Goal: Task Accomplishment & Management: Manage account settings

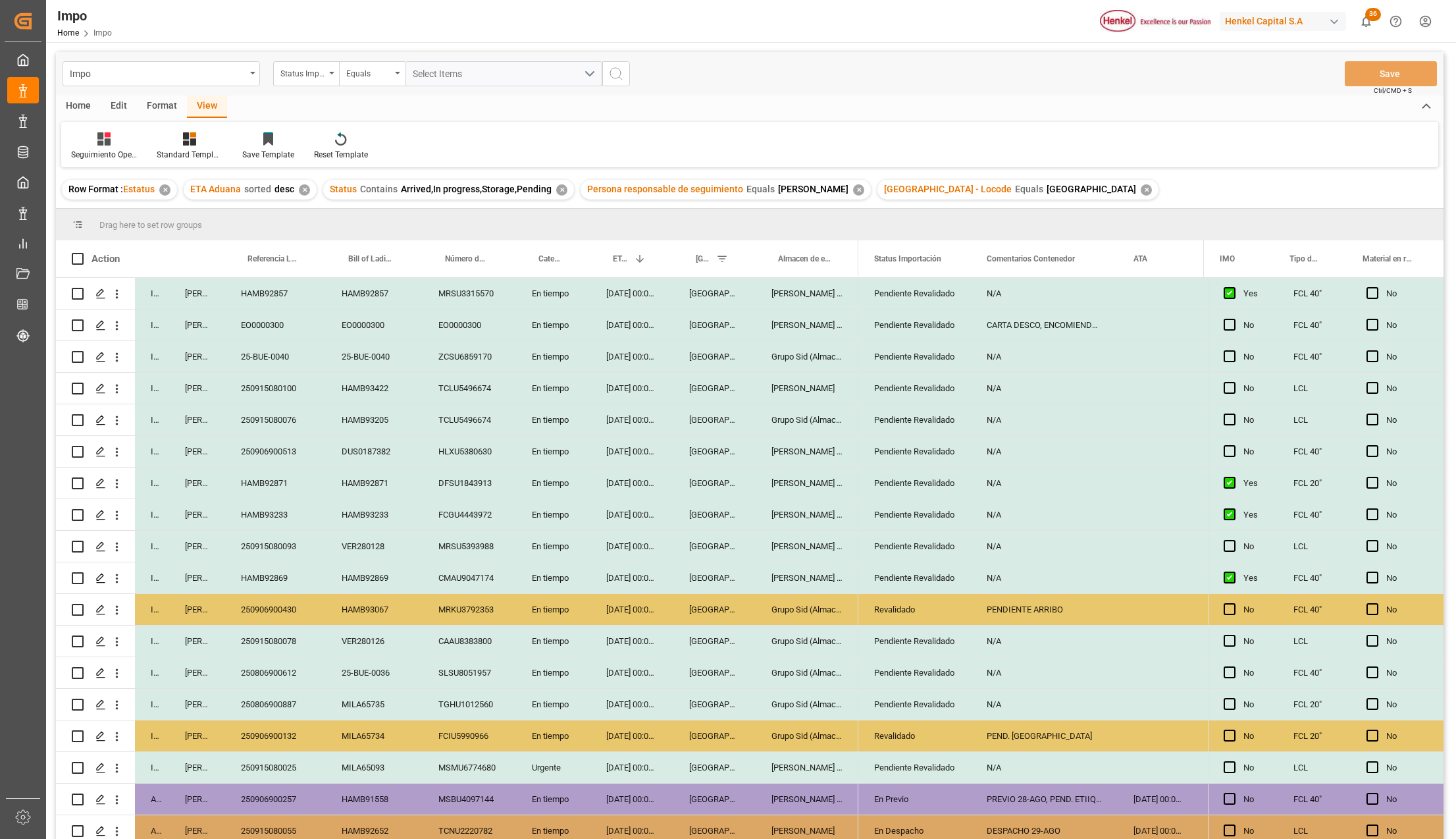
scroll to position [304, 0]
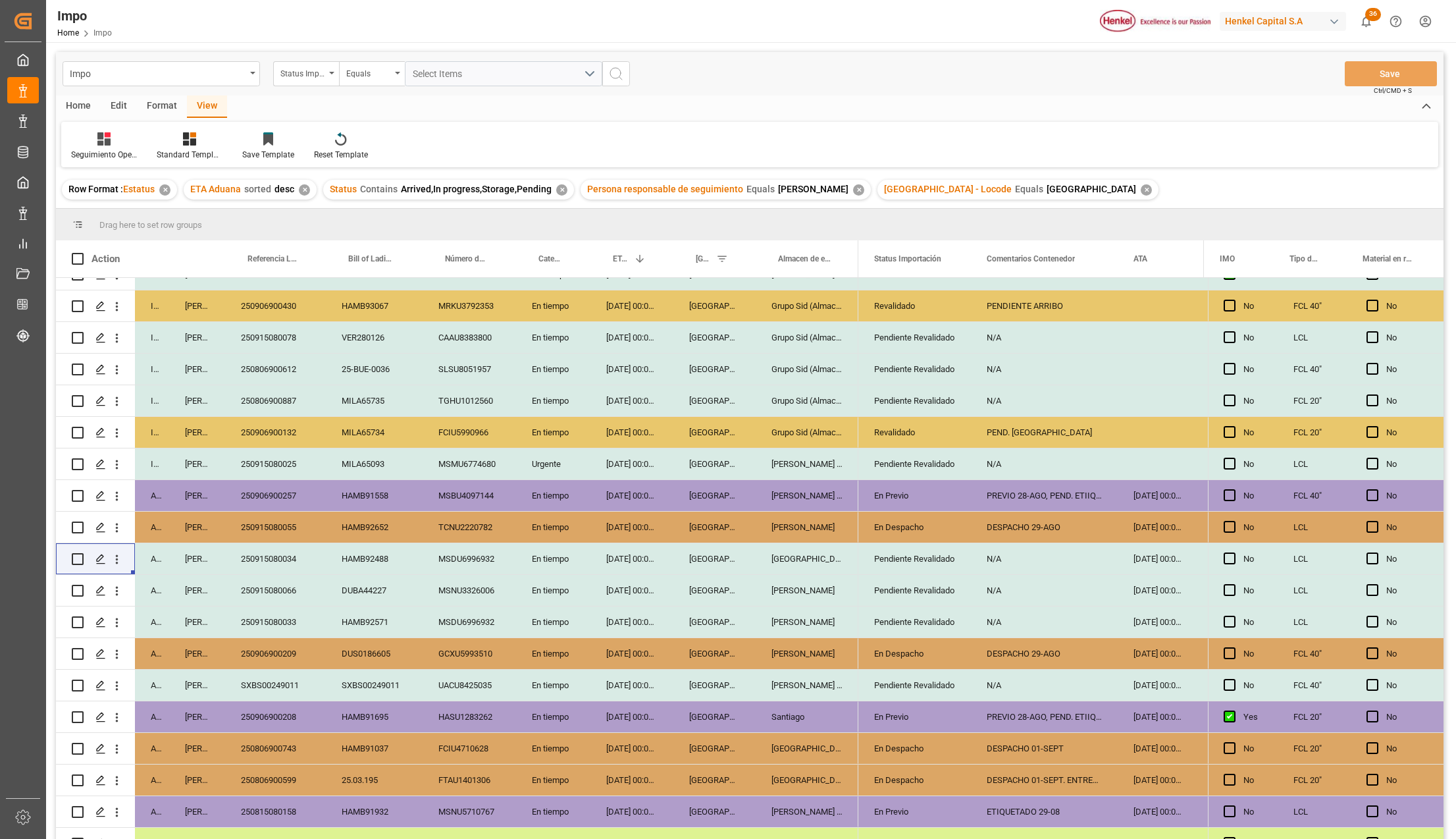
click at [612, 681] on div "[DATE] 00:00:00" at bounding box center [632, 685] width 83 height 31
click at [294, 682] on div "SXBS00249011" at bounding box center [276, 685] width 101 height 31
click at [295, 684] on div "SXBS00249011" at bounding box center [276, 685] width 101 height 31
type input "250906900140"
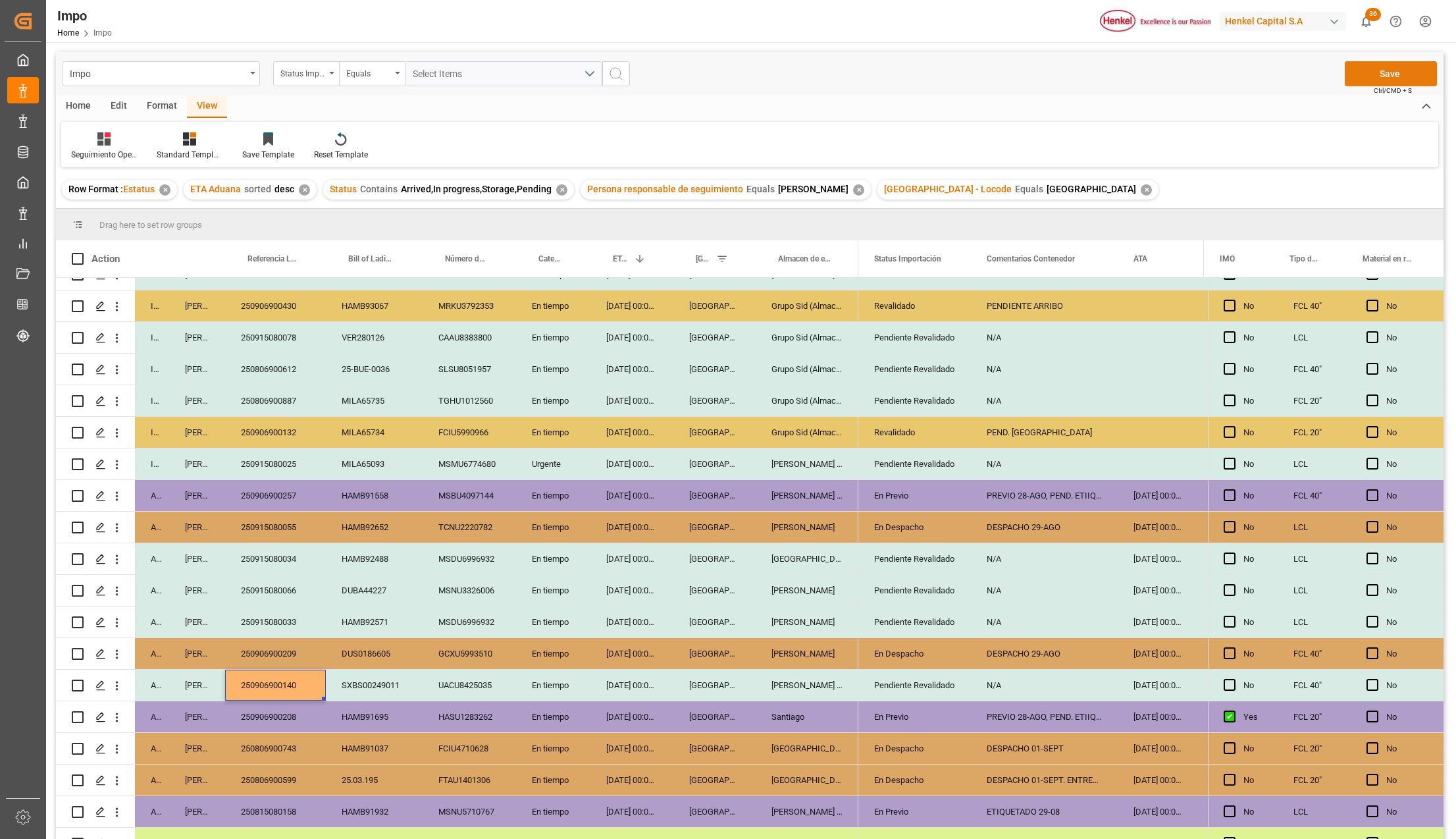
click at [1372, 77] on button "Save" at bounding box center [1391, 73] width 92 height 25
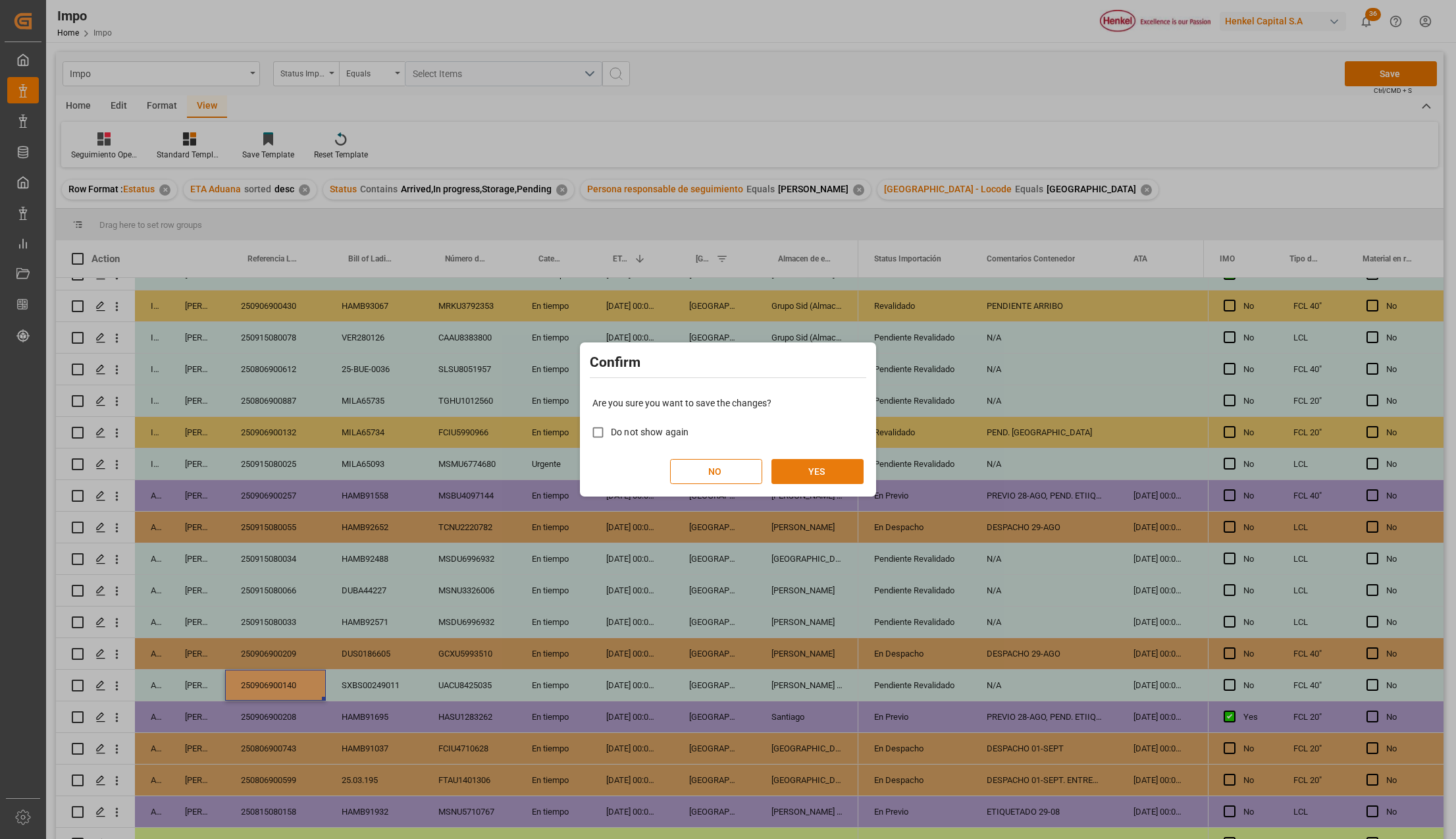
click at [804, 475] on button "YES" at bounding box center [817, 472] width 92 height 25
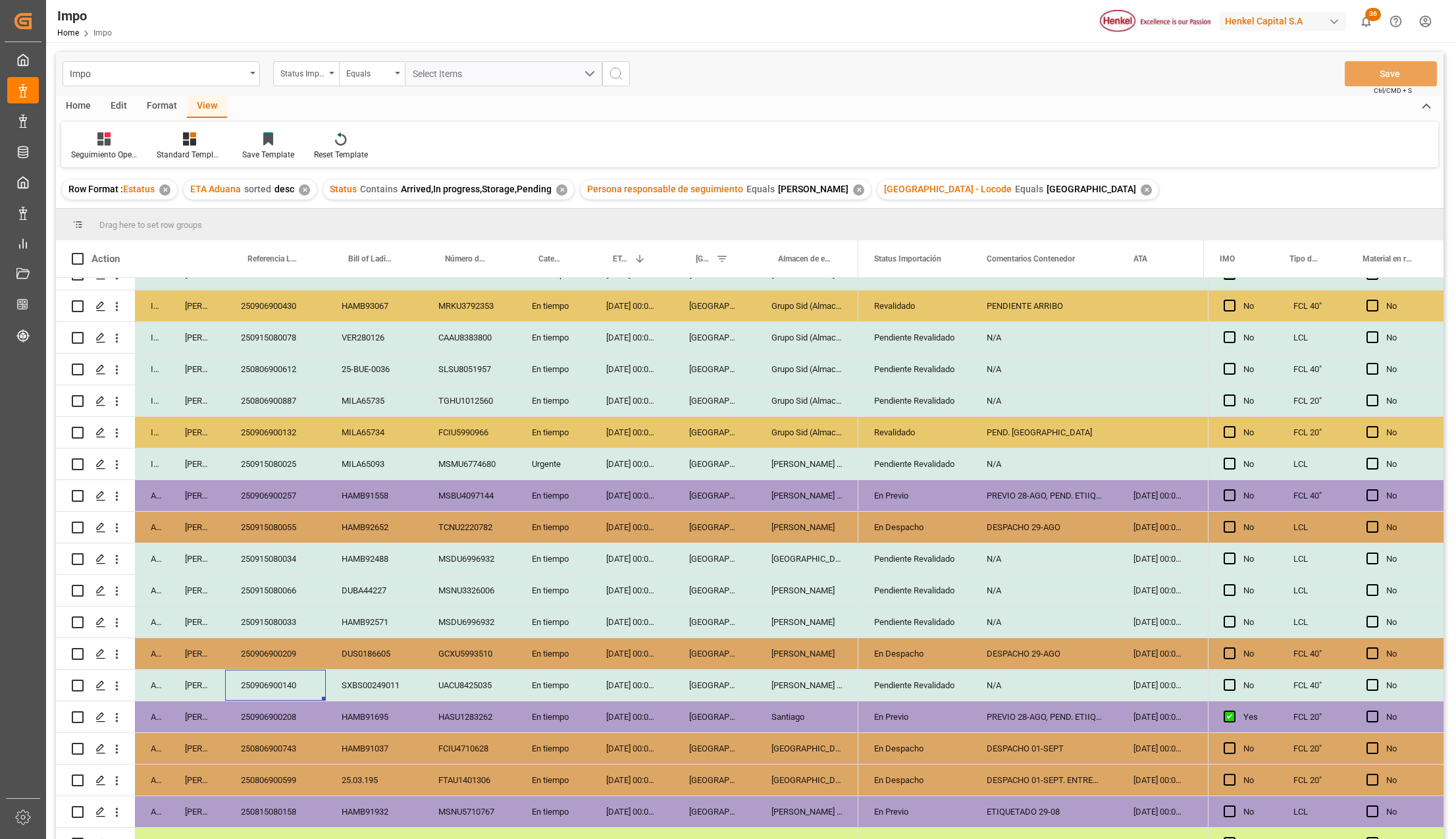
click at [362, 688] on div "SXBS00249011" at bounding box center [373, 685] width 96 height 31
click at [461, 681] on div "UACU8425035" at bounding box center [470, 685] width 94 height 31
click at [778, 682] on div "[PERSON_NAME] Tlalnepantla" at bounding box center [807, 685] width 103 height 31
click at [931, 690] on div "Pendiente Revalidado" at bounding box center [915, 686] width 81 height 30
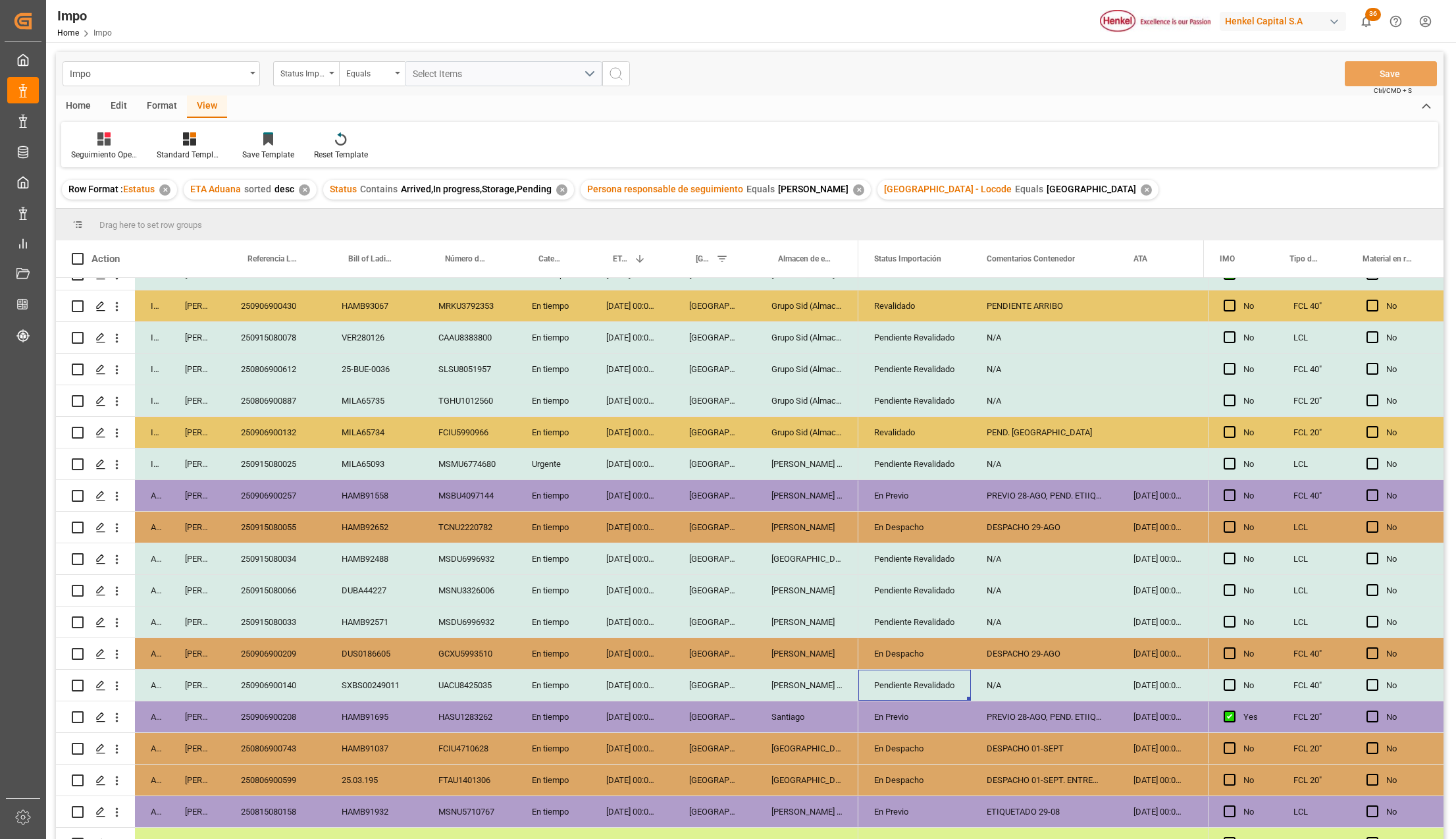
click at [931, 690] on div "Pendiente Revalidado" at bounding box center [915, 686] width 81 height 30
click at [939, 694] on icon "open menu" at bounding box center [946, 694] width 16 height 16
click at [919, 779] on div "Revalidado" at bounding box center [931, 776] width 124 height 46
type input "Revalidado"
click at [985, 780] on div "DESPACHO 01-SEPT. ENTREGAR 02-09" at bounding box center [1045, 780] width 147 height 31
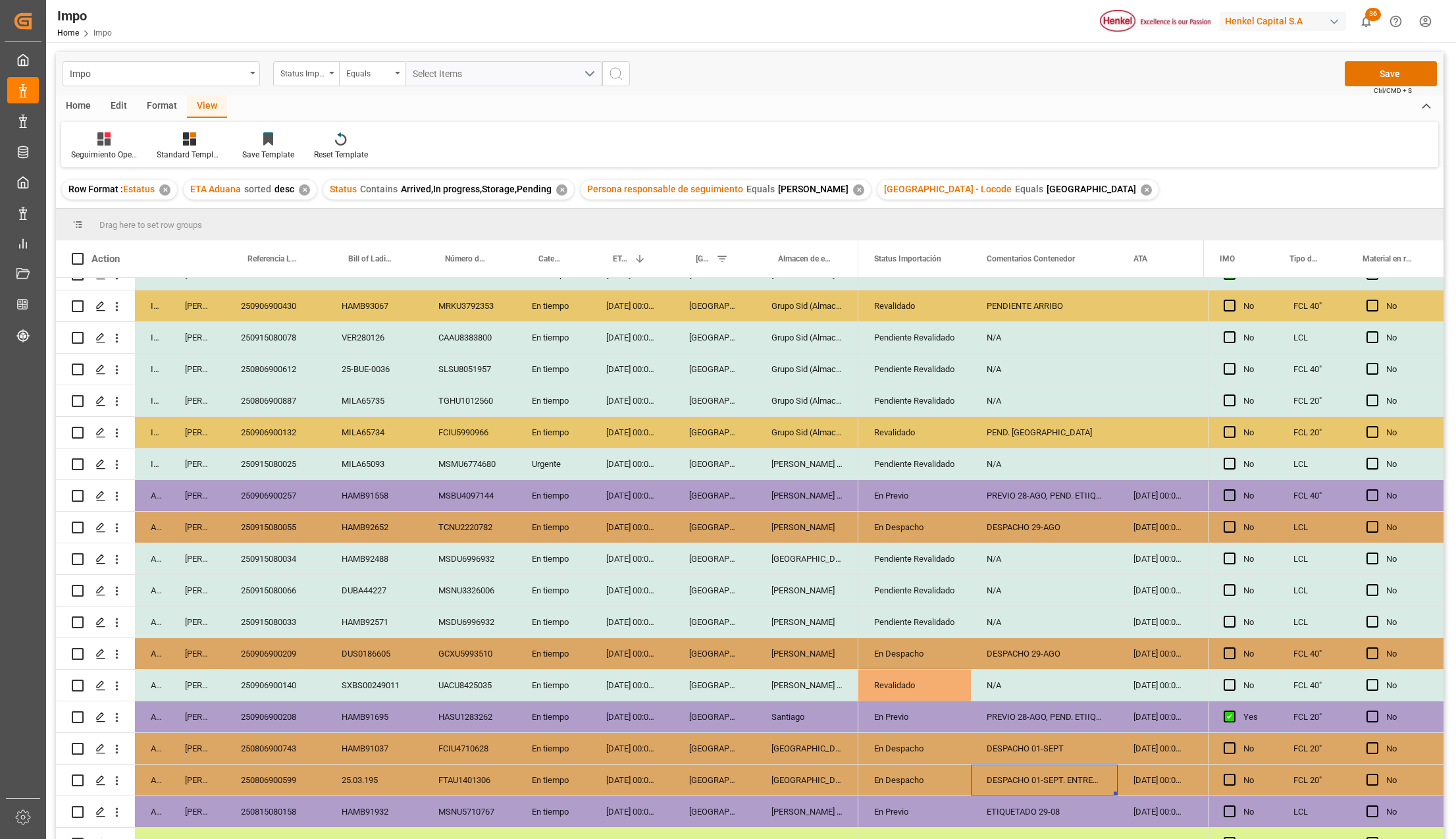
click at [1021, 686] on div "N/A" at bounding box center [1045, 685] width 147 height 31
click at [1013, 691] on input "N/A" at bounding box center [1045, 693] width 126 height 25
type input "N"
type input "PEND. PREVIO"
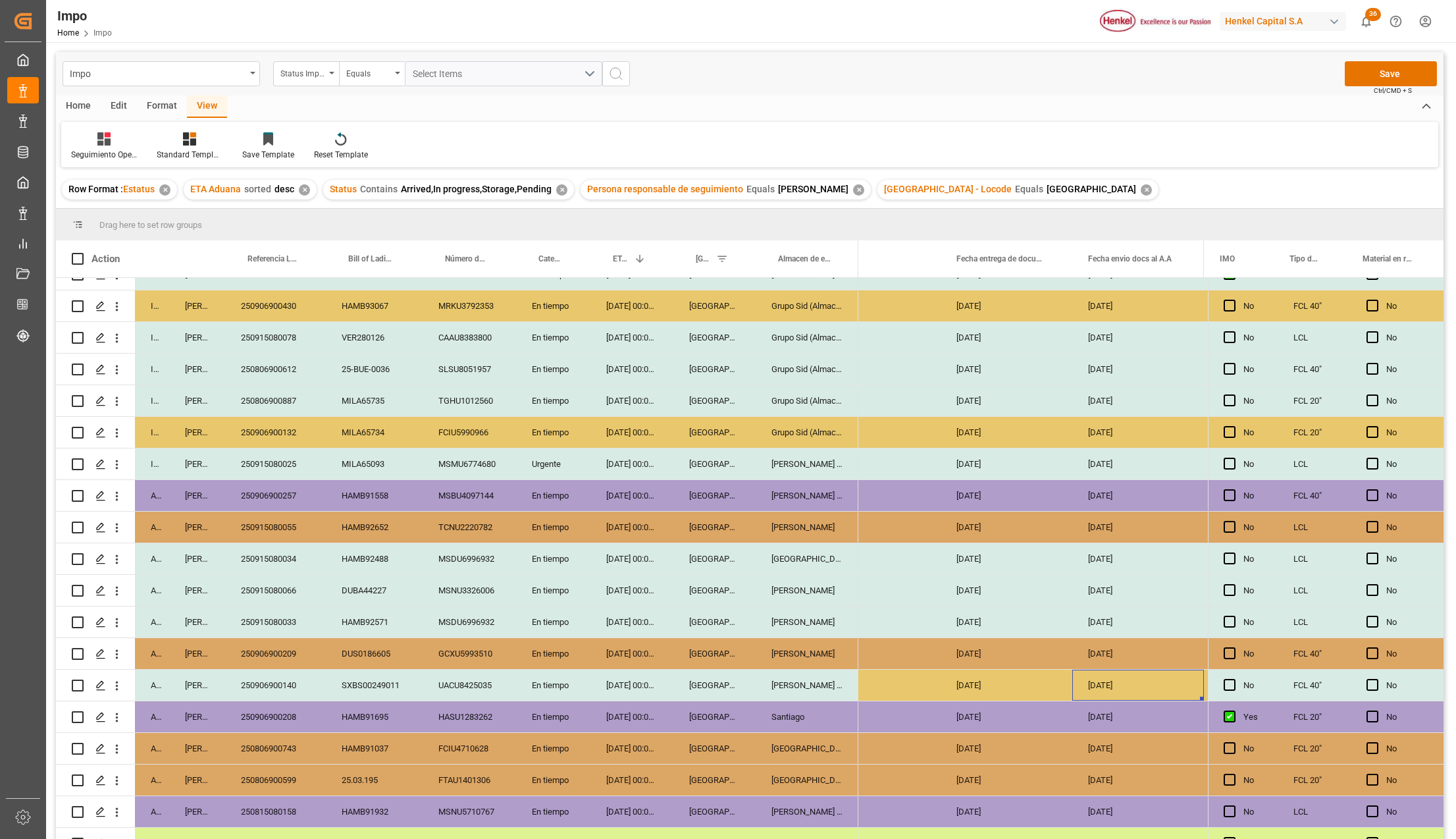
scroll to position [0, 2096]
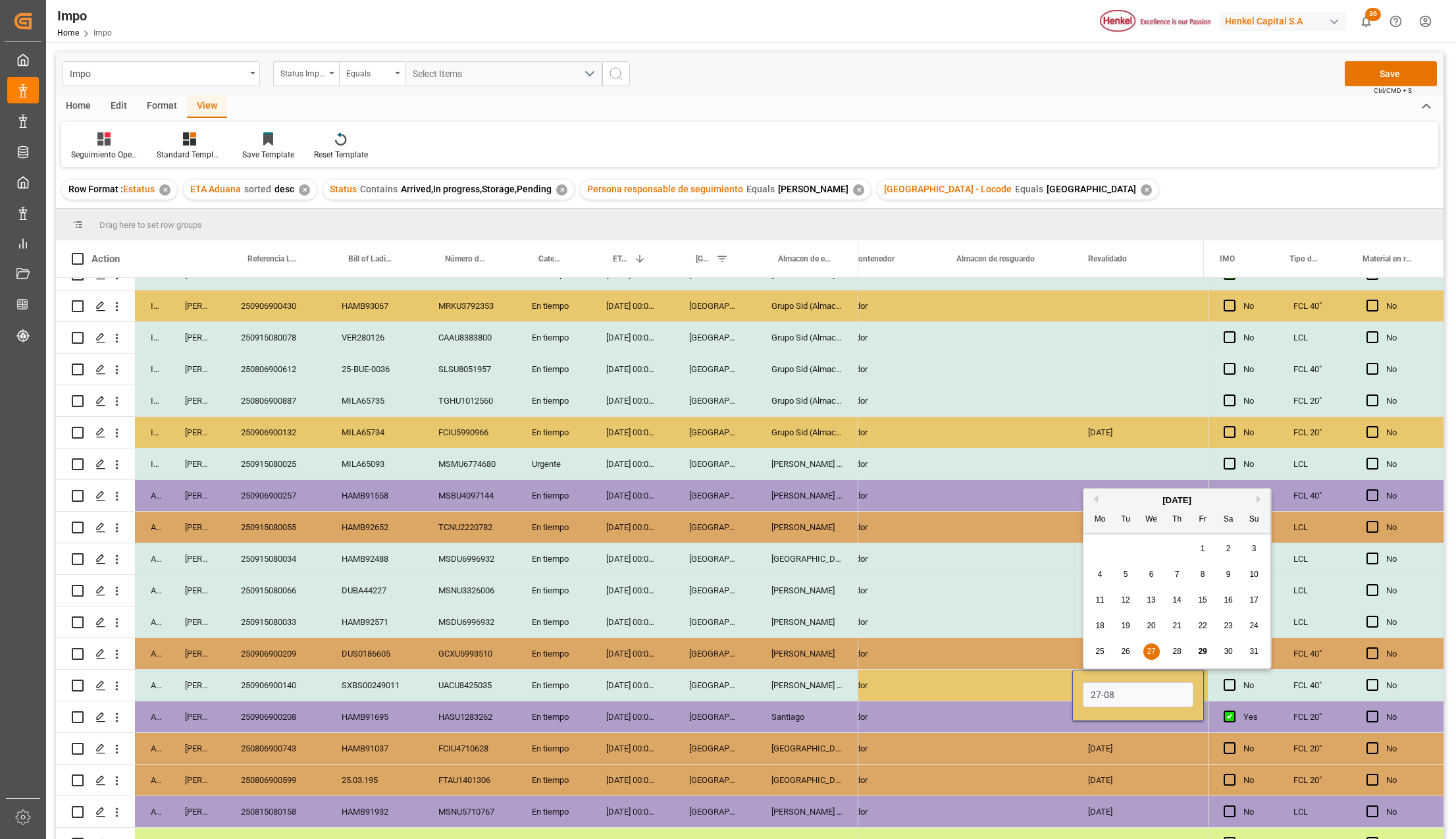
type input "[DATE]"
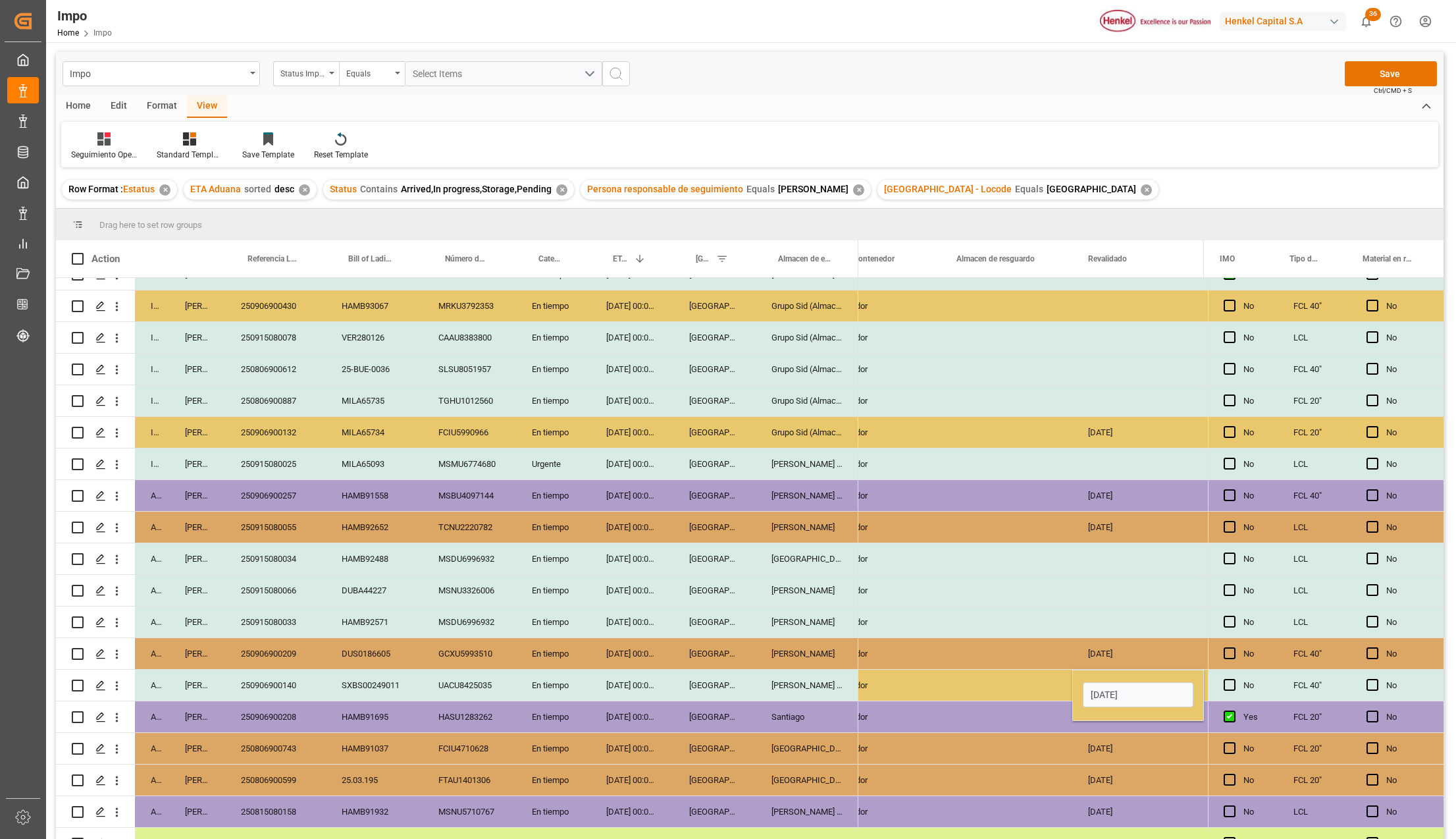
click at [1019, 758] on div "Press SPACE to select this row." at bounding box center [1007, 748] width 132 height 31
click at [1113, 685] on div "[DATE]" at bounding box center [1138, 685] width 132 height 31
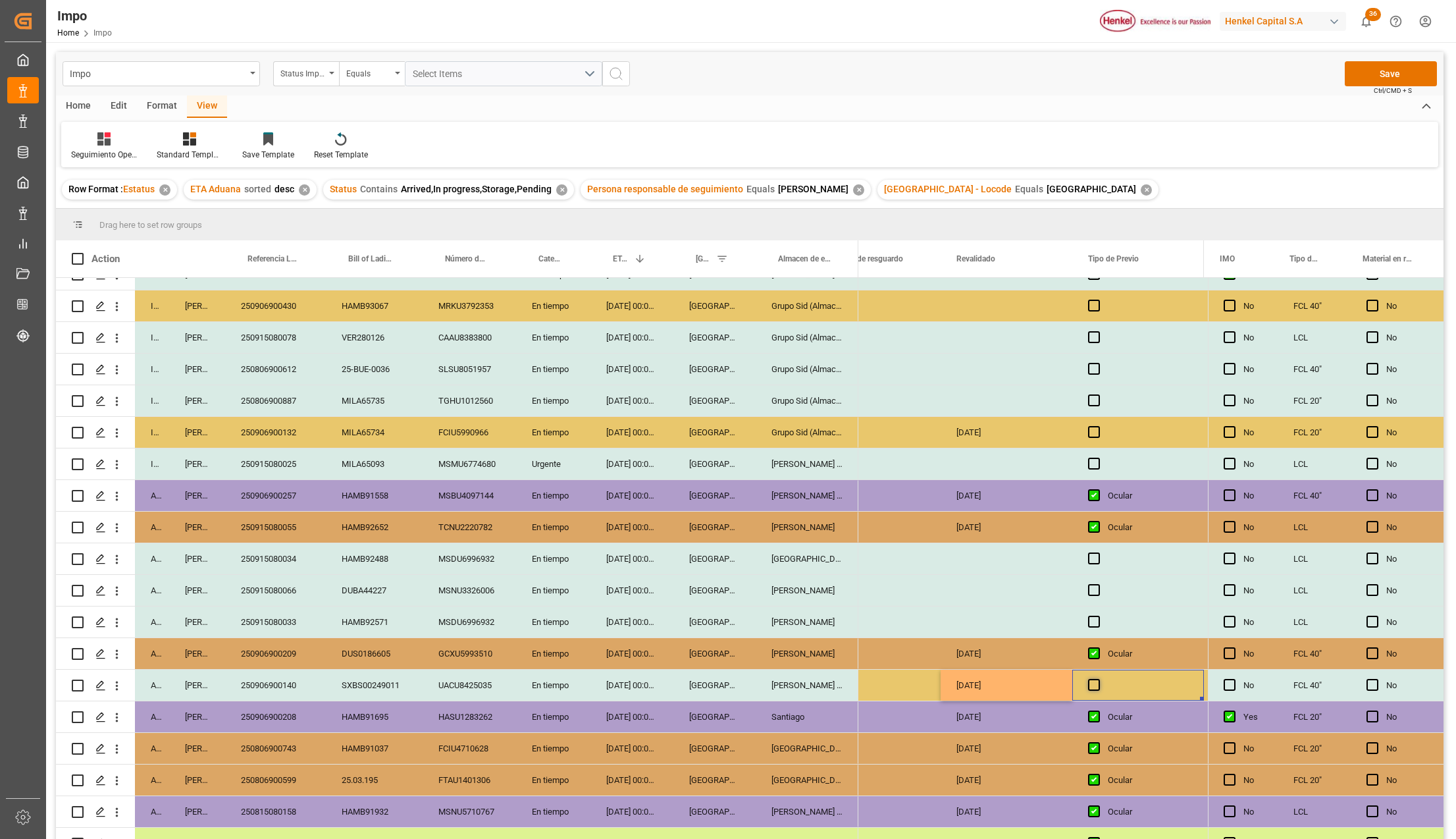
click at [1099, 686] on span "Press SPACE to select this row." at bounding box center [1093, 684] width 11 height 12
click at [1098, 679] on input "Press SPACE to select this row." at bounding box center [1098, 679] width 0 height 0
click at [1388, 76] on button "Save" at bounding box center [1391, 73] width 92 height 25
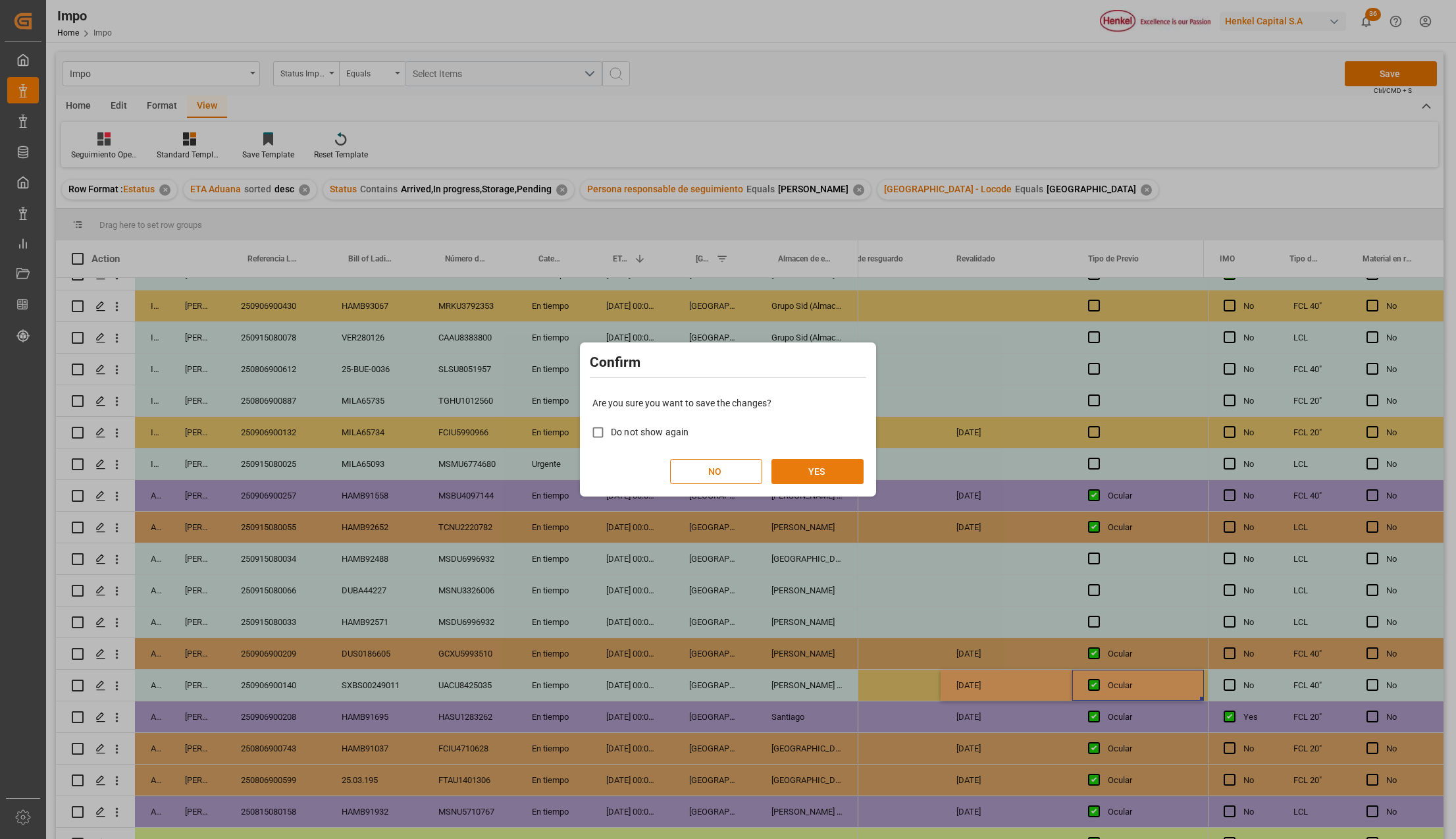
click at [820, 469] on button "YES" at bounding box center [817, 472] width 92 height 25
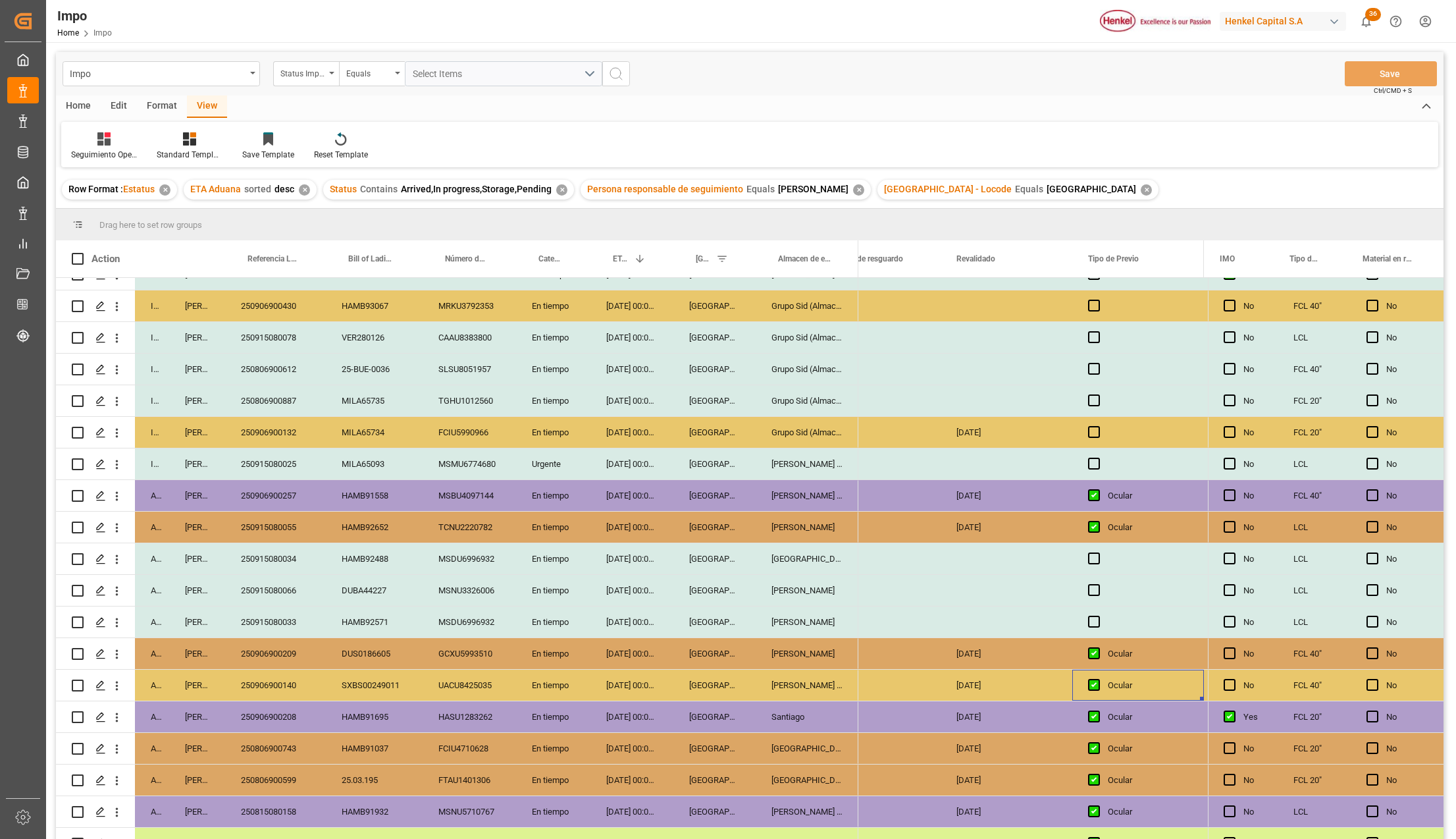
click at [939, 680] on div "Press SPACE to select this row." at bounding box center [875, 685] width 132 height 31
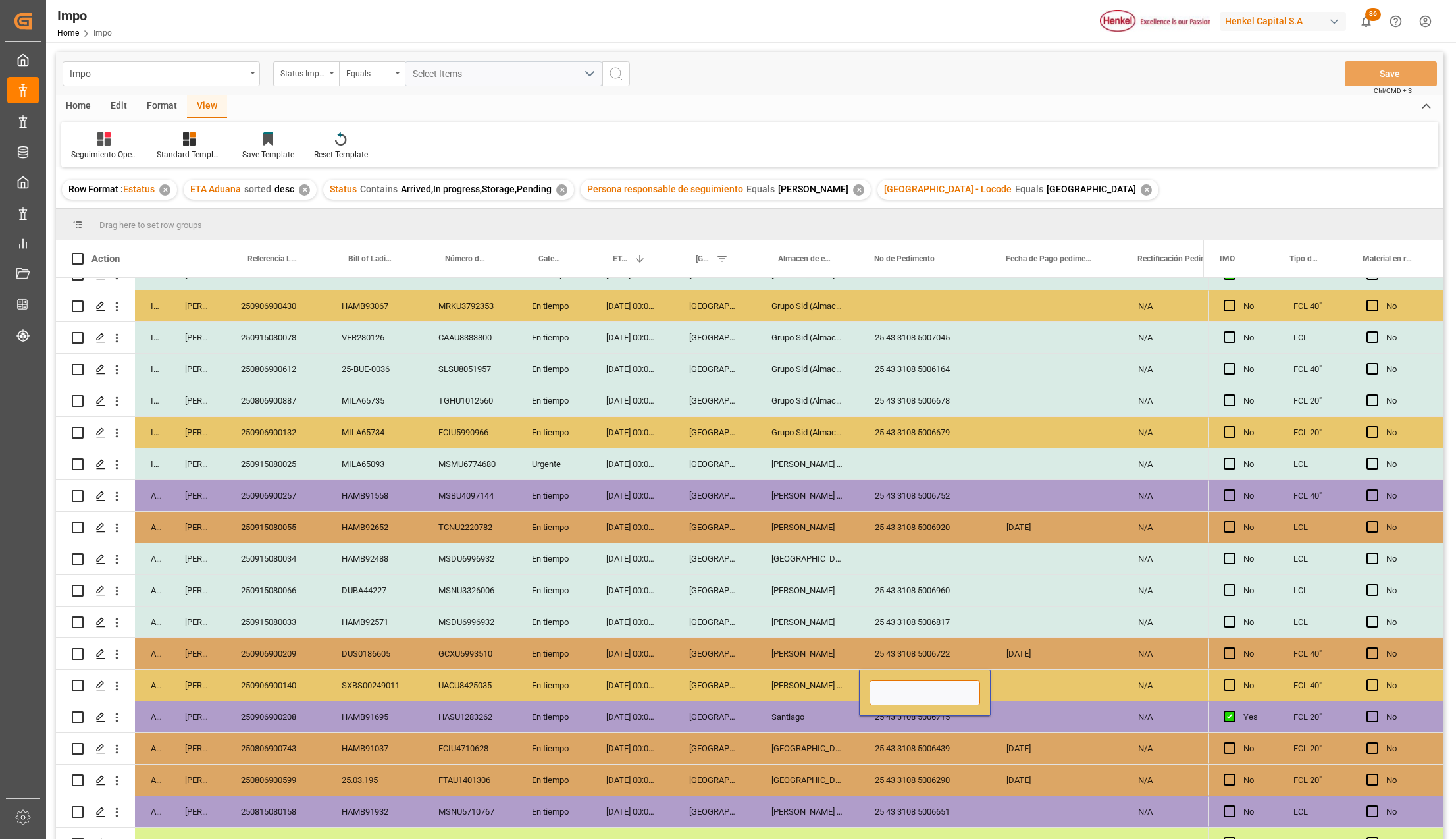
click at [924, 690] on input "Press SPACE to select this row." at bounding box center [924, 693] width 111 height 25
paste input "25 43 3108 5006698"
type input "25 43 3108 5006698"
click at [1396, 73] on button "Save" at bounding box center [1391, 73] width 92 height 25
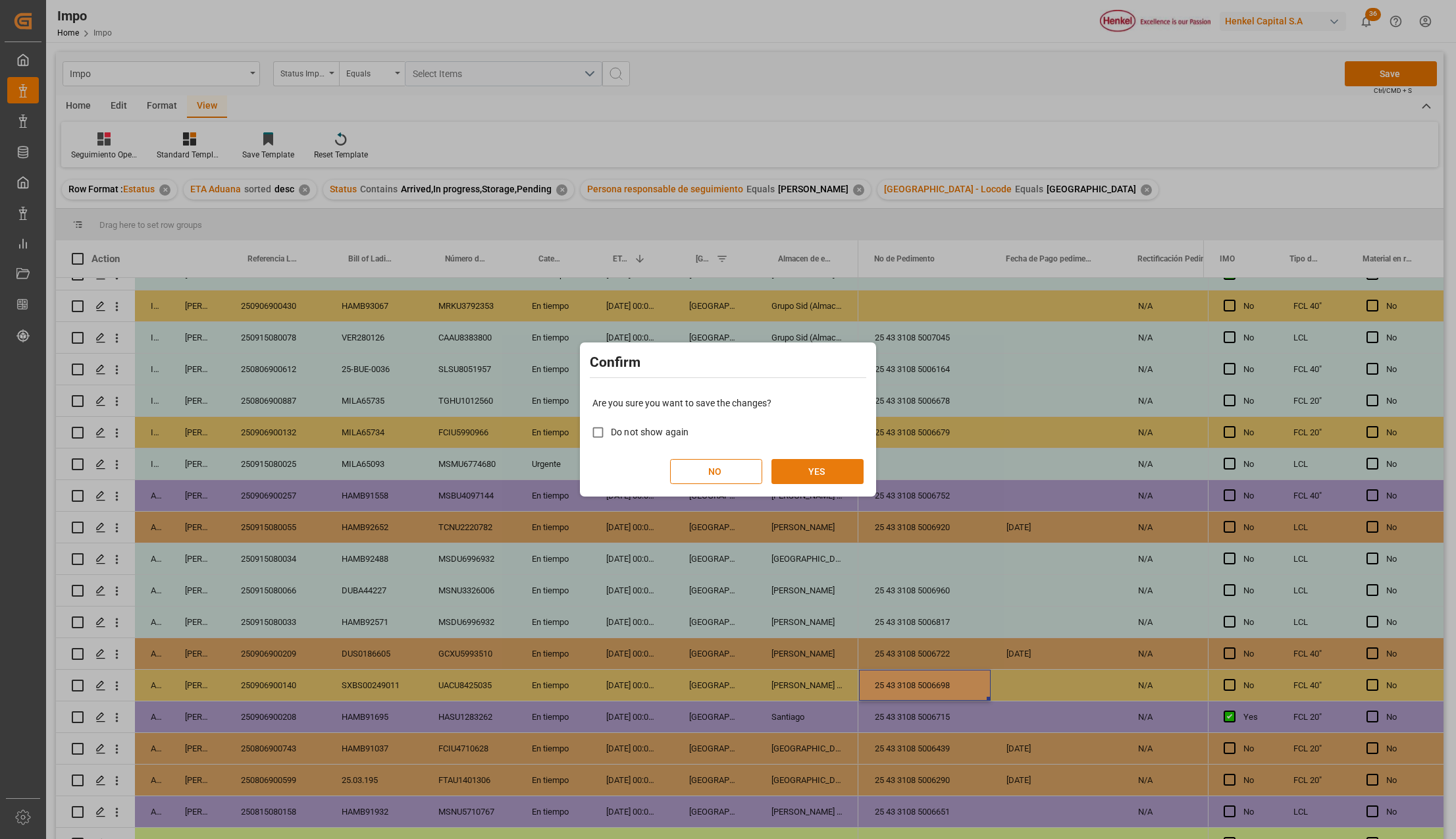
click at [848, 473] on button "YES" at bounding box center [817, 472] width 92 height 25
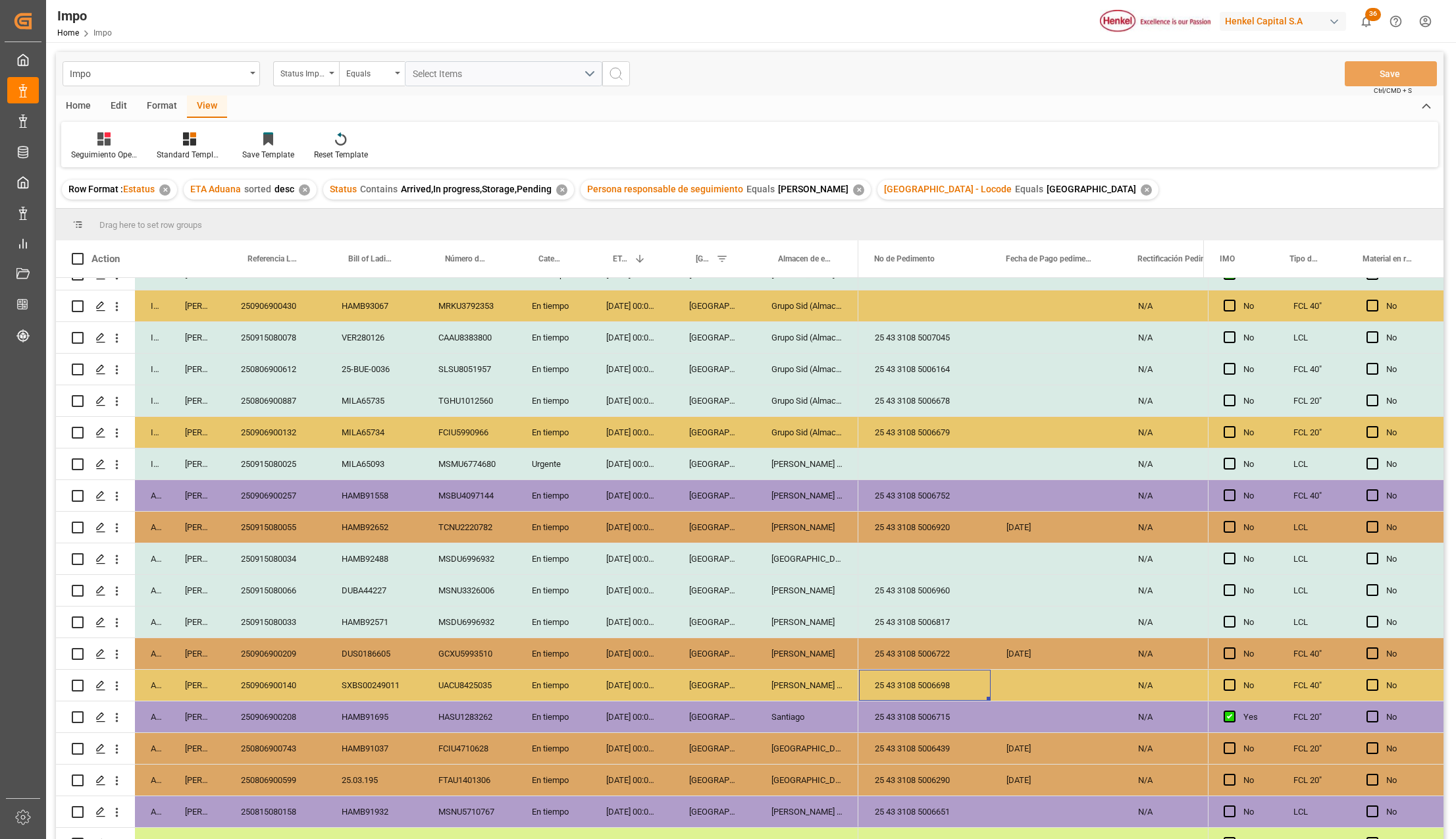
click at [774, 325] on div "Grupo Sid (Almacenaje y Distribucion AVIOR)" at bounding box center [807, 337] width 103 height 31
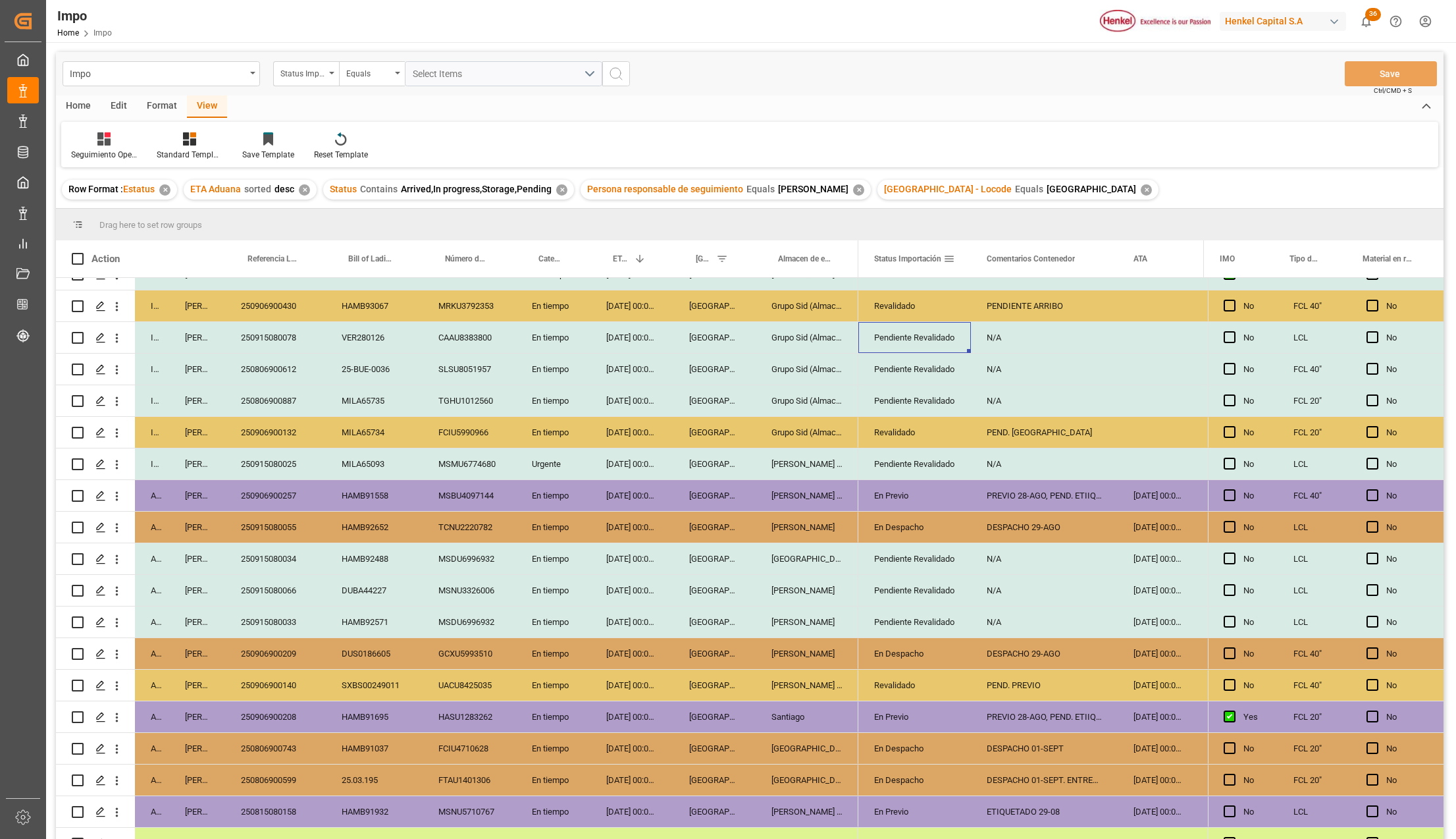
click at [920, 261] on span "Status Importación" at bounding box center [908, 258] width 67 height 9
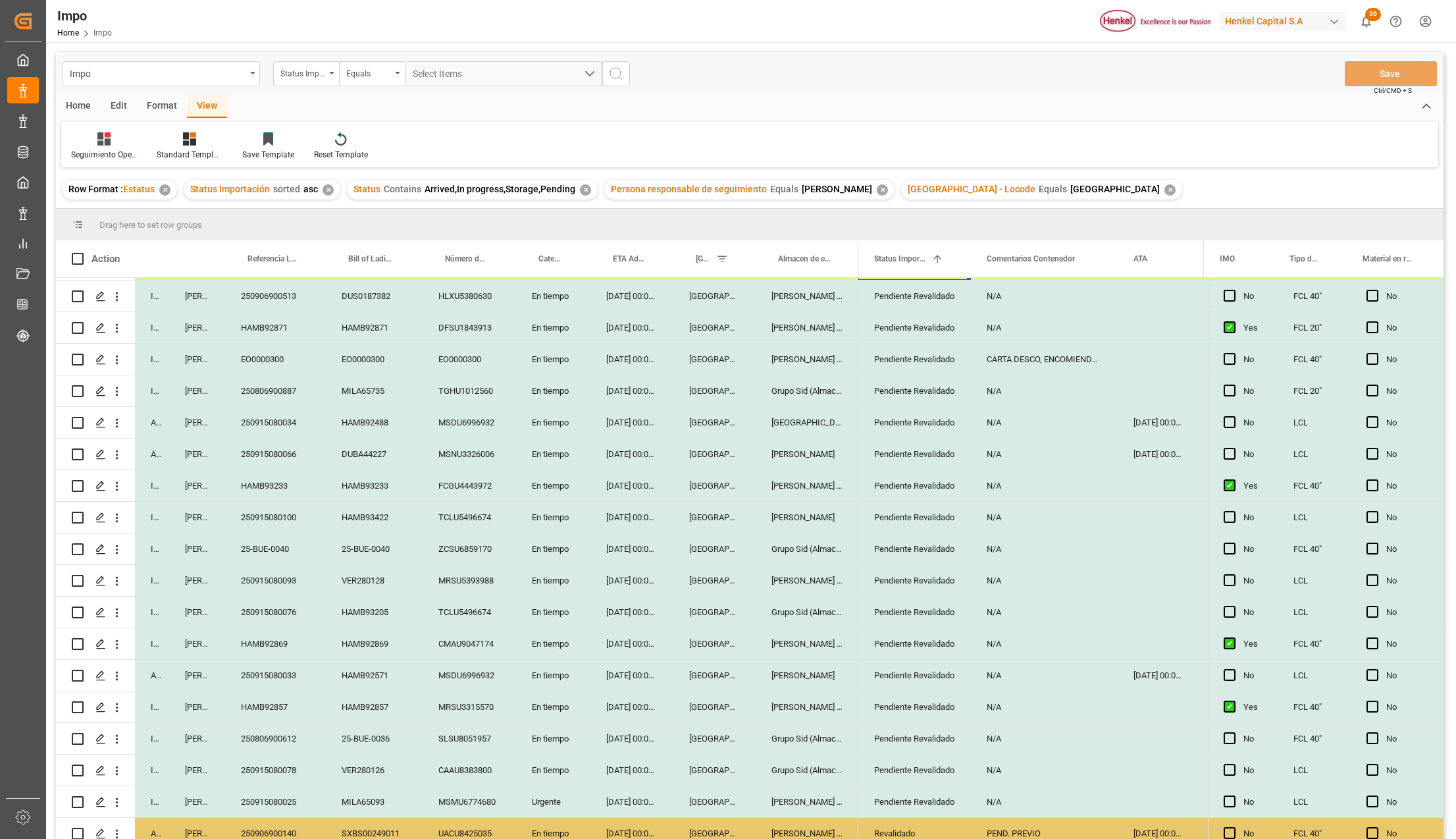
scroll to position [450, 0]
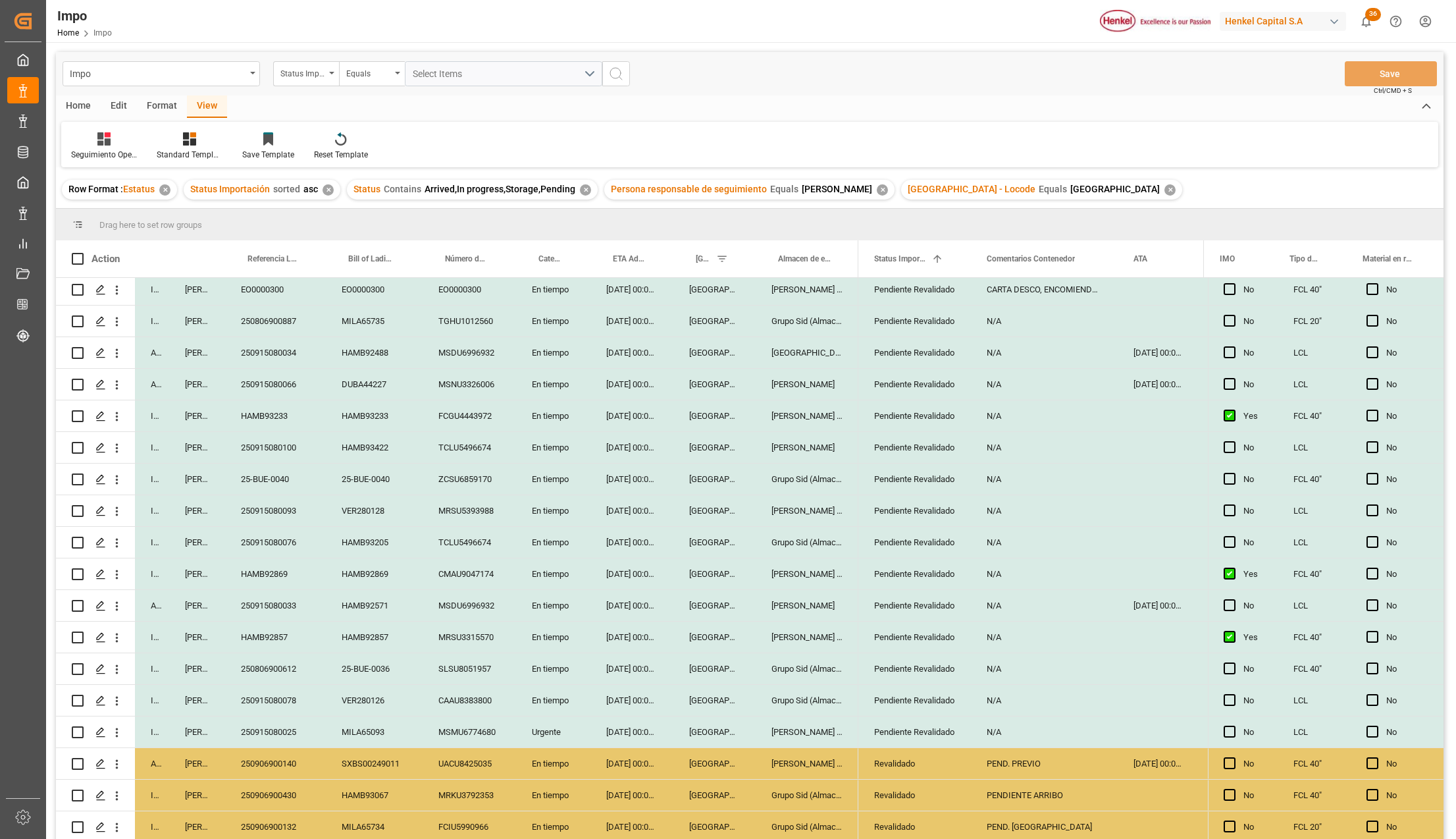
click at [640, 726] on div "[DATE] 00:00:00" at bounding box center [632, 732] width 83 height 31
click at [454, 730] on div "MSMU6774680" at bounding box center [470, 732] width 94 height 31
click at [1165, 189] on div "✕" at bounding box center [1170, 189] width 11 height 12
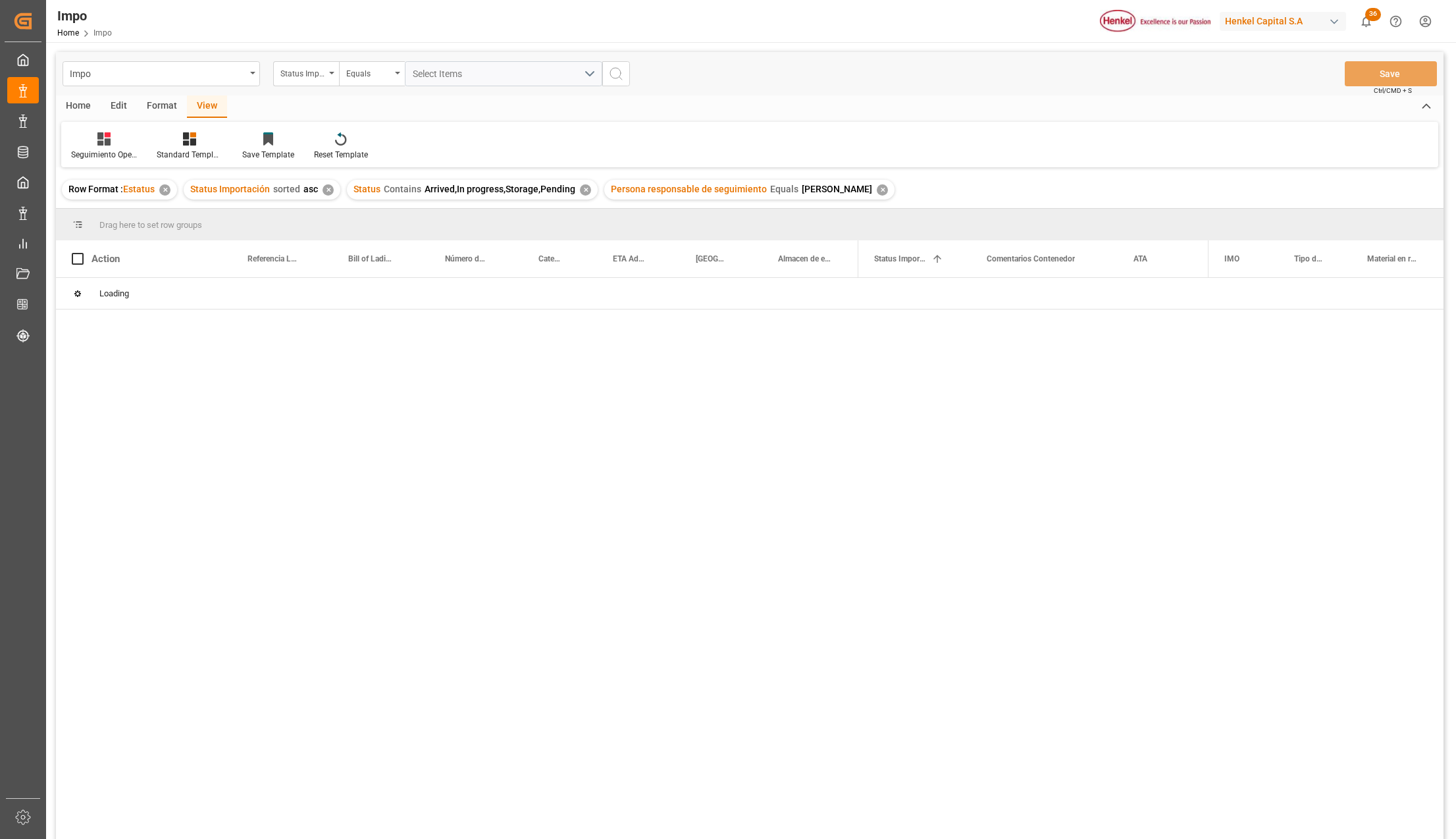
click at [580, 184] on div "✕" at bounding box center [586, 189] width 11 height 12
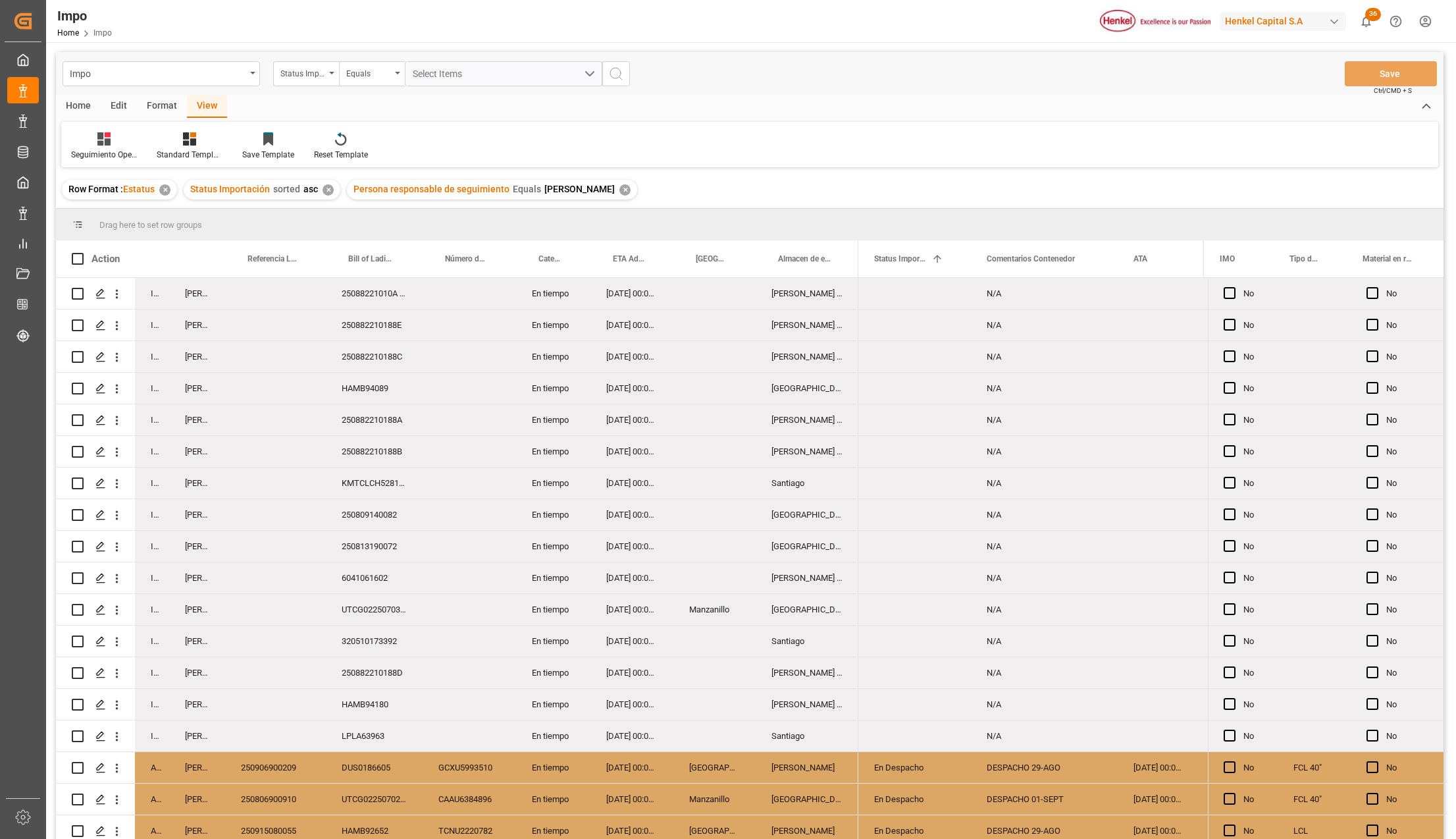
click at [619, 190] on div "✕" at bounding box center [625, 189] width 11 height 12
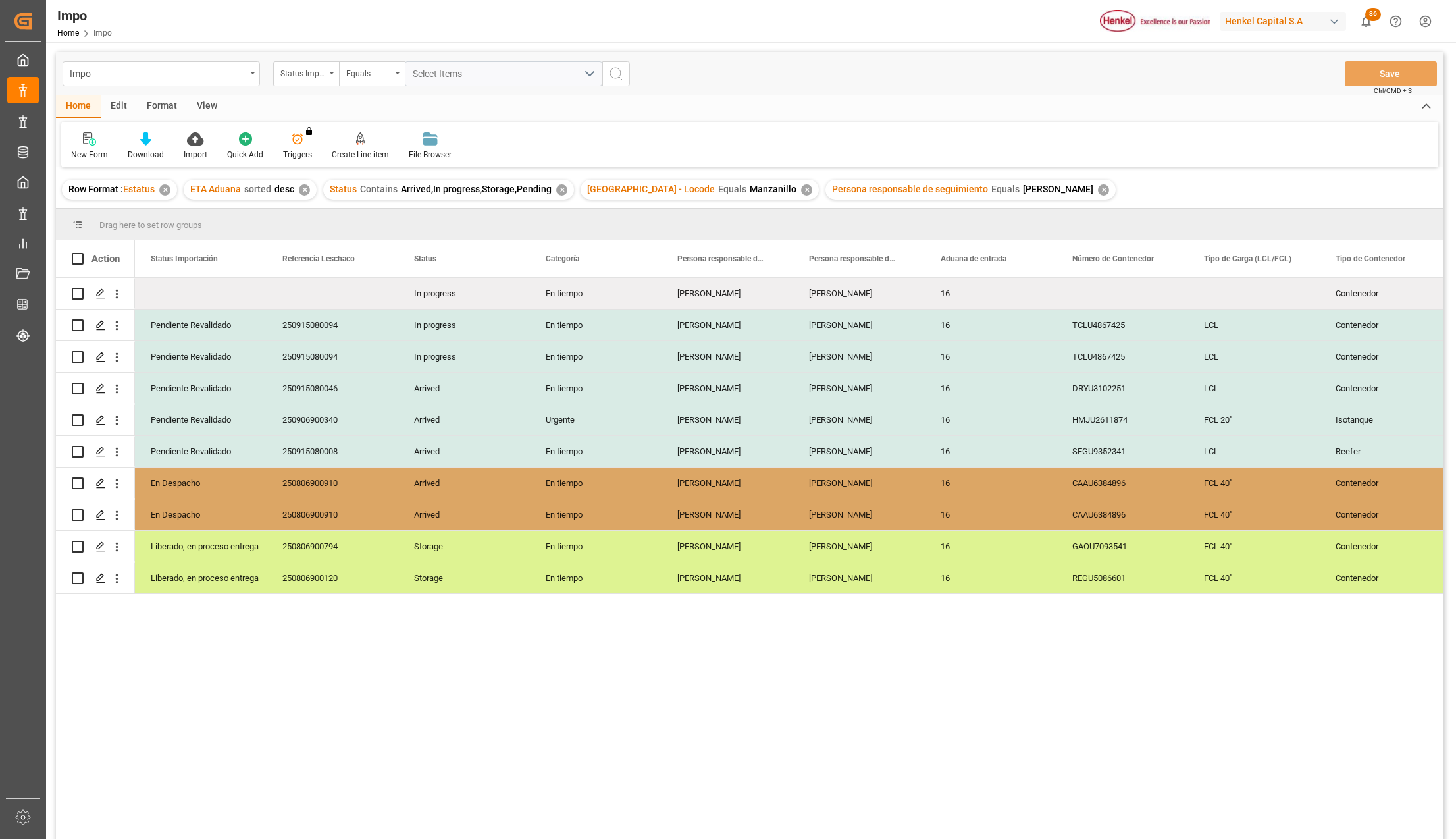
click at [204, 105] on div "View" at bounding box center [206, 106] width 40 height 22
click at [142, 146] on div "Standard Templates" at bounding box center [149, 146] width 86 height 29
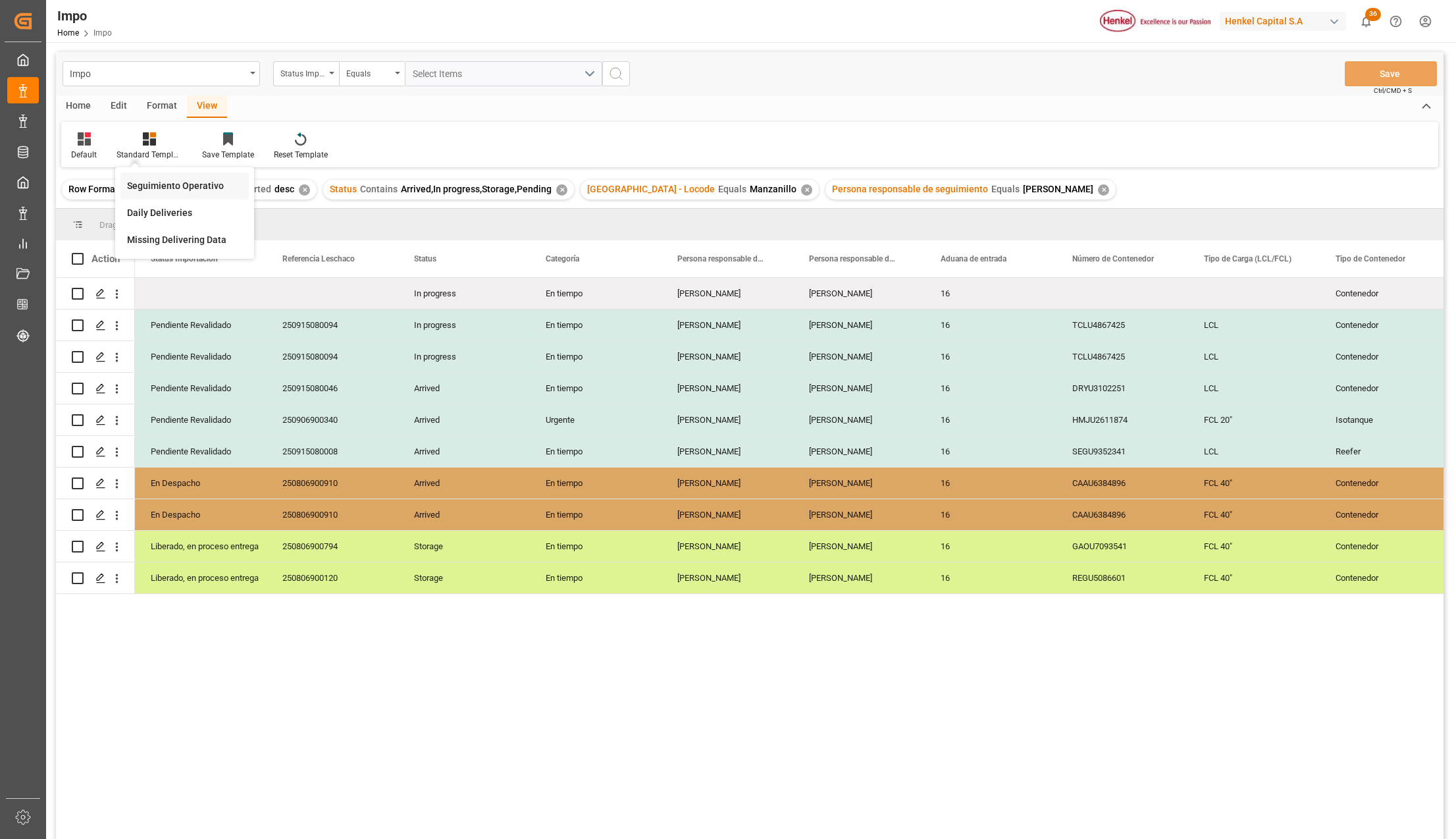
click at [158, 188] on div "Seguimiento Operativo" at bounding box center [185, 186] width 115 height 14
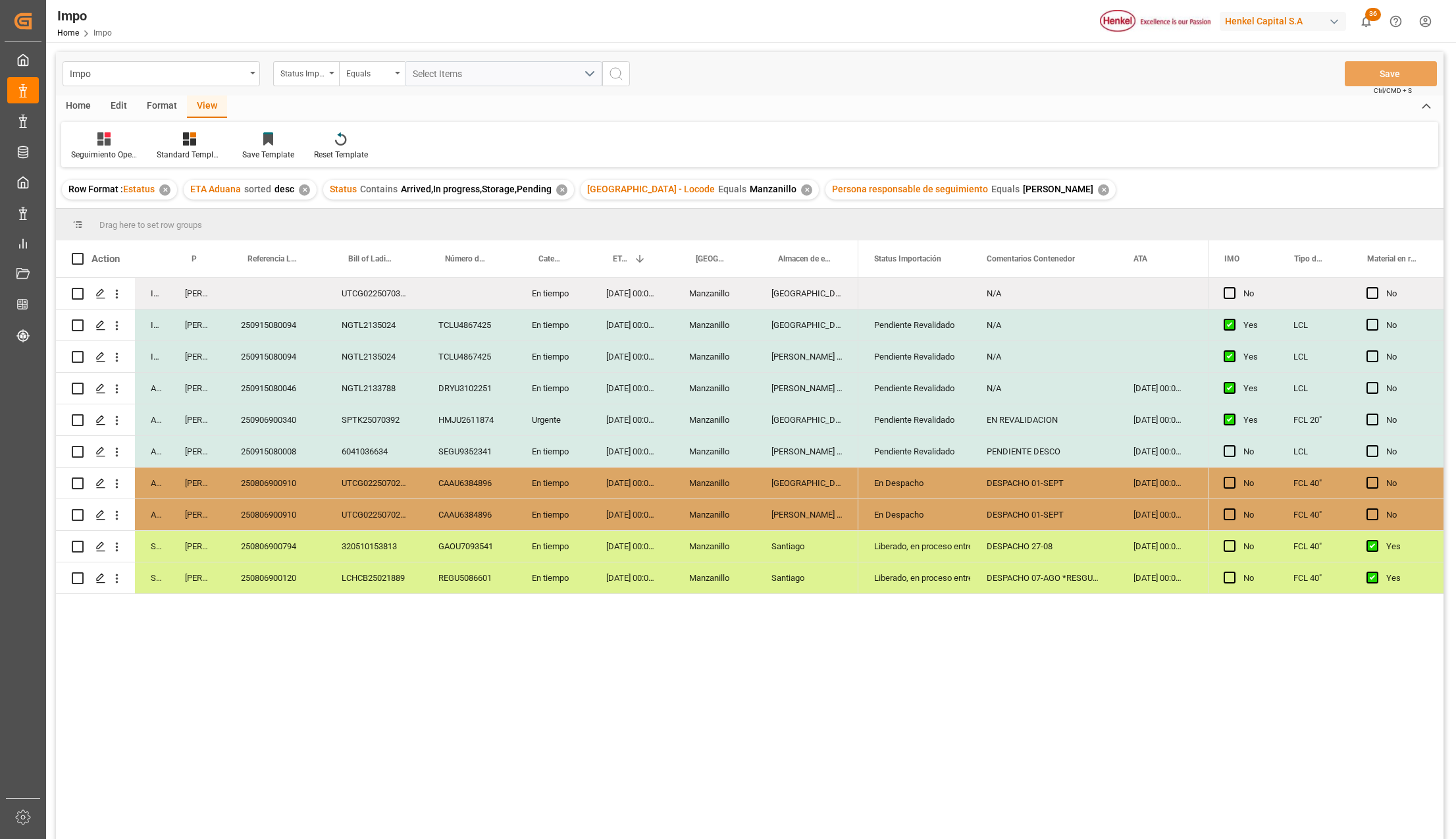
click at [901, 322] on div "Pendiente Revalidado" at bounding box center [915, 326] width 81 height 30
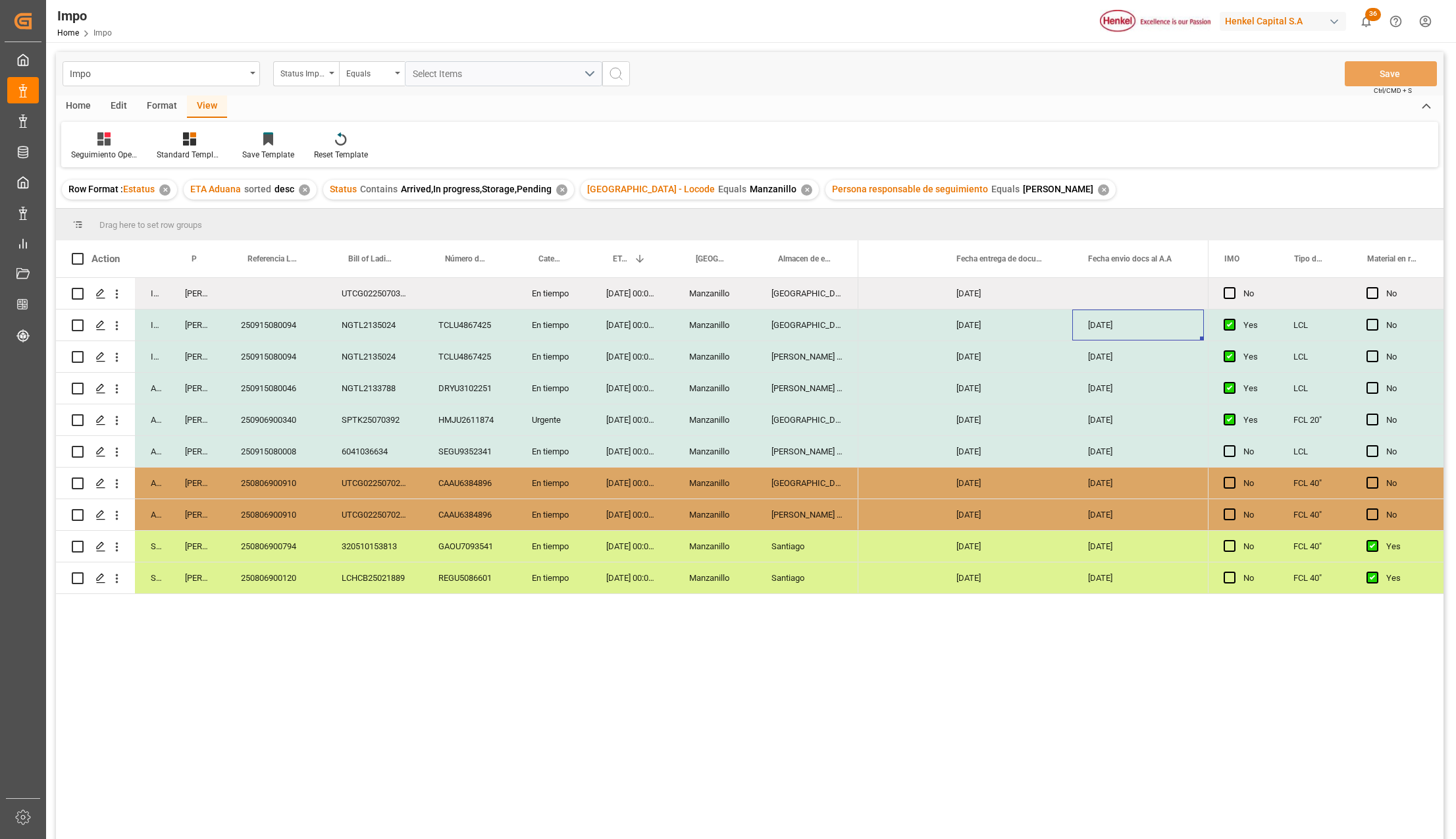
scroll to position [0, 2096]
click at [1123, 317] on div "Press SPACE to select this row." at bounding box center [1138, 325] width 132 height 31
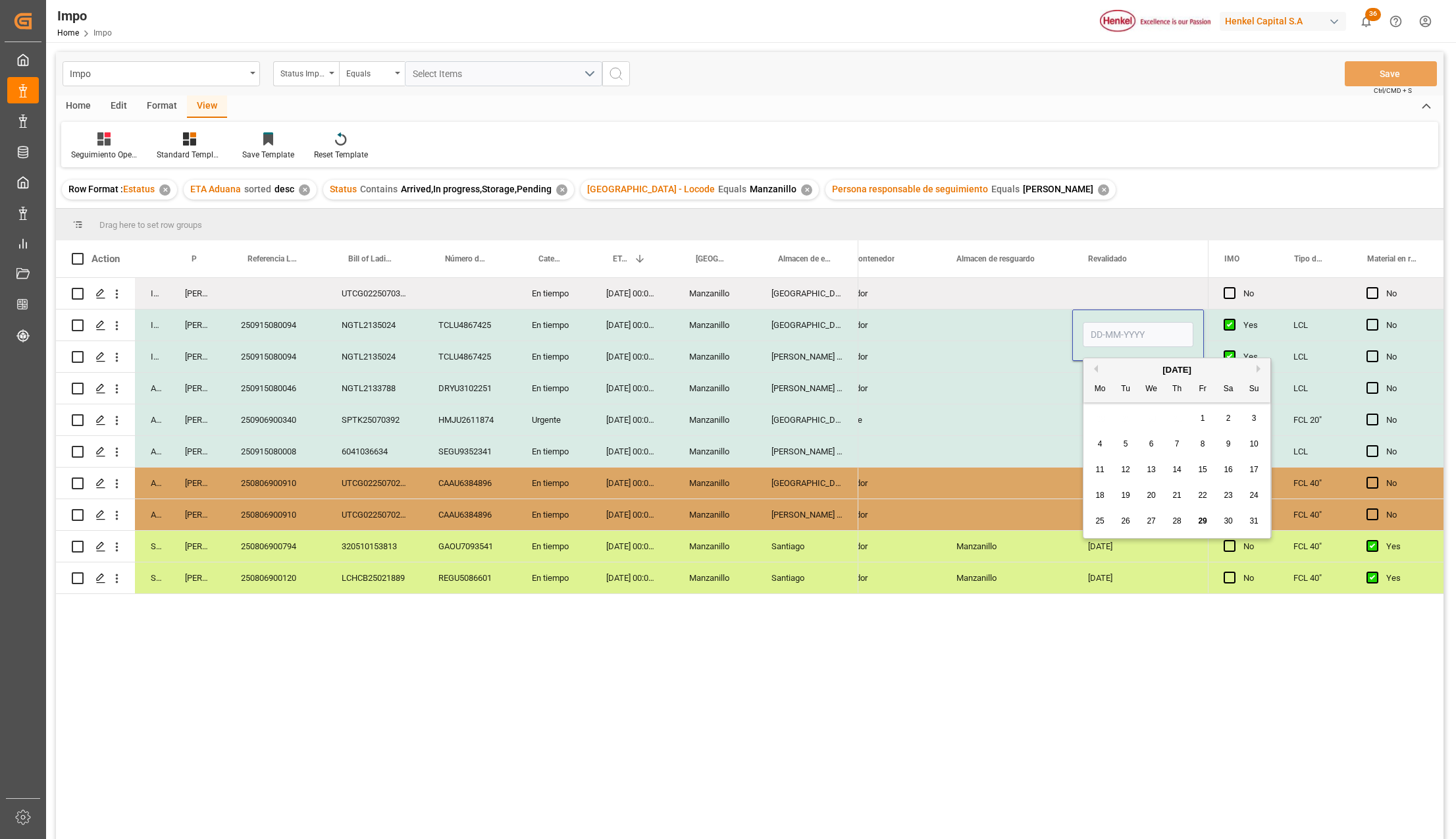
click at [1004, 349] on div "Press SPACE to select this row." at bounding box center [1007, 357] width 132 height 31
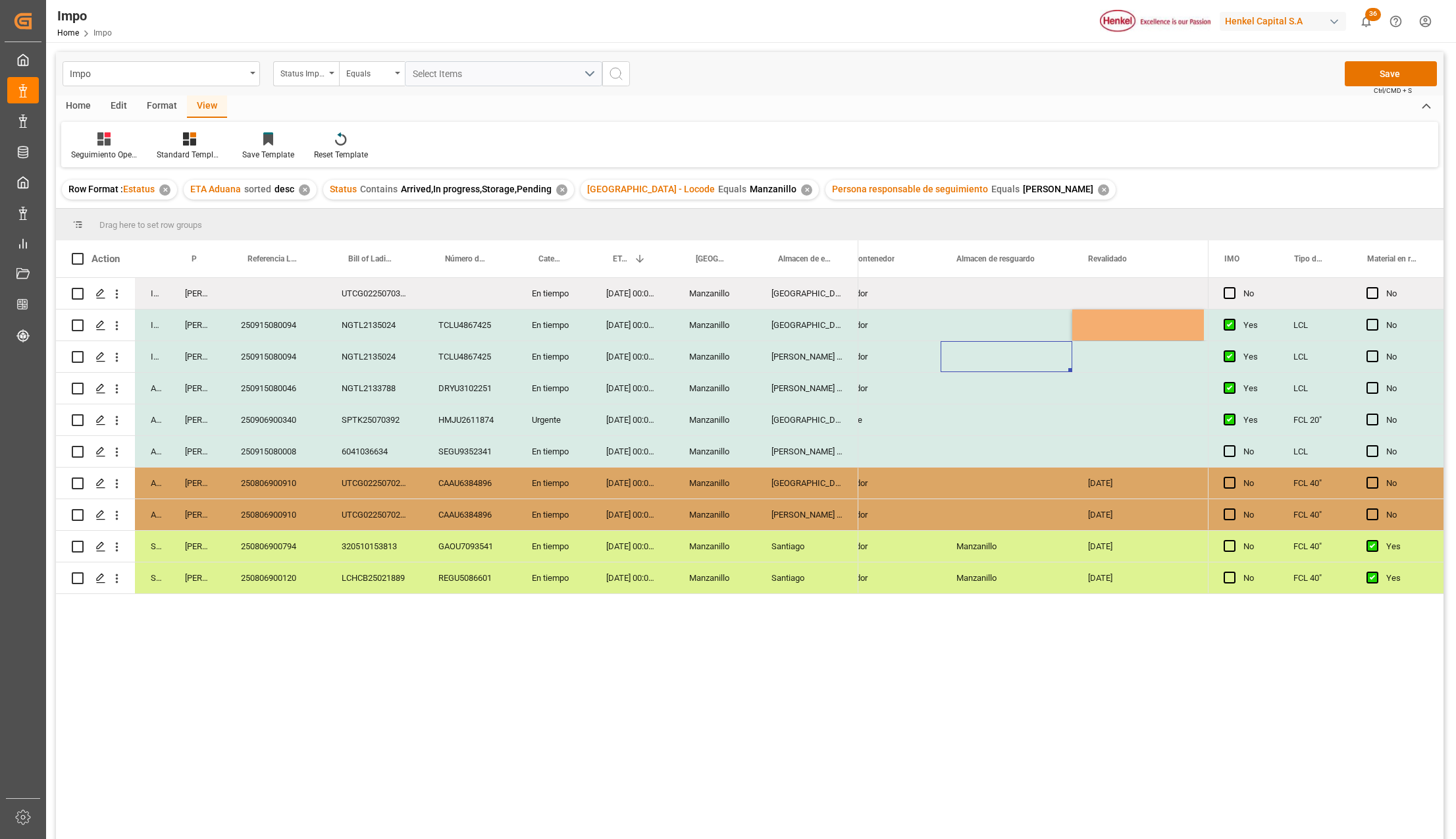
click at [1018, 323] on div "Press SPACE to select this row." at bounding box center [1007, 325] width 132 height 31
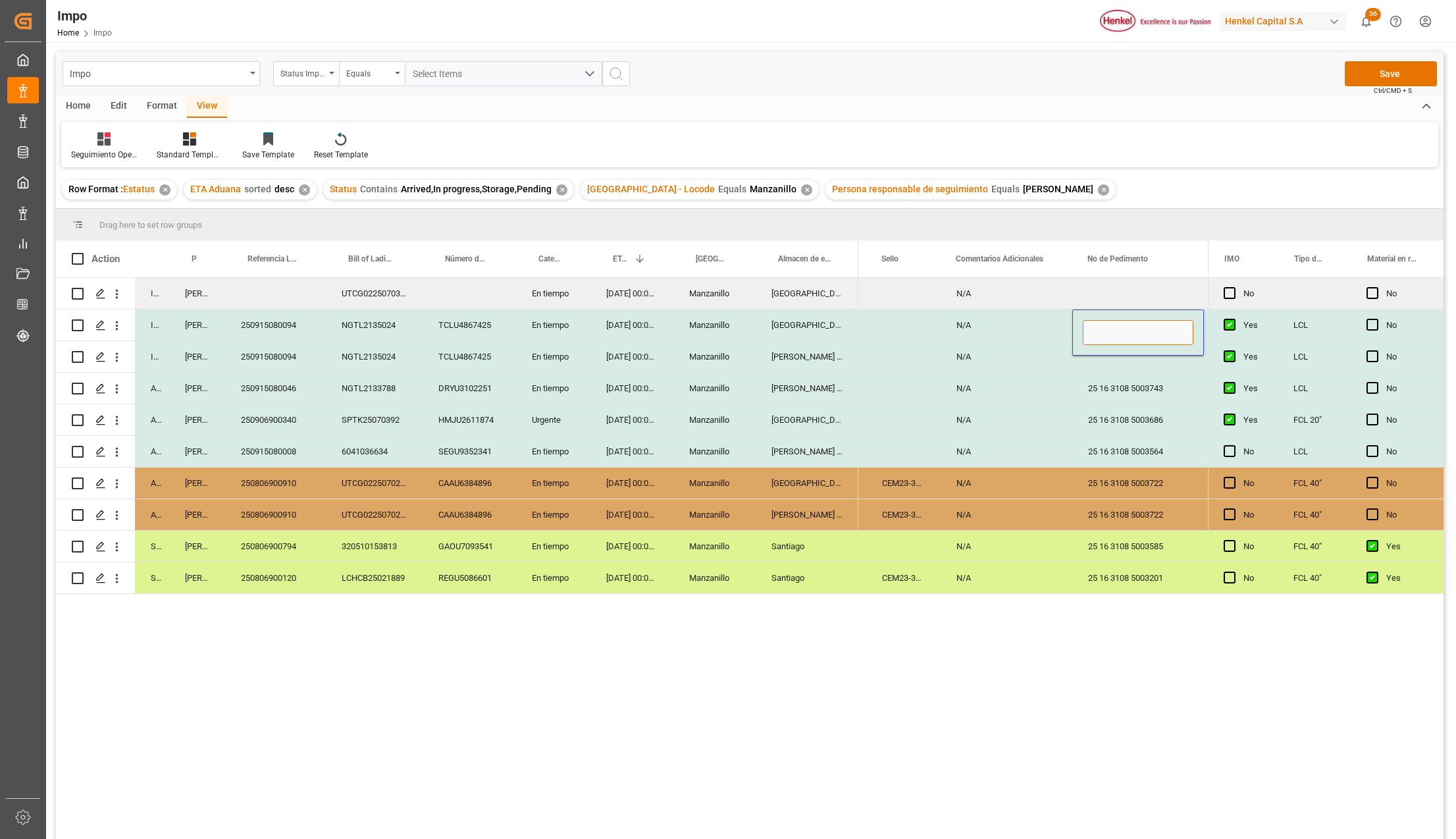
click at [1123, 335] on input "Press SPACE to select this row." at bounding box center [1138, 333] width 111 height 25
paste input "25 16 3108 5003882"
type input "25 16 3108 5003882"
click at [1110, 380] on div "25 16 3108 5003743" at bounding box center [1138, 388] width 132 height 31
click at [1123, 335] on div "25 16 3108 5003882" at bounding box center [1138, 325] width 132 height 31
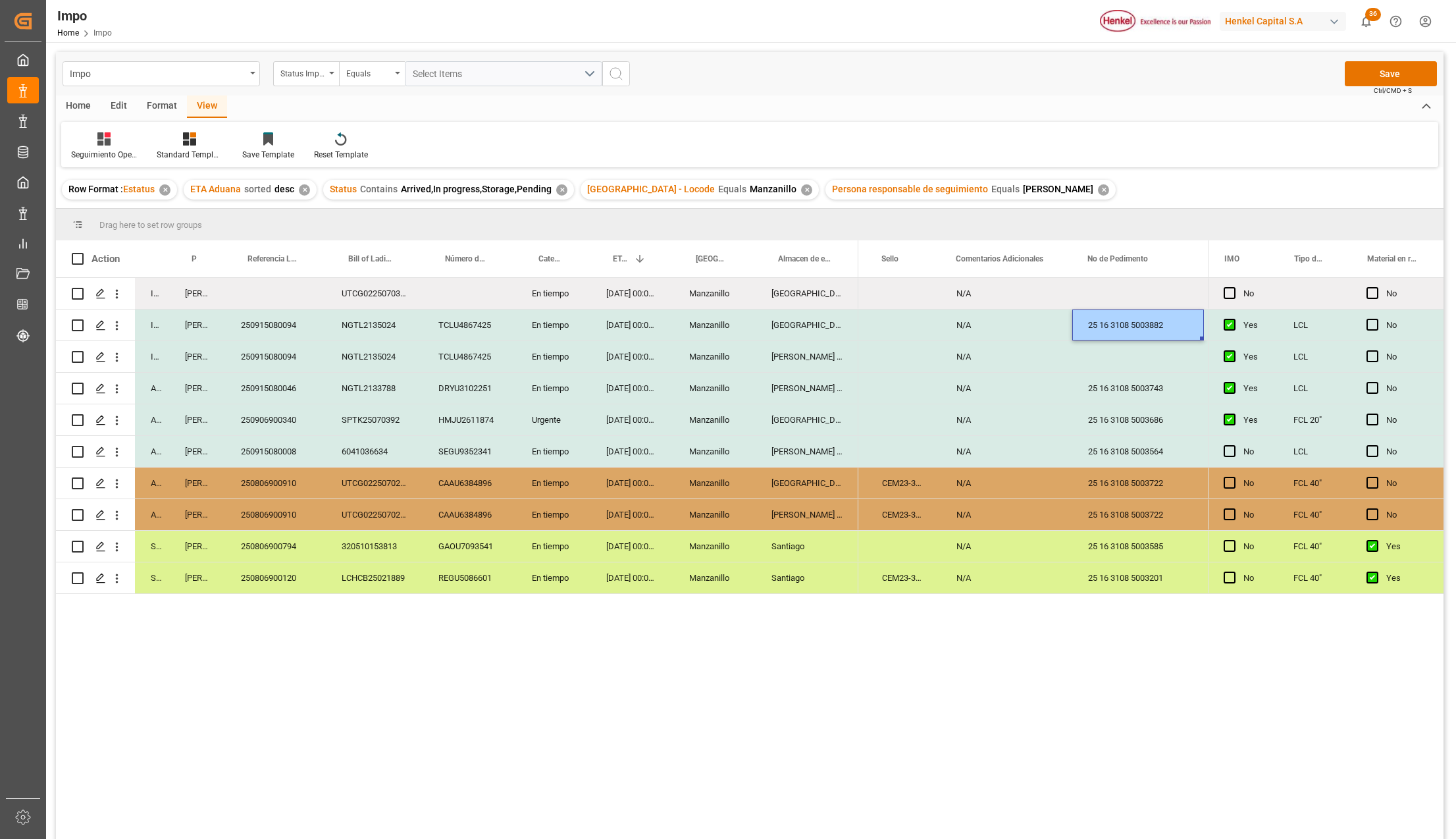
click at [1121, 353] on div "Press SPACE to select this row." at bounding box center [1138, 357] width 132 height 31
click at [1115, 378] on div "25 16 3108 5003743" at bounding box center [1138, 388] width 132 height 31
click at [1386, 81] on button "Save" at bounding box center [1391, 73] width 92 height 25
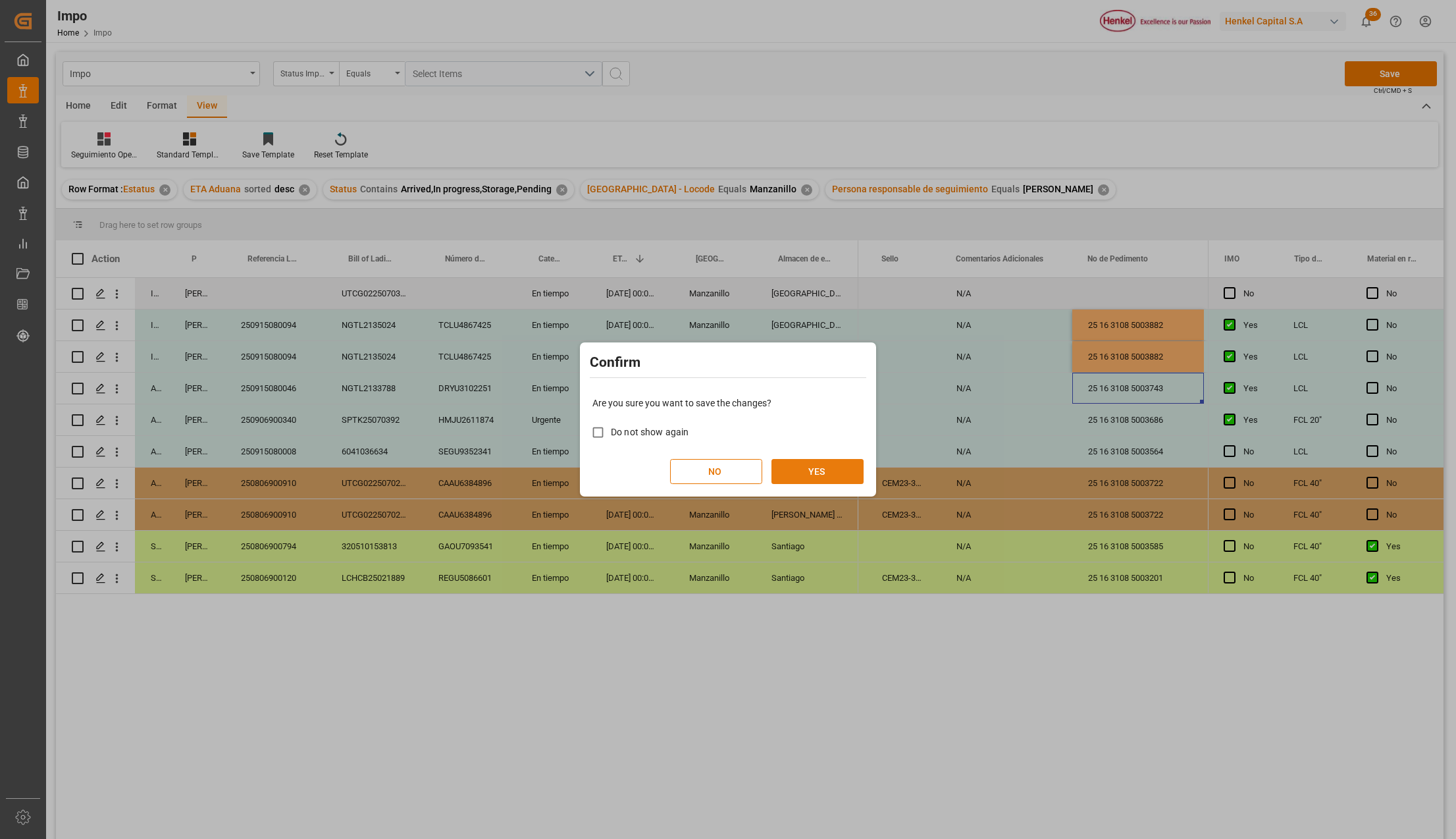
click at [828, 475] on button "YES" at bounding box center [817, 472] width 92 height 25
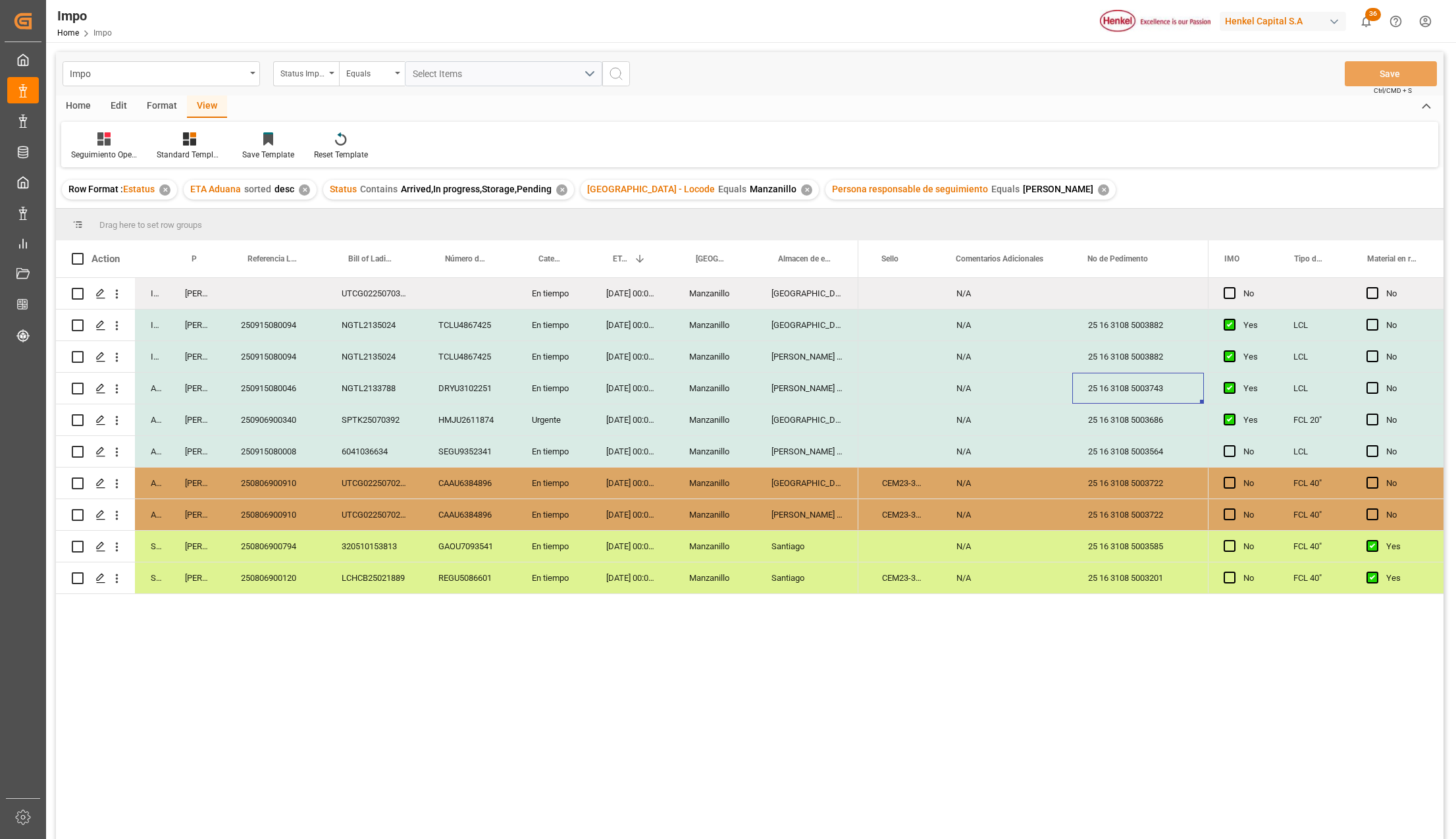
click at [525, 420] on div "Urgente" at bounding box center [553, 420] width 74 height 31
click at [547, 457] on div "En tiempo" at bounding box center [553, 451] width 74 height 31
click at [630, 462] on div "[DATE] 00:00:00" at bounding box center [632, 451] width 83 height 31
drag, startPoint x: 275, startPoint y: 459, endPoint x: 282, endPoint y: 472, distance: 14.8
click at [275, 458] on div "250915080008" at bounding box center [276, 451] width 101 height 31
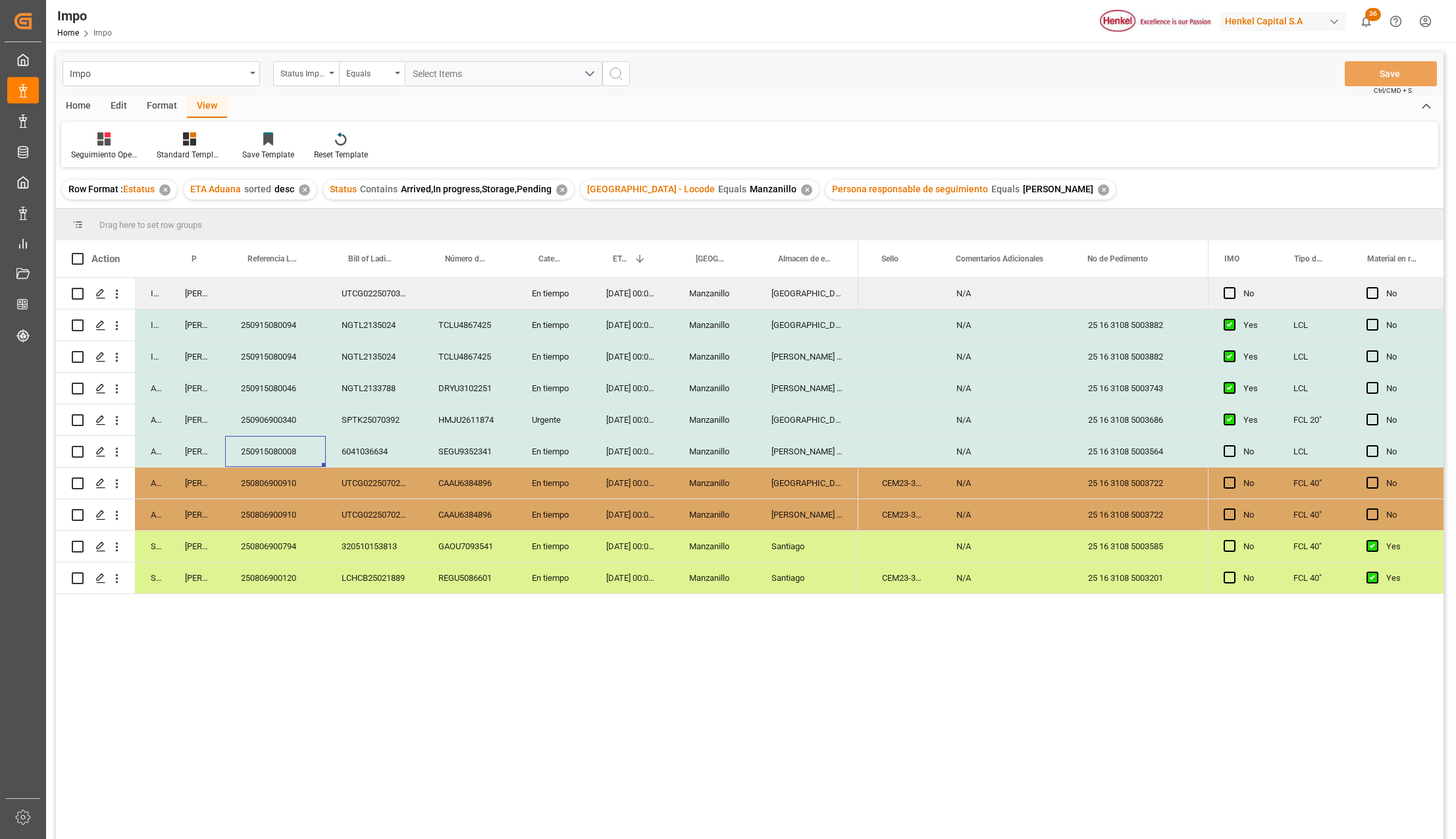
click at [812, 451] on div "[PERSON_NAME] Tlalnepantla" at bounding box center [807, 451] width 103 height 31
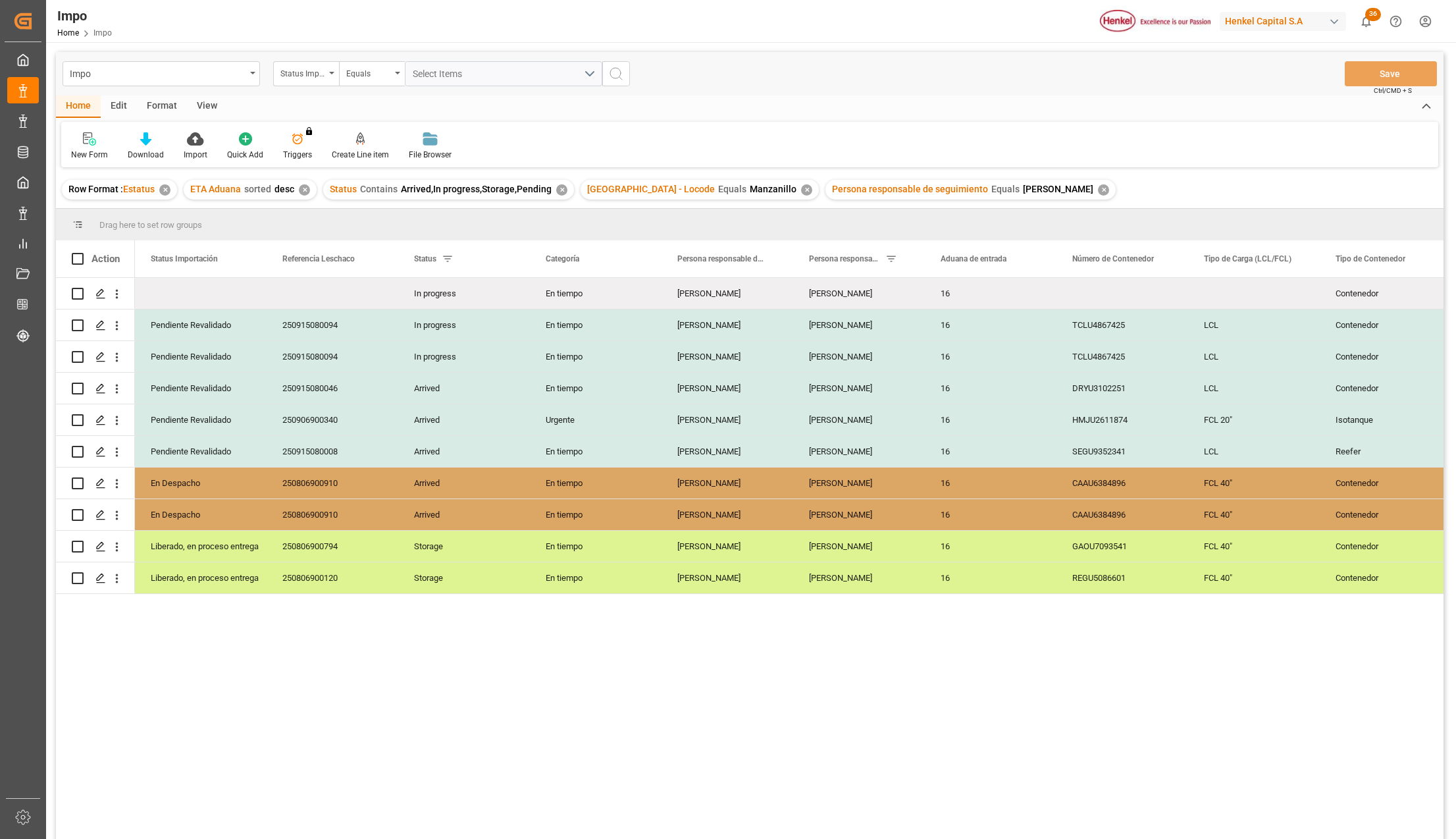
click at [801, 189] on div "✕" at bounding box center [807, 189] width 11 height 12
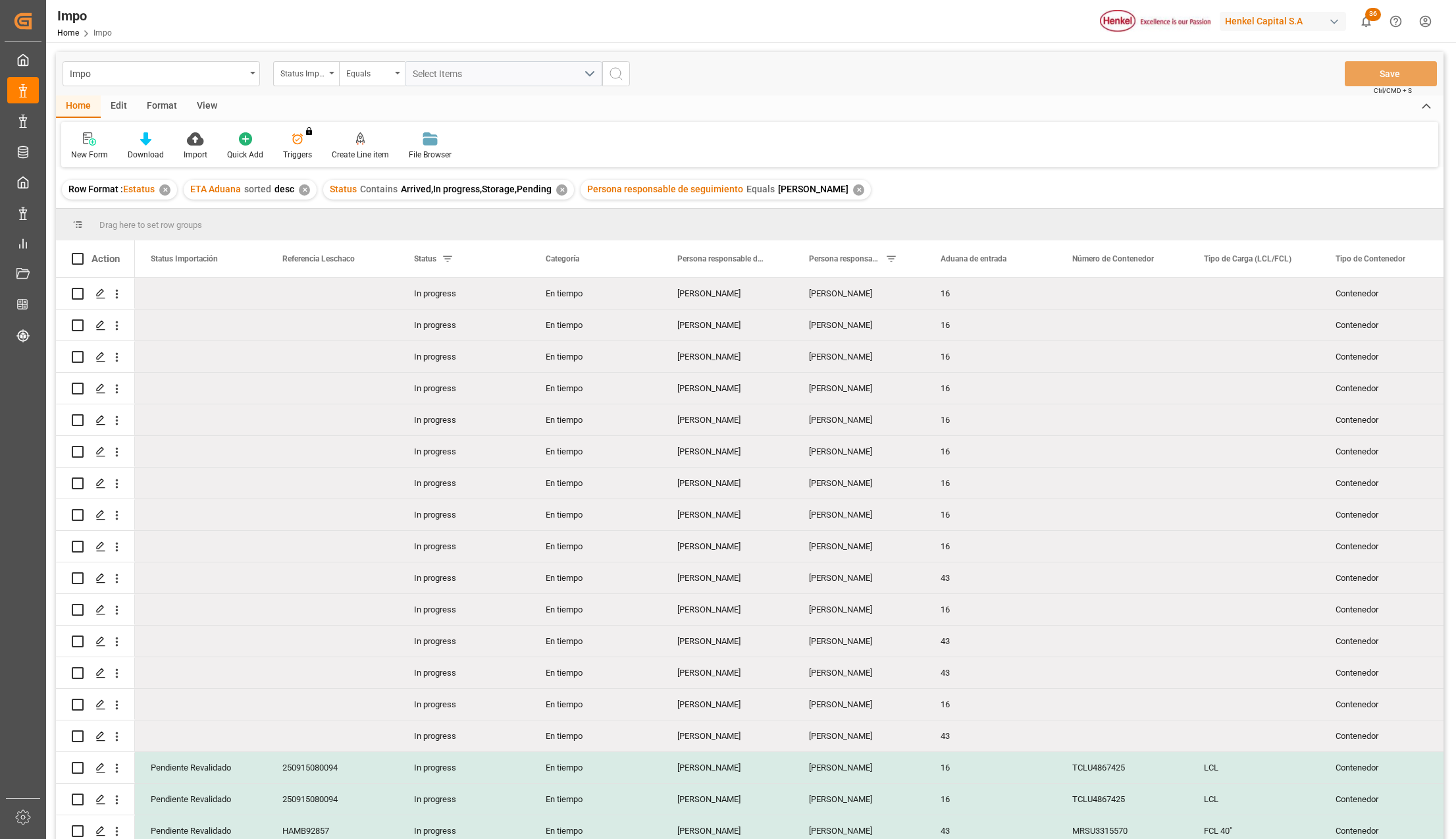
click at [211, 100] on div "View" at bounding box center [206, 106] width 40 height 22
click at [156, 137] on div at bounding box center [149, 139] width 65 height 14
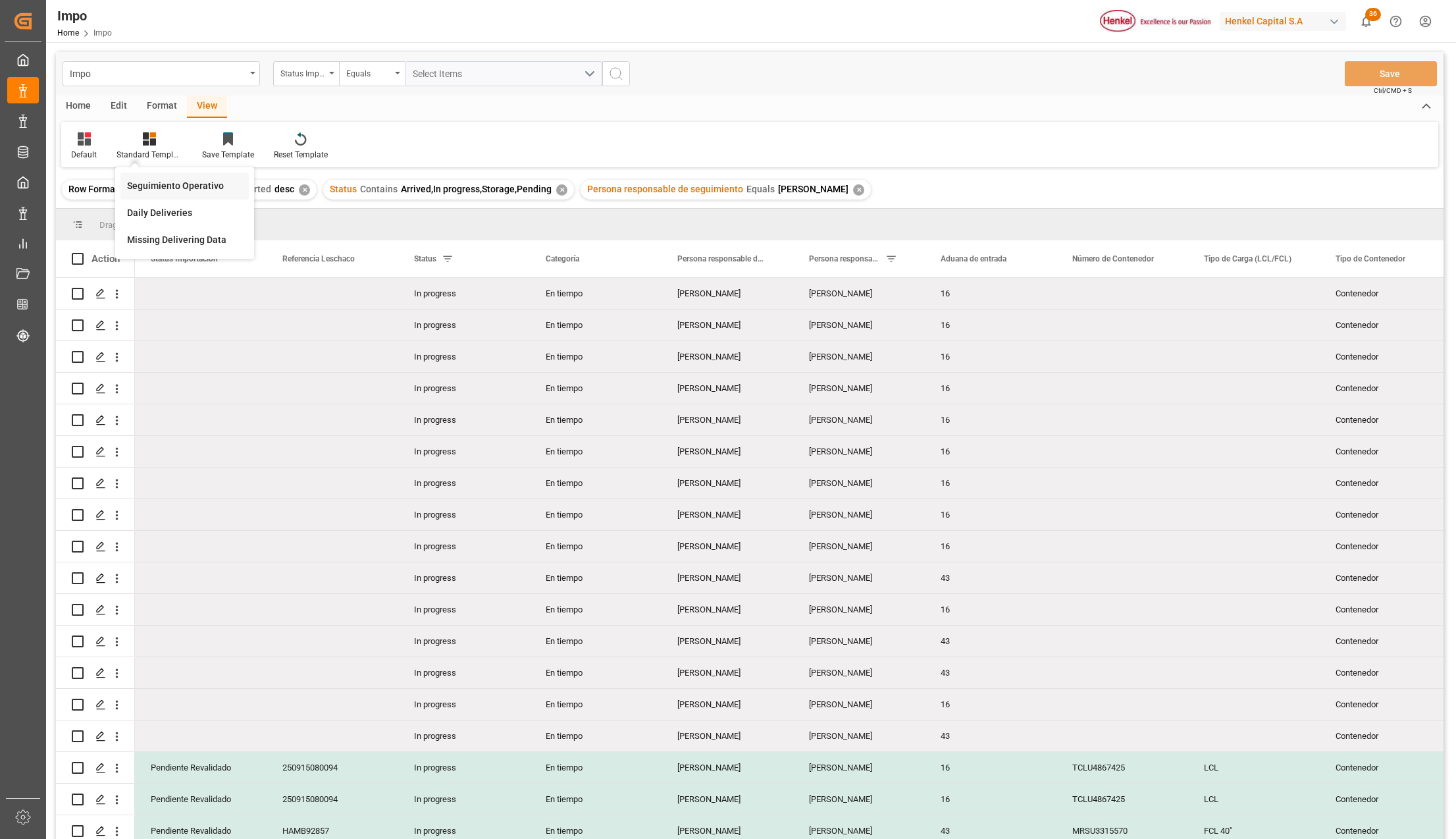
click at [157, 177] on div "Seguimiento Operativo" at bounding box center [184, 186] width 128 height 27
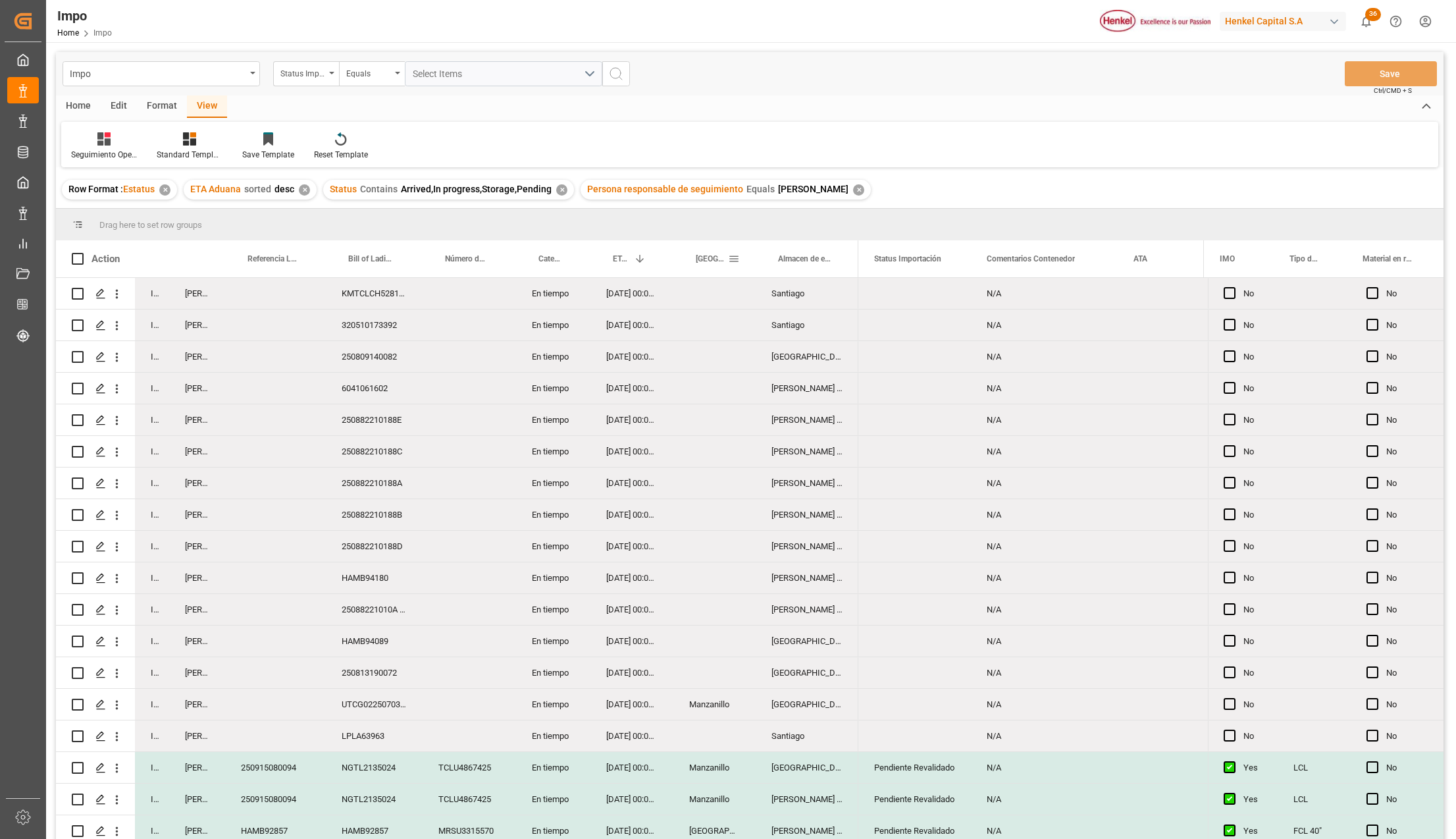
click at [735, 257] on span at bounding box center [733, 258] width 11 height 12
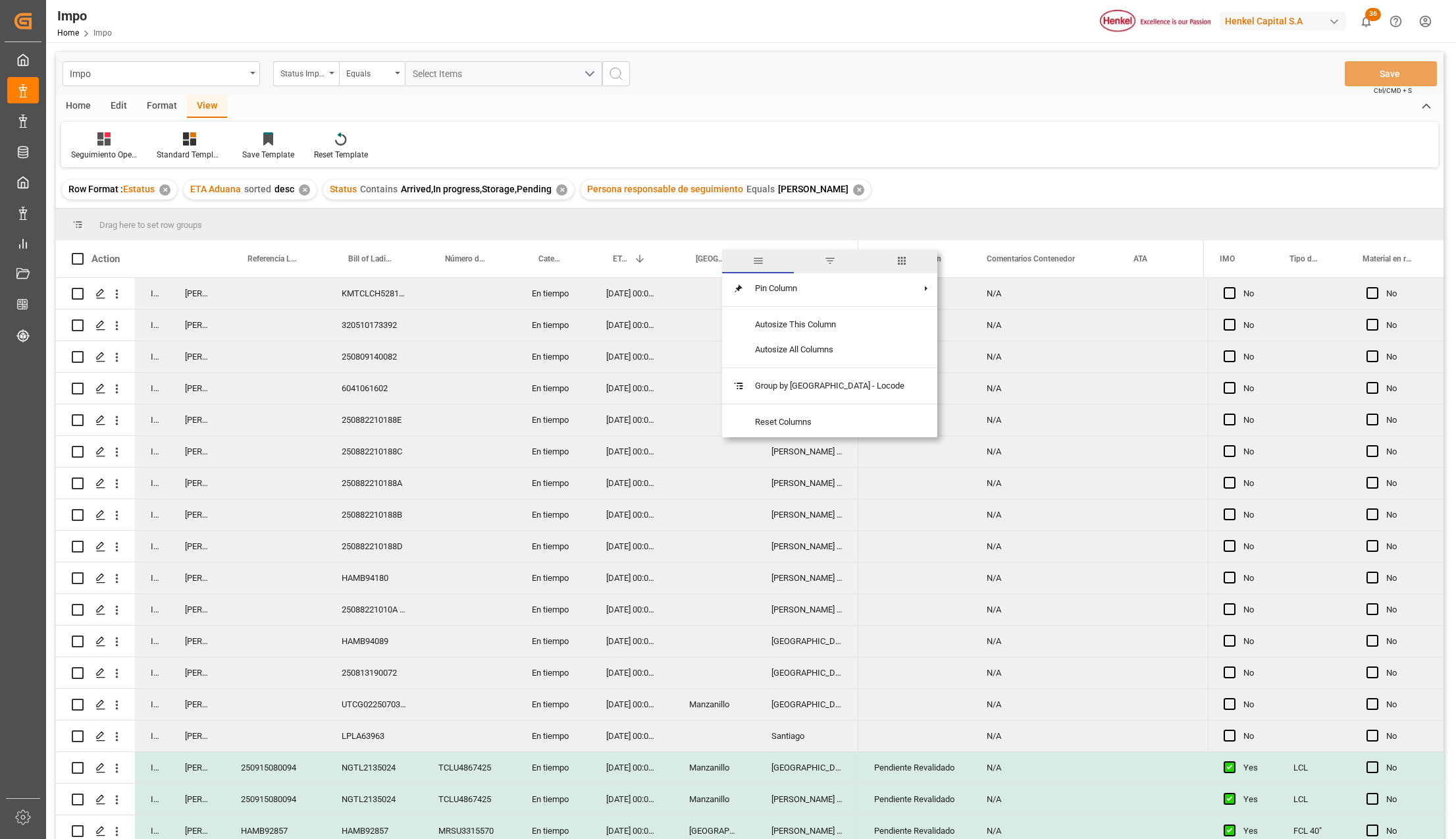
click at [824, 261] on span "filter" at bounding box center [830, 260] width 11 height 12
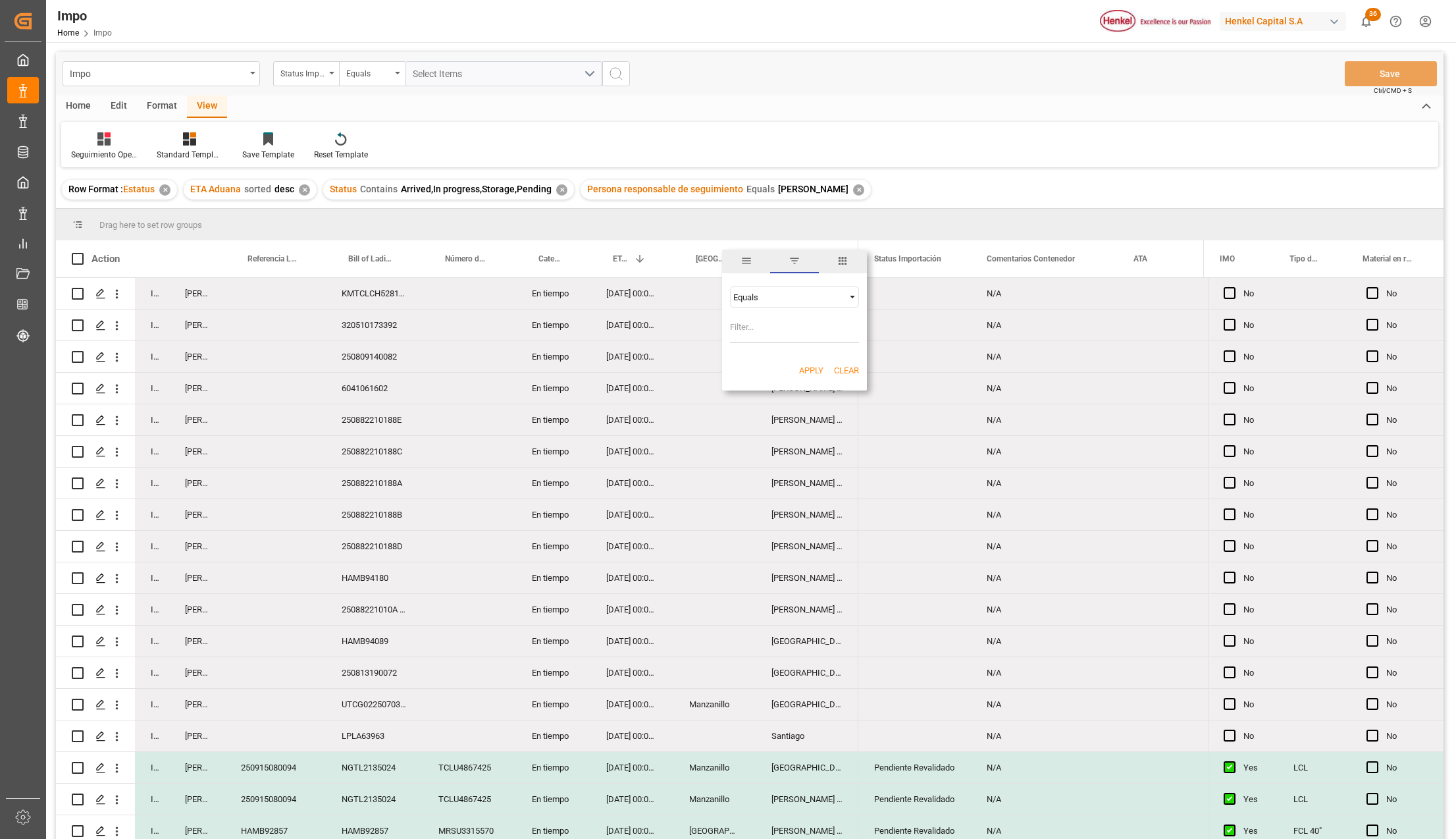
click at [761, 326] on input "Filter Value" at bounding box center [794, 330] width 129 height 27
type input "[GEOGRAPHIC_DATA]"
click at [806, 370] on button "Apply" at bounding box center [812, 371] width 25 height 13
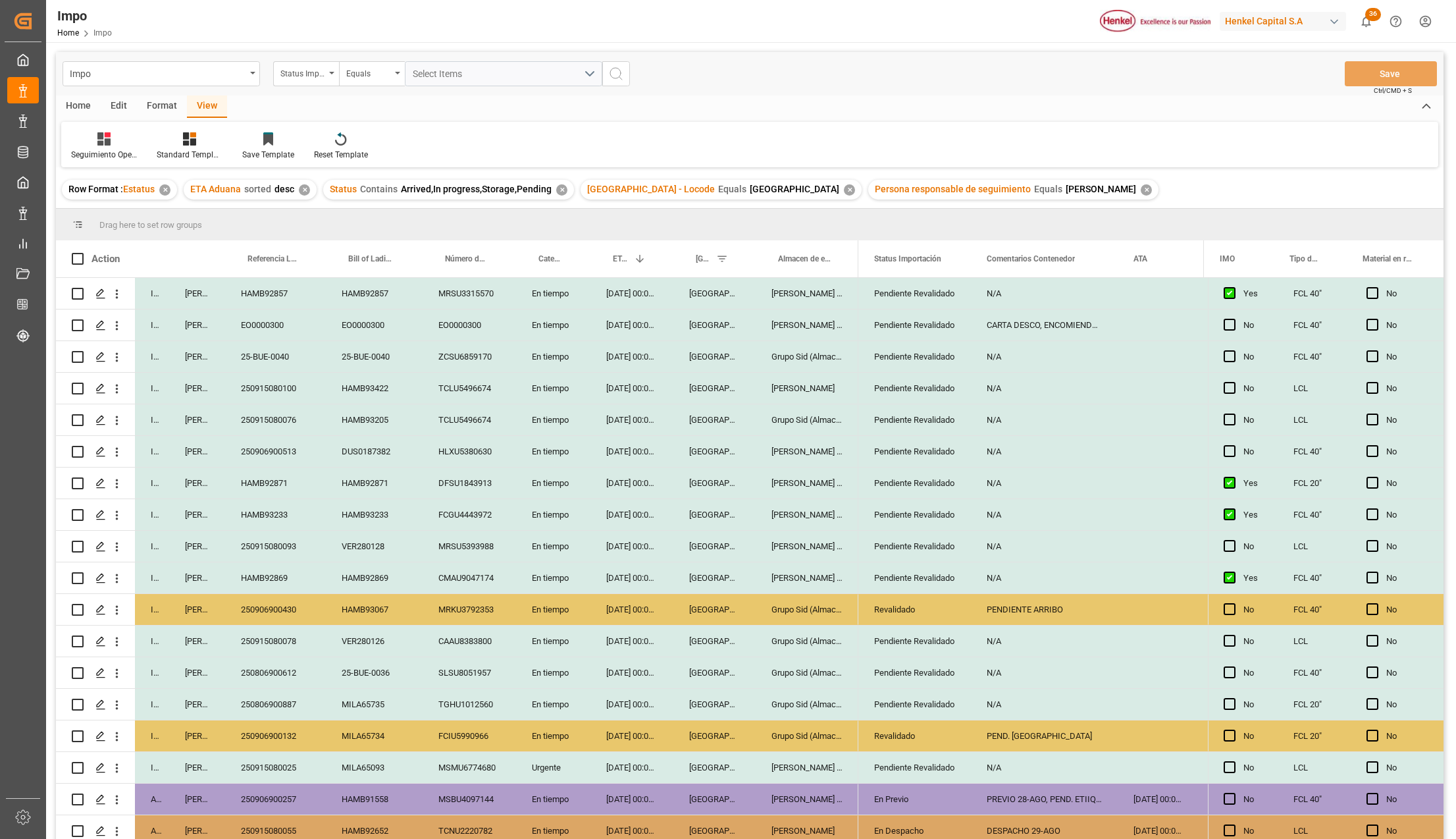
scroll to position [367, 0]
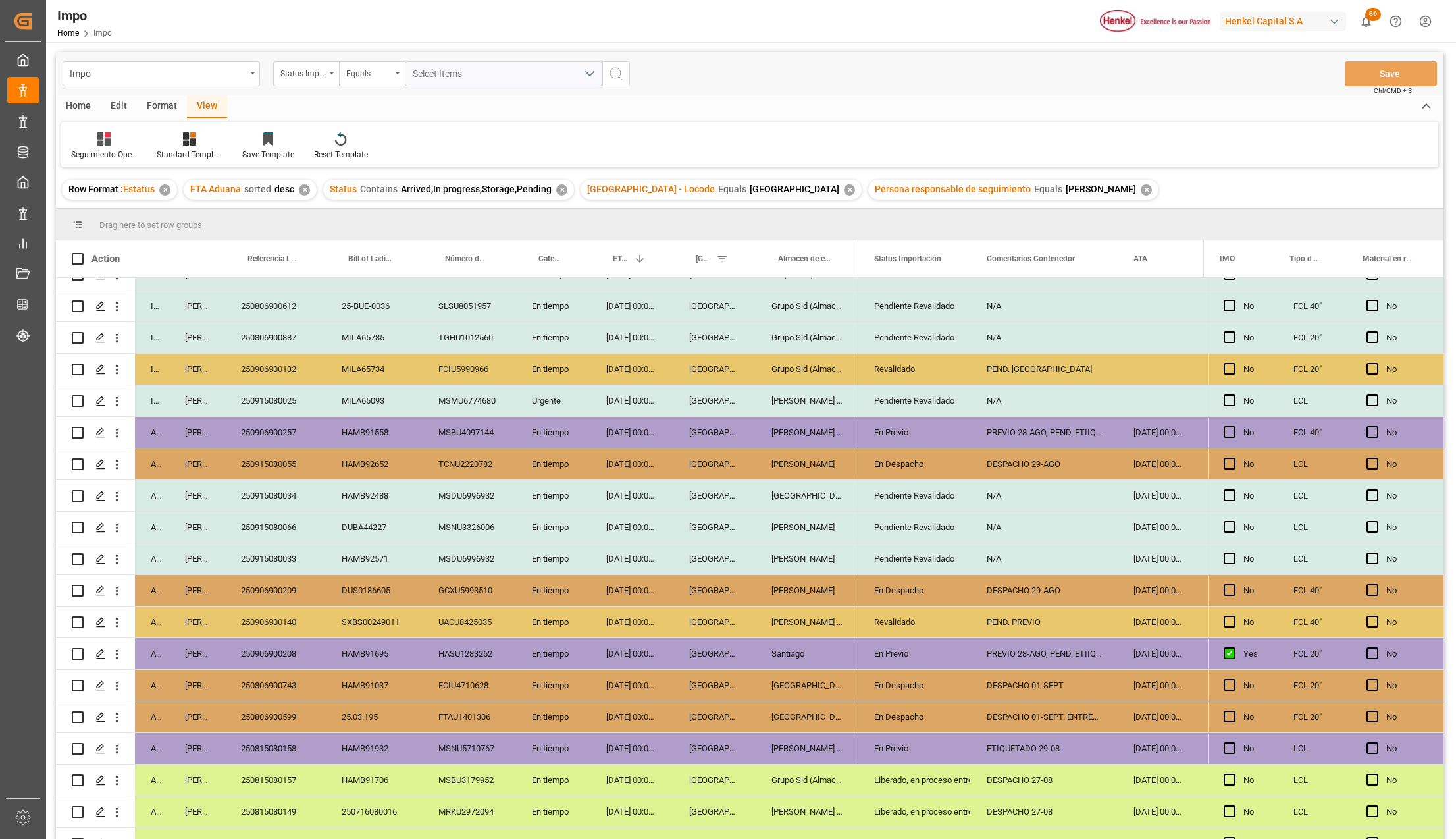
click at [609, 553] on div "[DATE] 00:00:00" at bounding box center [632, 558] width 83 height 31
click at [472, 558] on div "MSDU6996932" at bounding box center [470, 558] width 94 height 31
click at [372, 556] on div "HAMB92571" at bounding box center [373, 558] width 96 height 31
click at [511, 558] on div "MSDU6996932" at bounding box center [470, 558] width 94 height 31
click at [925, 257] on span "Status Importación" at bounding box center [908, 258] width 67 height 9
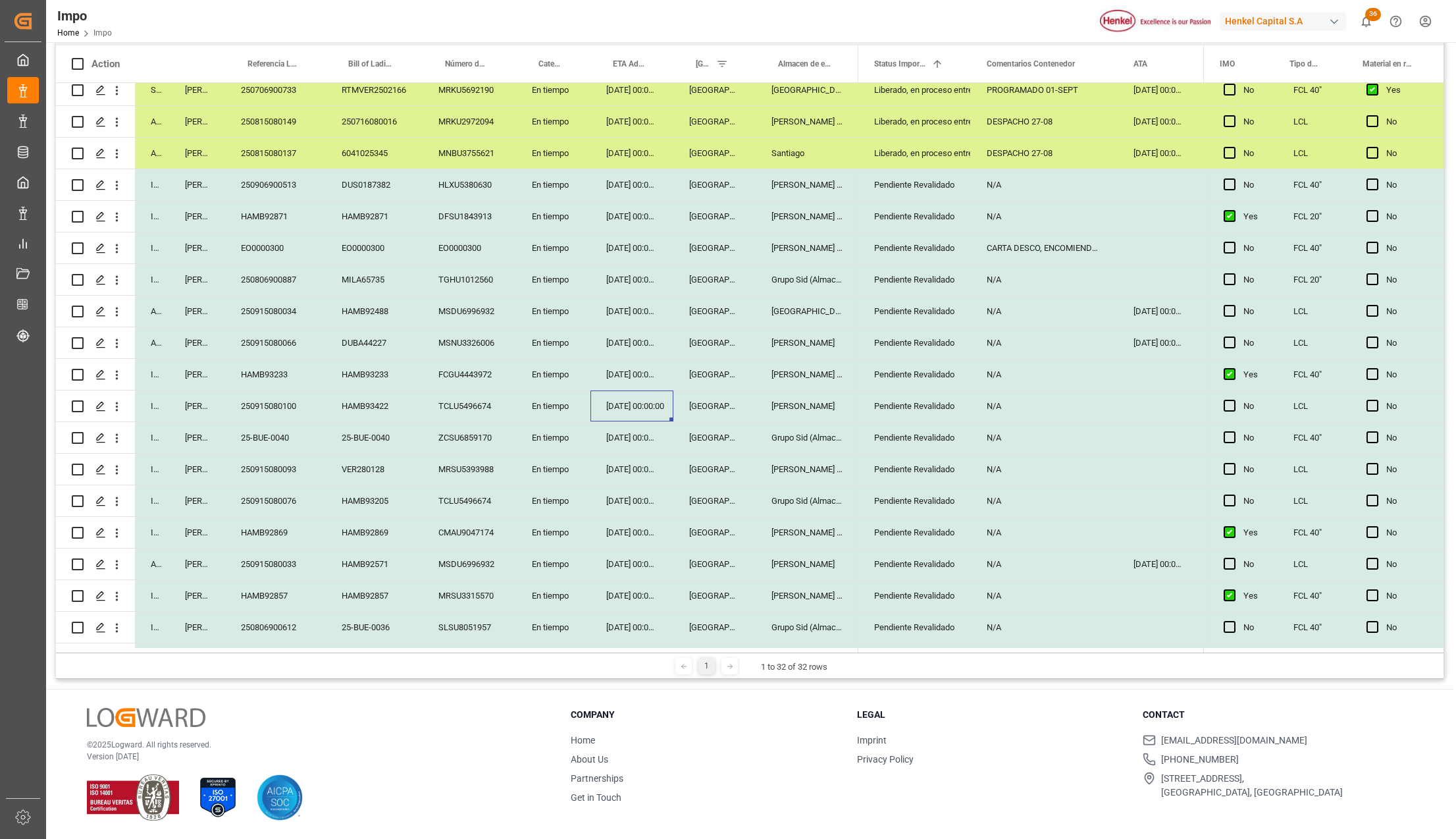
scroll to position [274, 0]
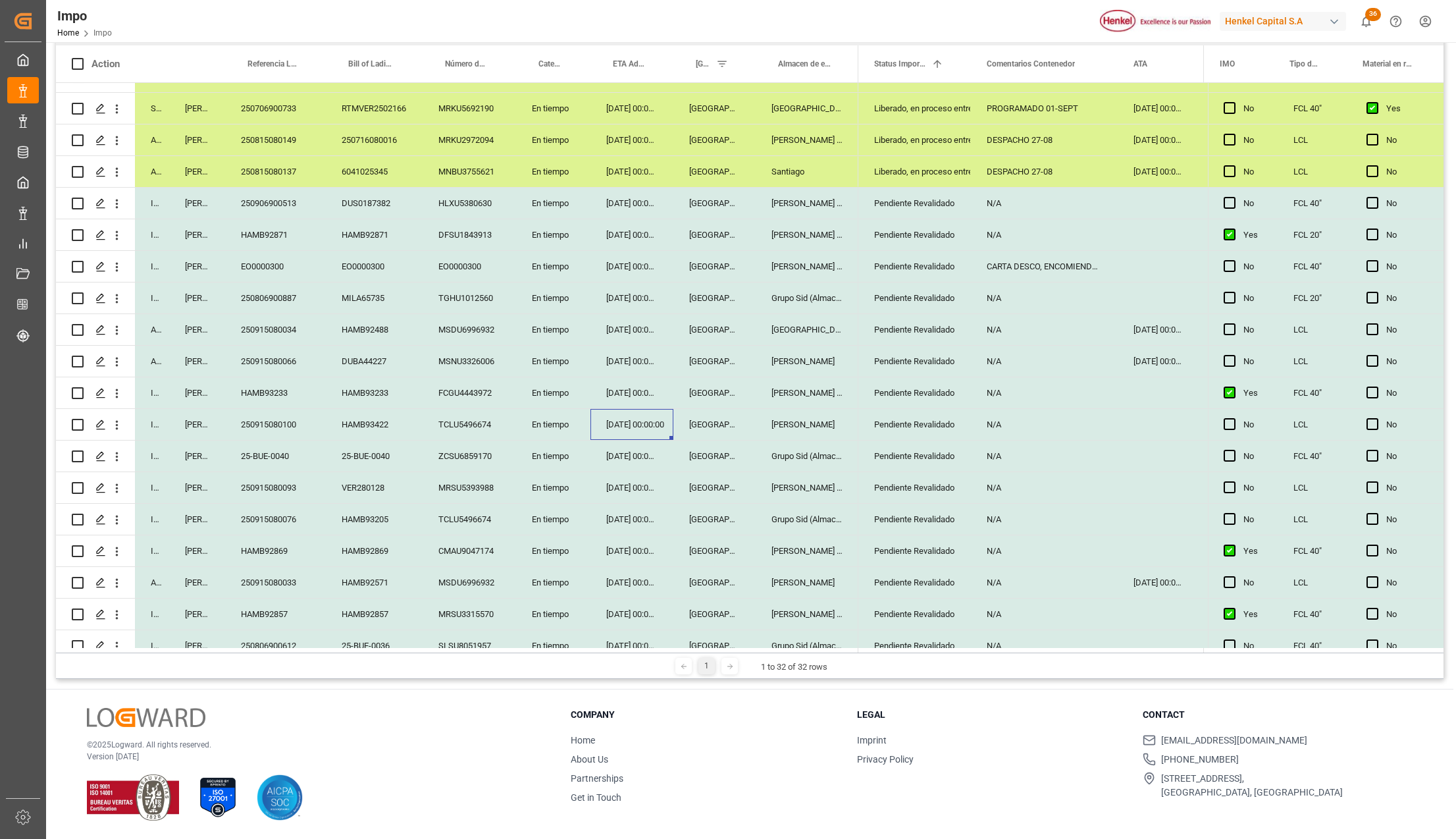
click at [647, 510] on div "[DATE] 00:00:00" at bounding box center [632, 519] width 83 height 31
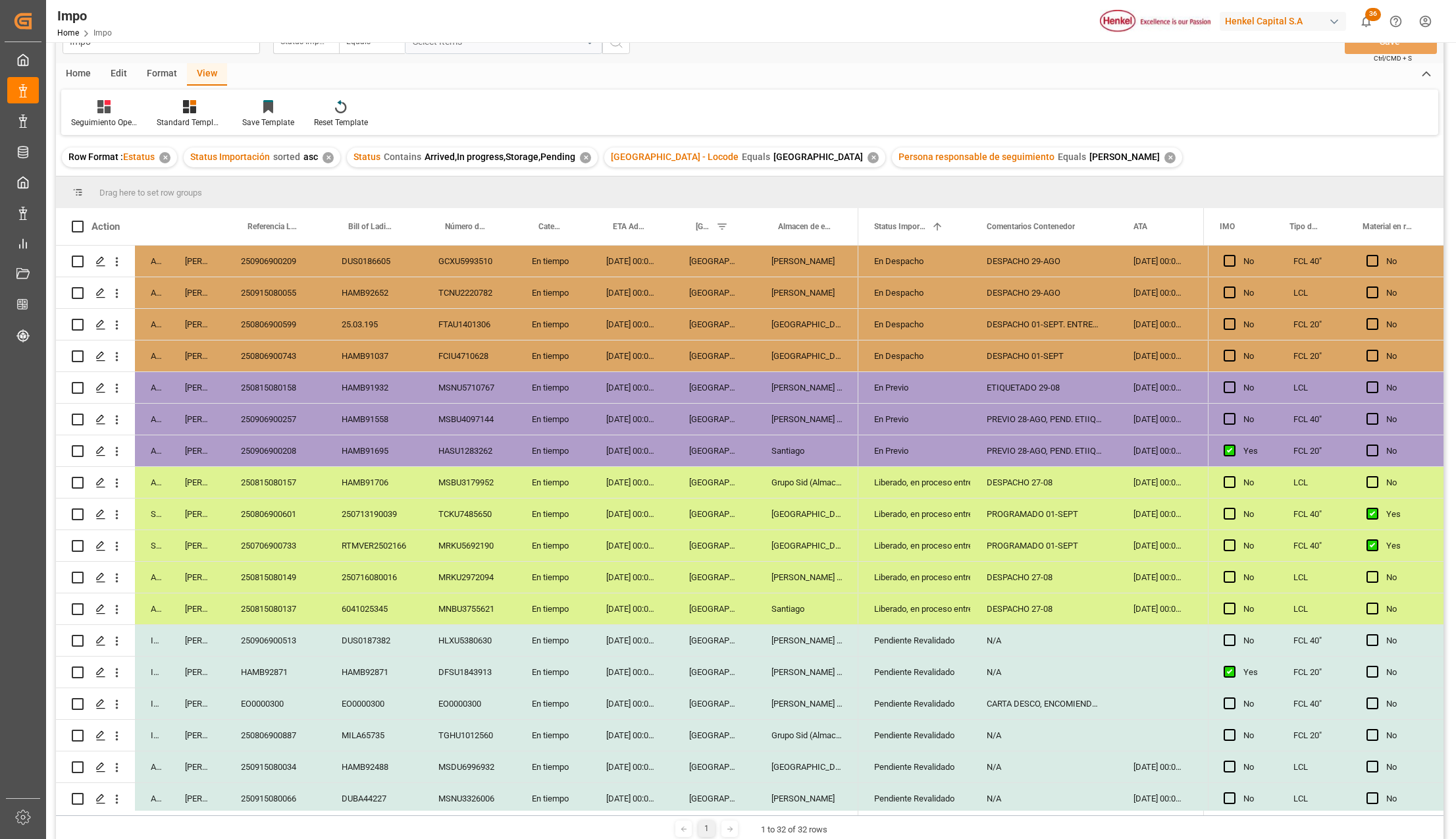
scroll to position [0, 0]
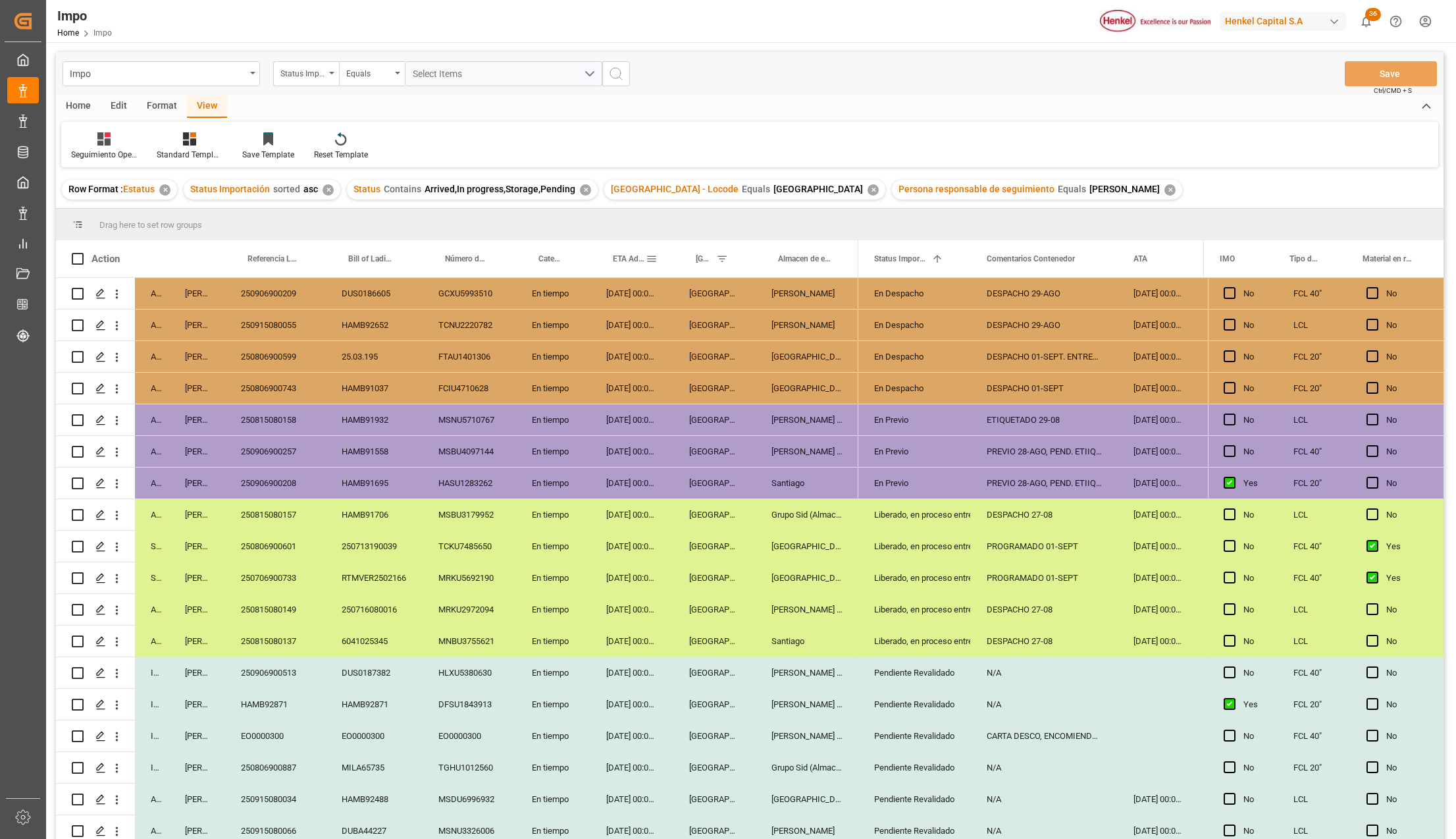
click at [646, 258] on span at bounding box center [651, 258] width 11 height 12
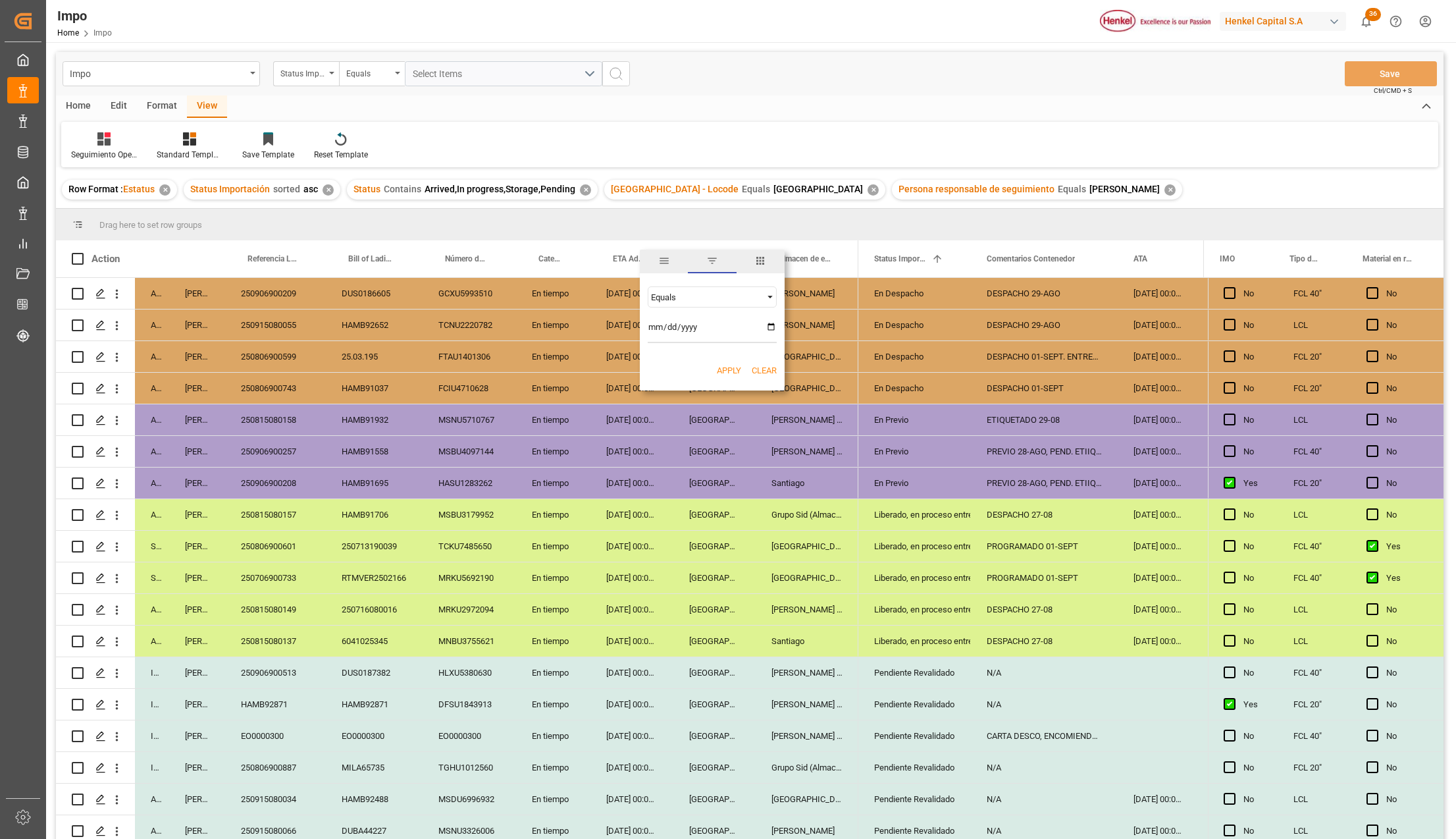
click at [628, 258] on span "ETA Aduana" at bounding box center [629, 258] width 33 height 9
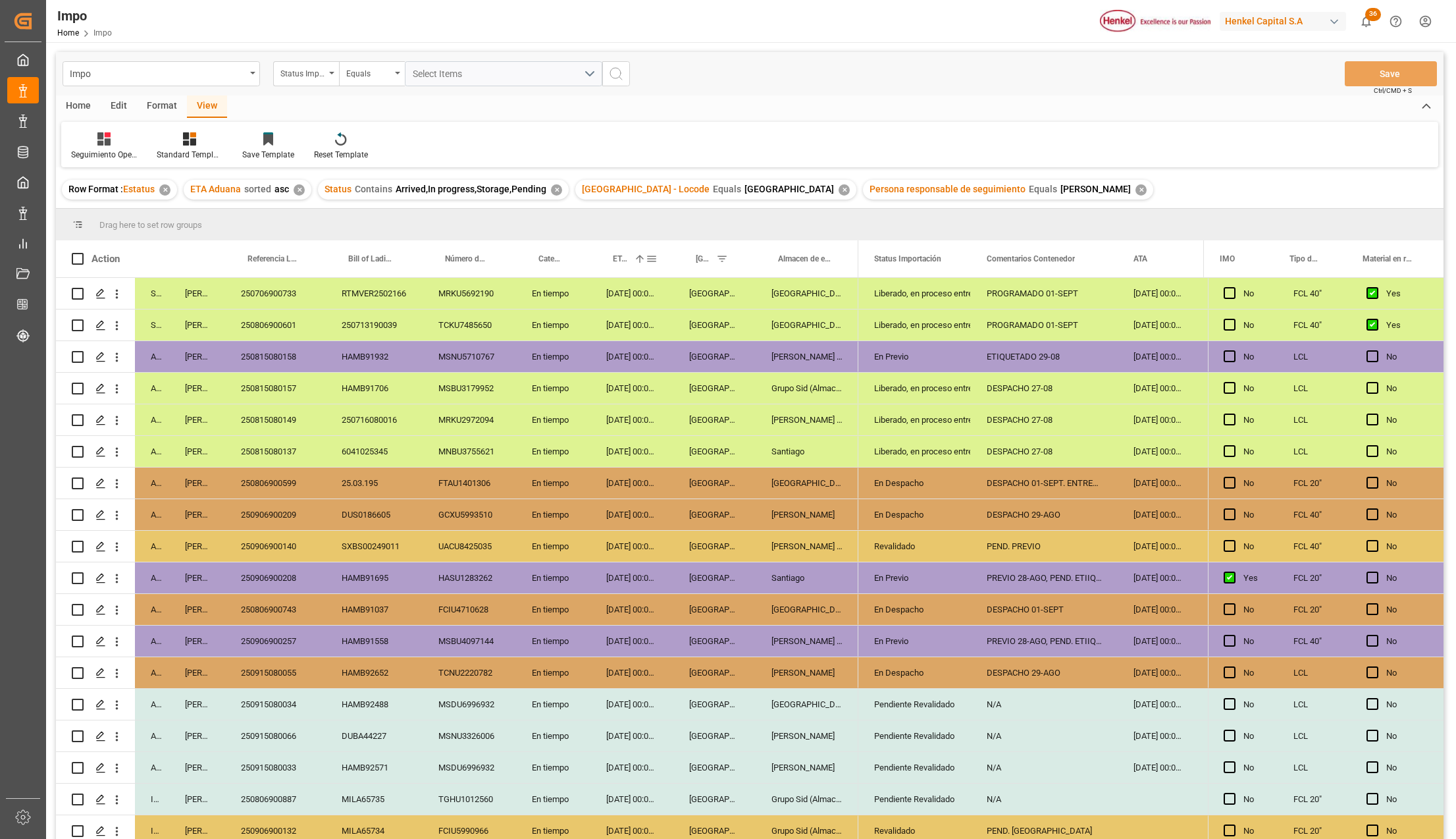
click at [628, 258] on span "ETA Aduana" at bounding box center [621, 258] width 16 height 9
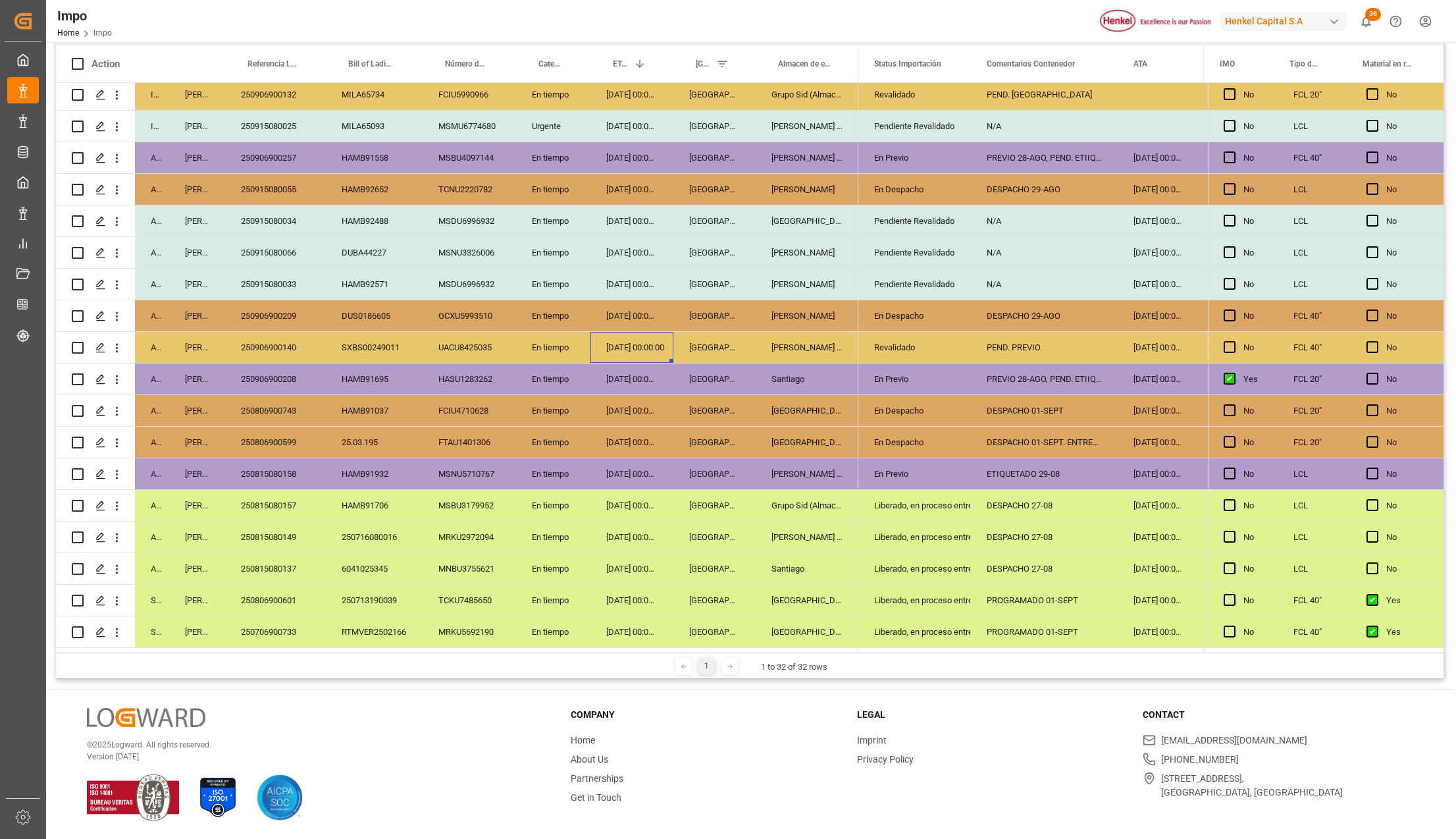
scroll to position [450, 0]
click at [614, 274] on div "[DATE] 00:00:00" at bounding box center [632, 284] width 83 height 31
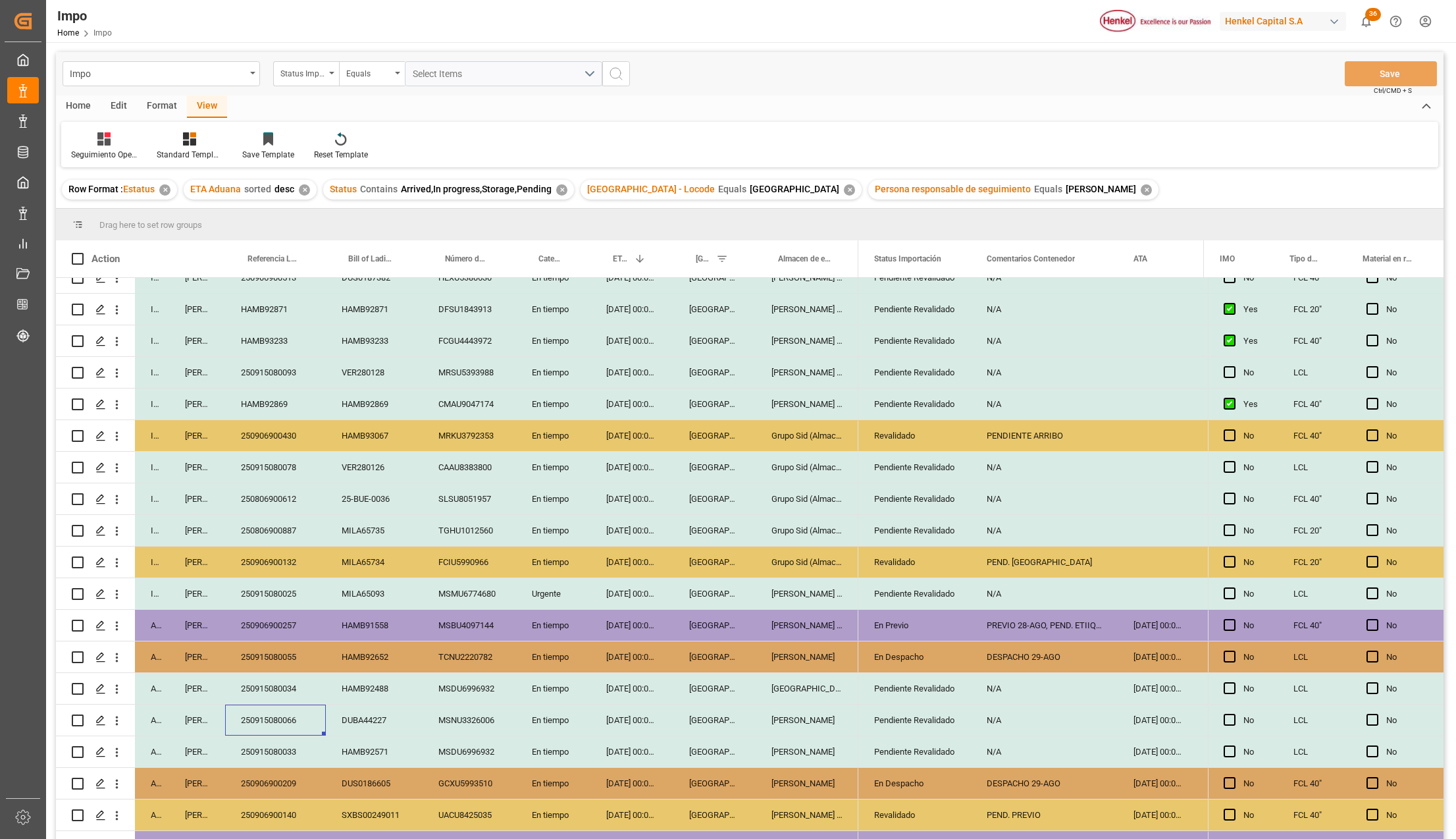
scroll to position [175, 0]
click at [896, 498] on div "Pendiente Revalidado" at bounding box center [915, 498] width 81 height 30
click at [648, 527] on div "[DATE] 00:00:00" at bounding box center [632, 529] width 83 height 31
drag, startPoint x: 632, startPoint y: 688, endPoint x: 744, endPoint y: 742, distance: 124.3
click at [744, 742] on div "In progress Karla Chavez HAMB92857 HAMB92857 MRSU3315570 En tiempo 06-09-2025 0…" at bounding box center [456, 608] width 802 height 1012
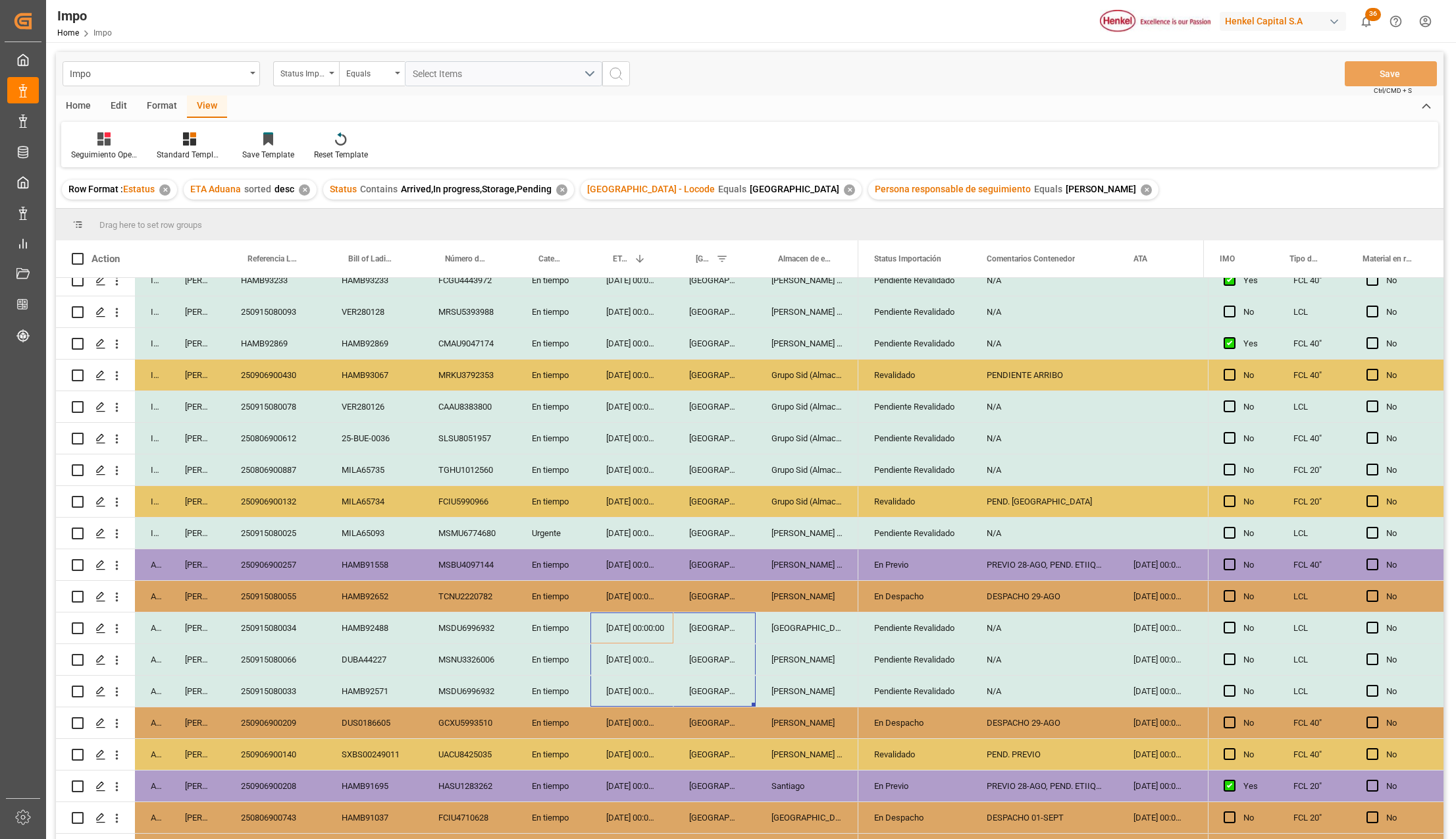
scroll to position [264, 0]
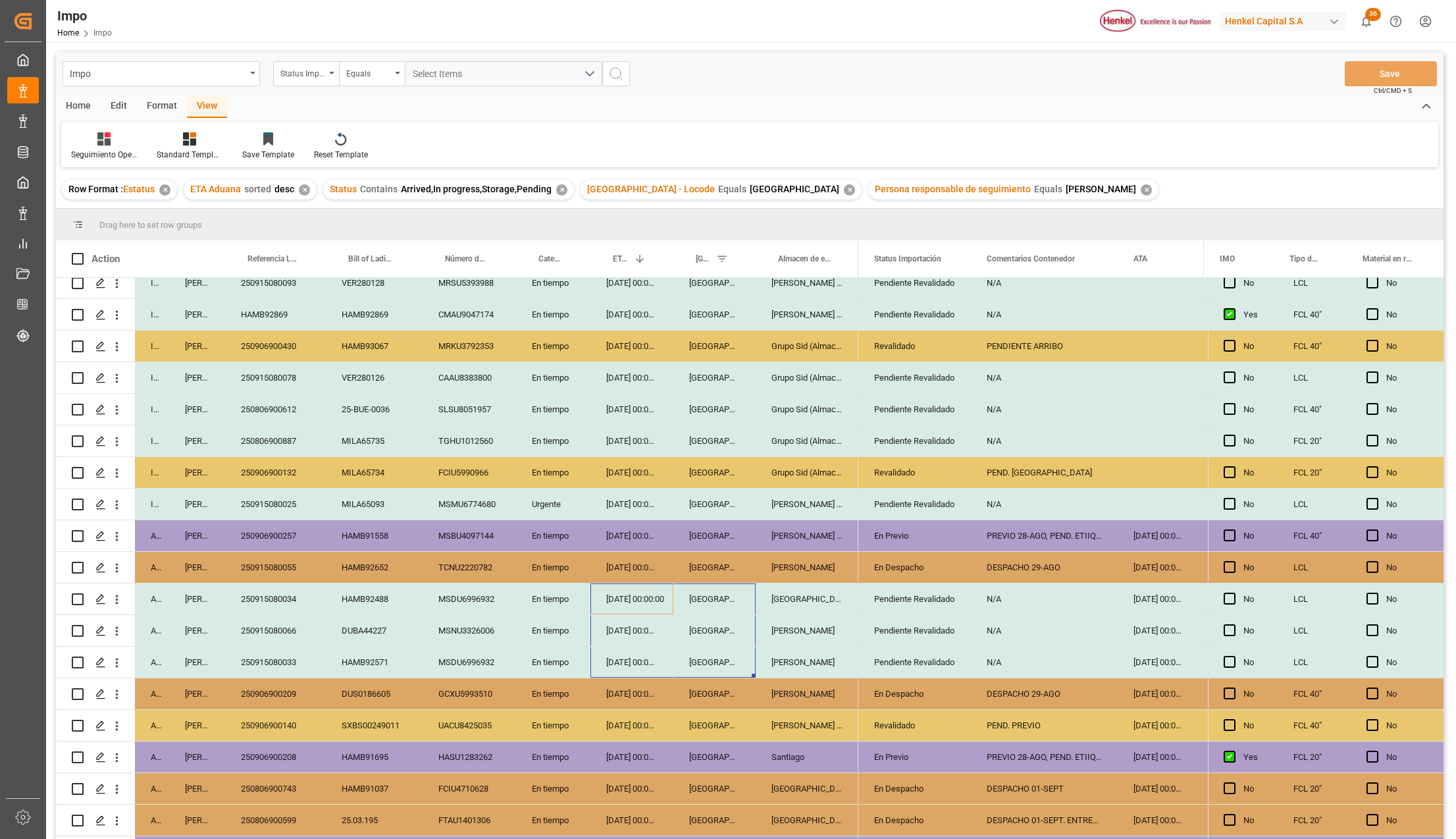
click at [885, 727] on div "Revalidado" at bounding box center [915, 726] width 81 height 30
click at [900, 727] on div "Revalidado" at bounding box center [915, 726] width 81 height 30
click at [943, 739] on icon "open menu" at bounding box center [946, 734] width 16 height 16
click at [920, 784] on div "En Previo" at bounding box center [931, 775] width 124 height 46
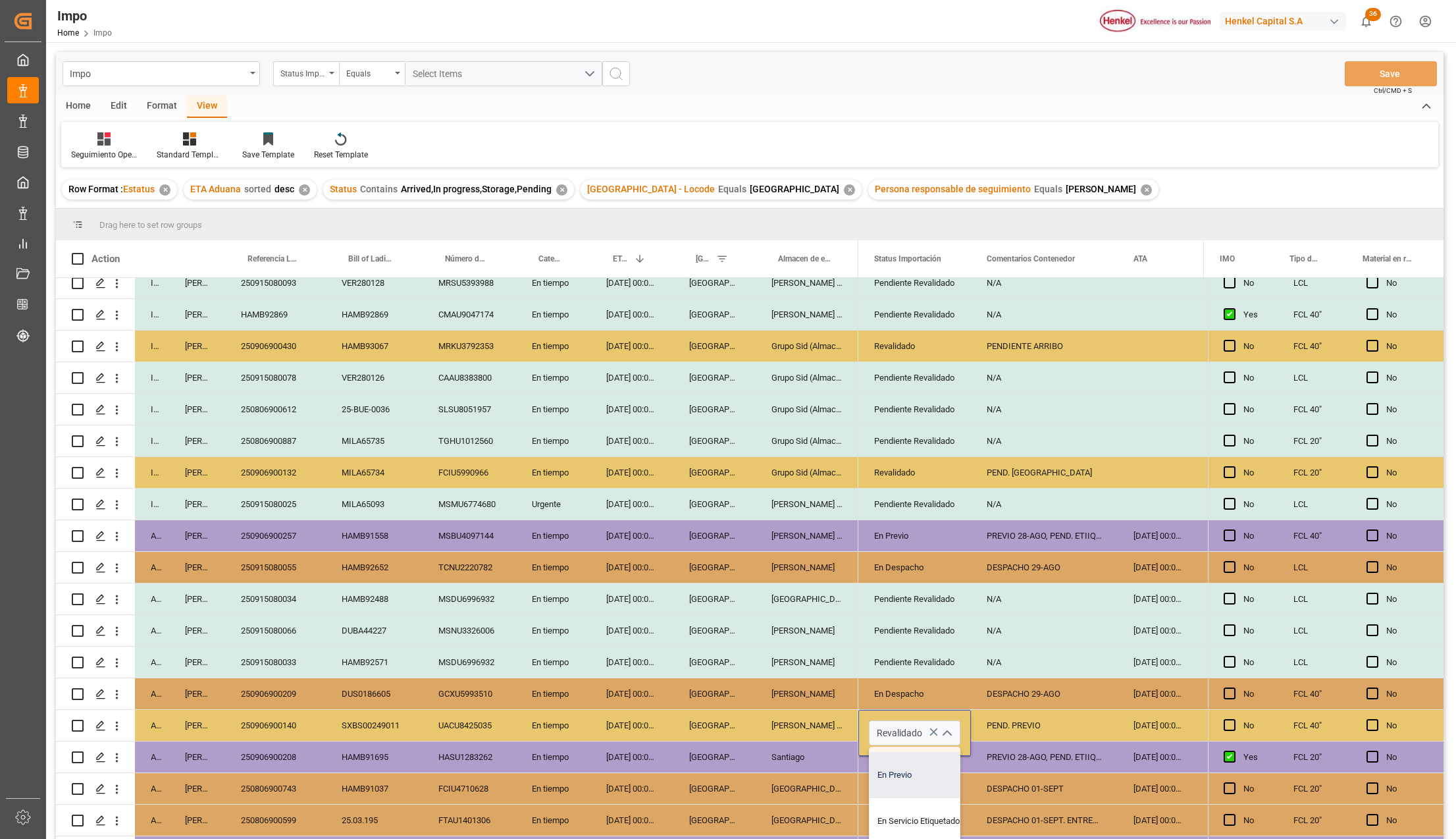
type input "En Previo"
click at [928, 802] on div "En Despacho" at bounding box center [915, 789] width 81 height 30
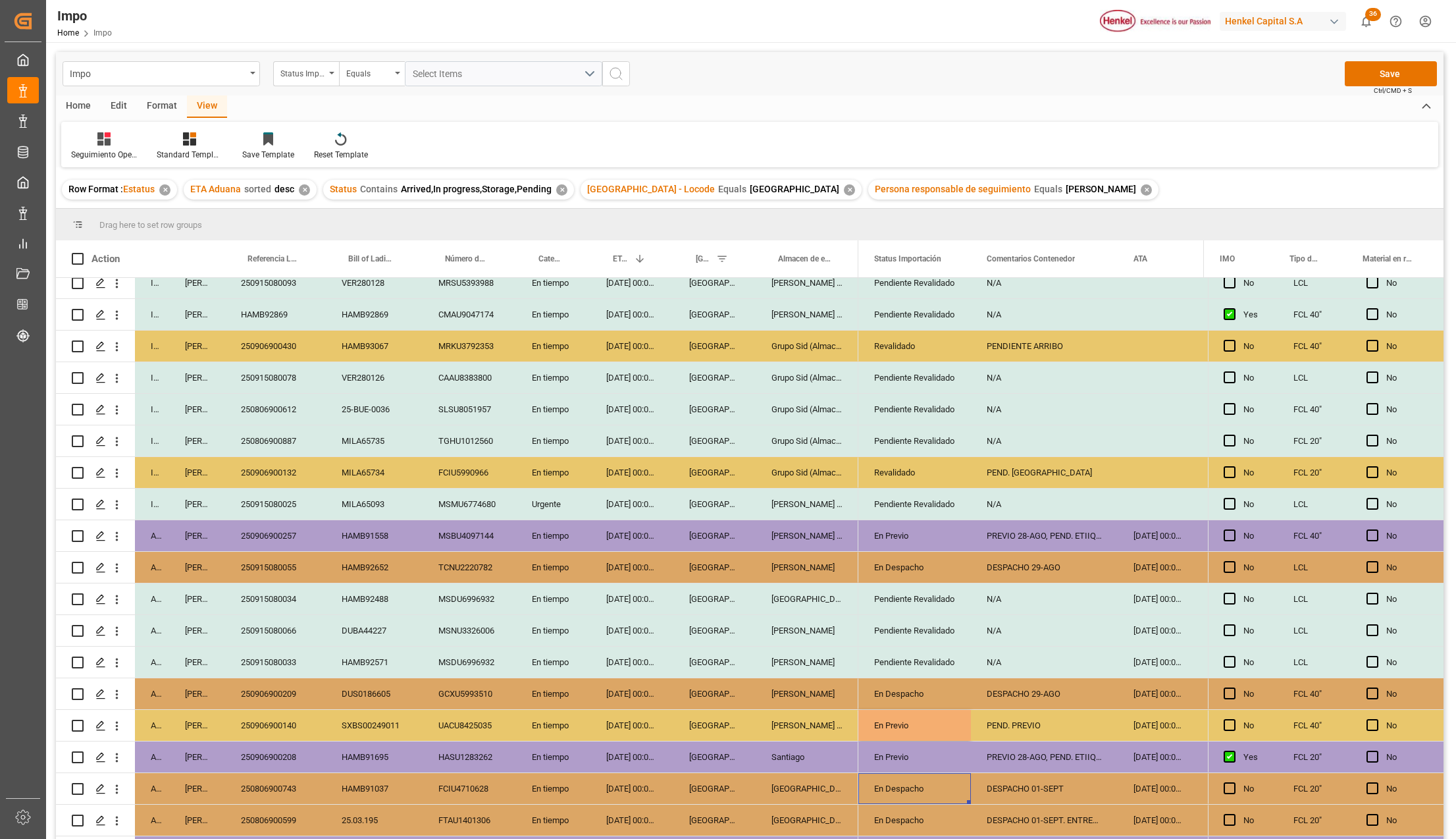
click at [1038, 730] on div "PEND. PREVIO" at bounding box center [1045, 725] width 147 height 31
type input "PREVIO 01-SEPT."
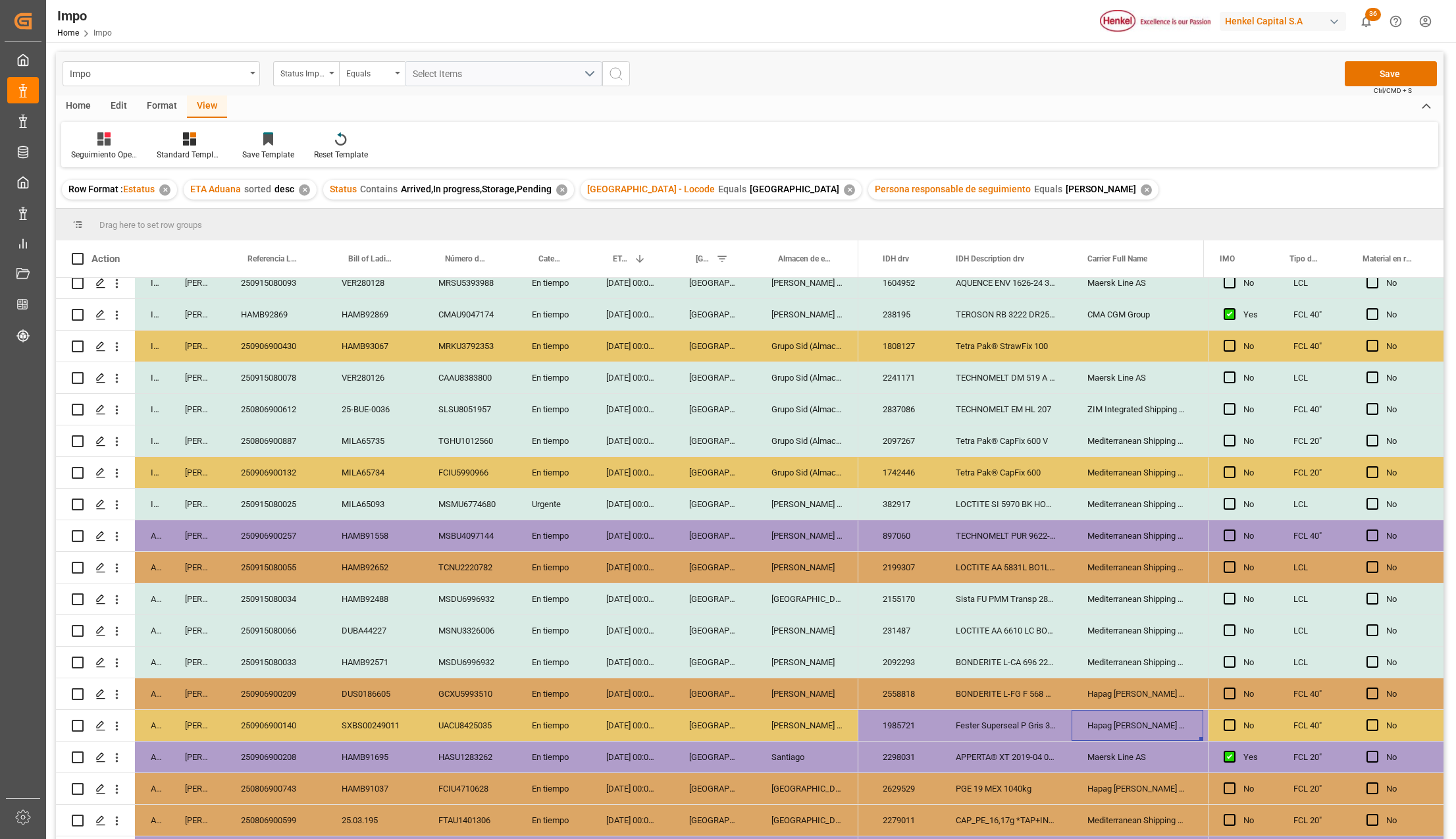
scroll to position [0, 0]
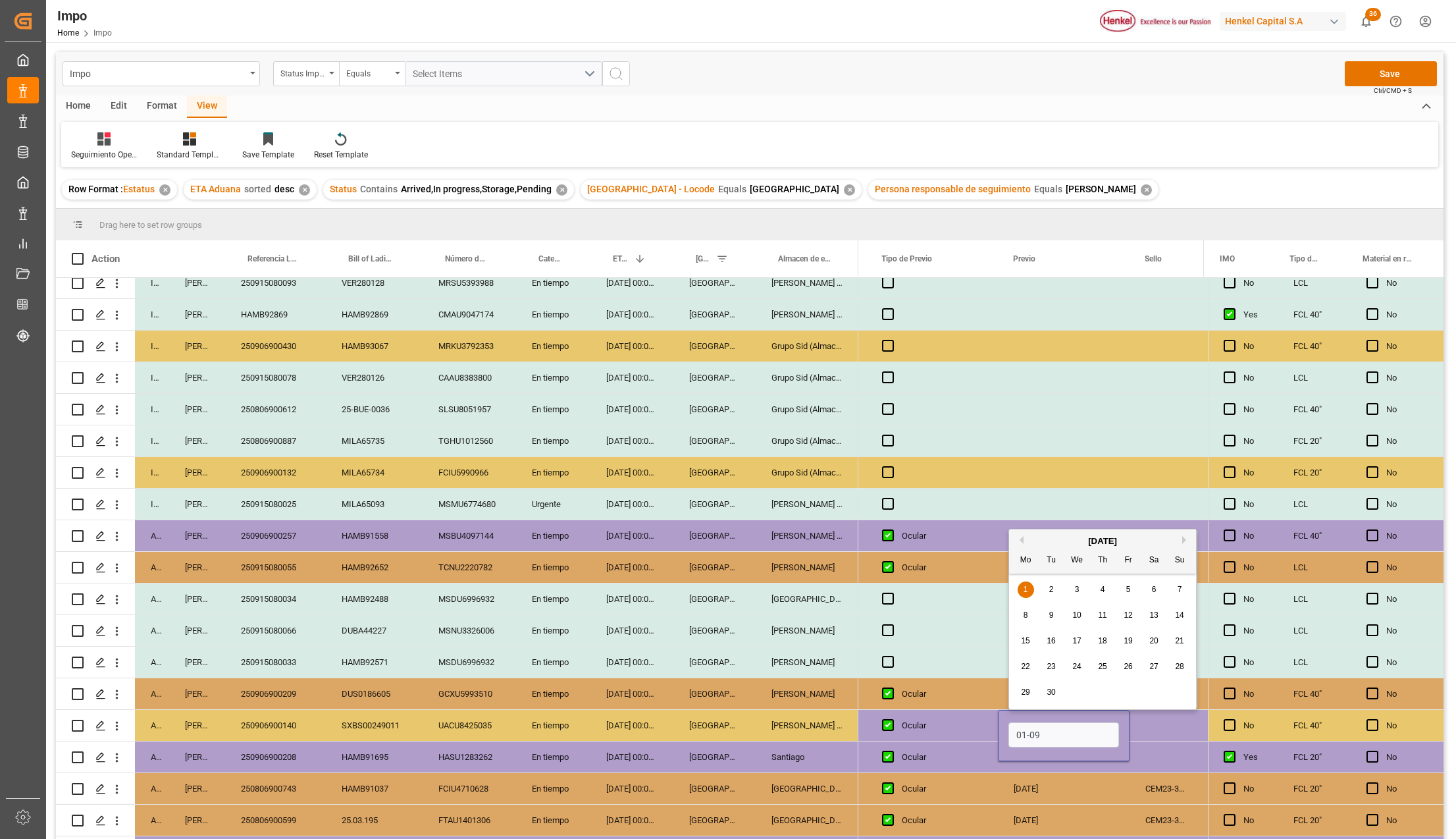
type input "[DATE]"
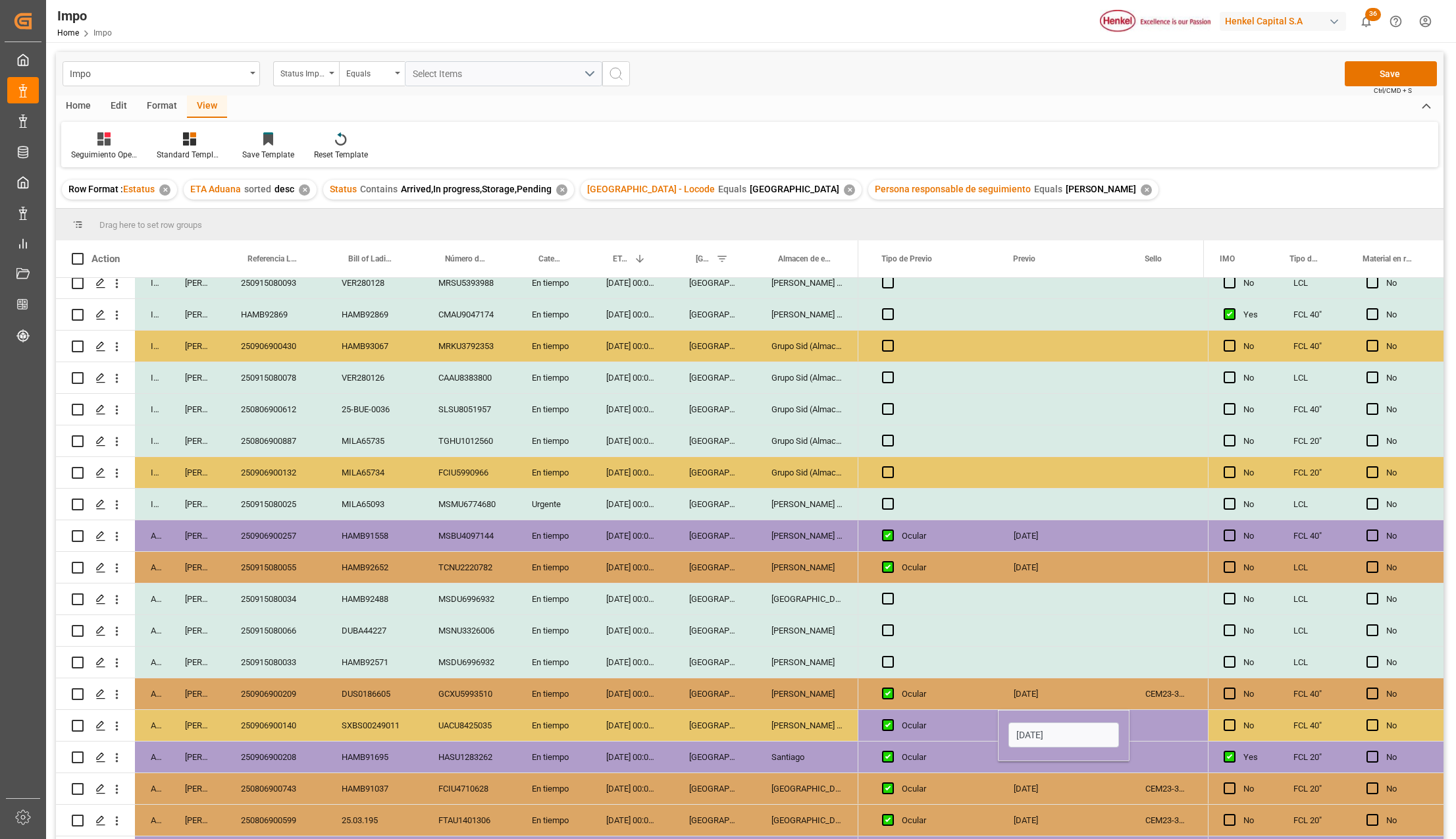
click at [1070, 810] on div "[DATE]" at bounding box center [1063, 820] width 132 height 31
click at [1377, 81] on button "Save" at bounding box center [1391, 73] width 92 height 25
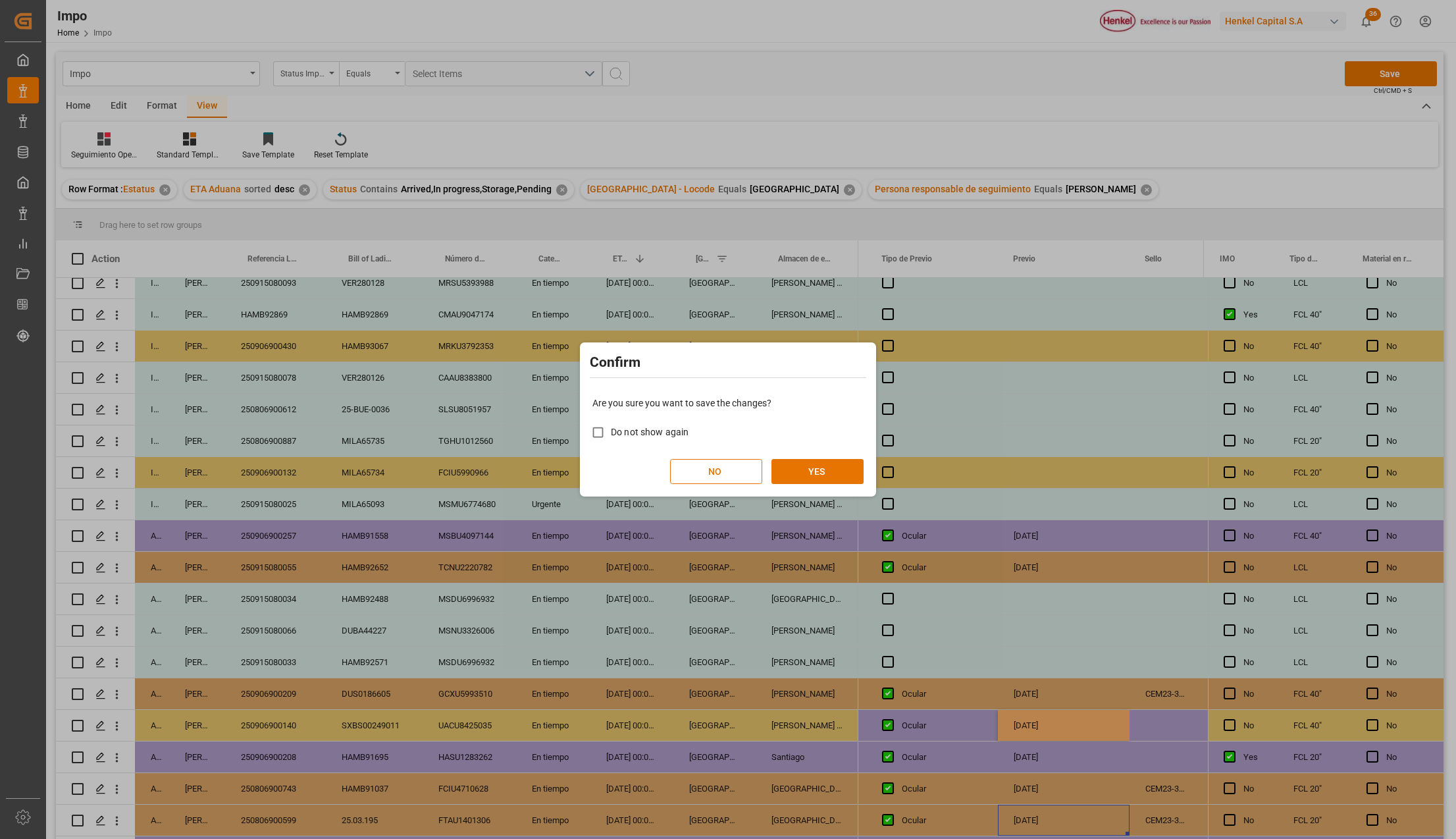
click at [795, 458] on div "Are you sure you want to save the changes? Do not show again NO YES" at bounding box center [727, 441] width 289 height 106
click at [797, 465] on button "YES" at bounding box center [817, 472] width 92 height 25
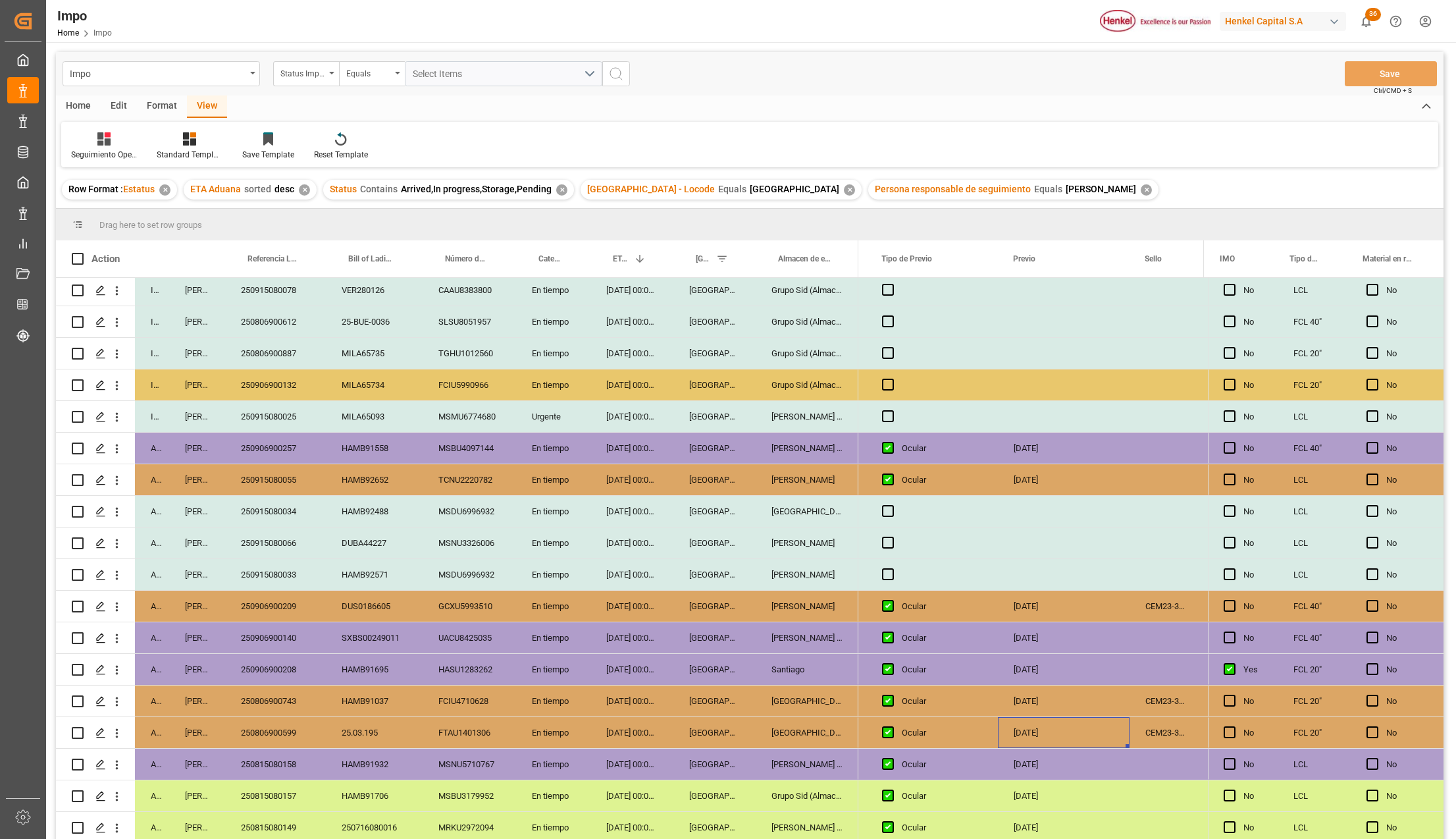
click at [783, 725] on div "[GEOGRAPHIC_DATA]" at bounding box center [807, 732] width 103 height 31
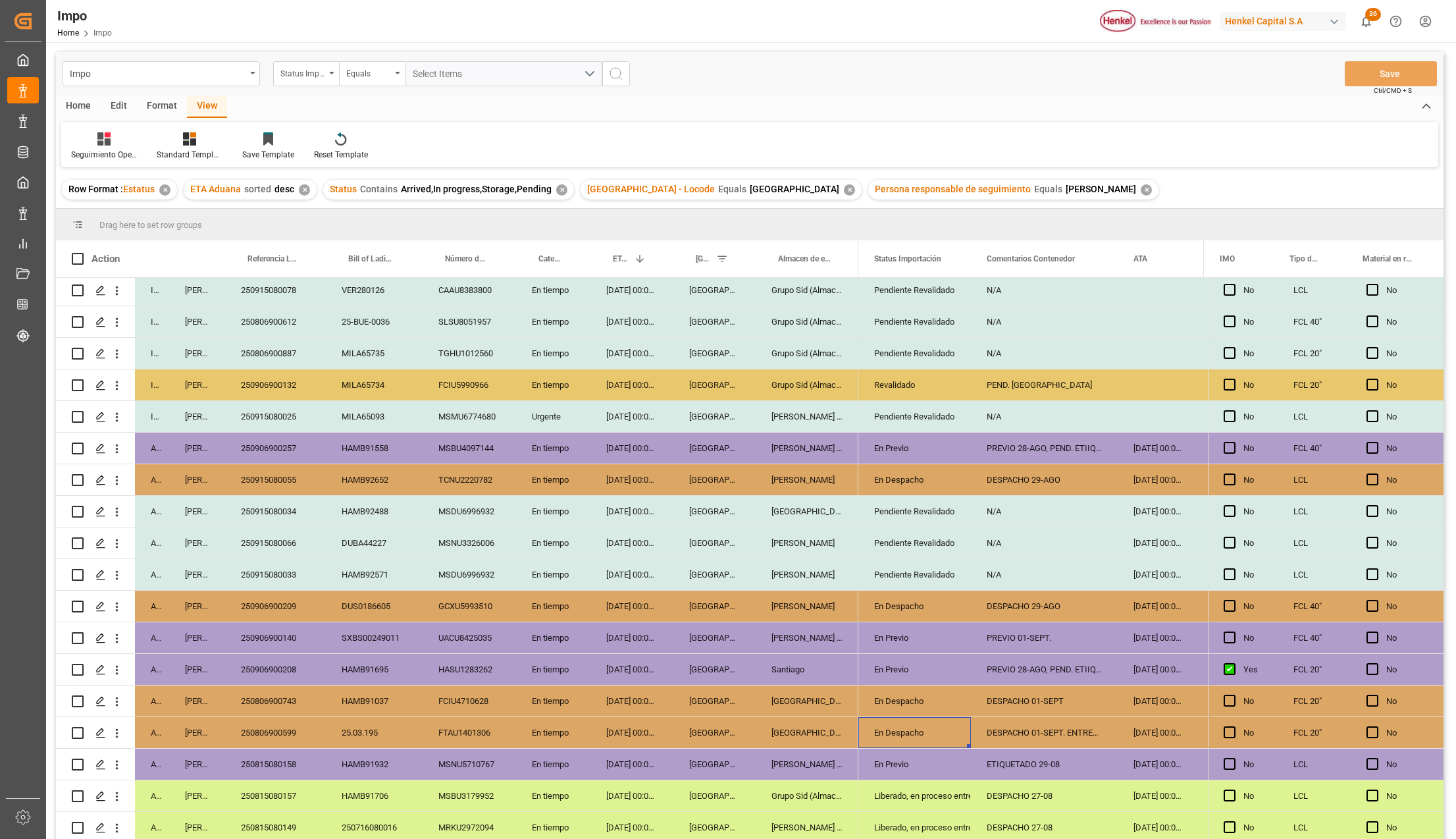
click at [773, 315] on div "Grupo Sid (Almacenaje y Distribucion AVIOR)" at bounding box center [807, 321] width 103 height 31
click at [948, 327] on icon "open menu" at bounding box center [946, 330] width 16 height 16
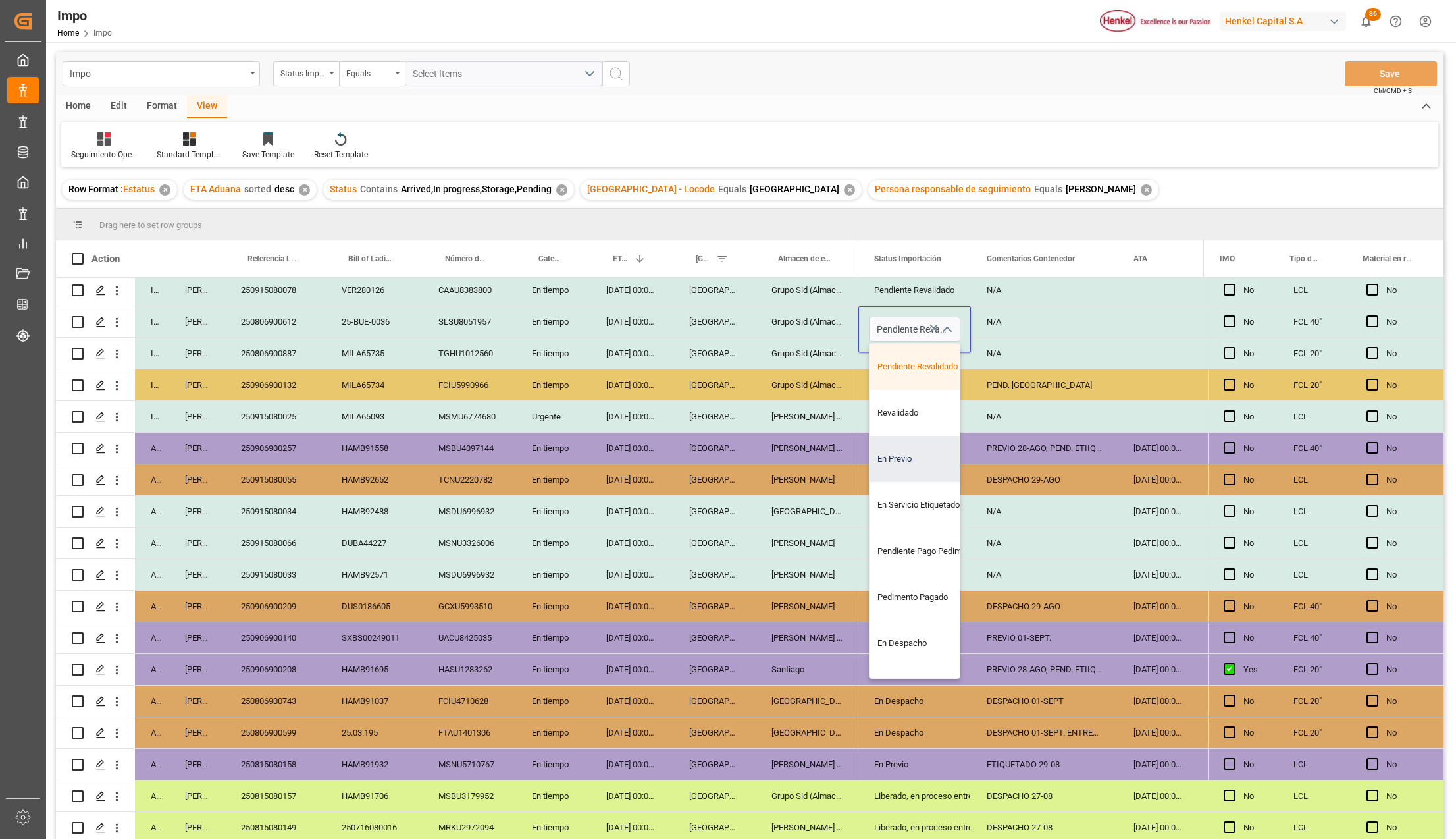
click at [905, 465] on div "En Previo" at bounding box center [931, 459] width 124 height 46
type input "En Previo"
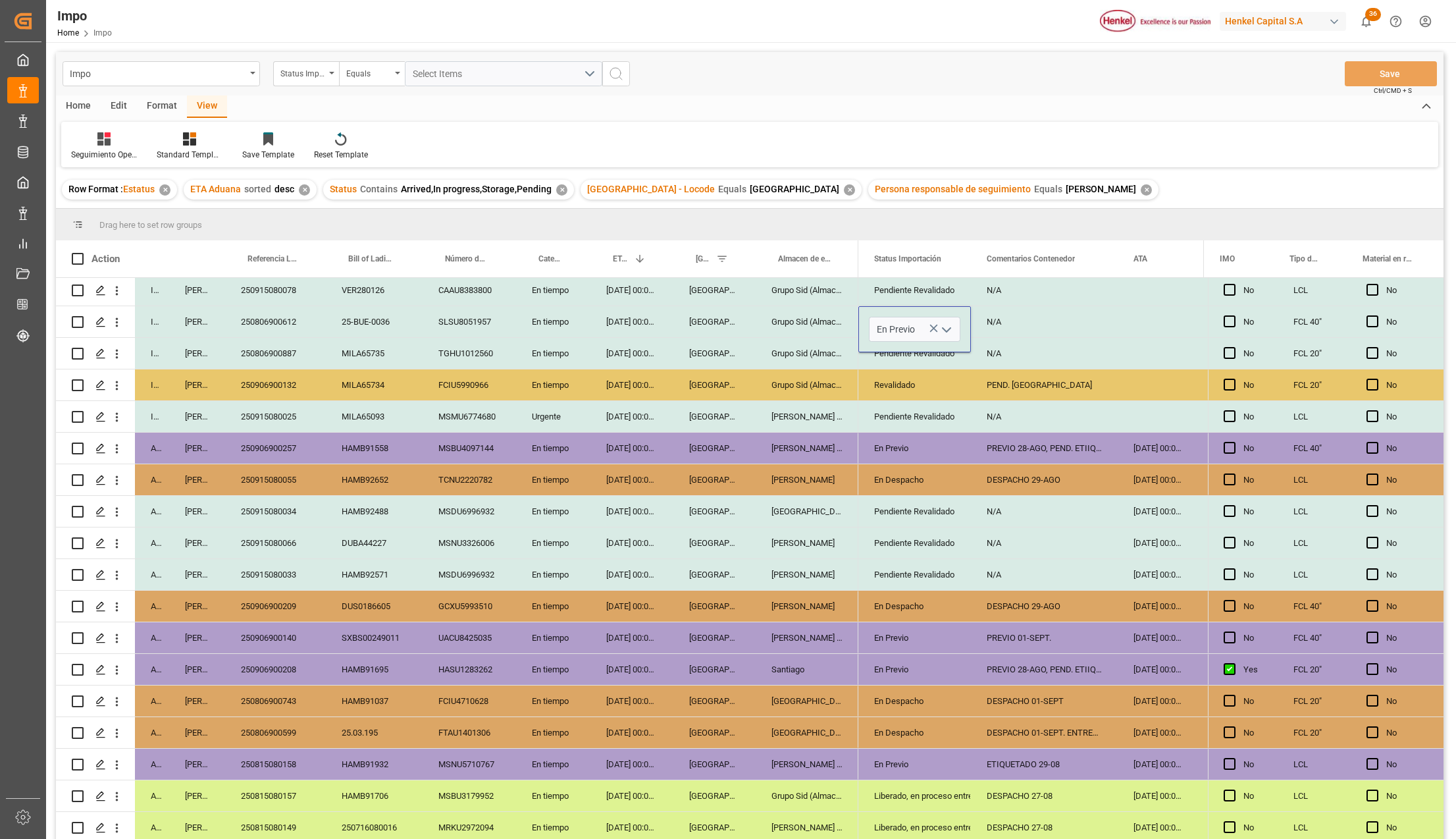
click at [1016, 485] on div "DESPACHO 29-AGO" at bounding box center [1045, 480] width 147 height 31
click at [1011, 326] on div "N/A" at bounding box center [1045, 321] width 147 height 31
click at [1011, 326] on input "N/A" at bounding box center [1045, 329] width 126 height 25
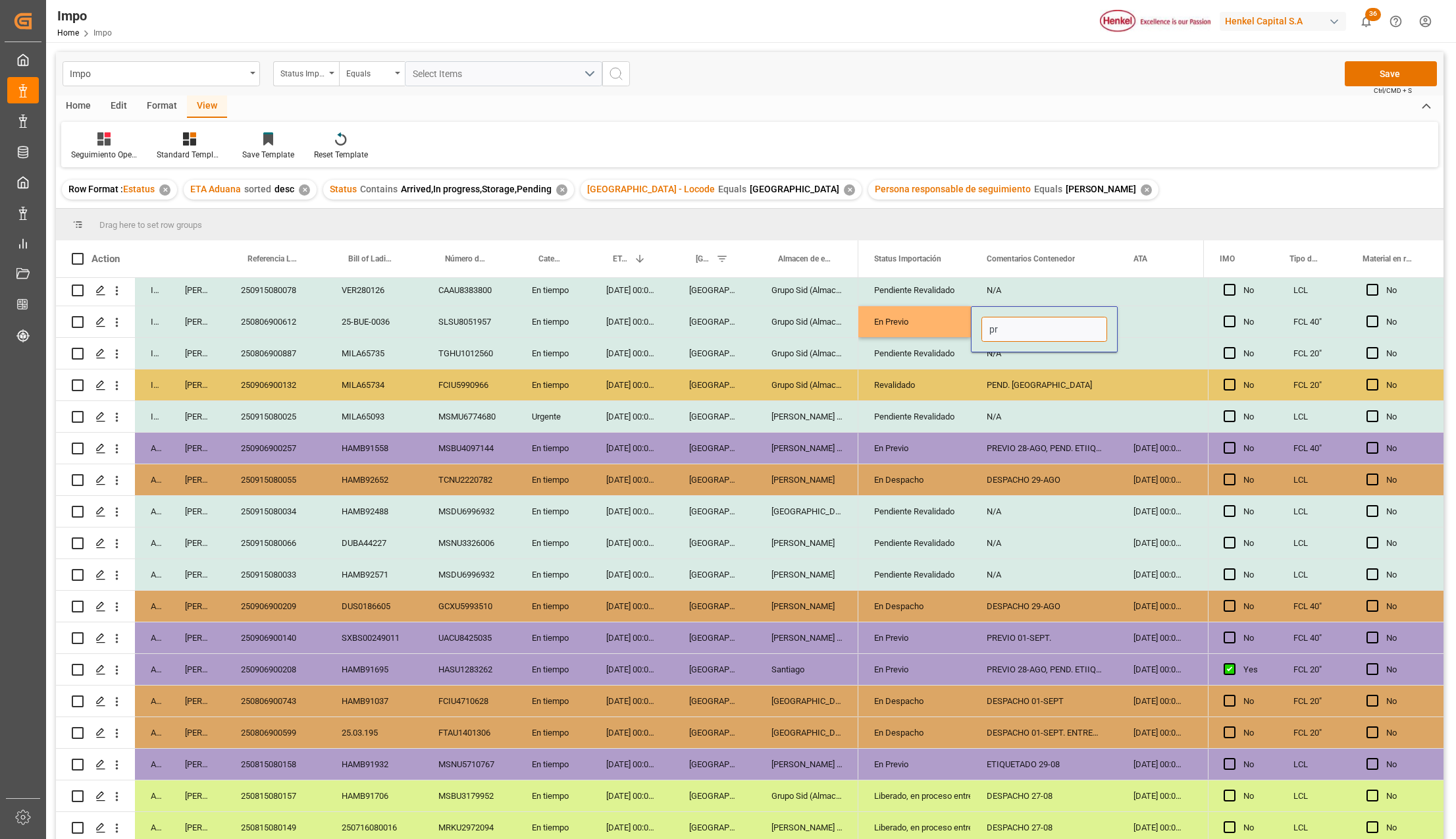
type input "p"
type input "PREVIO 01-SEPT."
click at [977, 427] on div "N/A" at bounding box center [1045, 416] width 147 height 31
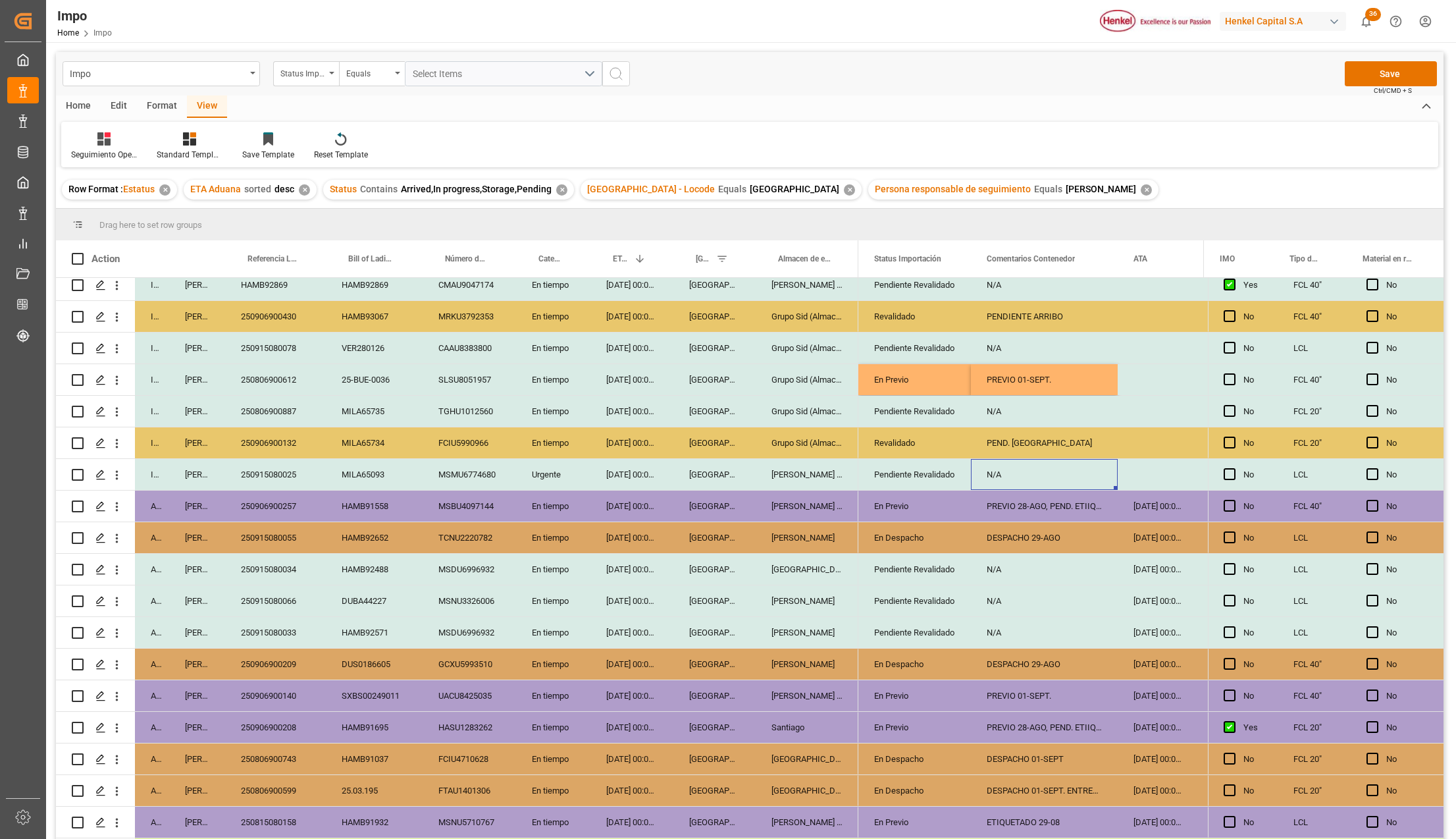
scroll to position [264, 0]
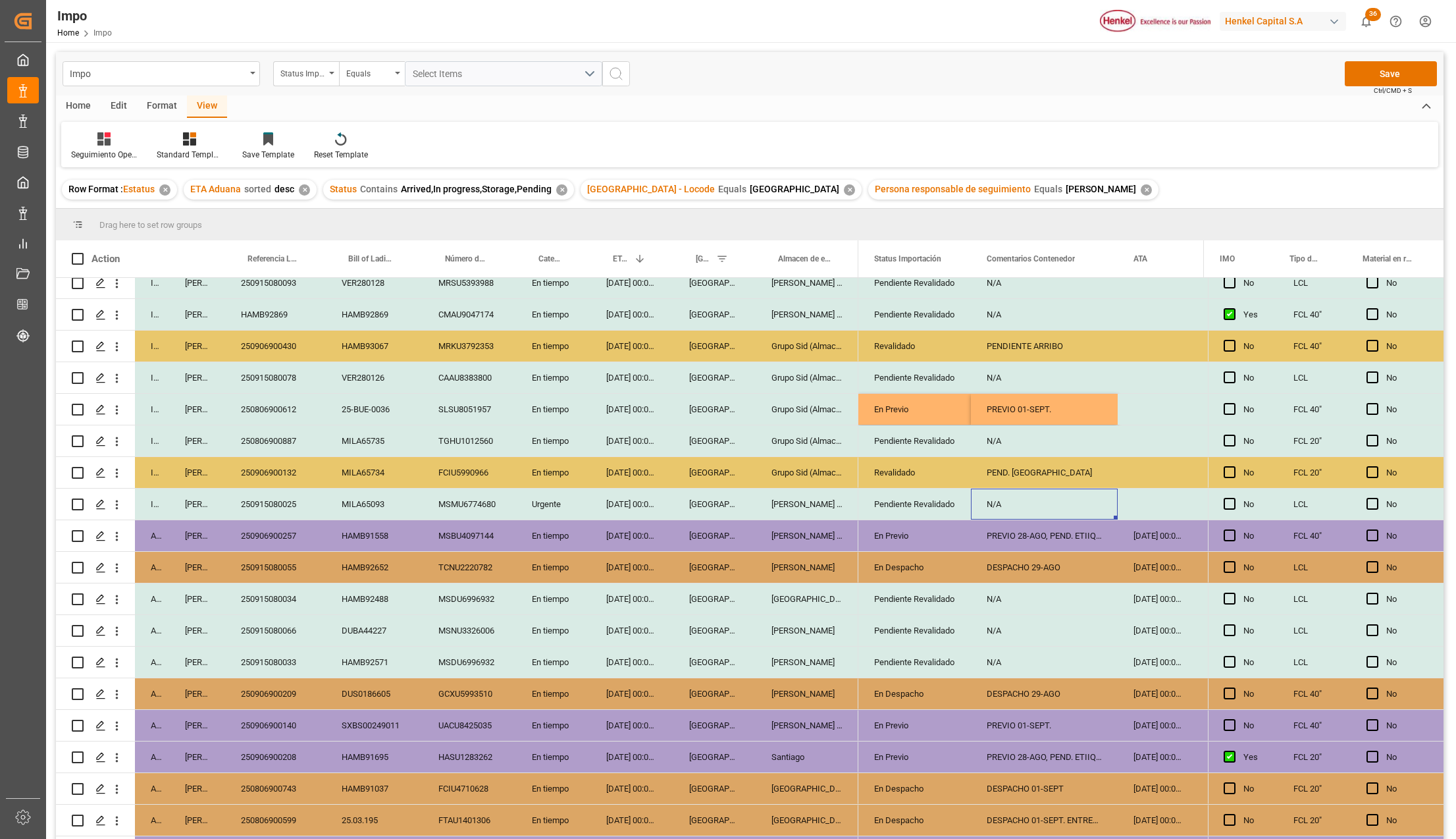
click at [916, 411] on div "En Previo" at bounding box center [915, 410] width 81 height 30
click at [1098, 412] on div "PREVIO 01-SEPT." at bounding box center [1045, 409] width 147 height 31
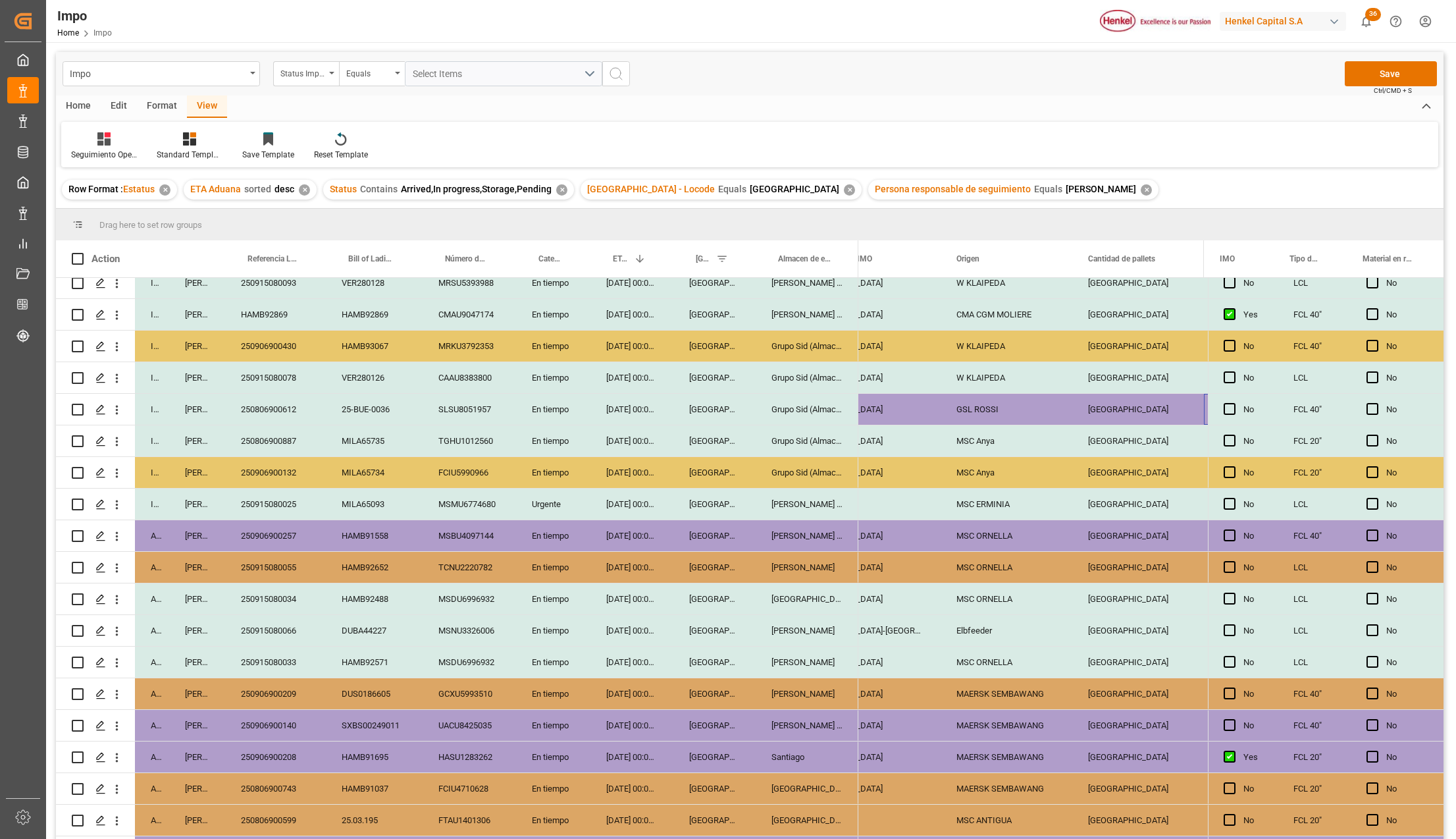
scroll to position [0, 1570]
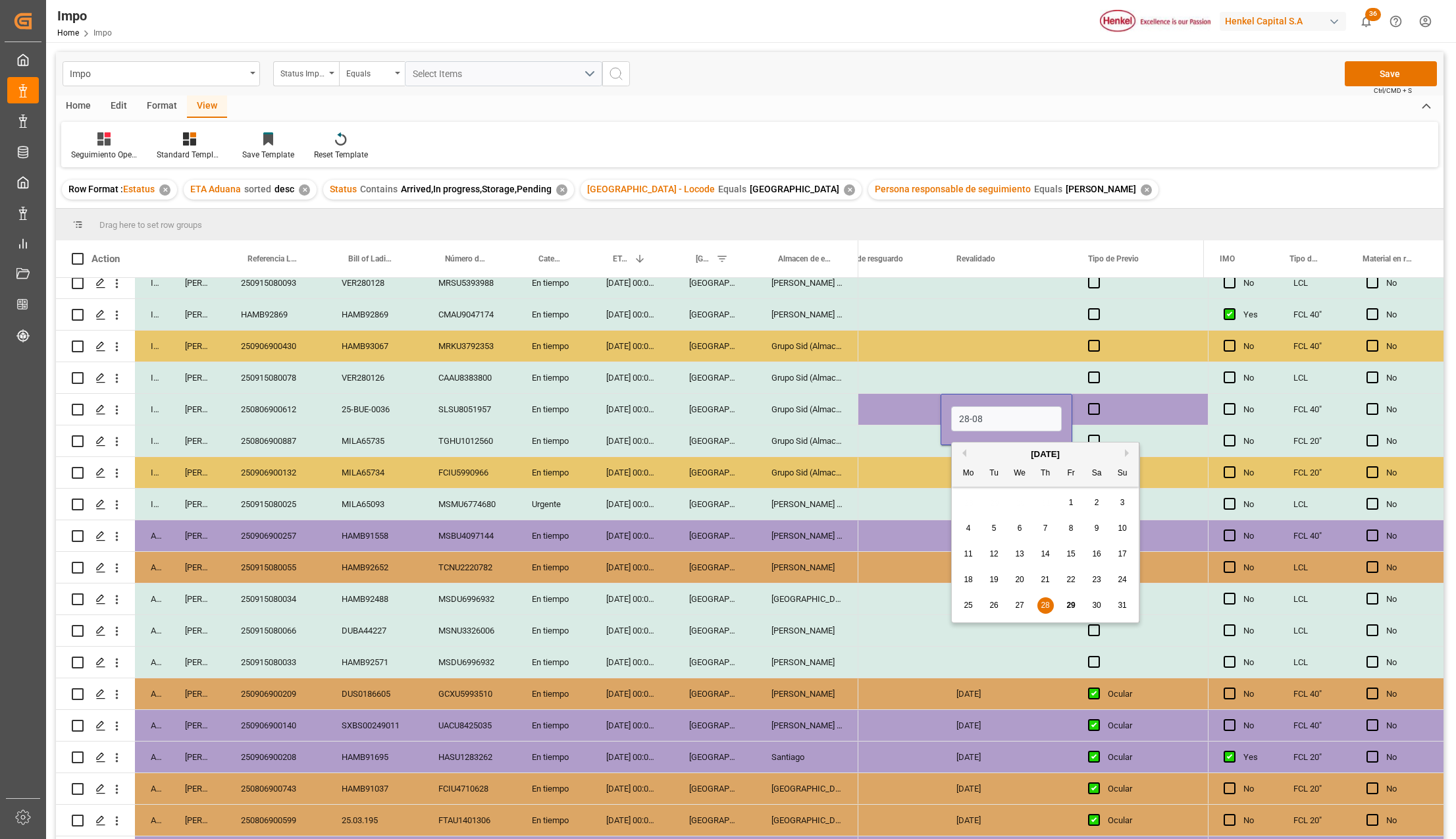
type input "[DATE]"
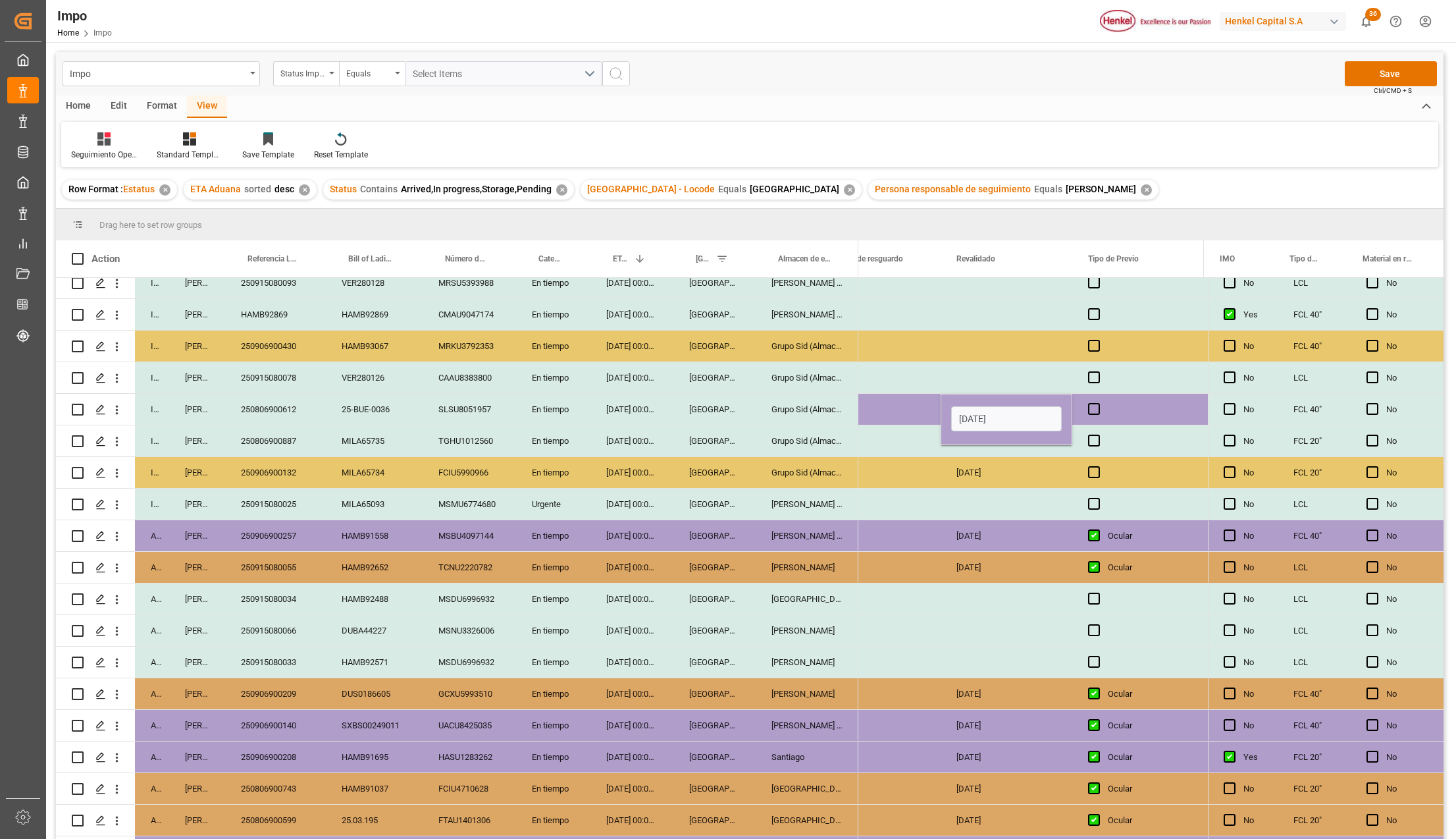
click at [1028, 528] on div "[DATE]" at bounding box center [1007, 535] width 132 height 31
click at [1407, 68] on button "Save" at bounding box center [1391, 73] width 92 height 25
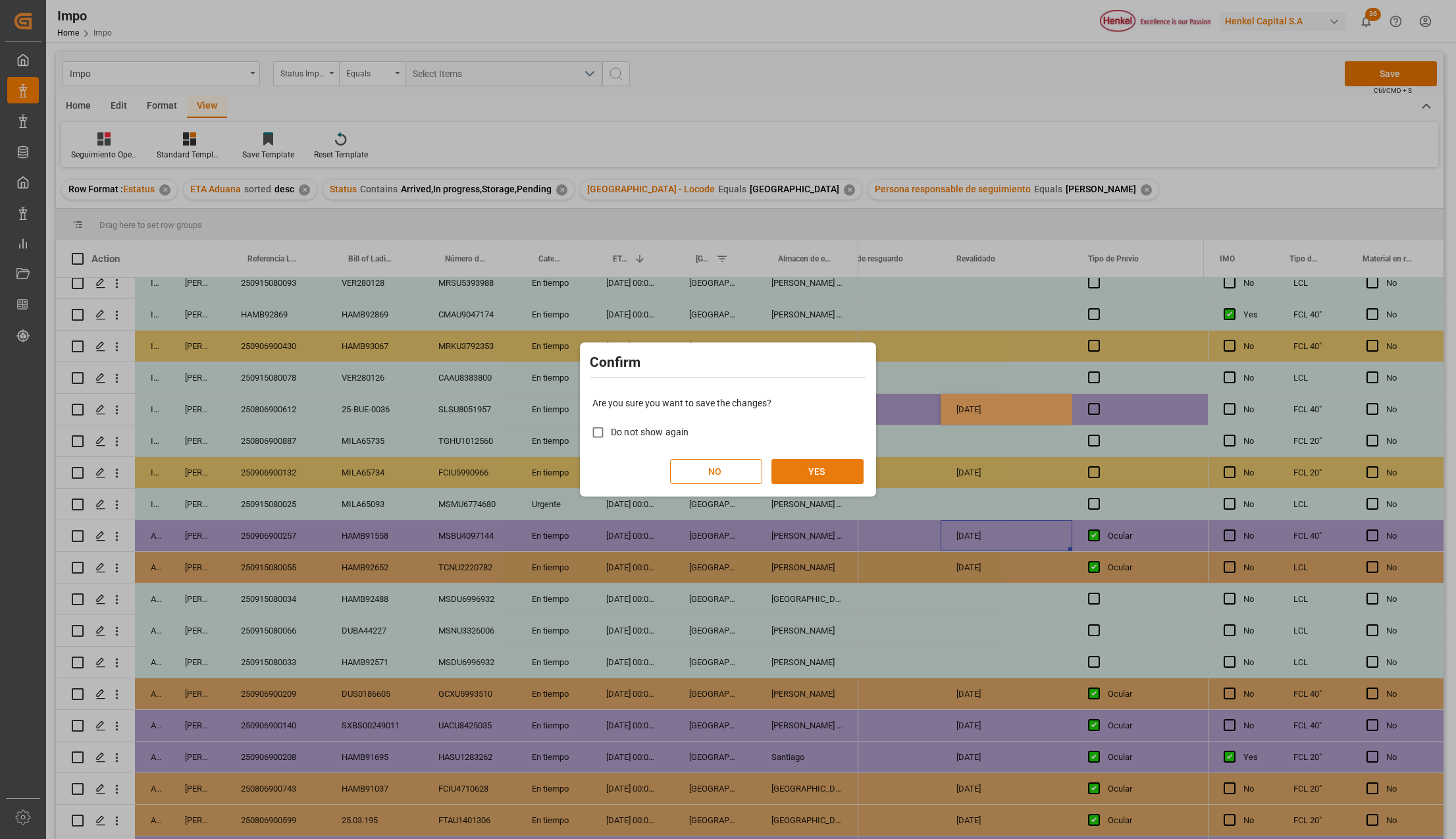
click at [827, 462] on button "YES" at bounding box center [817, 472] width 92 height 25
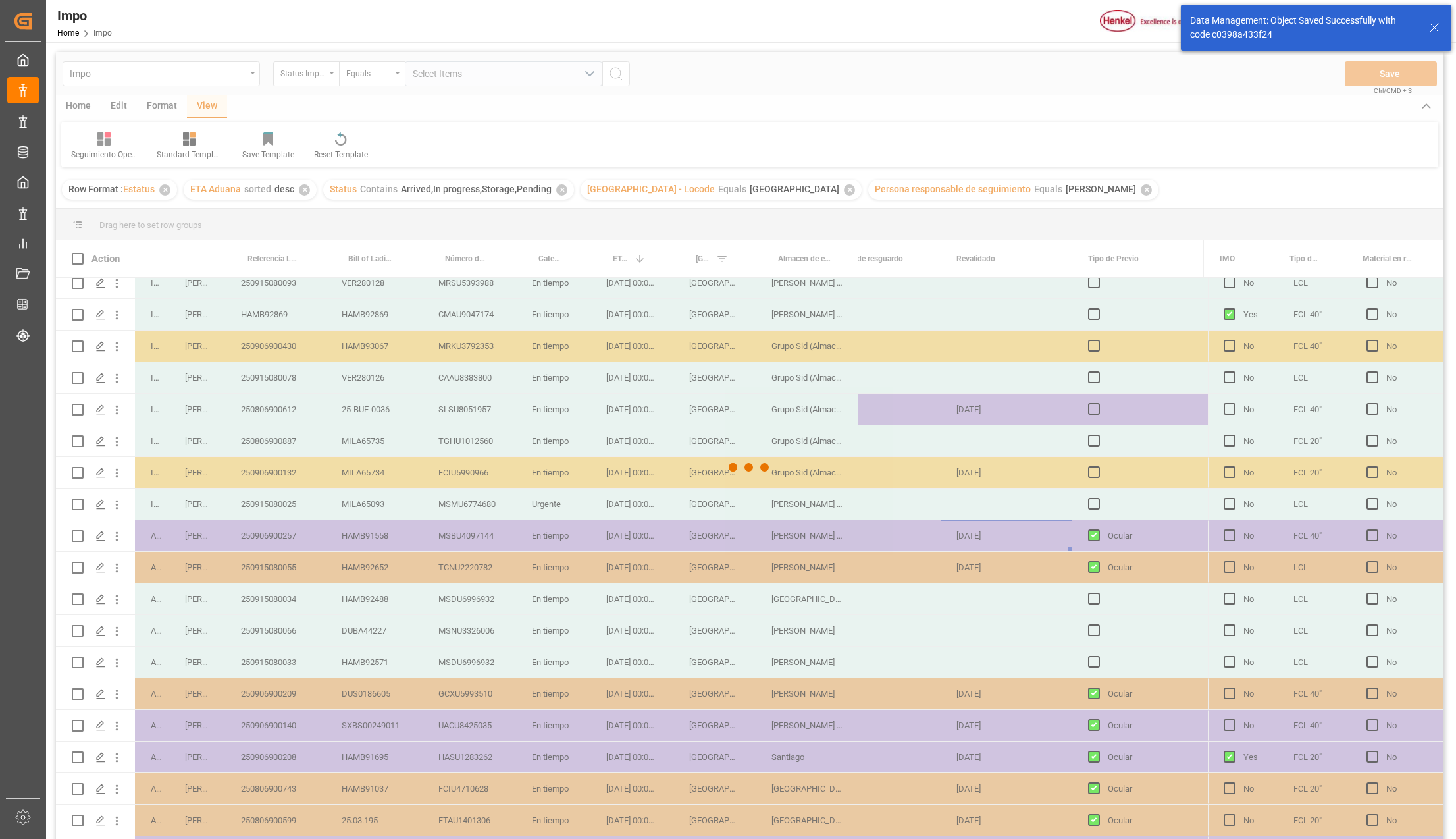
click at [477, 417] on div at bounding box center [749, 467] width 1388 height 831
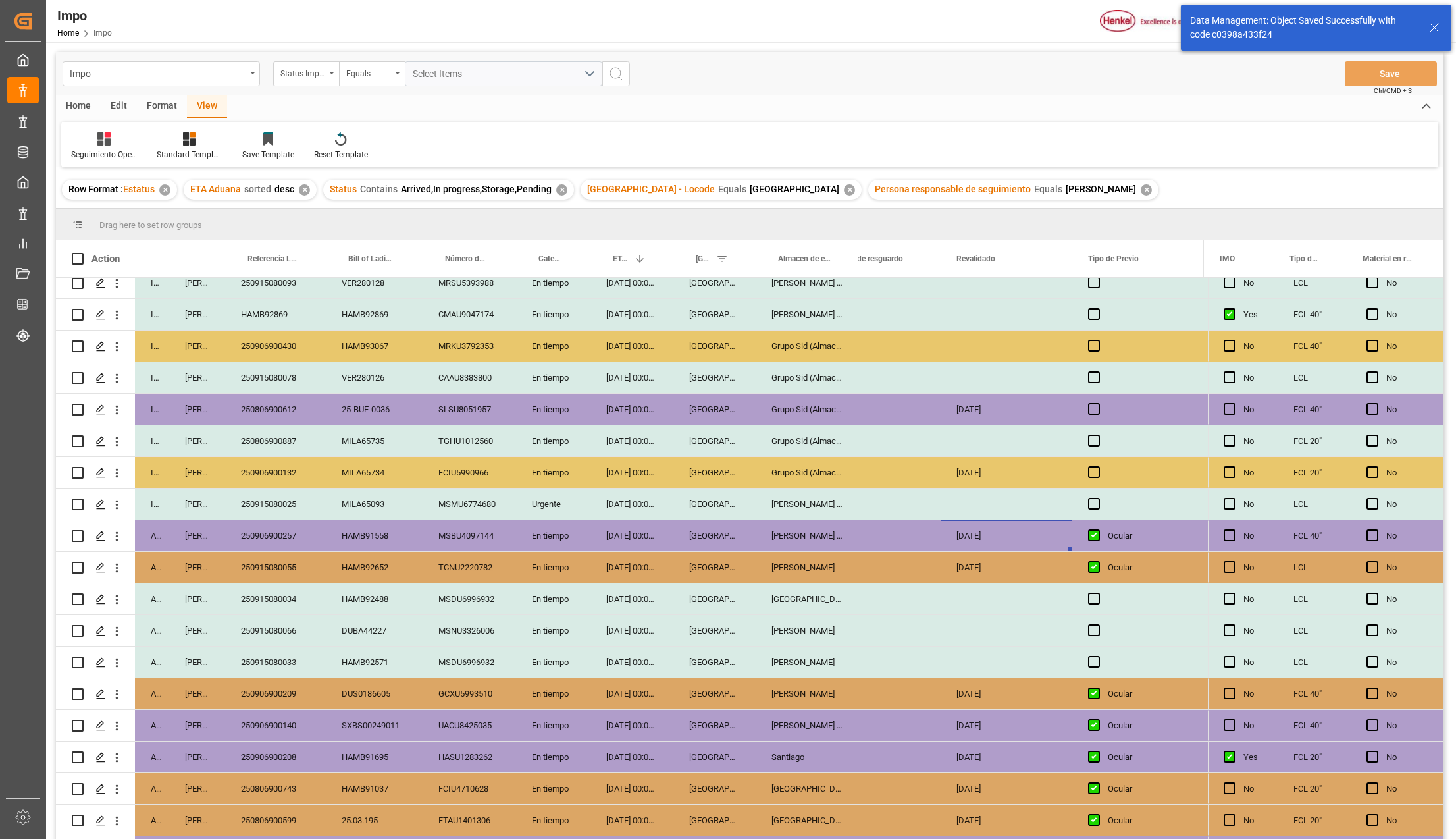
click at [472, 412] on div "SLSU8051957" at bounding box center [470, 409] width 94 height 31
click at [472, 403] on div "SLSU8051957" at bounding box center [470, 409] width 94 height 31
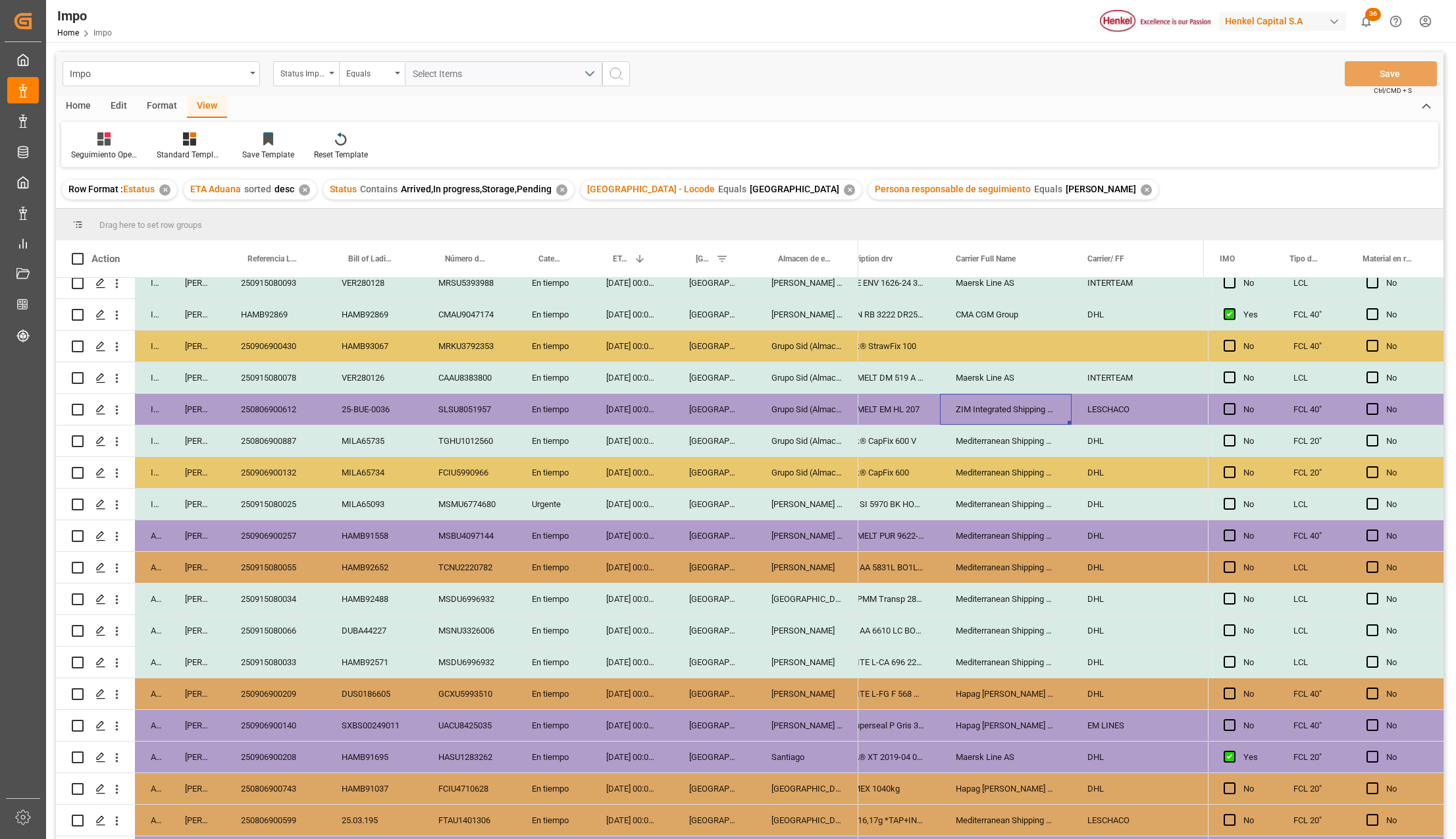
click at [632, 404] on div "[DATE] 00:00:00" at bounding box center [632, 409] width 83 height 31
click at [634, 417] on input "31-08-2025 00:00" at bounding box center [632, 419] width 62 height 25
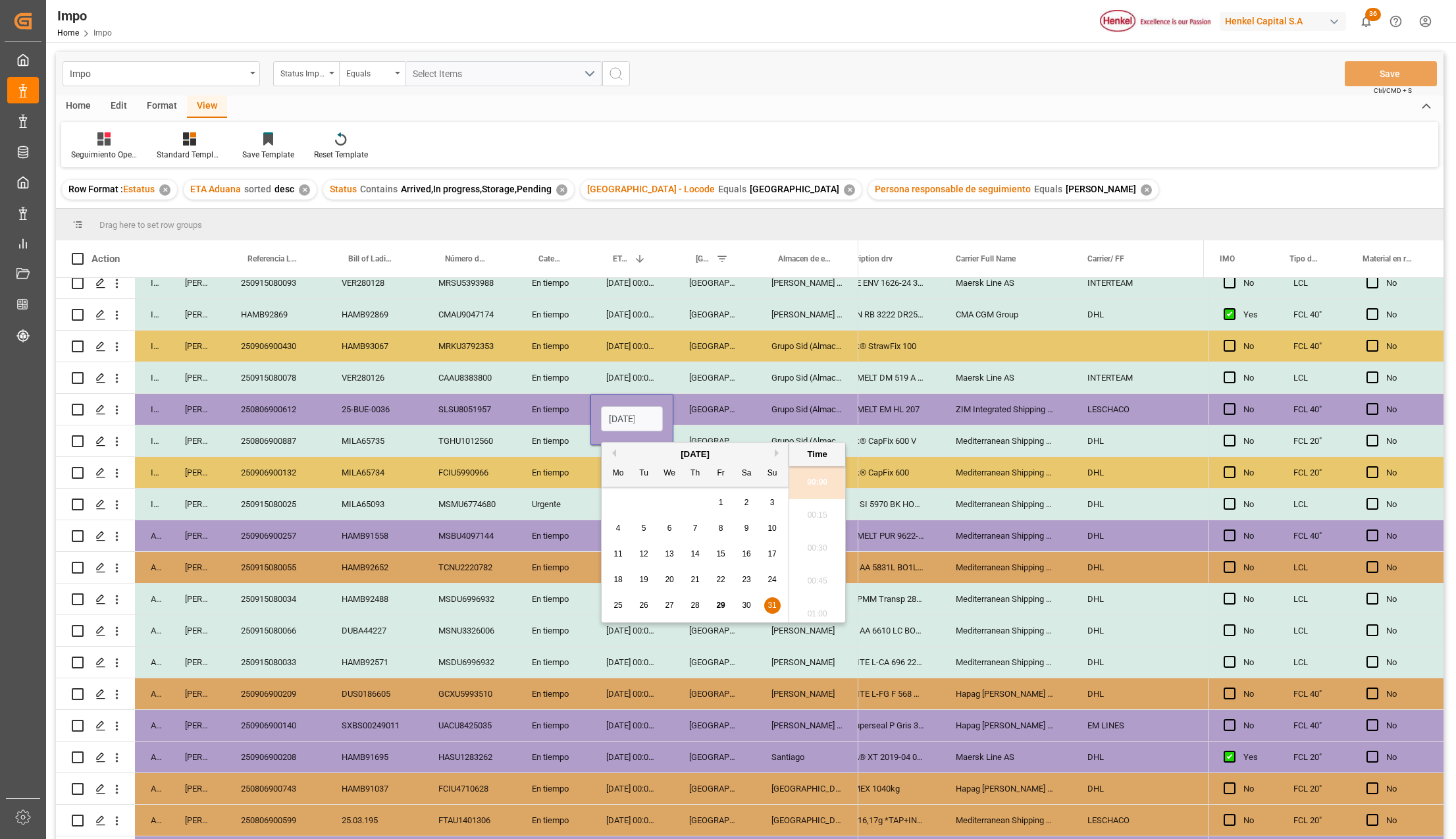
click at [634, 417] on input "31-08-2025 00:00" at bounding box center [632, 419] width 62 height 25
type input "28-08-2025 00:00"
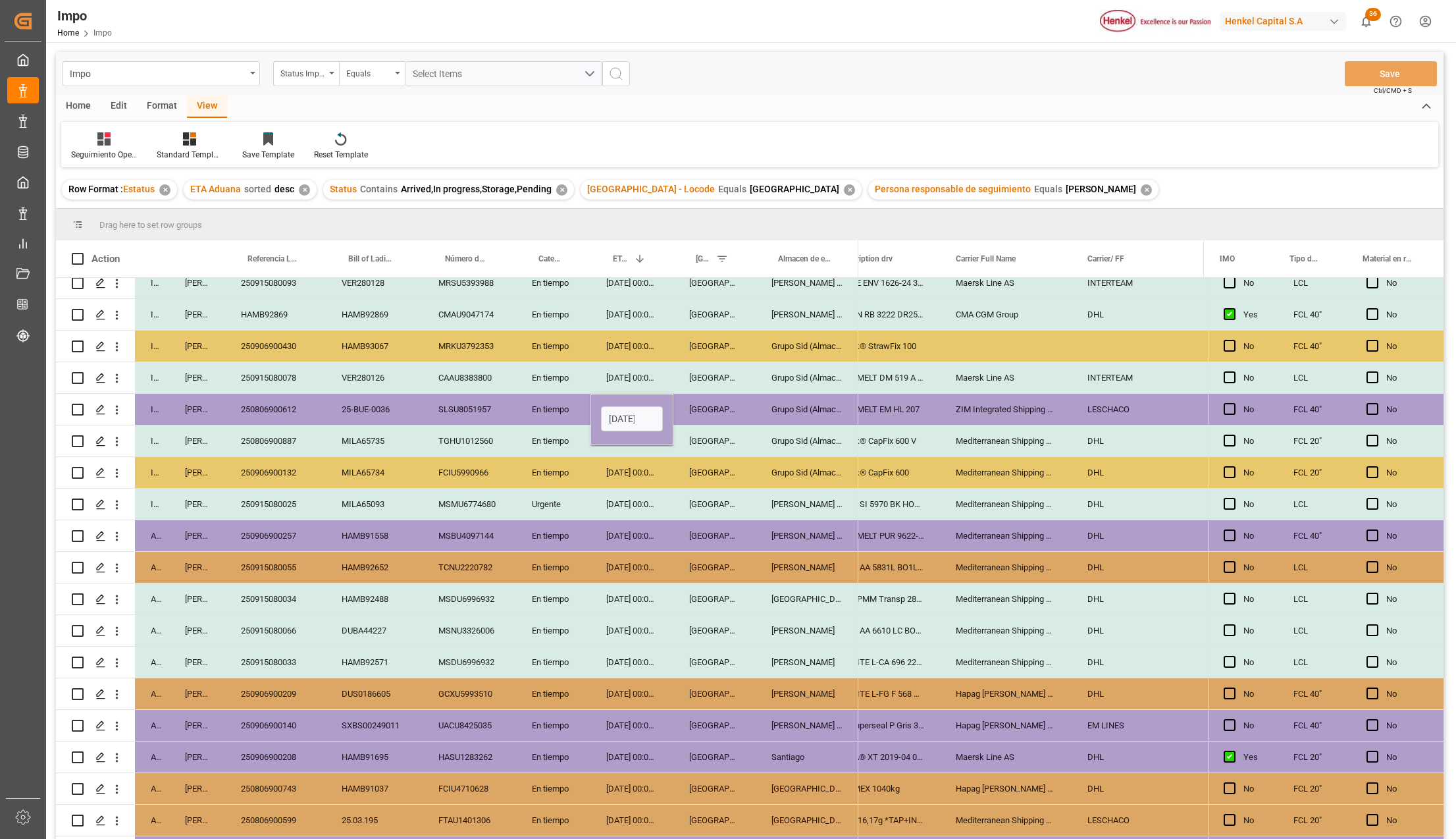
click at [663, 506] on div "[DATE] 00:00:00" at bounding box center [632, 504] width 83 height 31
click at [787, 391] on div "Grupo Sid (Almacenaje y Distribucion AVIOR)" at bounding box center [807, 377] width 103 height 31
click at [868, 404] on div "TECHNOMELT EM HL 207" at bounding box center [874, 409] width 132 height 31
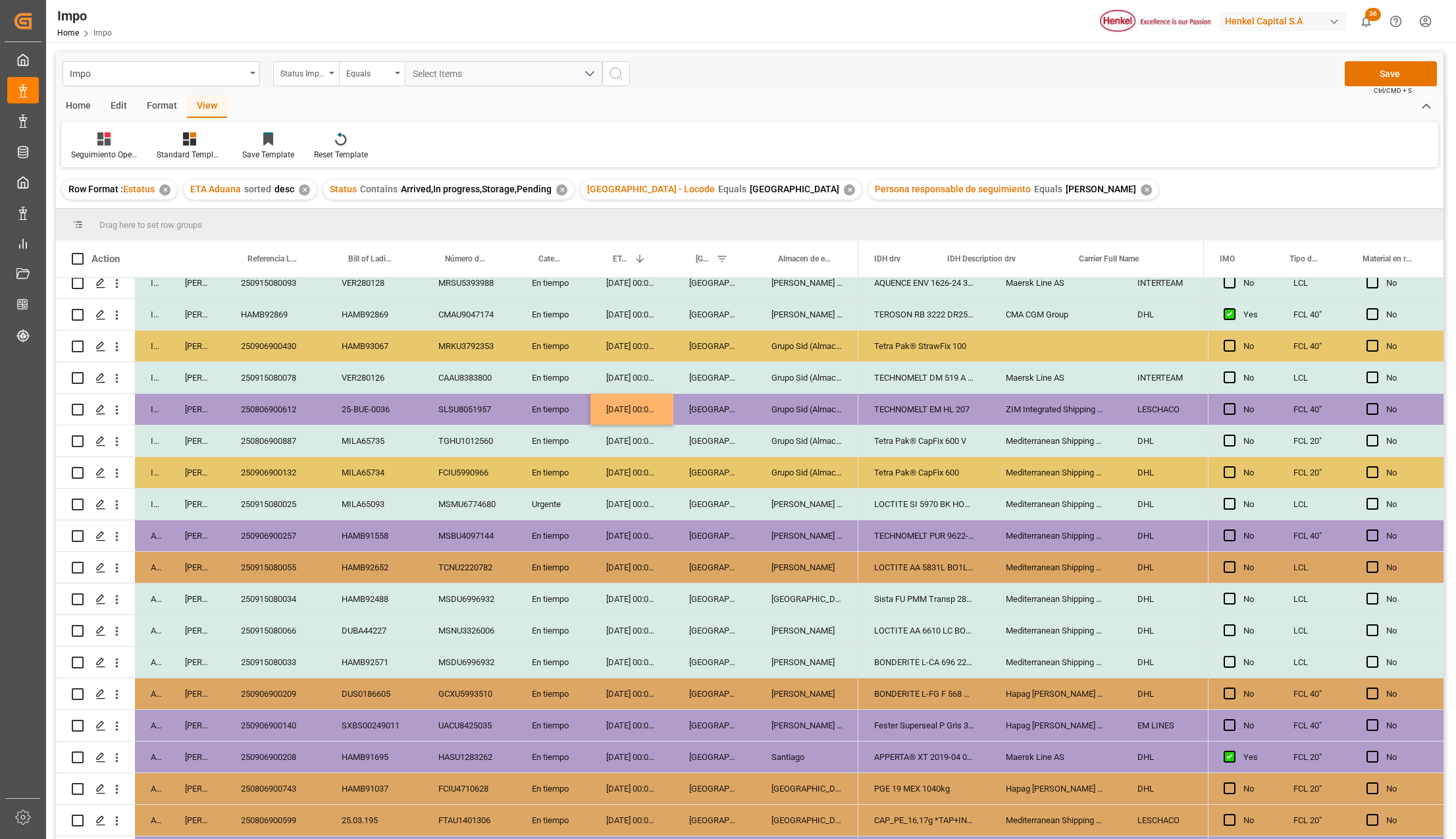
scroll to position [0, 899]
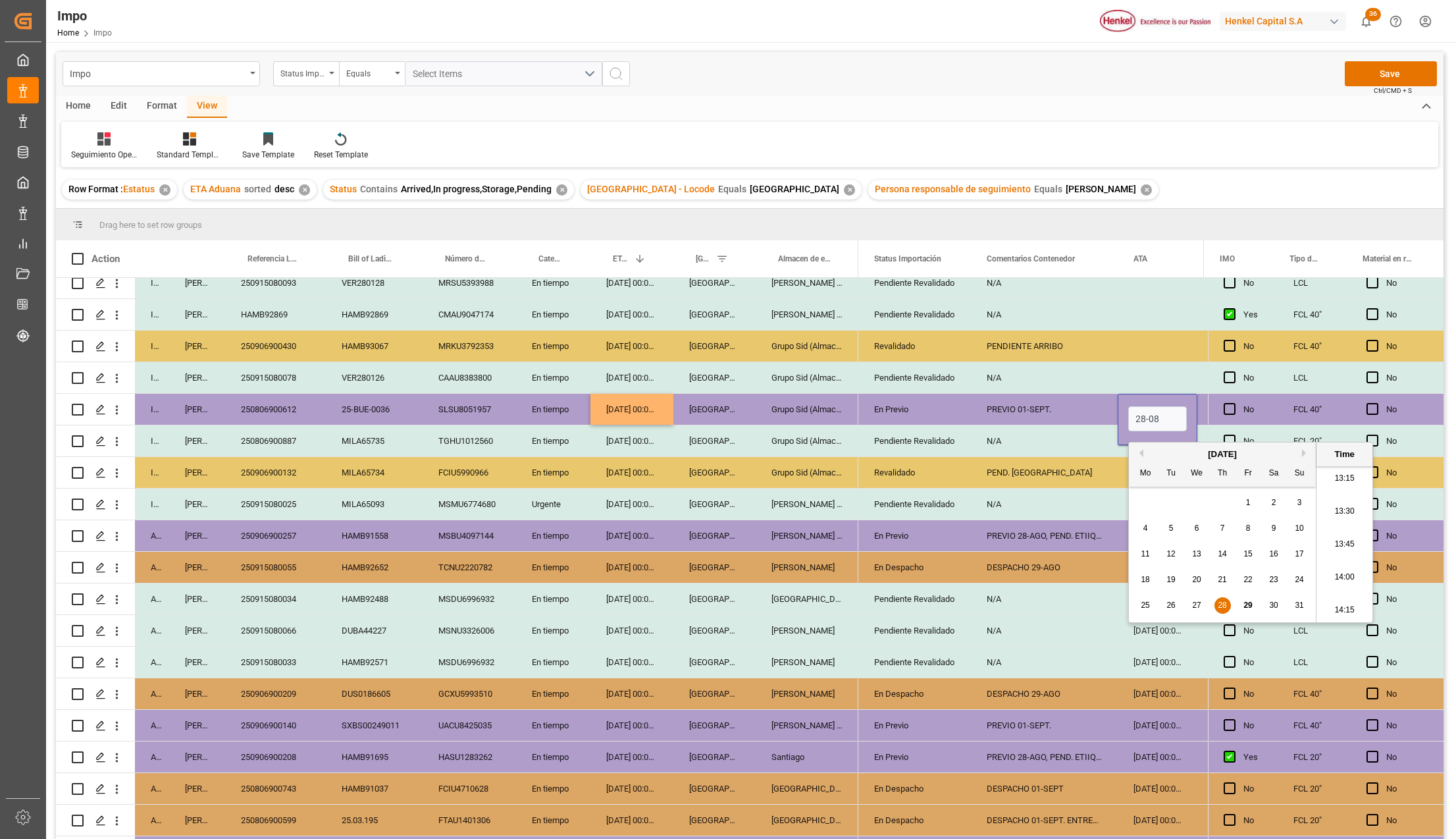
type input "28-08-2025 00:00"
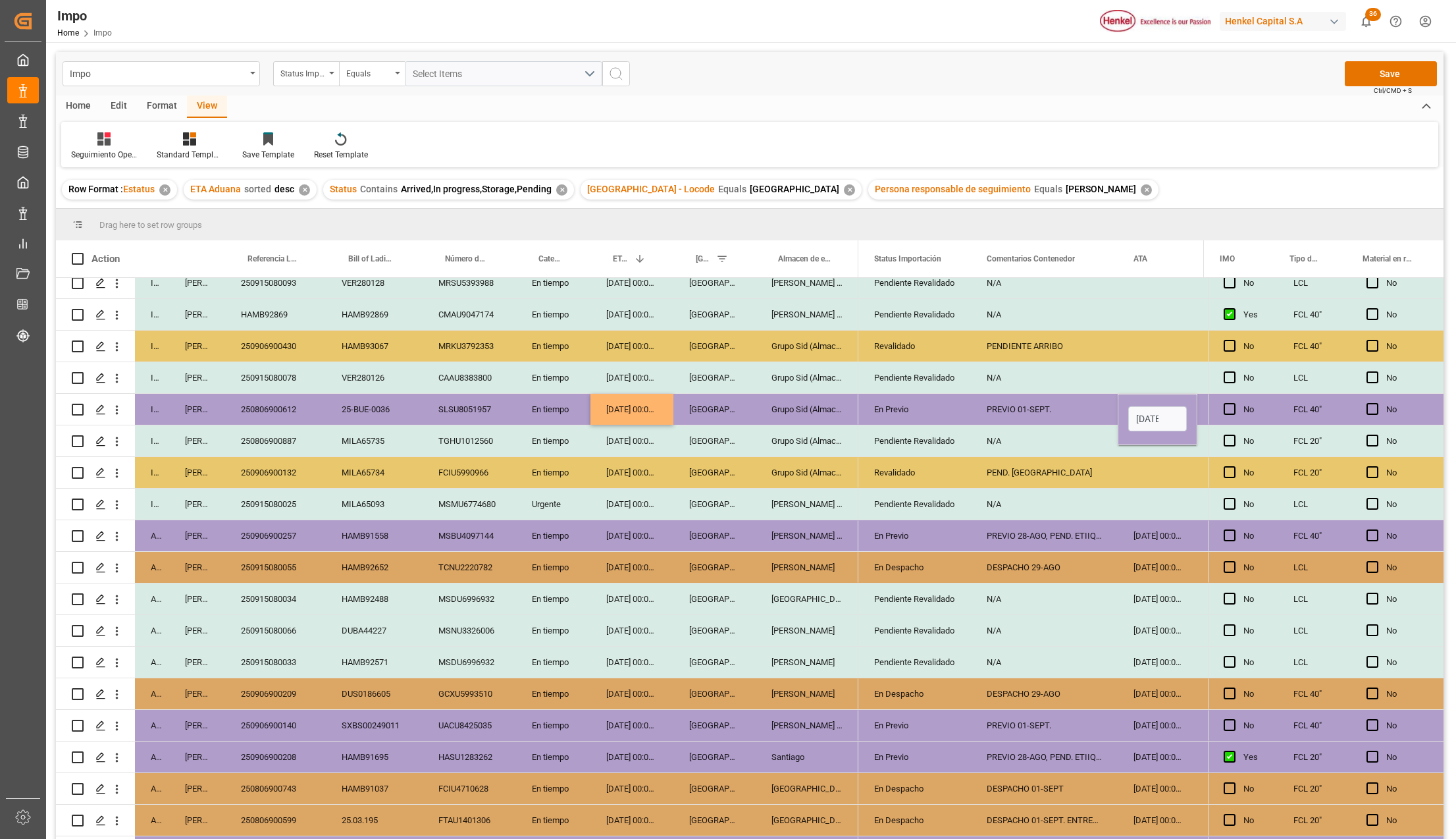
click at [1022, 465] on div "PEND. [GEOGRAPHIC_DATA]" at bounding box center [1045, 472] width 147 height 31
click at [1368, 75] on button "Save" at bounding box center [1391, 73] width 92 height 25
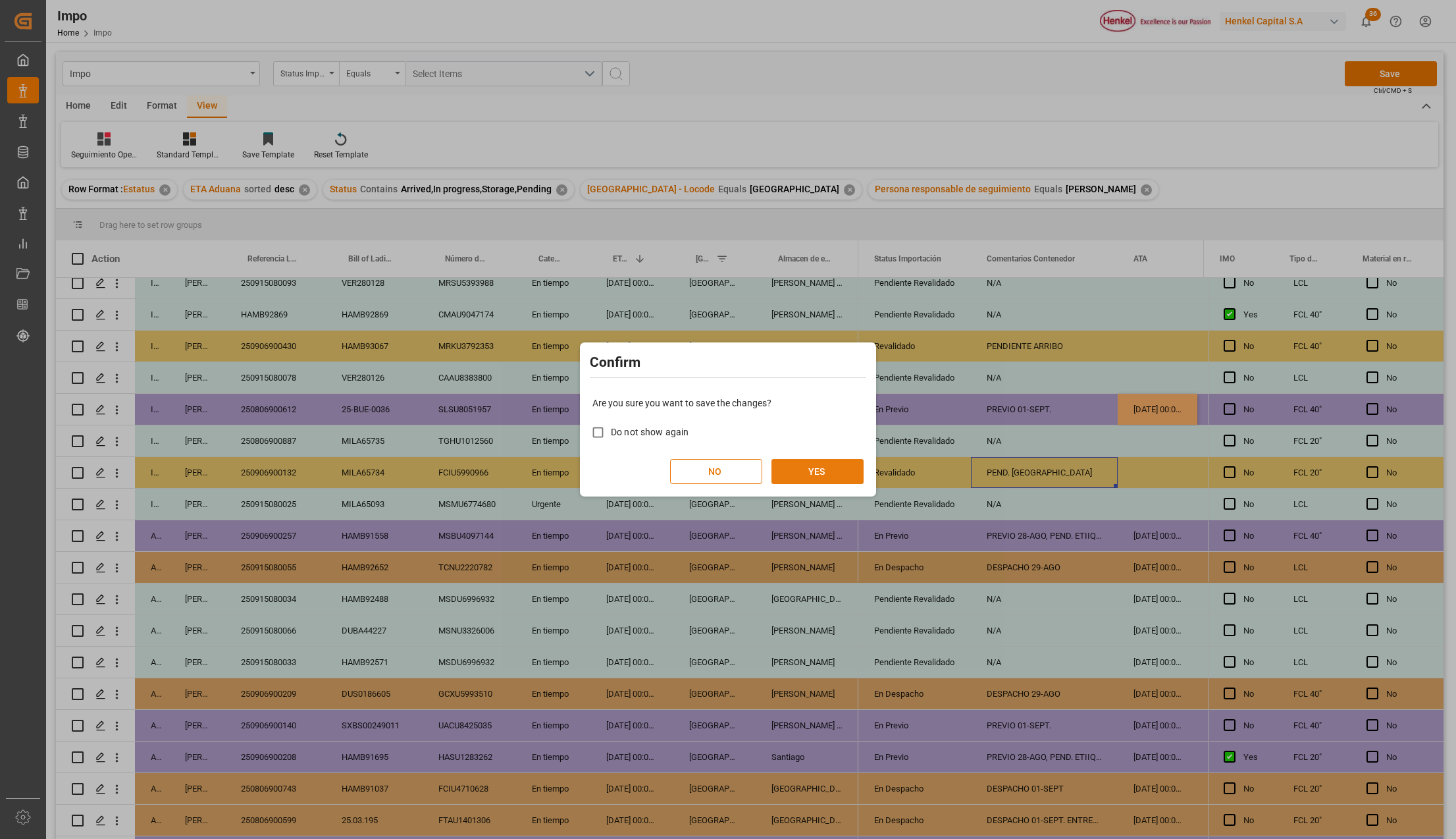
click at [841, 470] on button "YES" at bounding box center [817, 472] width 92 height 25
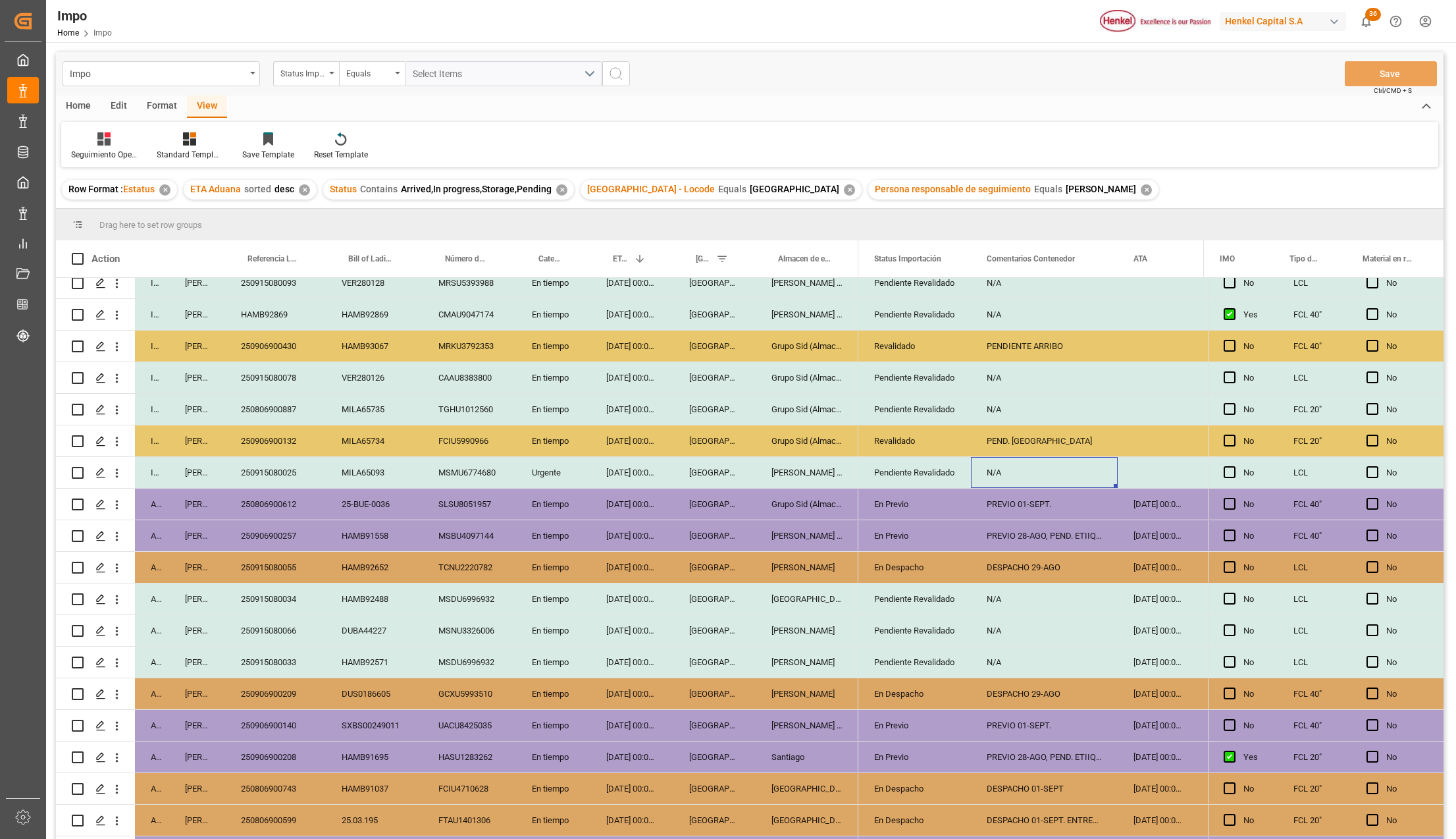
click at [343, 483] on div "MILA65093" at bounding box center [373, 472] width 96 height 31
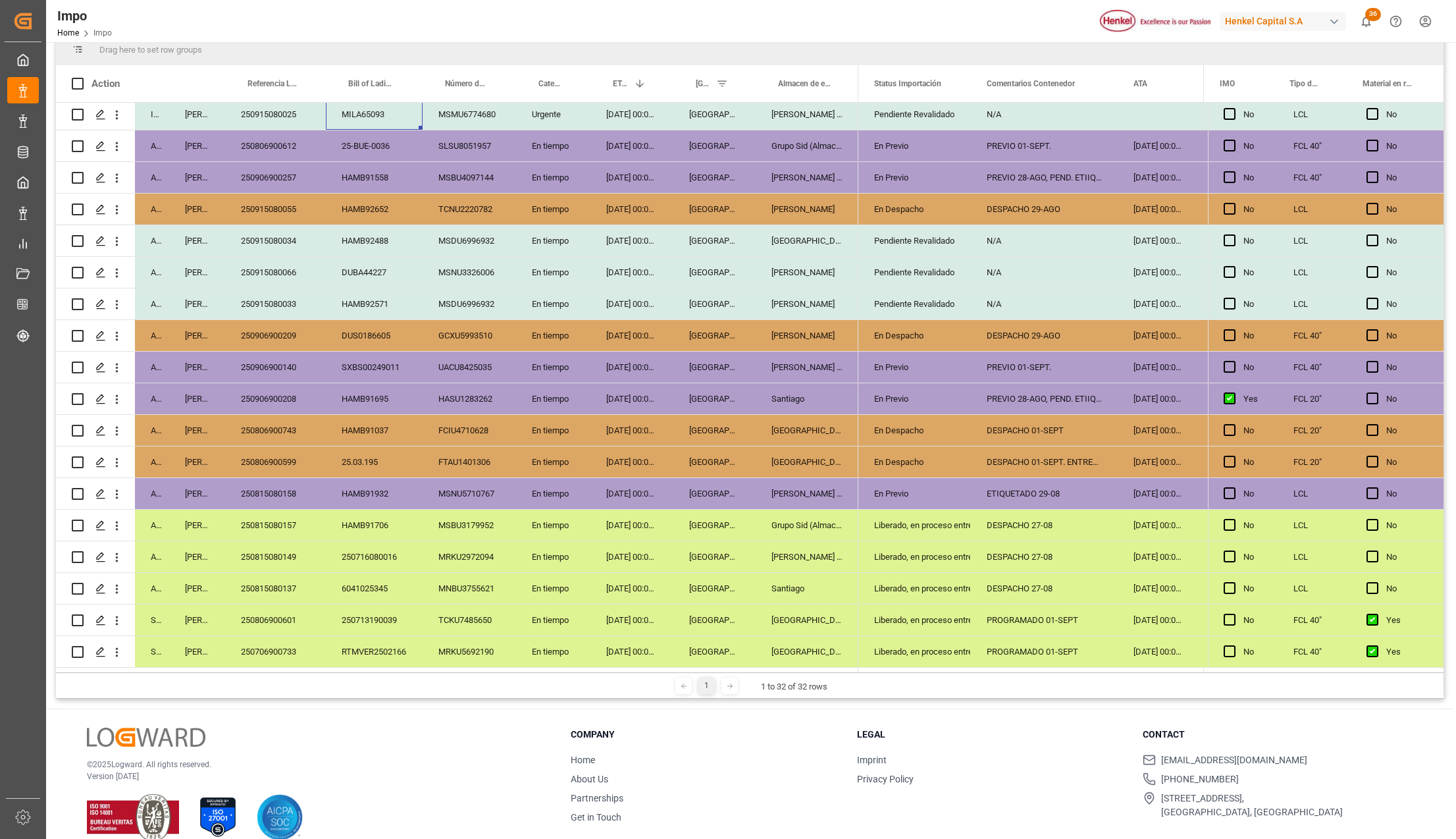
scroll to position [362, 0]
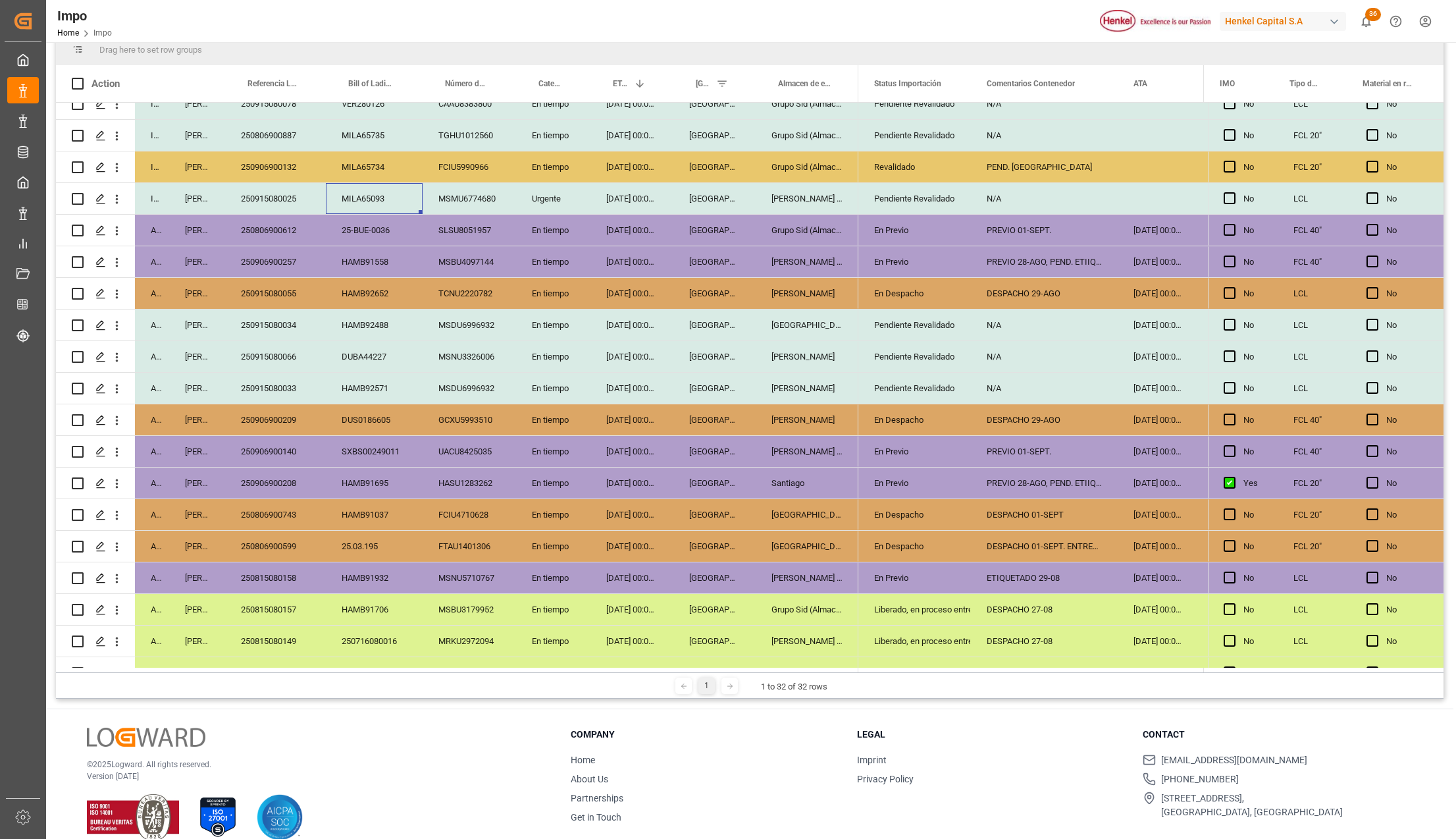
click at [619, 198] on div "[DATE] 00:00:00" at bounding box center [632, 198] width 83 height 31
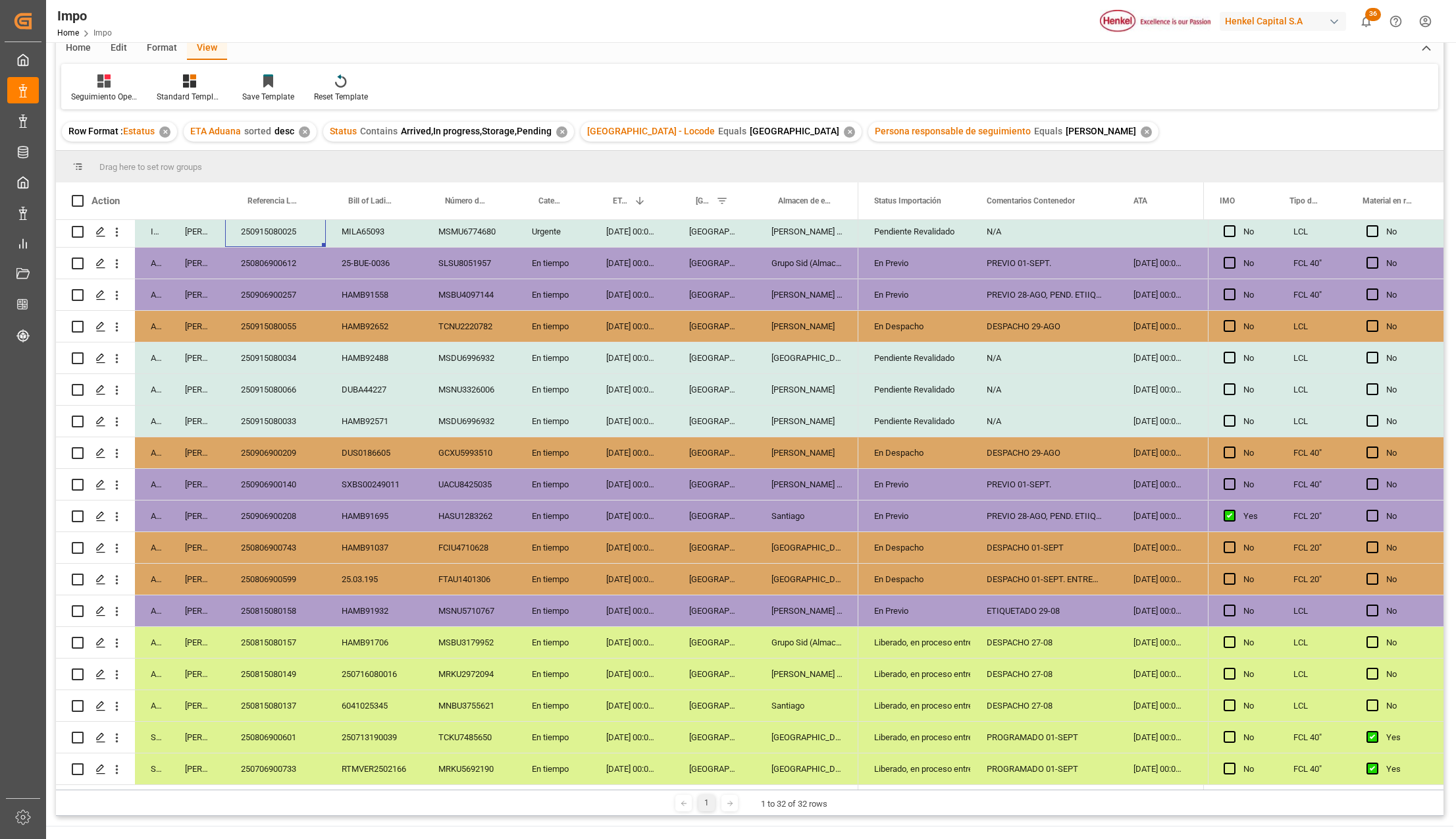
scroll to position [88, 0]
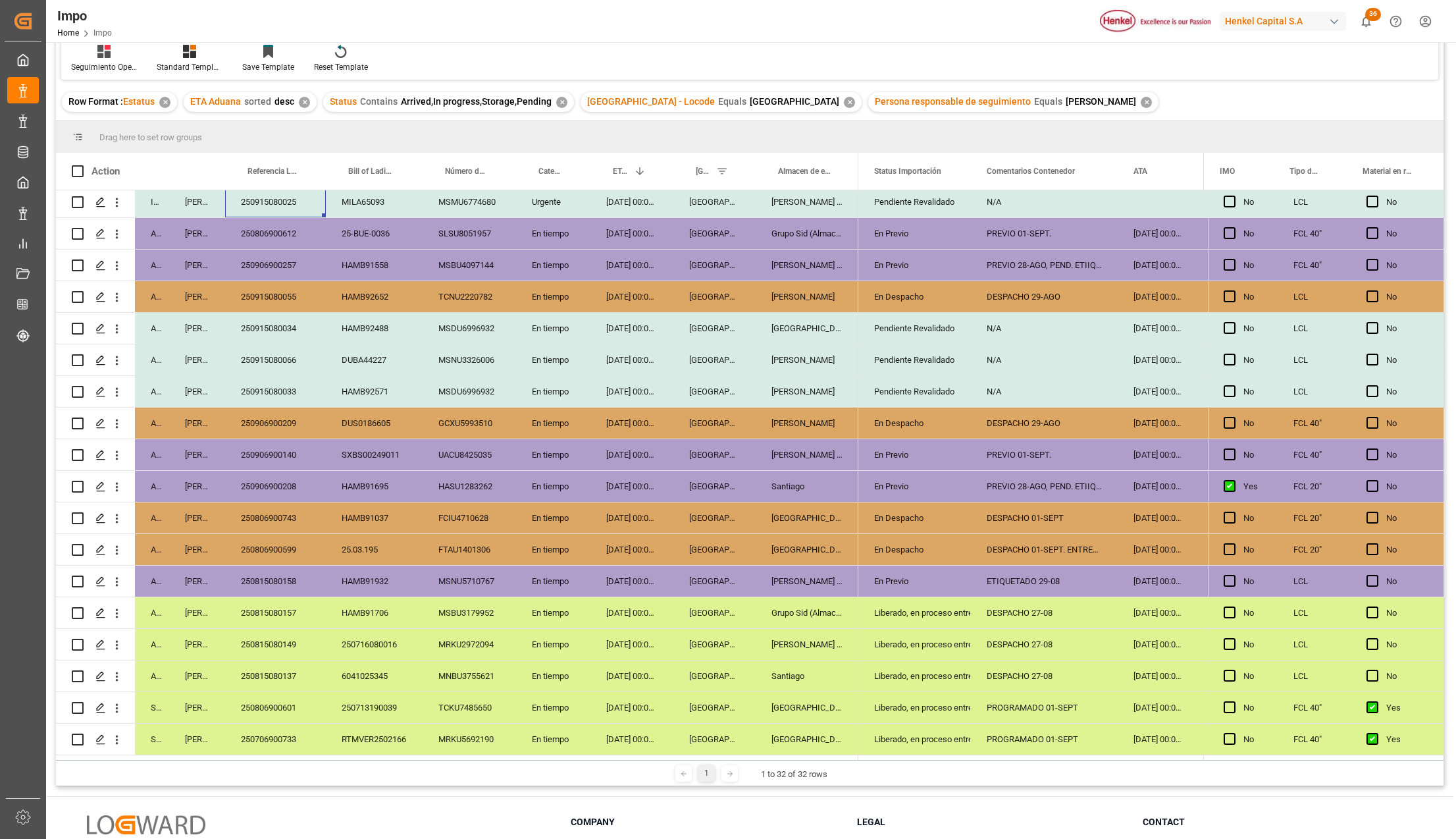
drag, startPoint x: 292, startPoint y: 607, endPoint x: 351, endPoint y: 612, distance: 59.2
click at [292, 607] on div "250815080157" at bounding box center [276, 612] width 101 height 31
click at [895, 615] on div "Liberado, en proceso entrega" at bounding box center [915, 613] width 81 height 30
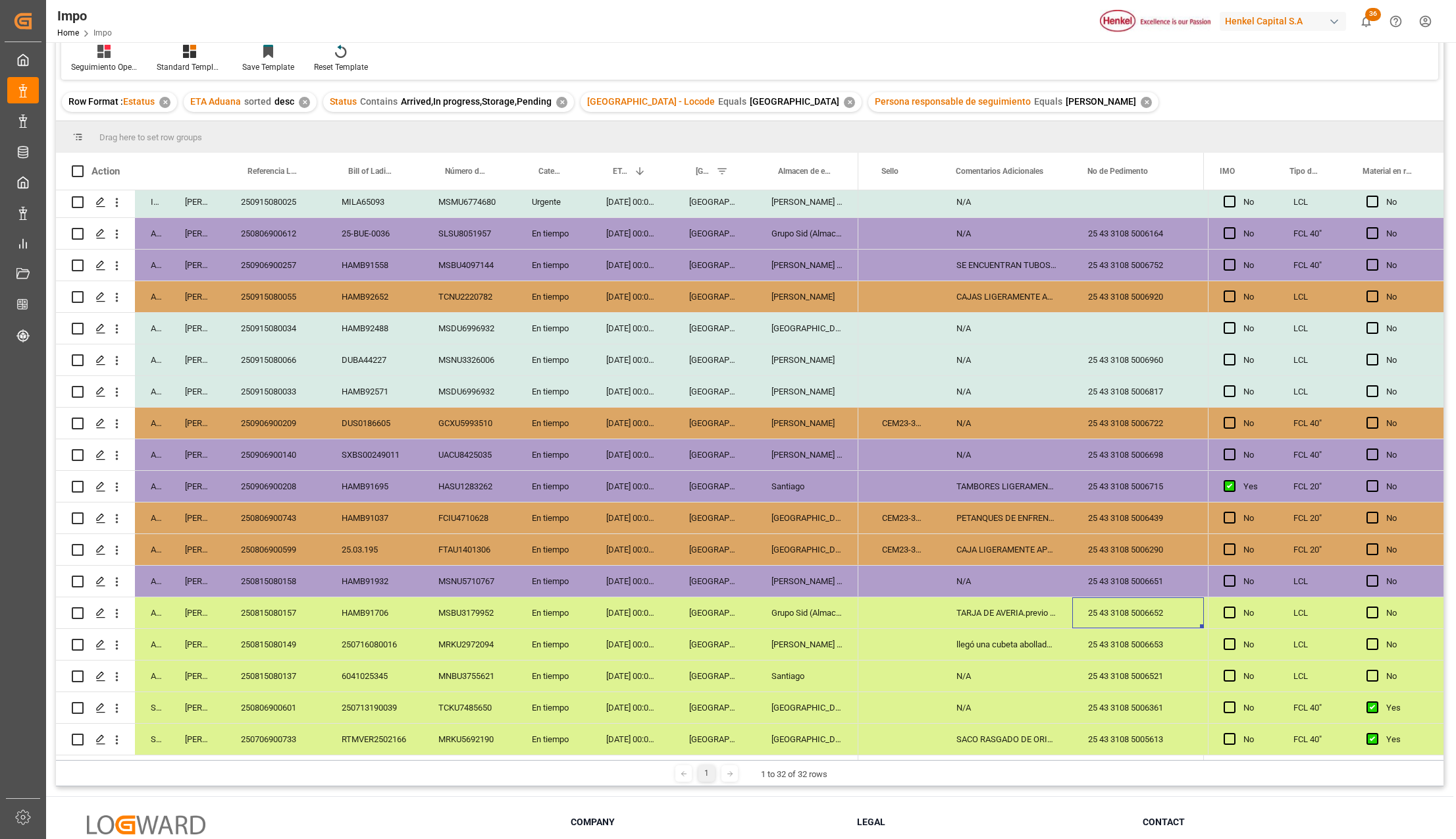
scroll to position [0, 3092]
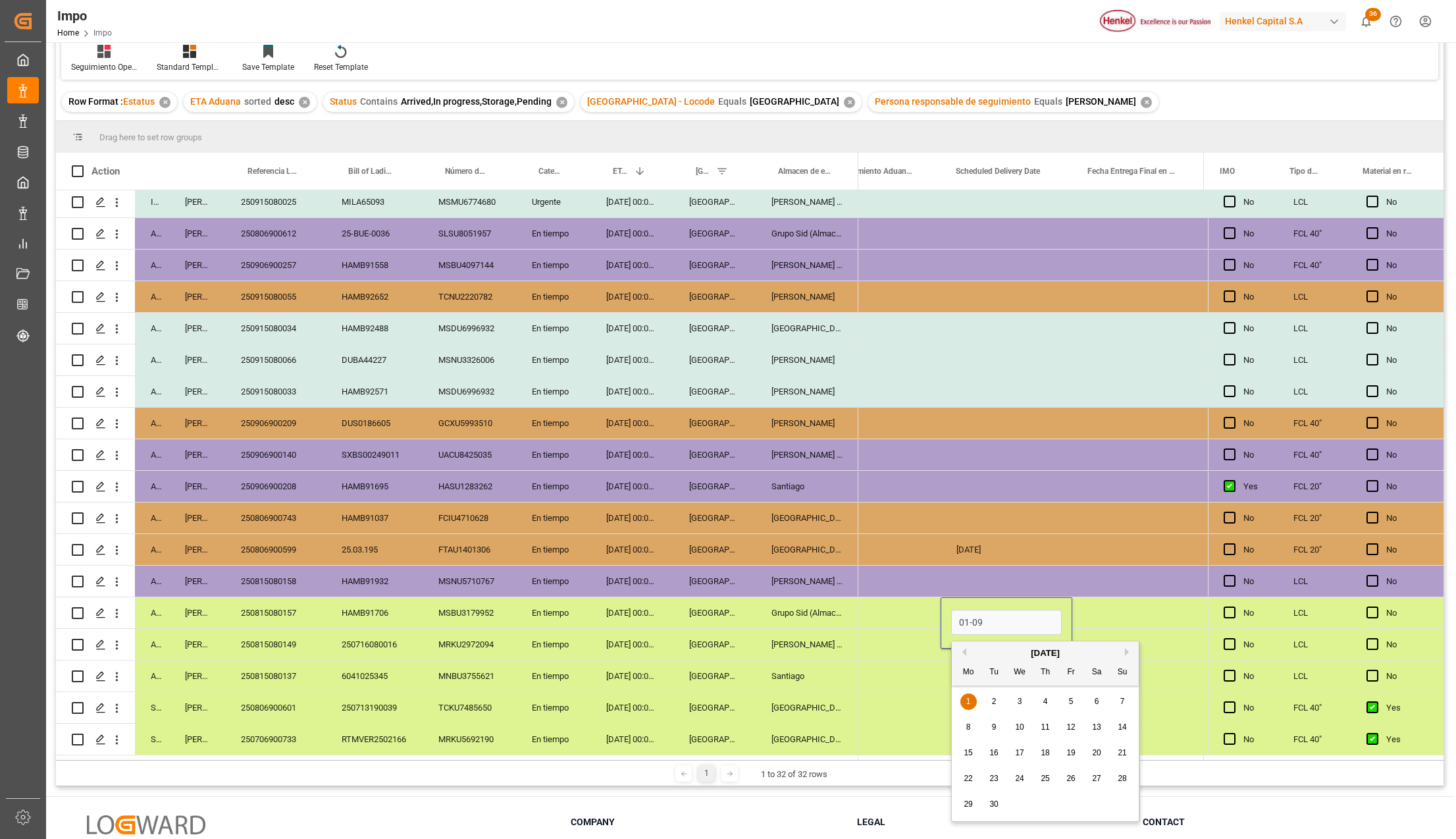
type input "[DATE]"
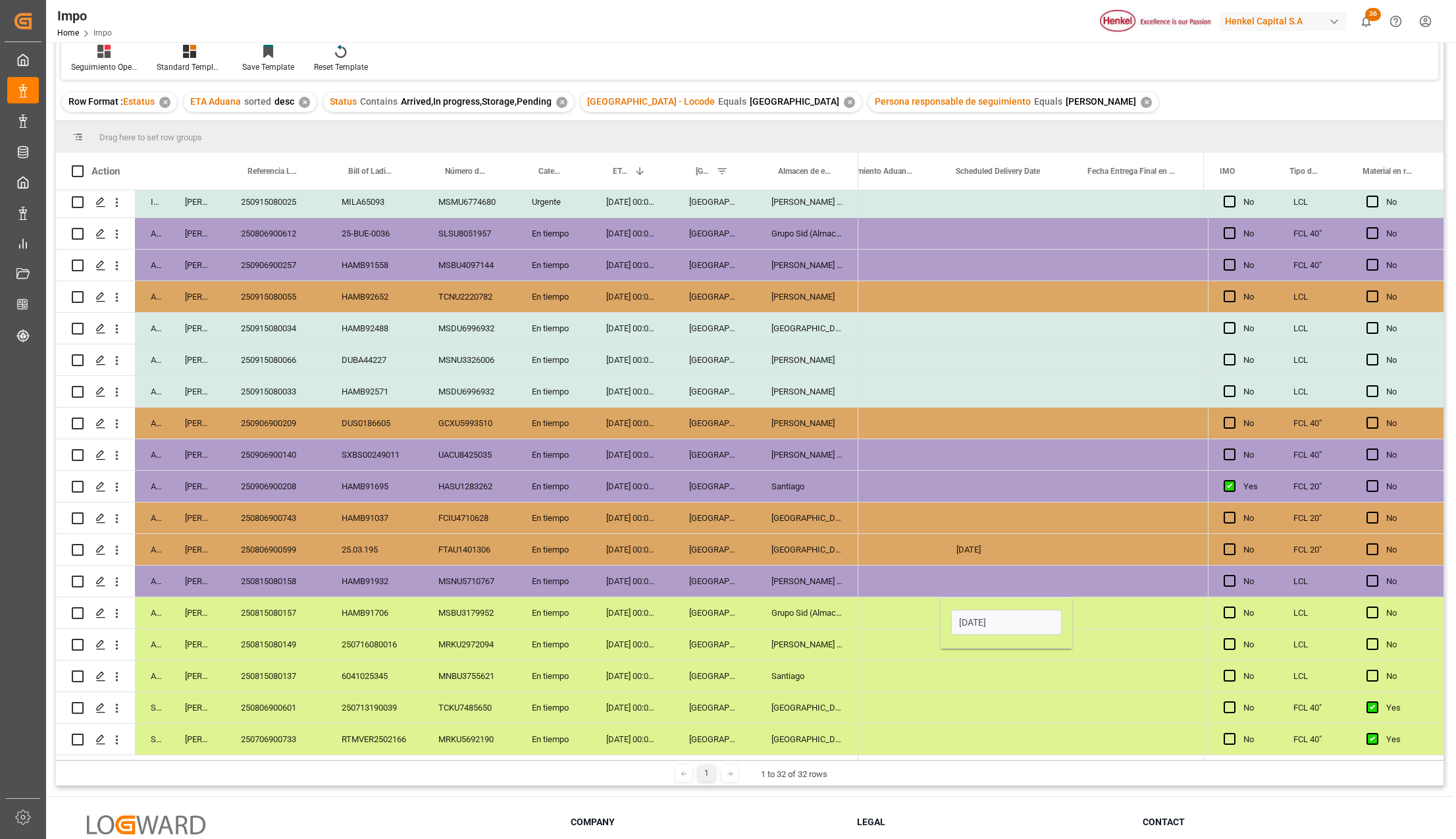
click at [914, 673] on div "NO" at bounding box center [885, 676] width 80 height 30
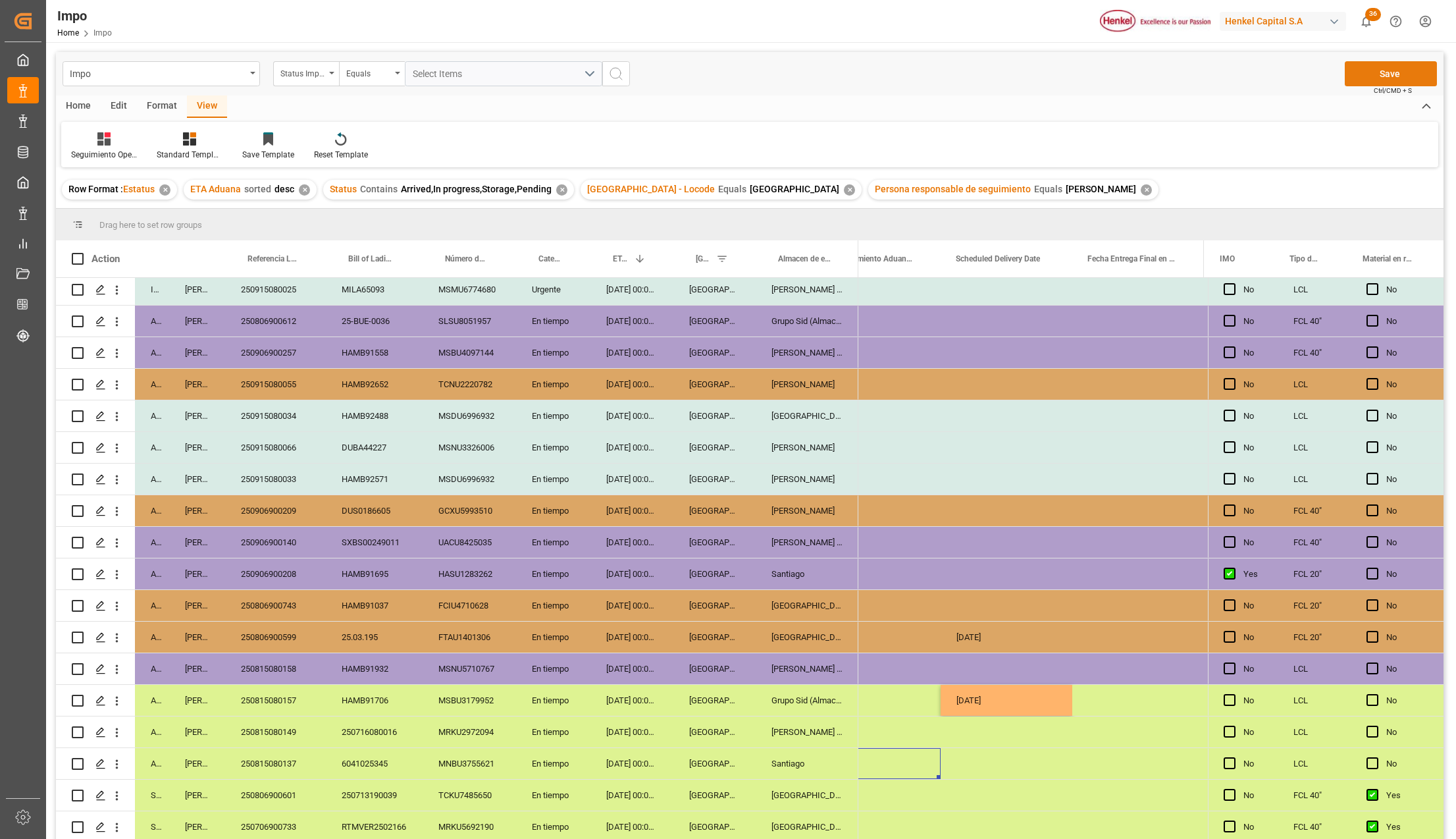
click at [1370, 70] on button "Save" at bounding box center [1391, 73] width 92 height 25
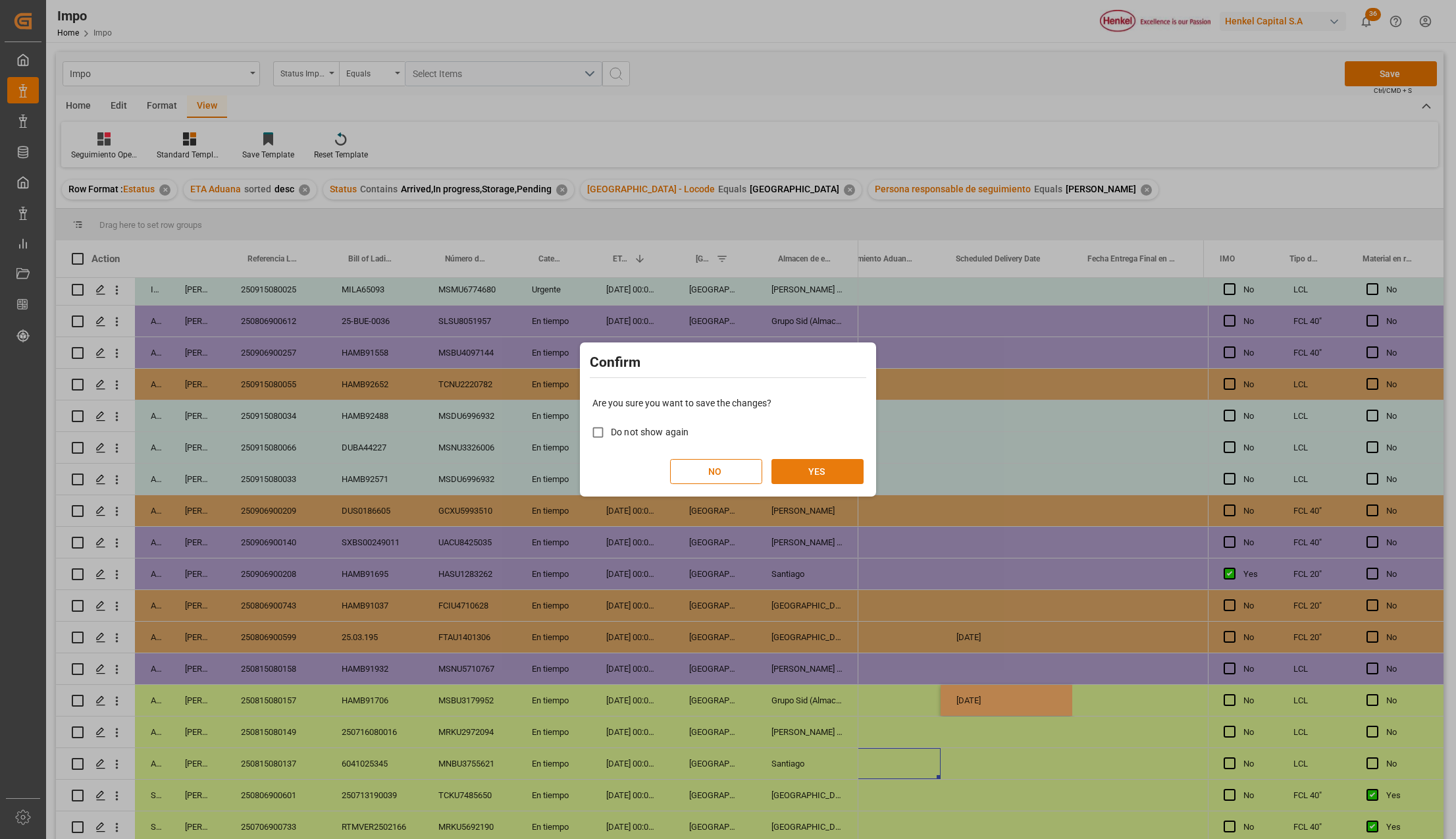
click at [807, 472] on button "YES" at bounding box center [817, 472] width 92 height 25
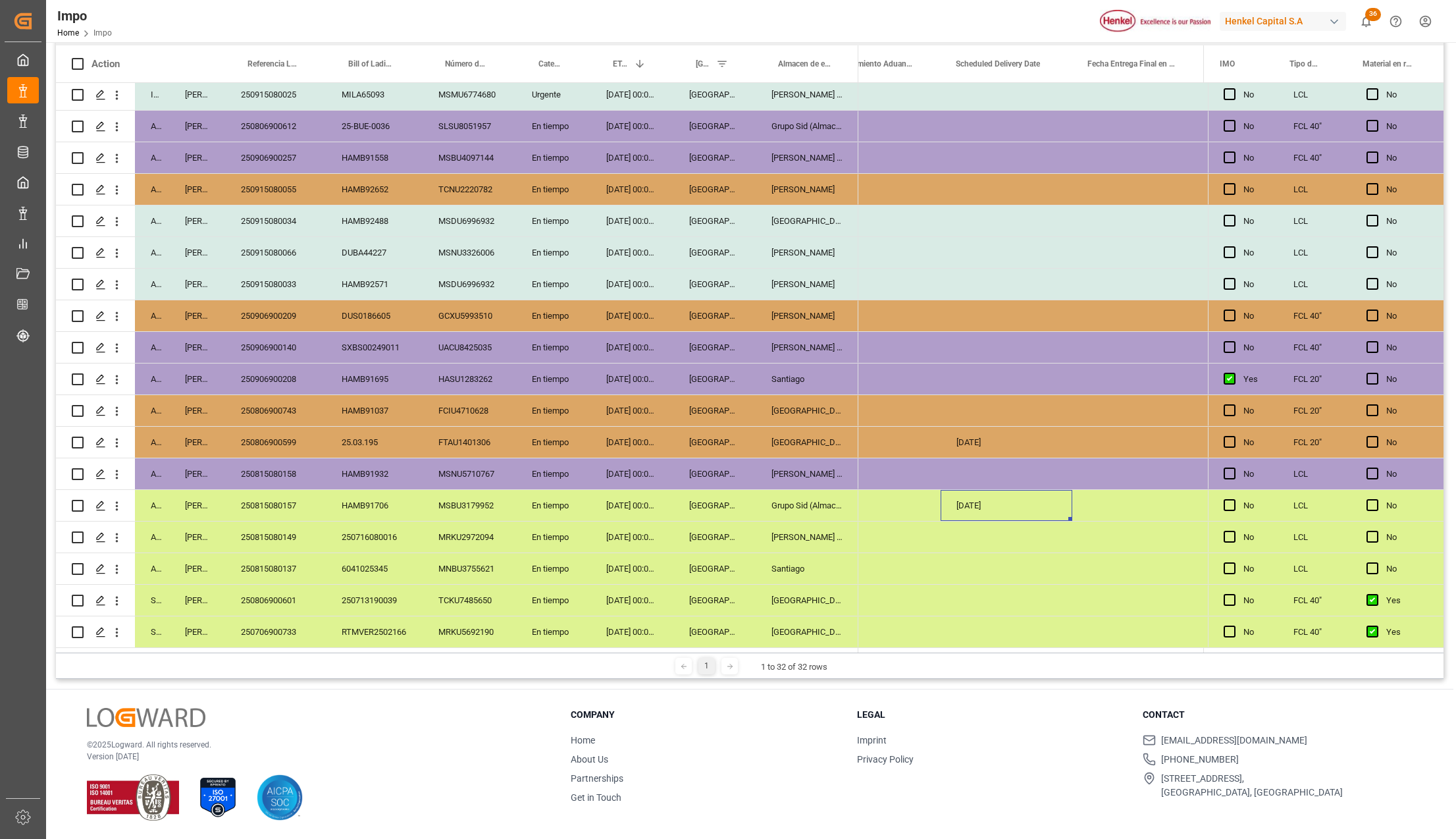
click at [967, 498] on div "[DATE]" at bounding box center [1007, 505] width 132 height 31
click at [959, 521] on div "Press SPACE to select this row." at bounding box center [1007, 536] width 132 height 31
click at [978, 529] on div "Press SPACE to select this row." at bounding box center [1007, 536] width 132 height 31
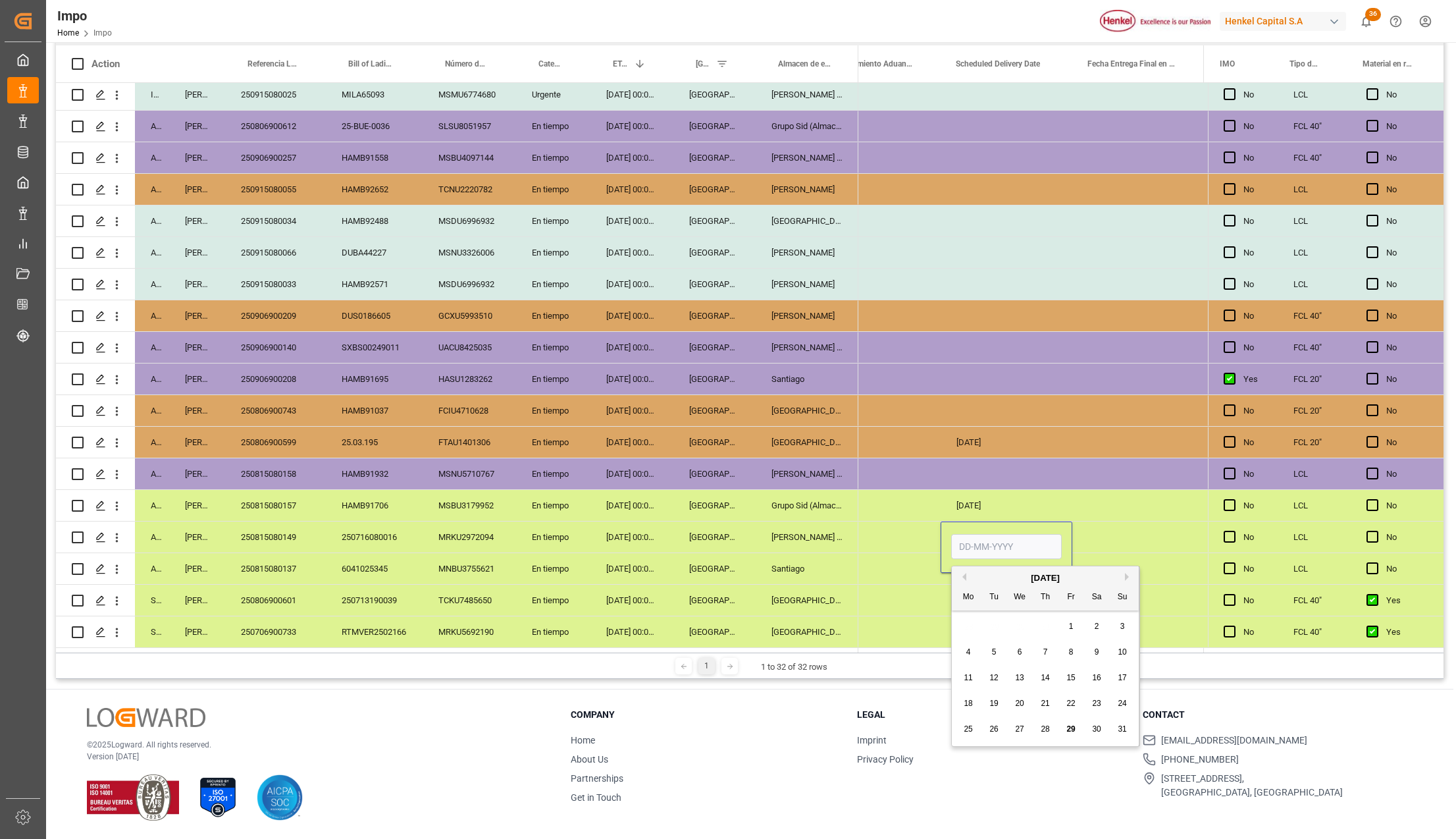
click at [976, 540] on input "Press SPACE to select this row." at bounding box center [1006, 547] width 111 height 25
click at [967, 546] on input "Press SPACE to select this row." at bounding box center [1006, 547] width 111 height 25
type input "[DATE]"
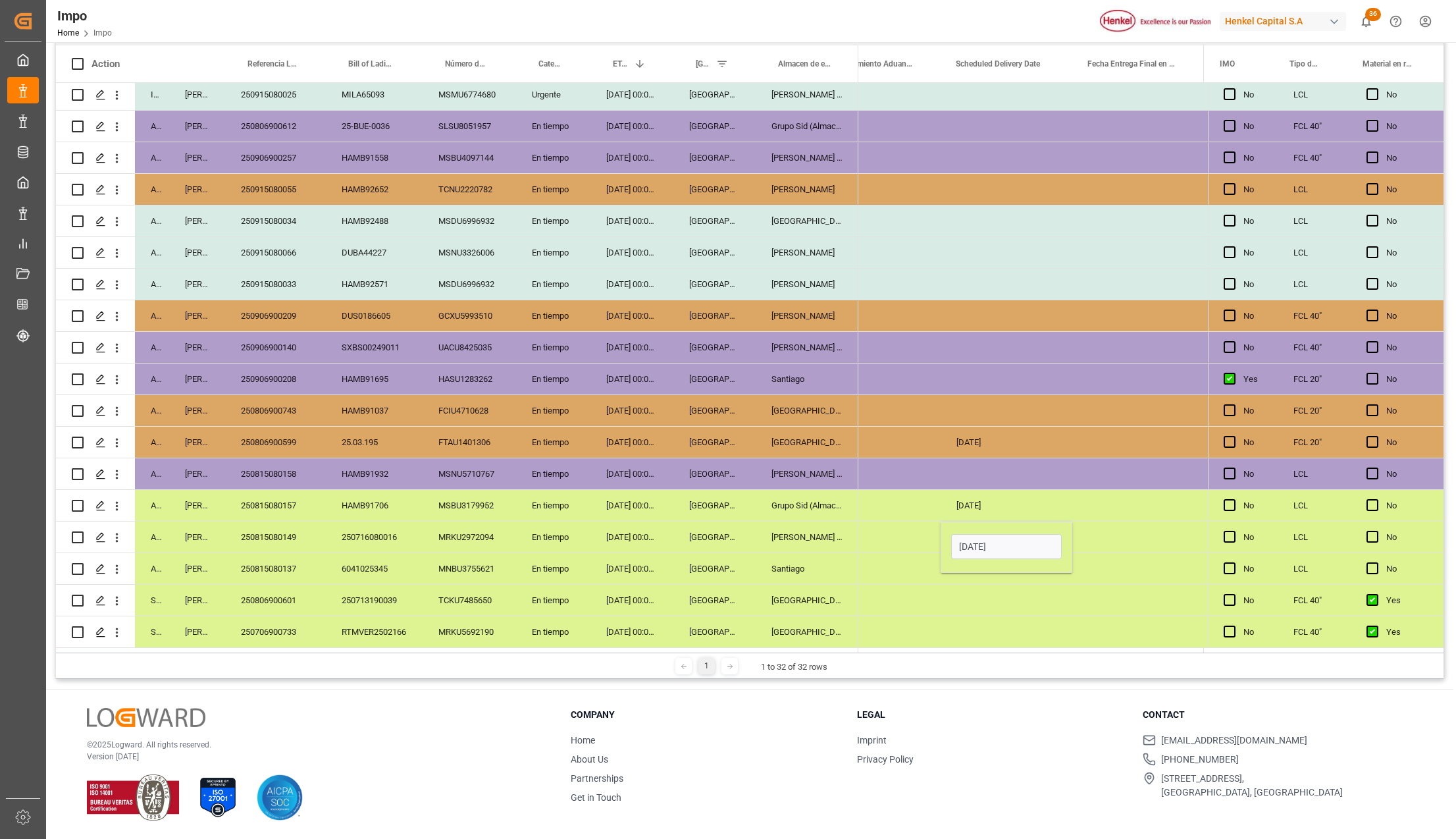
click at [968, 604] on div "Press SPACE to select this row." at bounding box center [1007, 600] width 132 height 31
click at [1000, 523] on div "[DATE]" at bounding box center [1007, 536] width 132 height 31
click at [988, 563] on div "Press SPACE to select this row." at bounding box center [1007, 568] width 132 height 31
click at [995, 594] on div "Press SPACE to select this row." at bounding box center [1007, 600] width 132 height 31
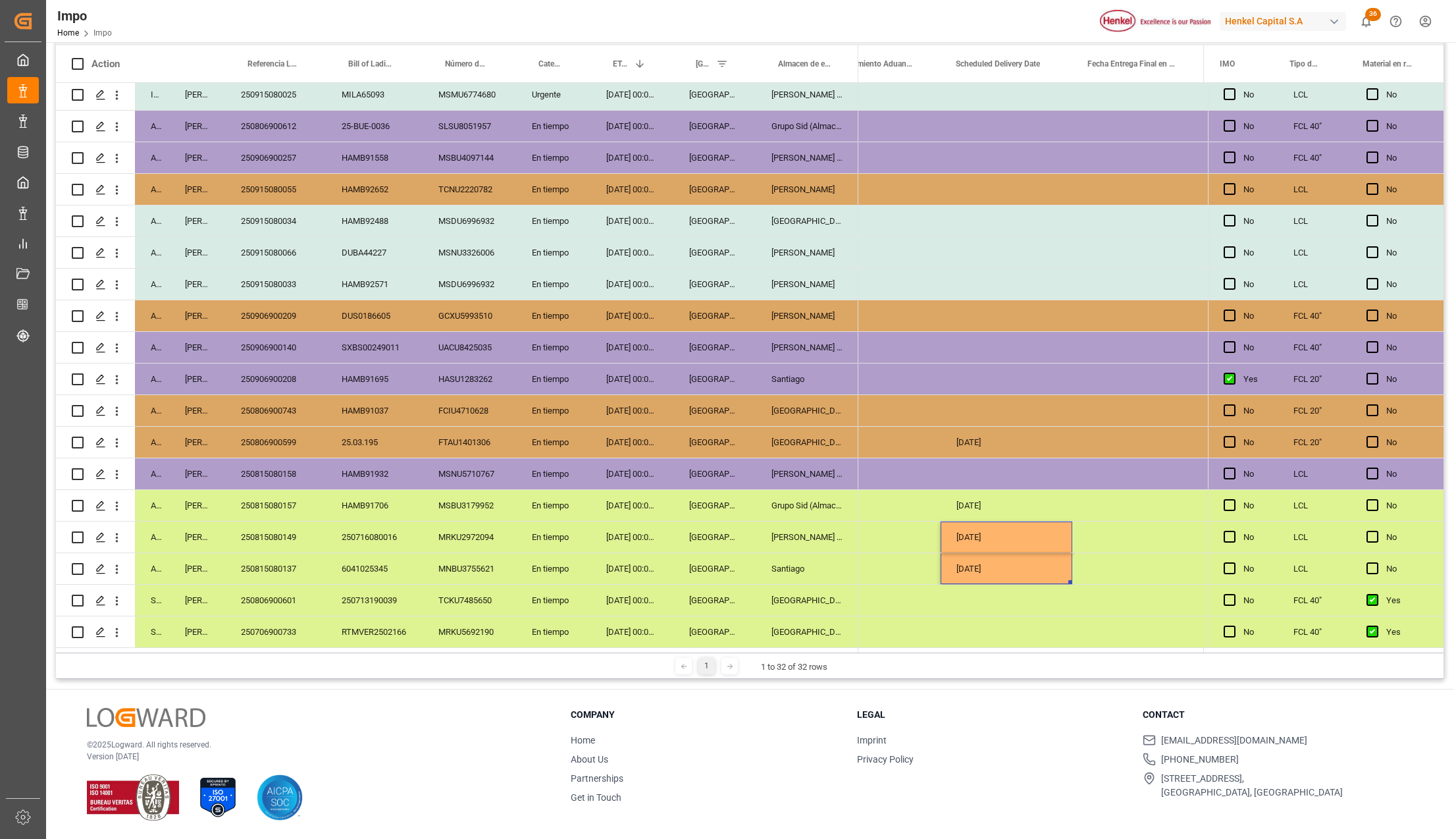
drag, startPoint x: 986, startPoint y: 535, endPoint x: 989, endPoint y: 550, distance: 15.3
click at [1128, 521] on div "Press SPACE to select this row." at bounding box center [1138, 536] width 132 height 31
click at [1104, 558] on div "[DATE] 00:00:00" at bounding box center [1138, 568] width 132 height 31
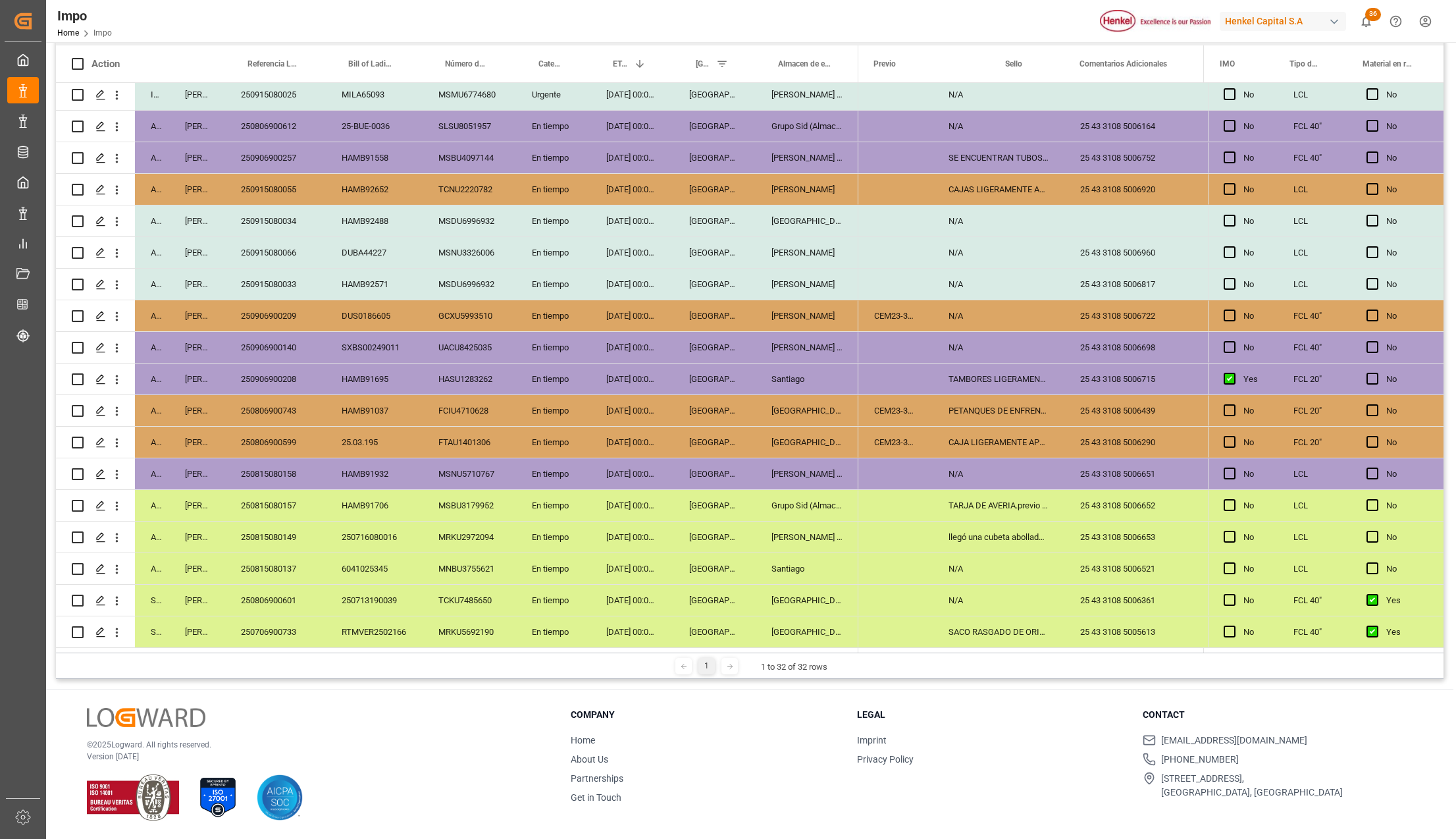
scroll to position [0, 2838]
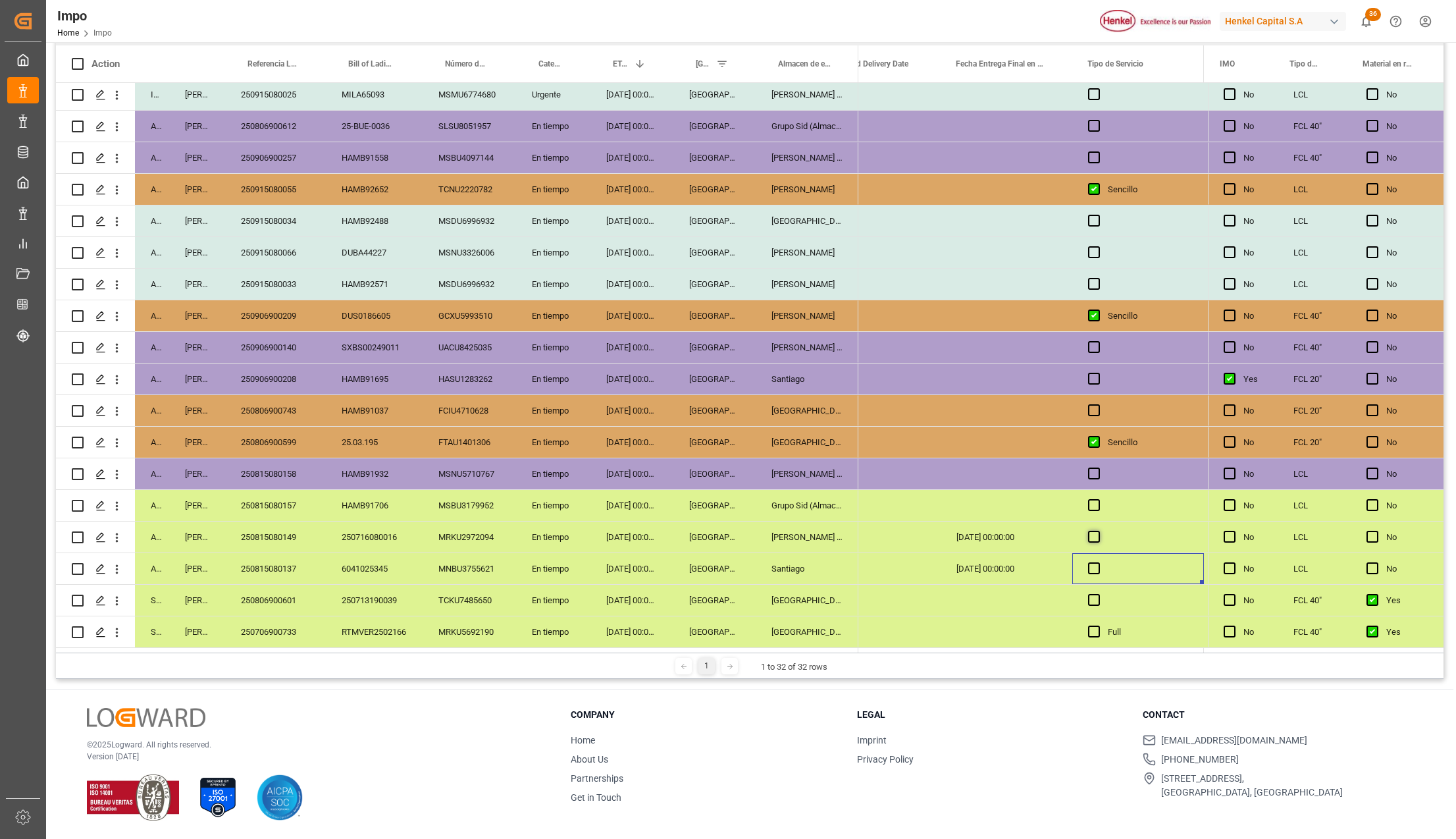
click at [1093, 533] on span "Press SPACE to select this row." at bounding box center [1093, 536] width 11 height 12
click at [1098, 531] on input "Press SPACE to select this row." at bounding box center [1098, 531] width 0 height 0
click at [1093, 555] on div "Press SPACE to select this row." at bounding box center [1138, 568] width 132 height 31
click at [1092, 569] on span "Press SPACE to select this row." at bounding box center [1093, 568] width 11 height 12
click at [1098, 563] on input "Press SPACE to select this row." at bounding box center [1098, 563] width 0 height 0
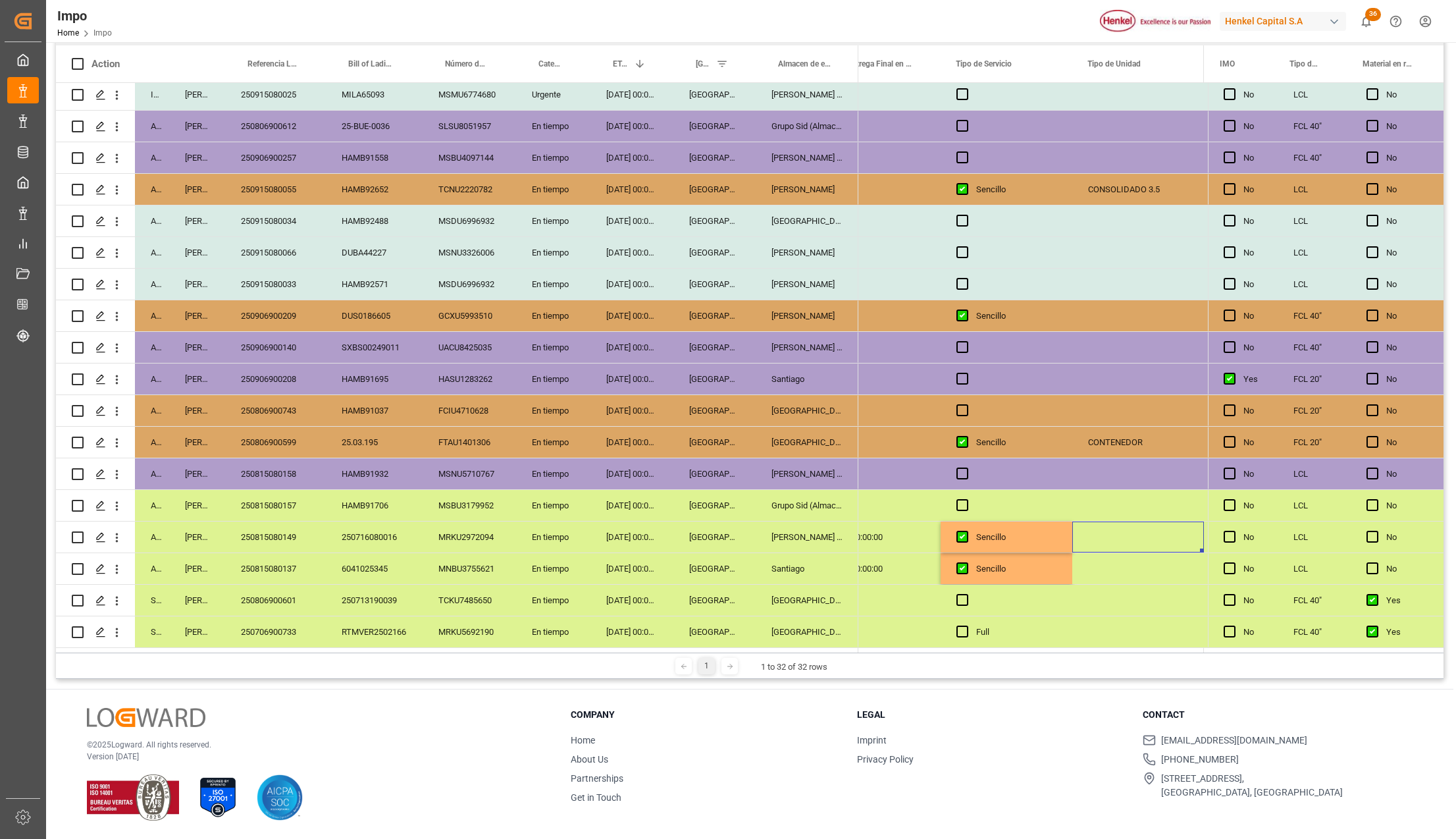
click at [1120, 523] on div "Press SPACE to select this row." at bounding box center [1138, 536] width 132 height 31
click at [1115, 536] on input "Press SPACE to select this row." at bounding box center [1138, 544] width 111 height 25
type input "c"
type input "CONSOLIDADO"
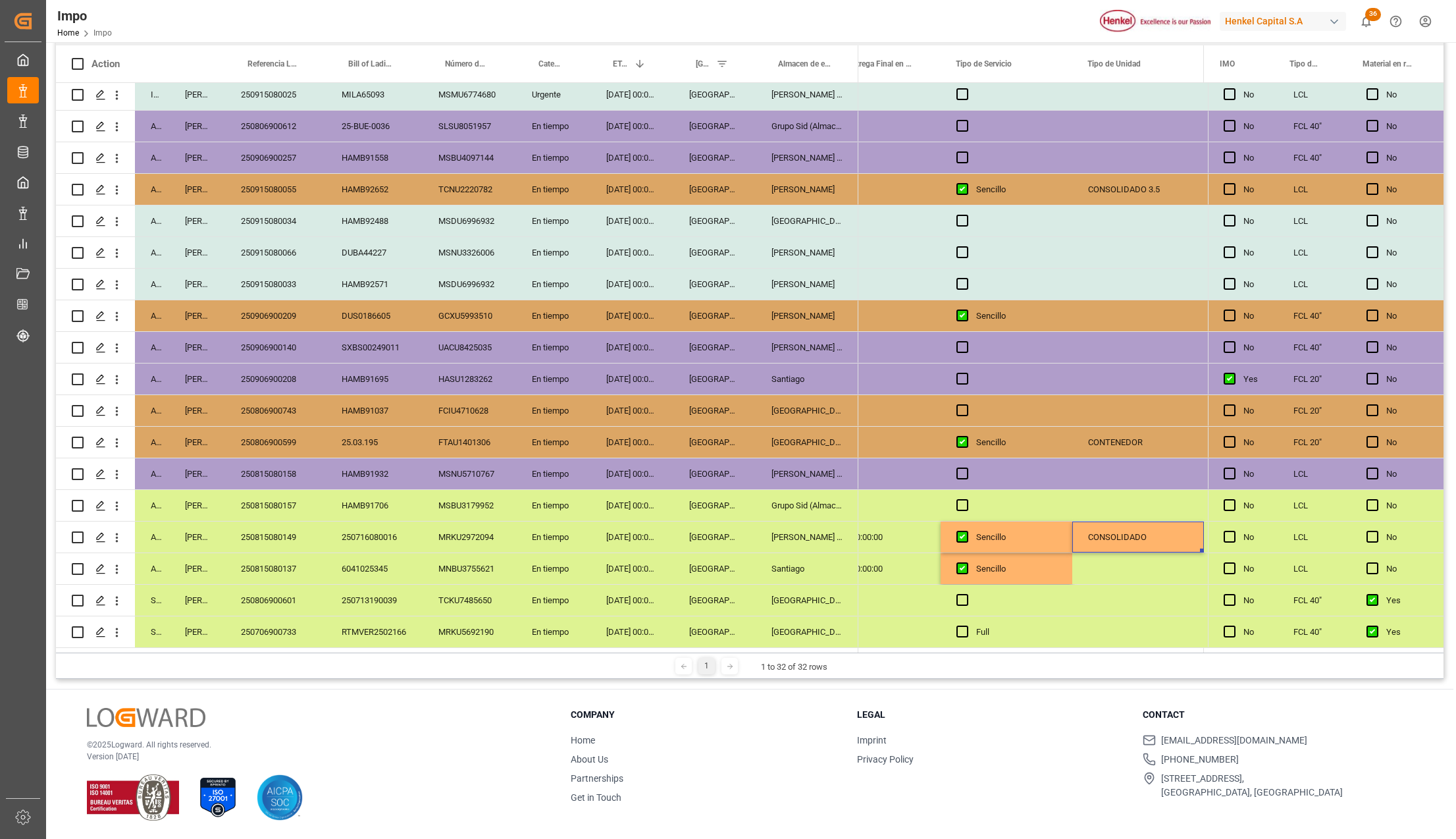
click at [1115, 536] on div "CONSOLIDADO" at bounding box center [1138, 536] width 132 height 31
click at [1114, 554] on div "Press SPACE to select this row." at bounding box center [1138, 568] width 132 height 31
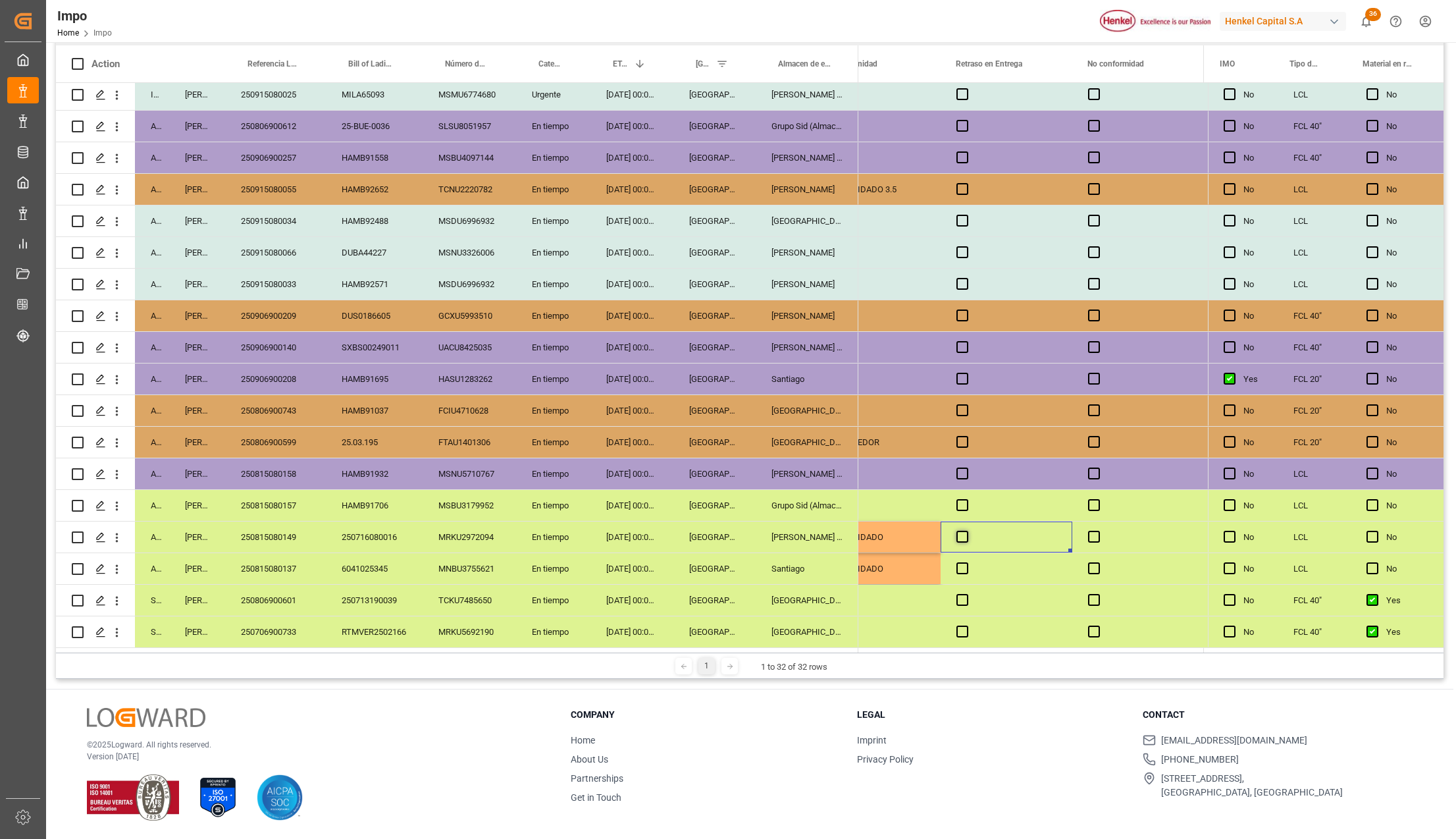
click at [960, 534] on span "Press SPACE to select this row." at bounding box center [962, 536] width 11 height 12
click at [967, 531] on input "Press SPACE to select this row." at bounding box center [967, 531] width 0 height 0
click at [968, 557] on div "Press SPACE to select this row." at bounding box center [1007, 568] width 132 height 31
click at [967, 536] on span "Press SPACE to select this row." at bounding box center [962, 536] width 11 height 12
click at [967, 531] on input "Press SPACE to select this row." at bounding box center [967, 531] width 0 height 0
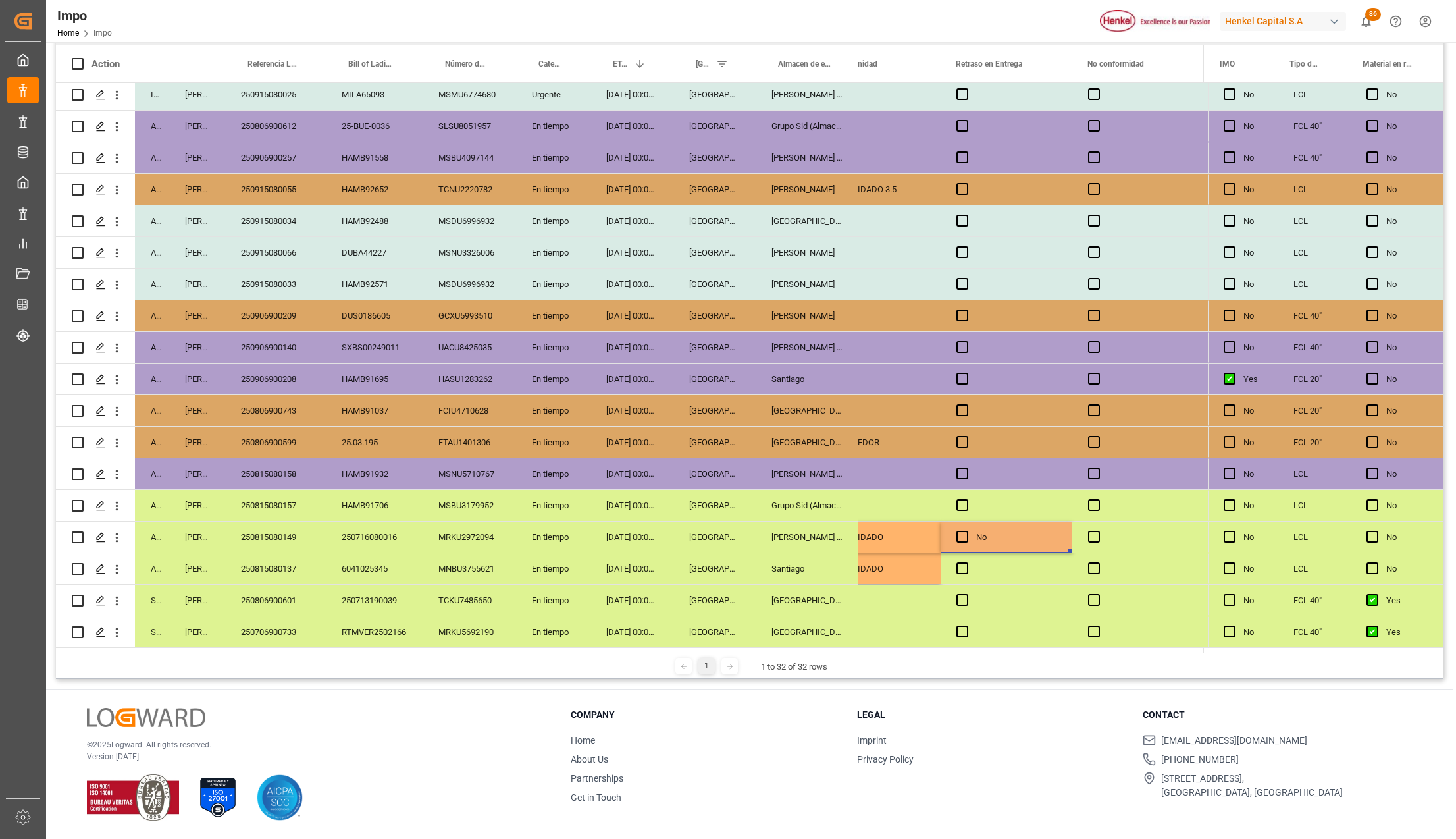
click at [967, 558] on div "Press SPACE to select this row." at bounding box center [1007, 568] width 132 height 31
click at [967, 563] on span "Press SPACE to select this row." at bounding box center [962, 568] width 11 height 12
click at [967, 563] on input "Press SPACE to select this row." at bounding box center [967, 563] width 0 height 0
click at [1046, 533] on div "No" at bounding box center [1016, 537] width 80 height 30
click at [962, 564] on span "Press SPACE to select this row." at bounding box center [962, 568] width 11 height 12
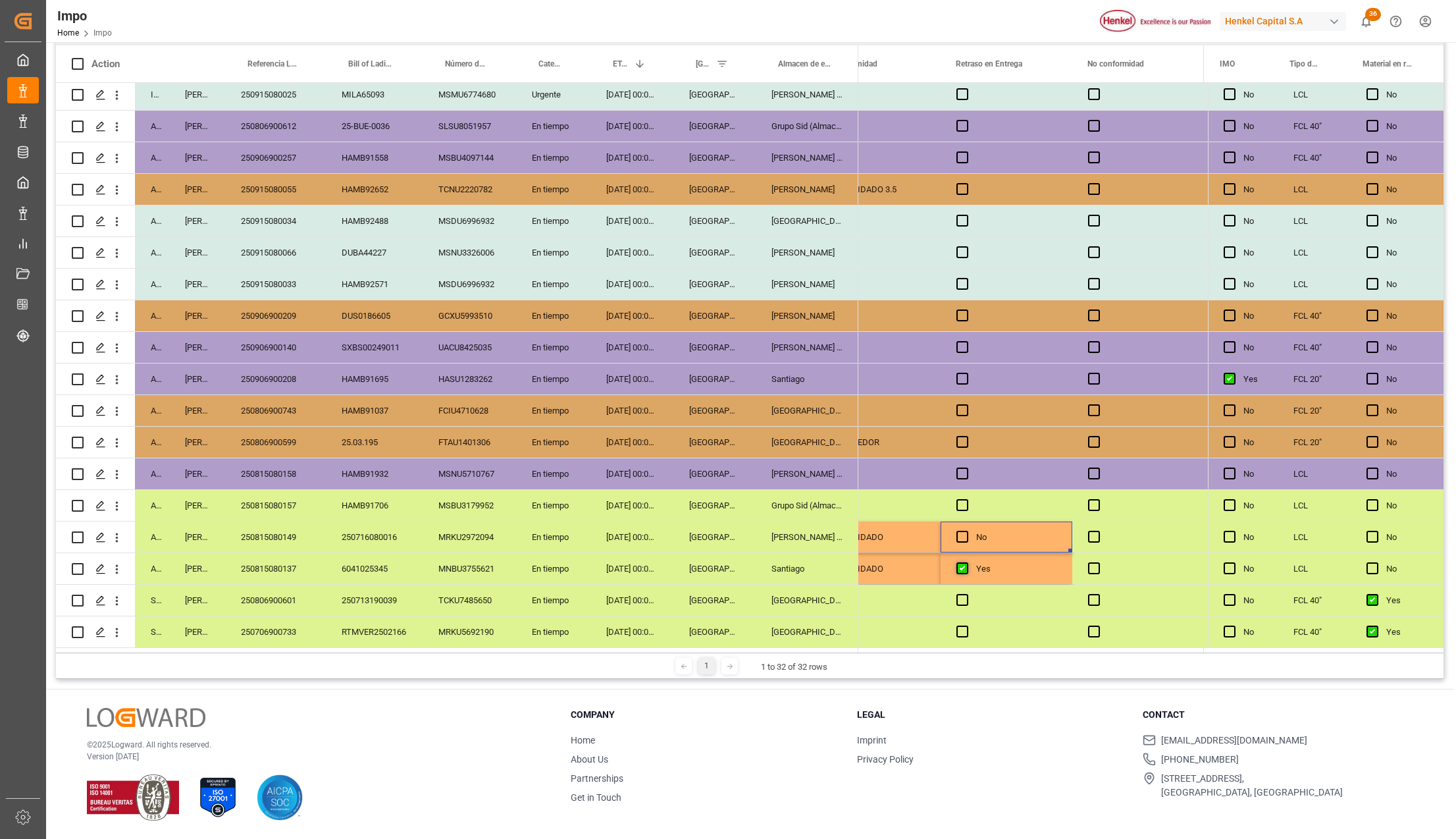
click at [967, 563] on input "Press SPACE to select this row." at bounding box center [967, 563] width 0 height 0
click at [1030, 564] on div "No" at bounding box center [1016, 569] width 80 height 30
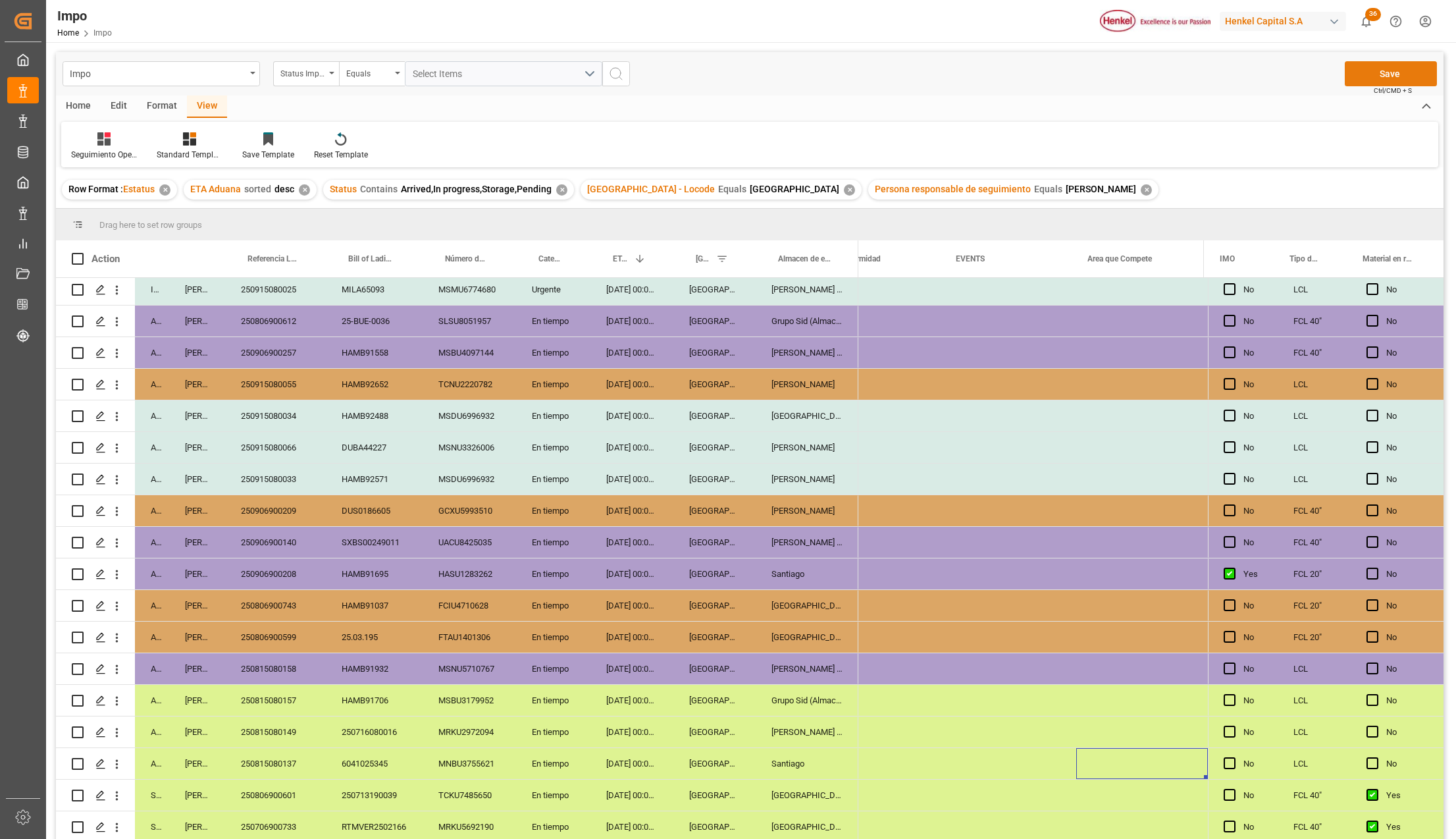
click at [1381, 75] on button "Save" at bounding box center [1391, 73] width 92 height 25
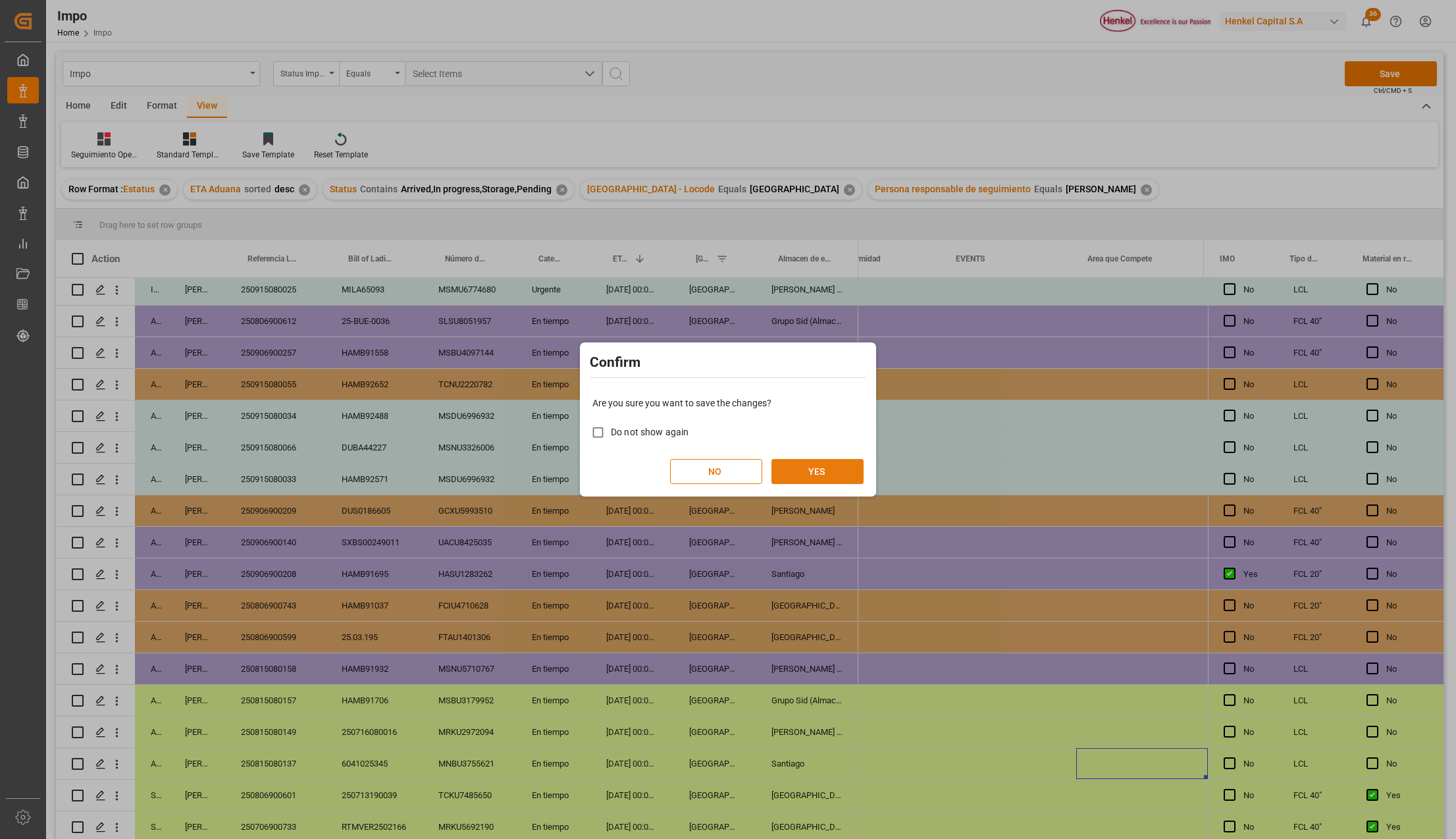
click at [843, 465] on button "YES" at bounding box center [817, 472] width 92 height 25
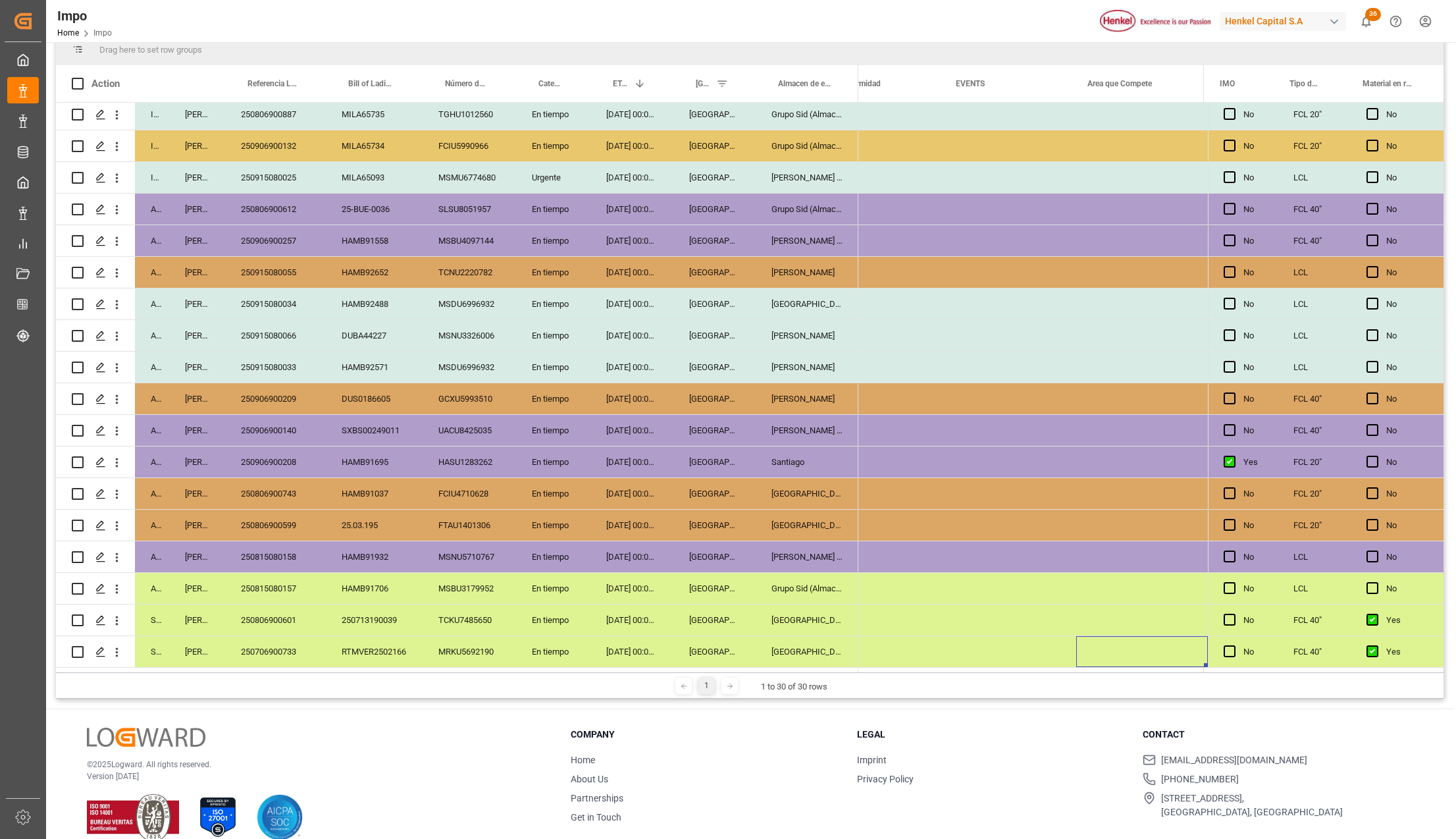
click at [789, 588] on div "Grupo Sid (Almacenaje y Distribucion AVIOR)" at bounding box center [807, 588] width 103 height 31
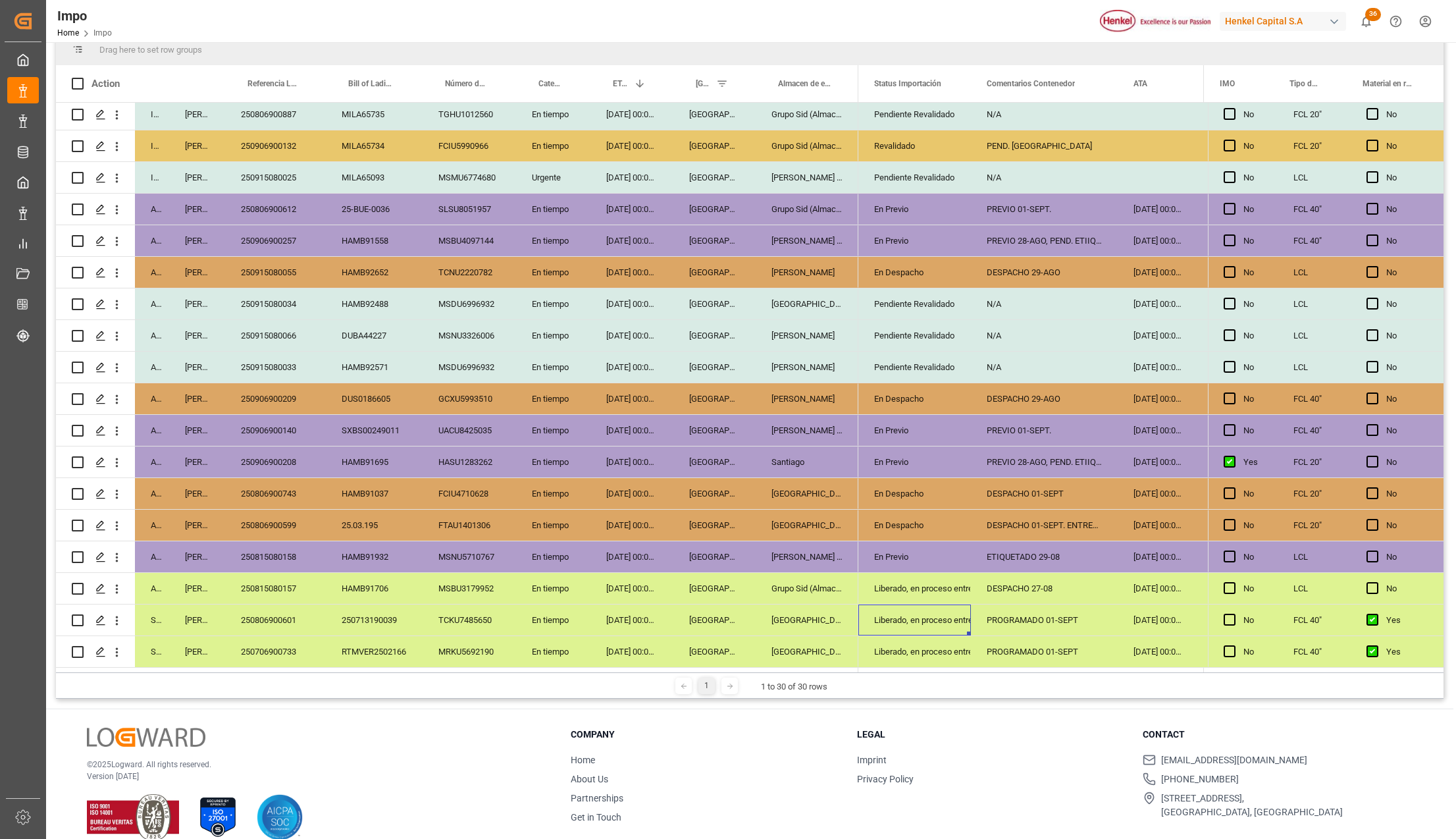
click at [1067, 609] on div "PROGRAMADO 01-SEPT" at bounding box center [1045, 620] width 147 height 31
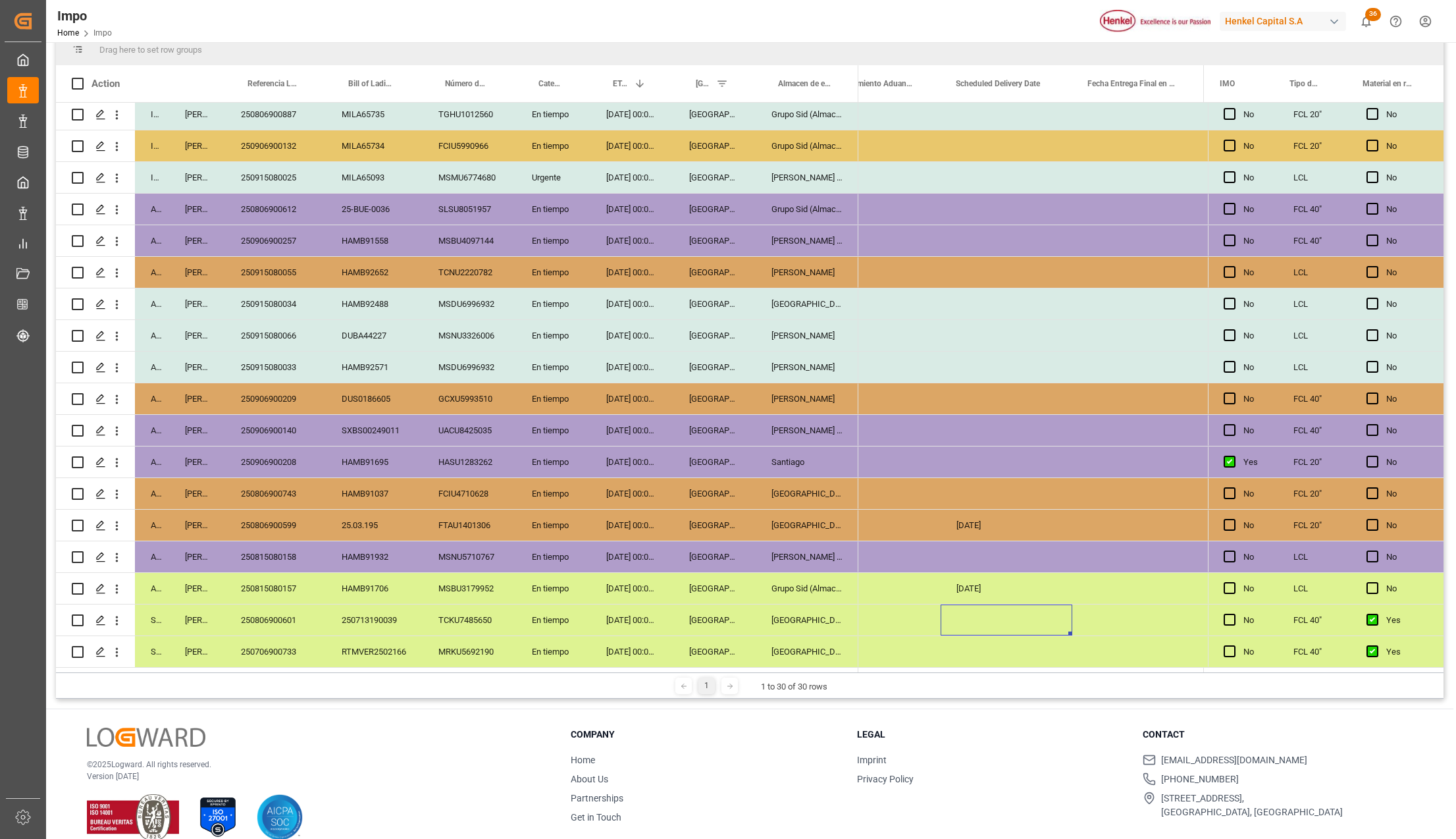
click at [992, 612] on div "Press SPACE to select this row." at bounding box center [1007, 620] width 132 height 31
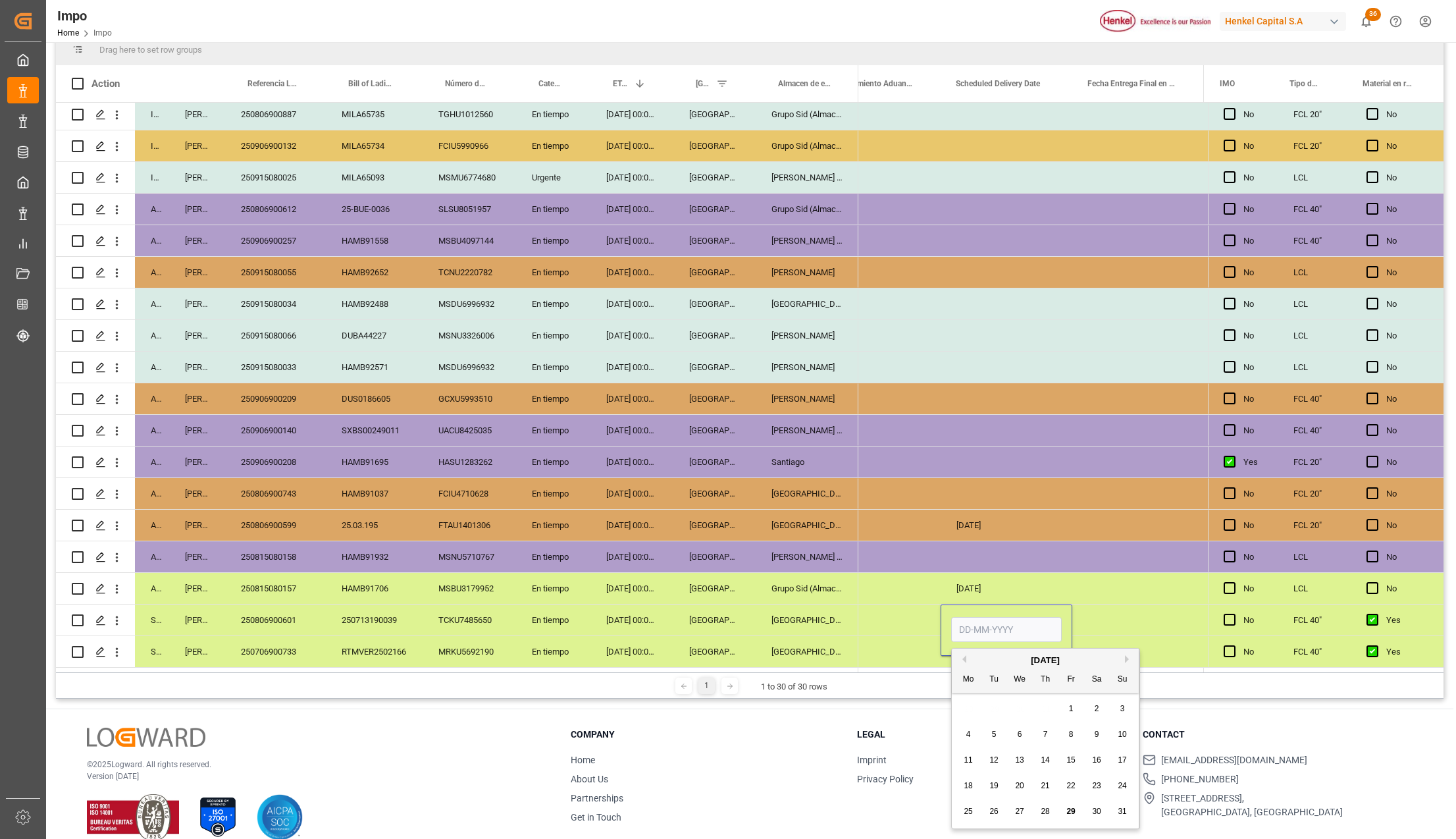
click at [988, 620] on input "Press SPACE to select this row." at bounding box center [1006, 629] width 111 height 25
type input "[DATE]"
click at [904, 605] on div "NO" at bounding box center [885, 620] width 80 height 30
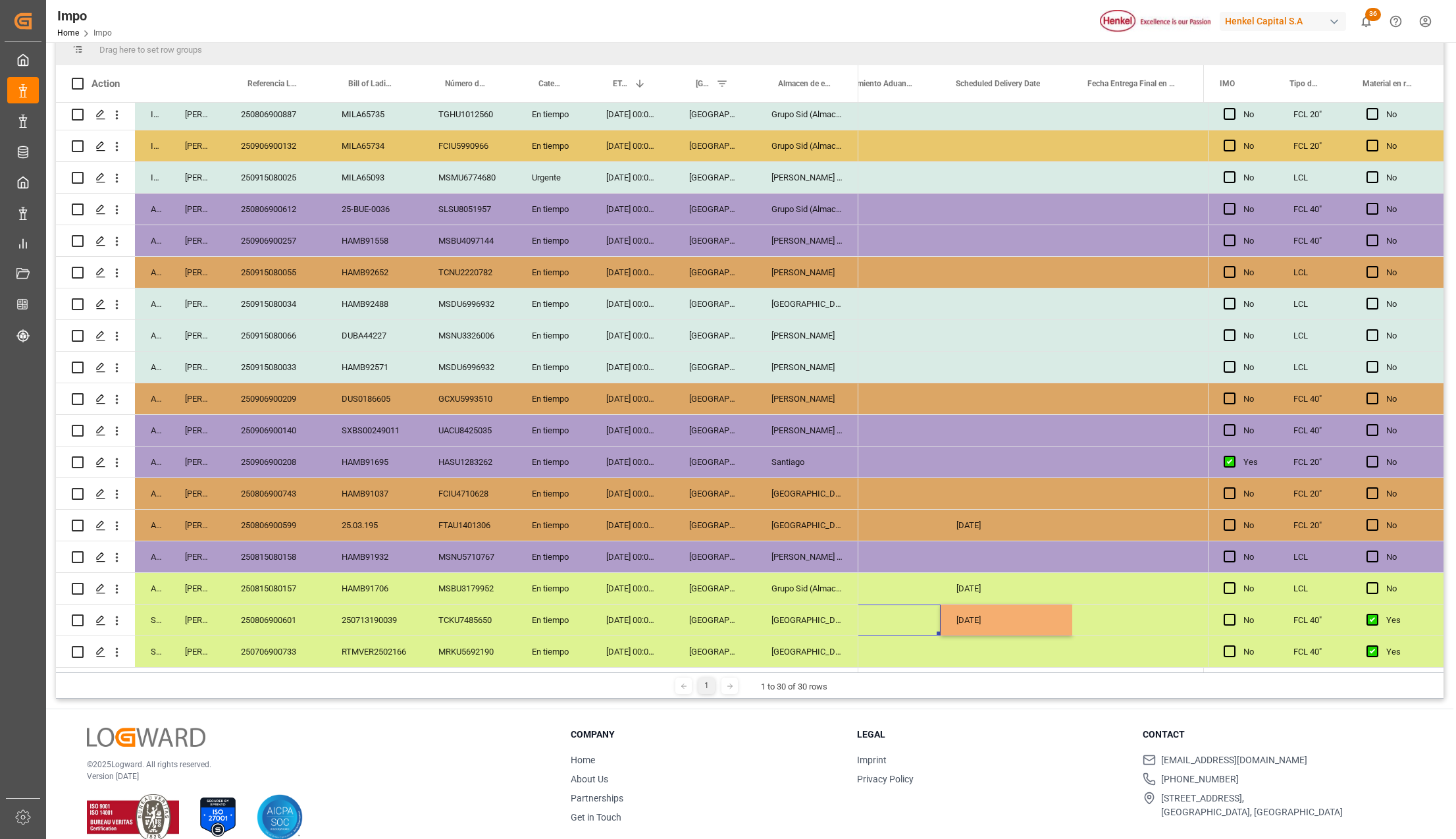
click at [980, 617] on div "[DATE]" at bounding box center [1007, 620] width 132 height 31
click at [974, 639] on div "Press SPACE to select this row." at bounding box center [1007, 651] width 132 height 31
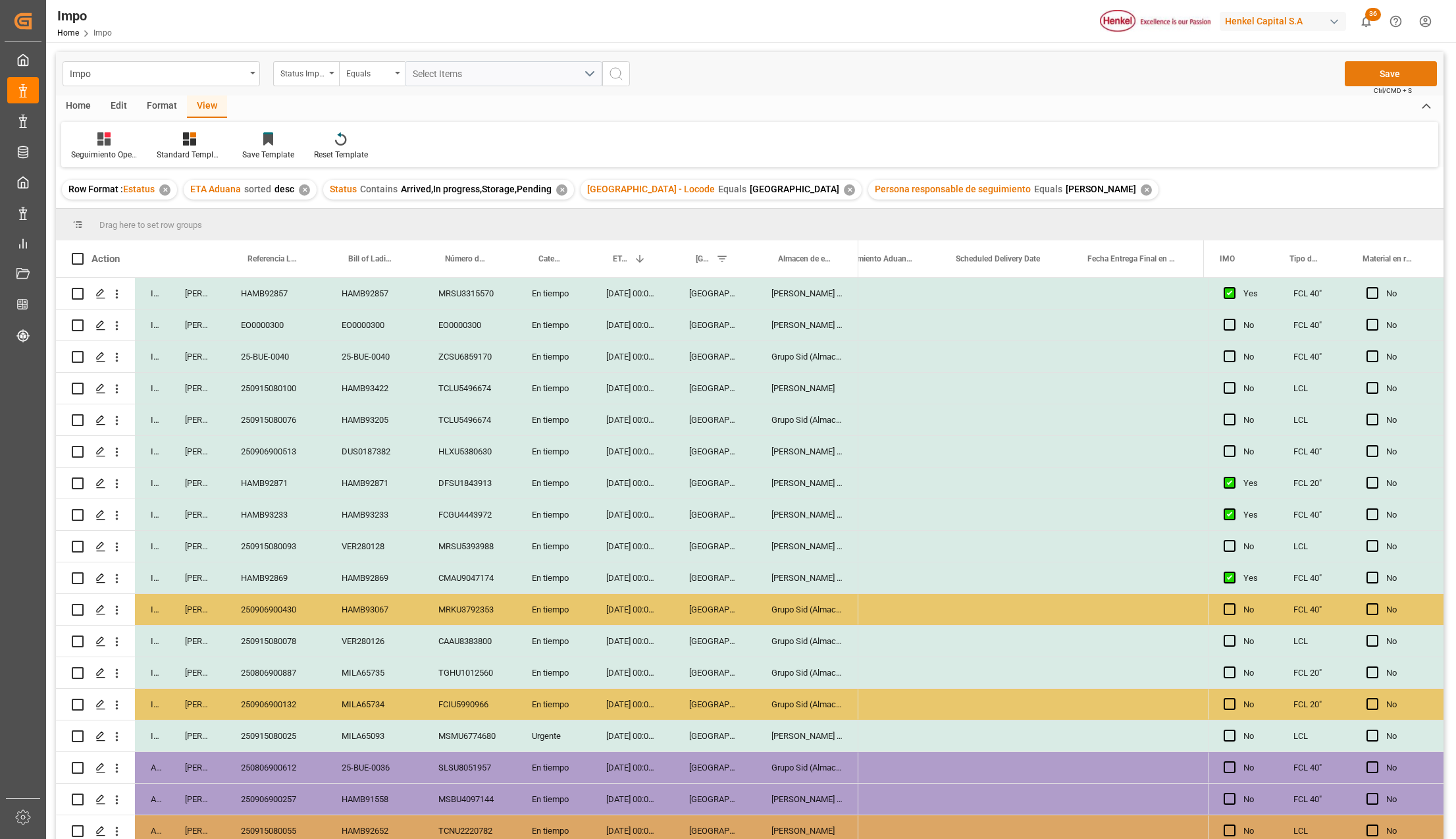
click at [1388, 69] on button "Save" at bounding box center [1391, 73] width 92 height 25
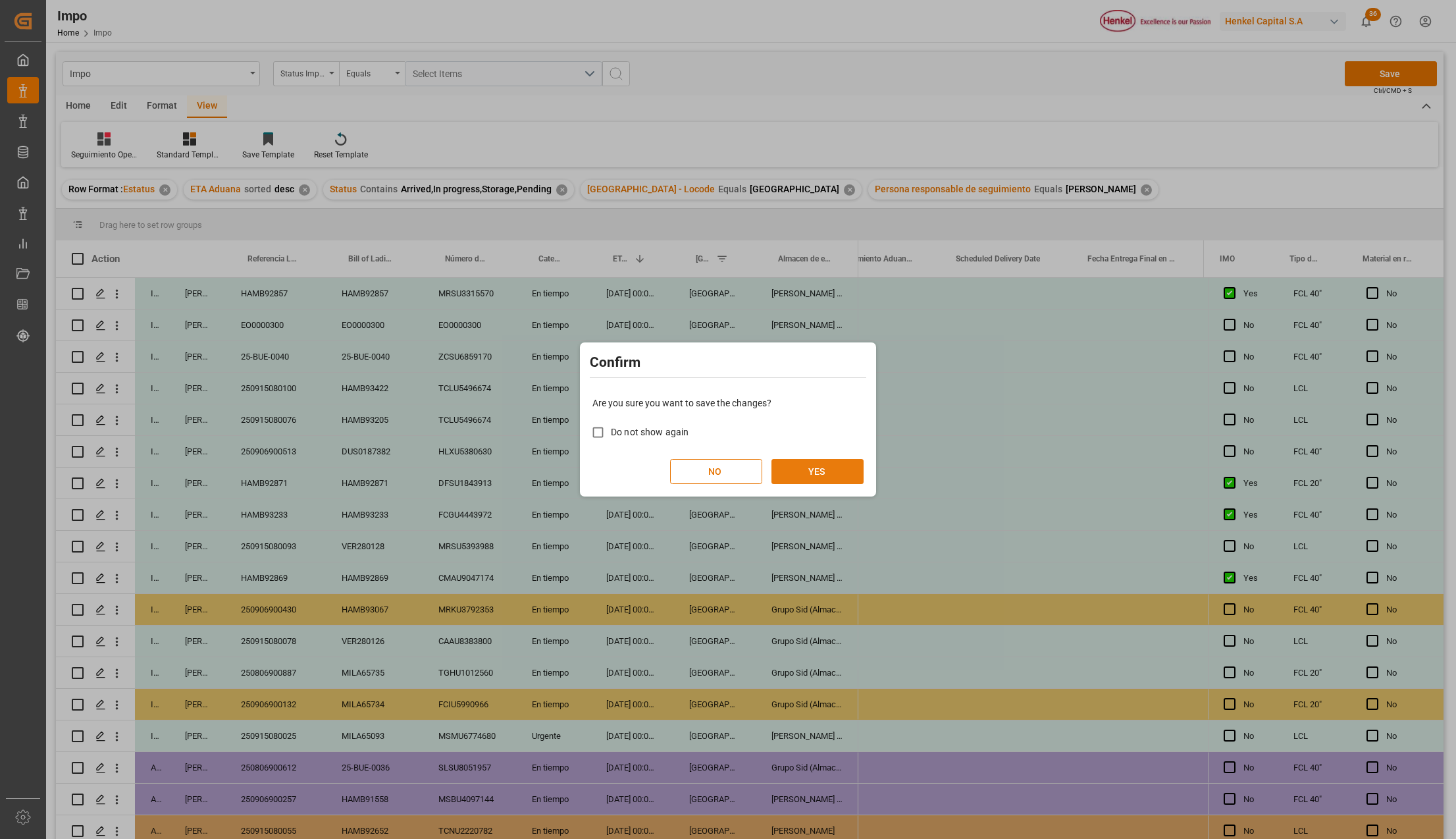
click at [835, 478] on button "YES" at bounding box center [817, 472] width 92 height 25
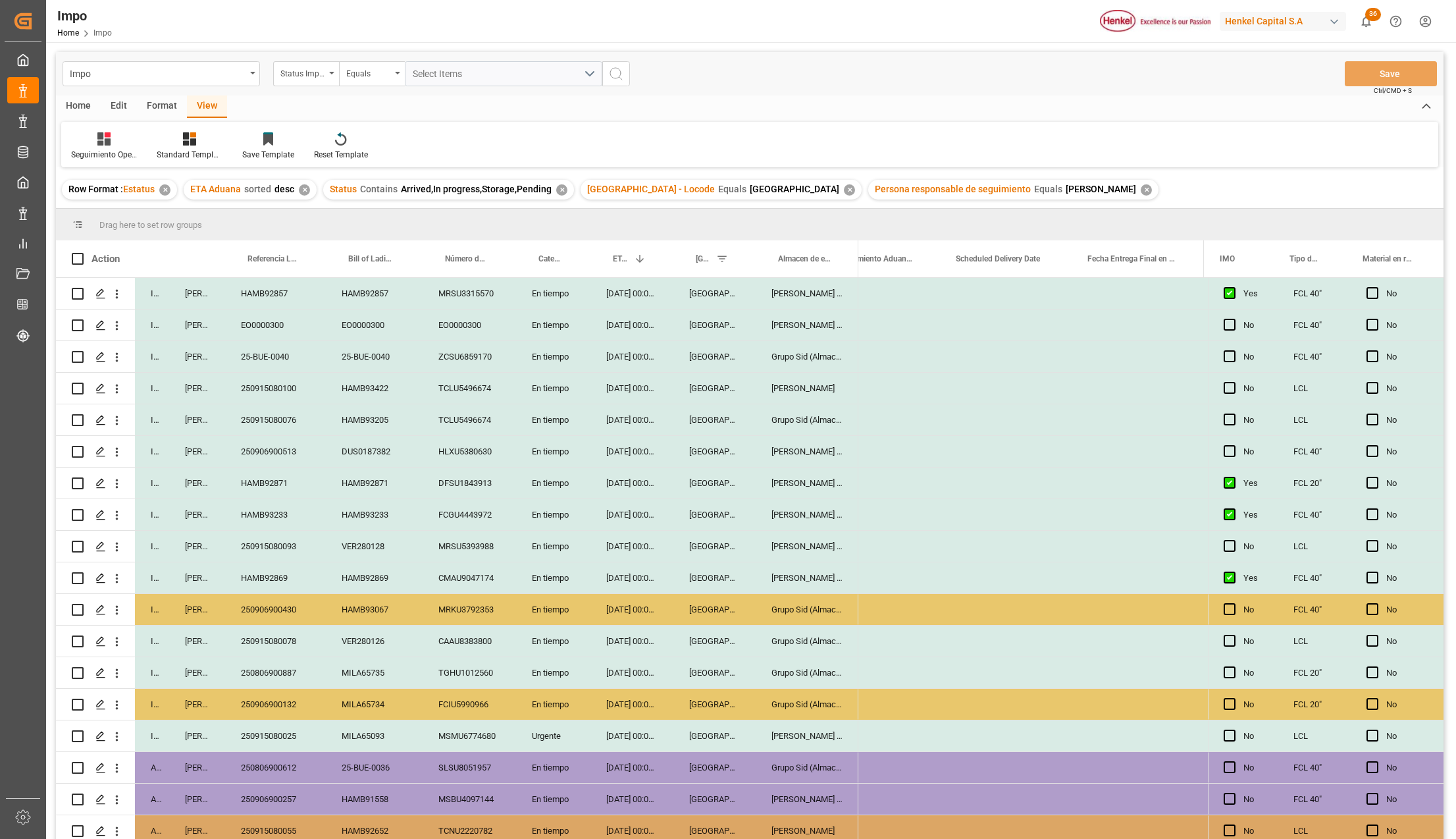
click at [750, 472] on div "[GEOGRAPHIC_DATA]" at bounding box center [714, 482] width 82 height 31
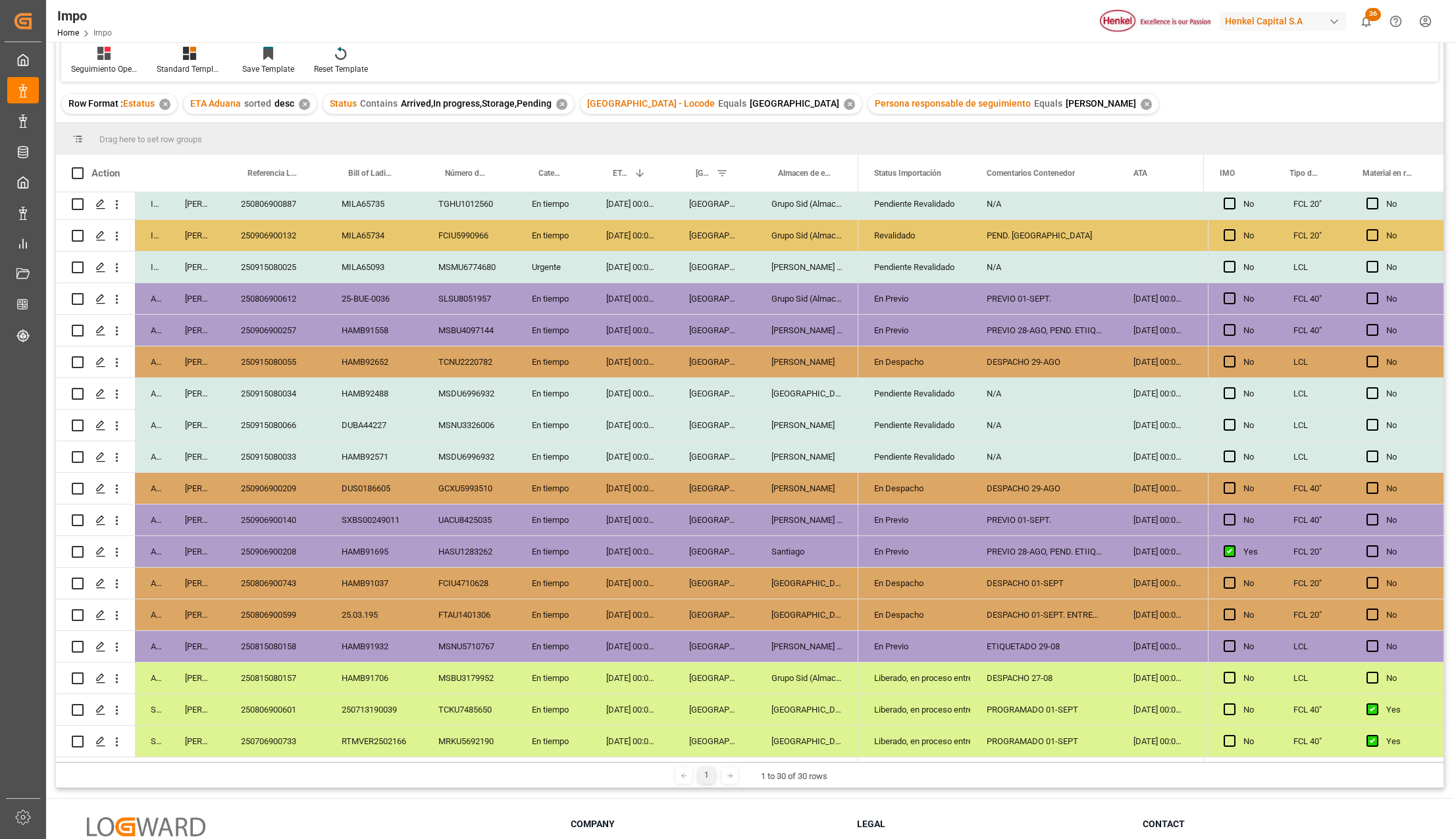
scroll to position [195, 0]
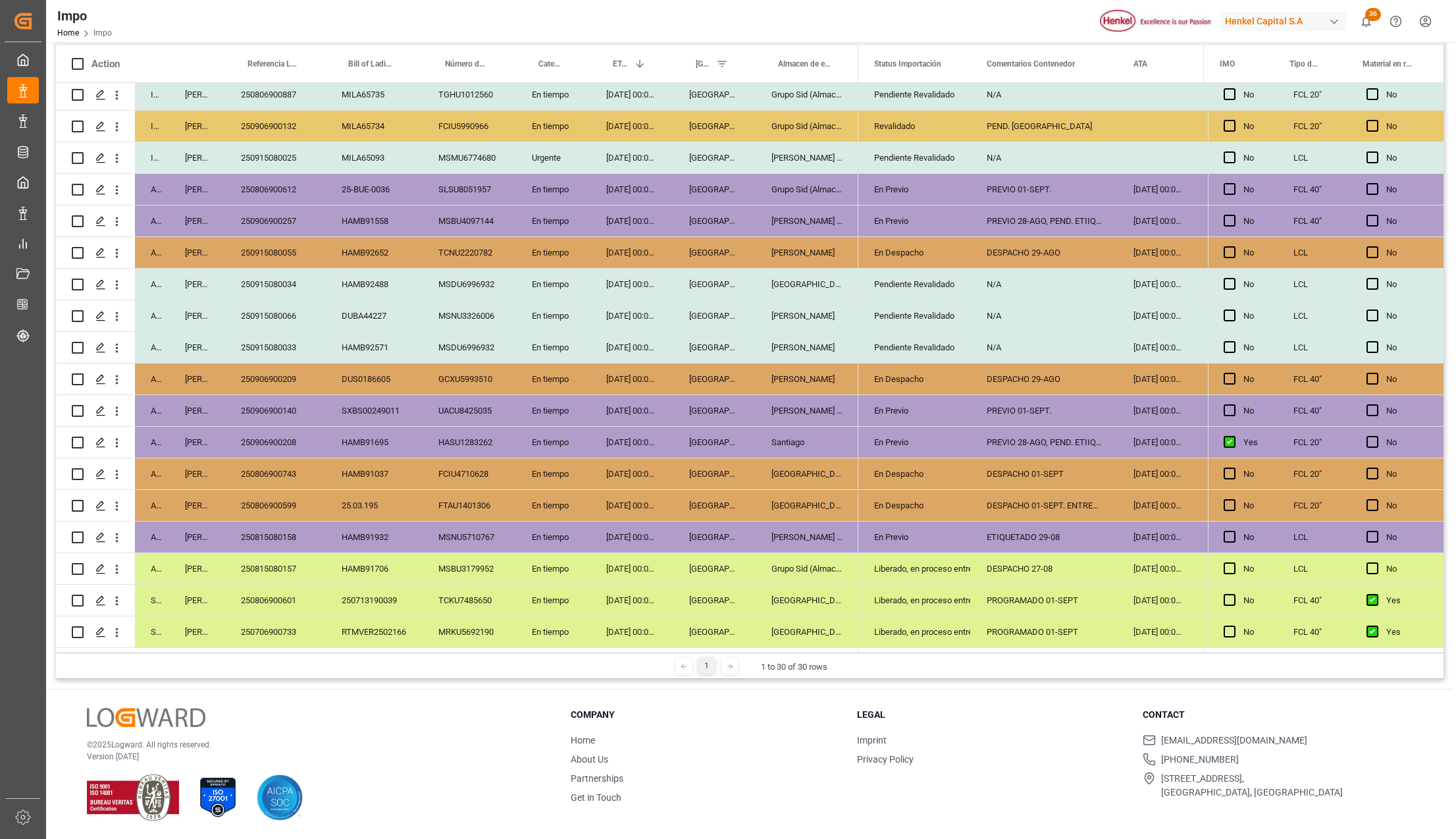
click at [793, 538] on div "[PERSON_NAME] Tlalnepantla" at bounding box center [807, 536] width 103 height 31
click at [1016, 538] on div "ETIQUETADO 29-08" at bounding box center [1045, 536] width 147 height 31
click at [274, 534] on div "250815080158" at bounding box center [276, 536] width 101 height 31
click at [1008, 496] on div "DESPACHO 01-SEPT. ENTREGAR 02-09" at bounding box center [1045, 505] width 147 height 31
drag, startPoint x: 1116, startPoint y: 53, endPoint x: 1124, endPoint y: 53, distance: 8.0
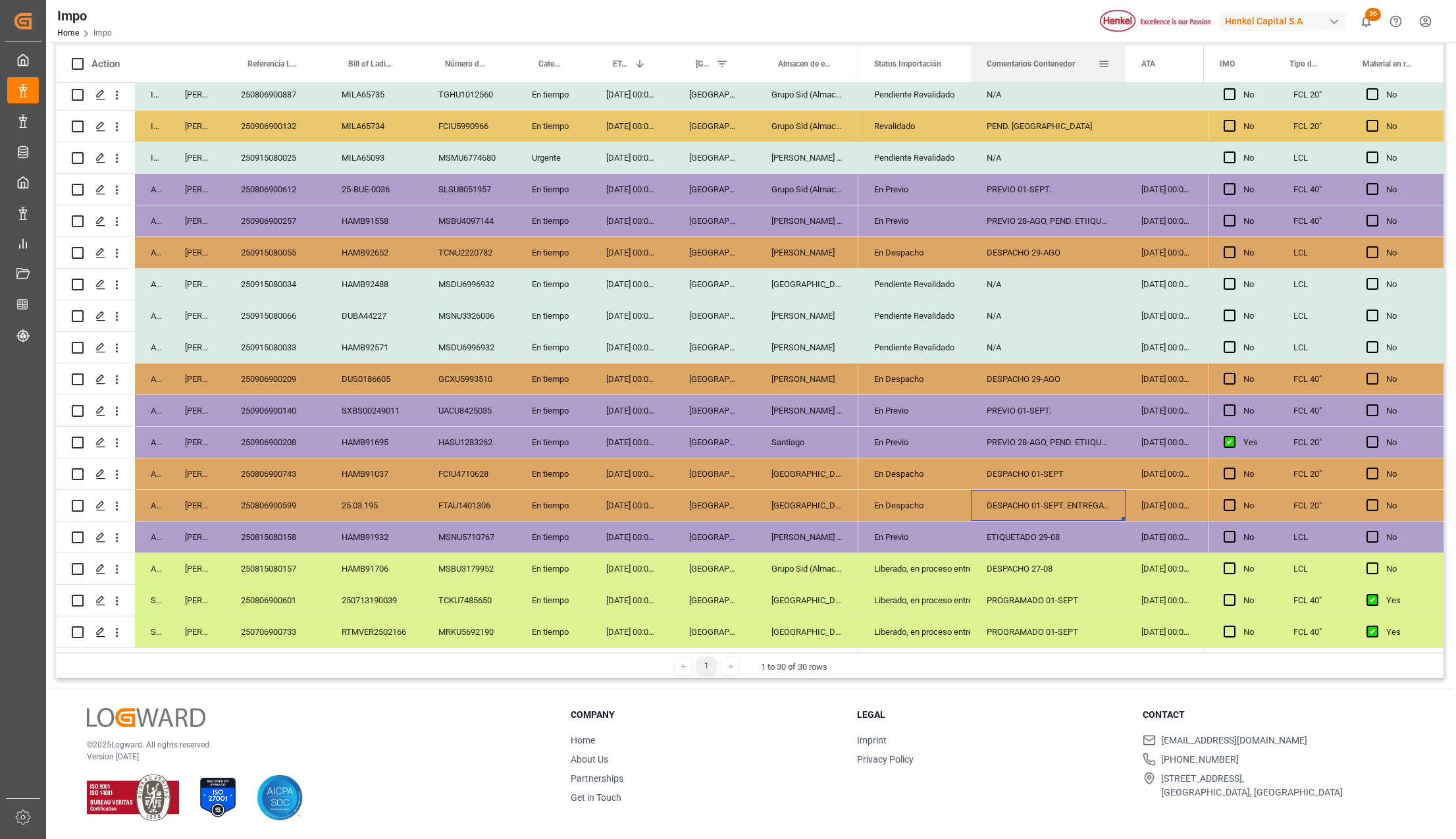
click at [1124, 53] on div at bounding box center [1126, 64] width 5 height 37
click at [1026, 431] on div "PREVIO 28-AGO, PEND. ETIIQUETAS" at bounding box center [1048, 442] width 155 height 31
click at [1021, 402] on div "PREVIO 01-SEPT." at bounding box center [1048, 411] width 155 height 31
click at [1011, 377] on div "DESPACHO 29-AGO" at bounding box center [1048, 379] width 155 height 31
click at [902, 374] on div "En Despacho" at bounding box center [915, 380] width 81 height 30
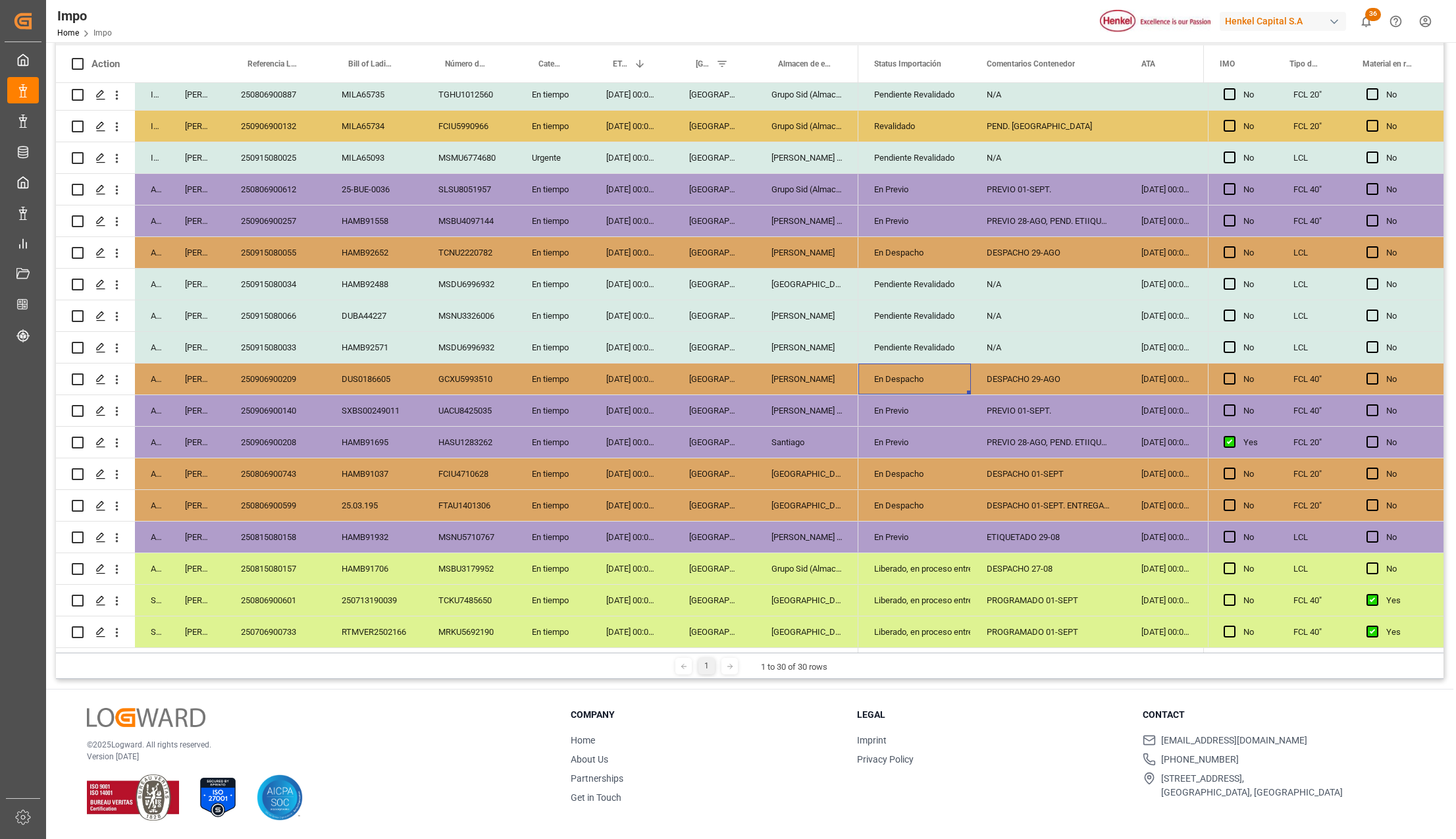
click at [923, 565] on div "Liberado, en proceso entrega" at bounding box center [915, 569] width 81 height 30
click at [920, 378] on div "En Despacho" at bounding box center [915, 380] width 81 height 30
click at [917, 427] on div "En Previo" at bounding box center [915, 443] width 81 height 30
click at [925, 380] on div "Liberado, en proceso entrega" at bounding box center [915, 380] width 81 height 30
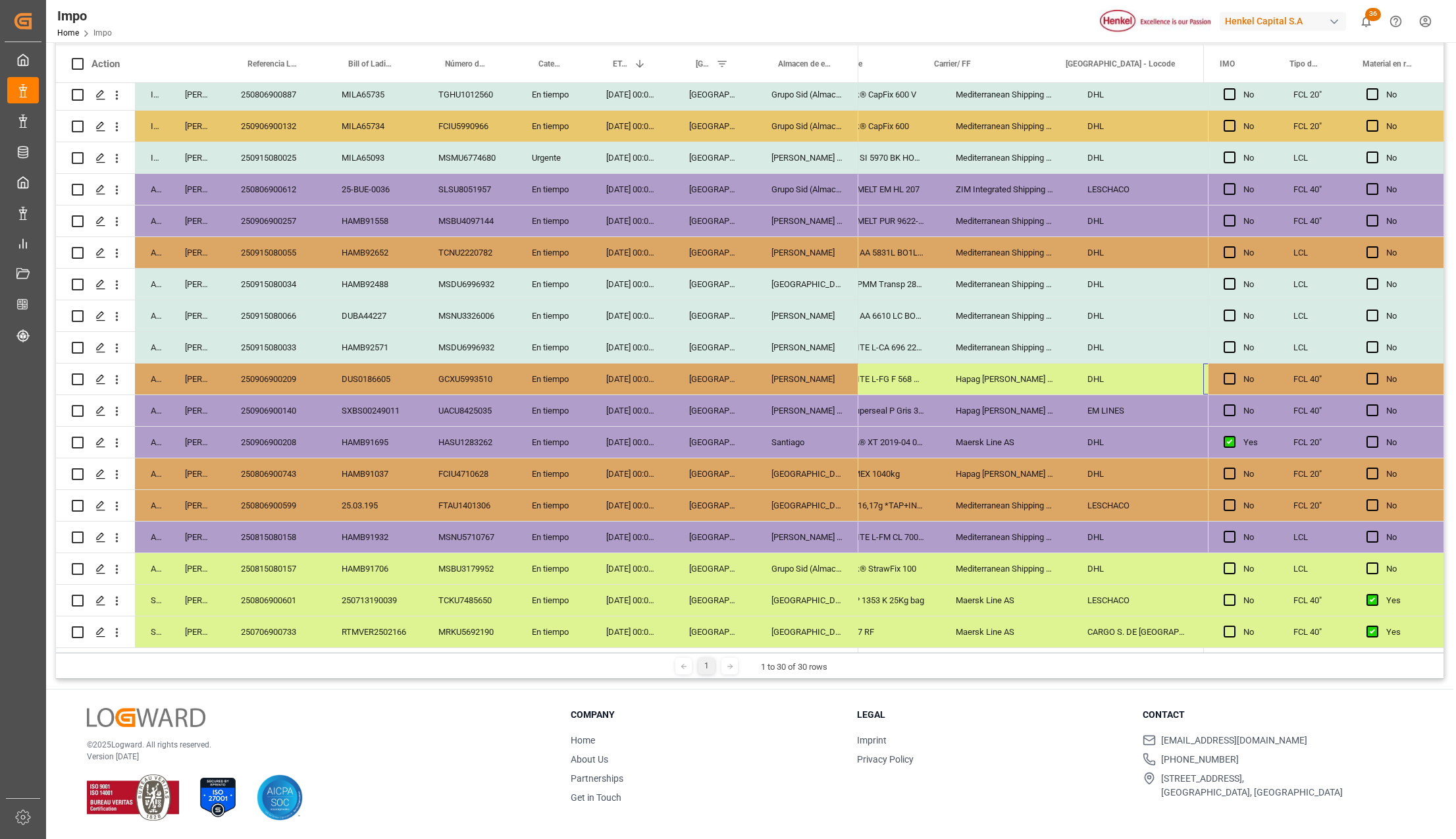
scroll to position [0, 1183]
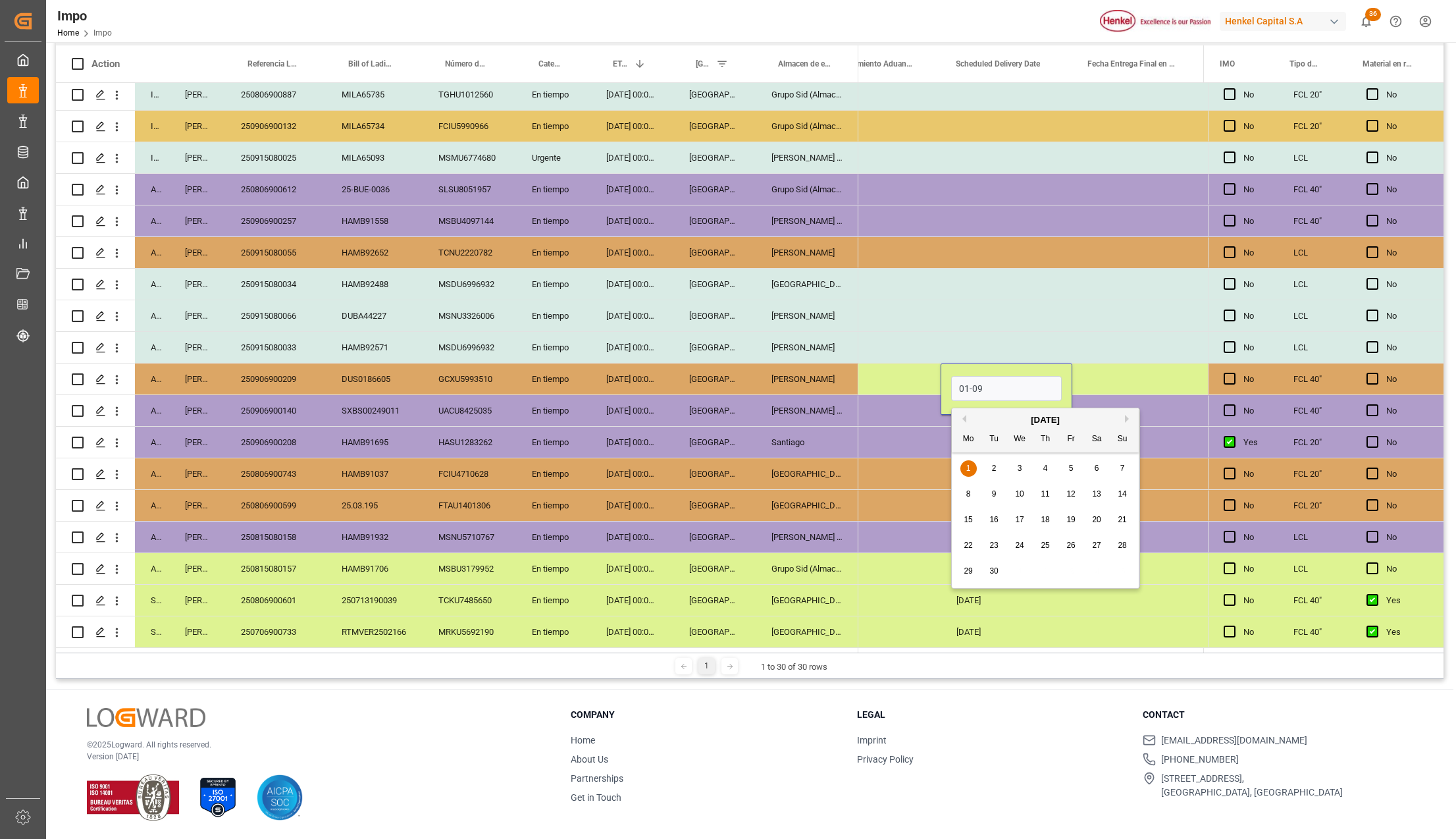
type input "[DATE]"
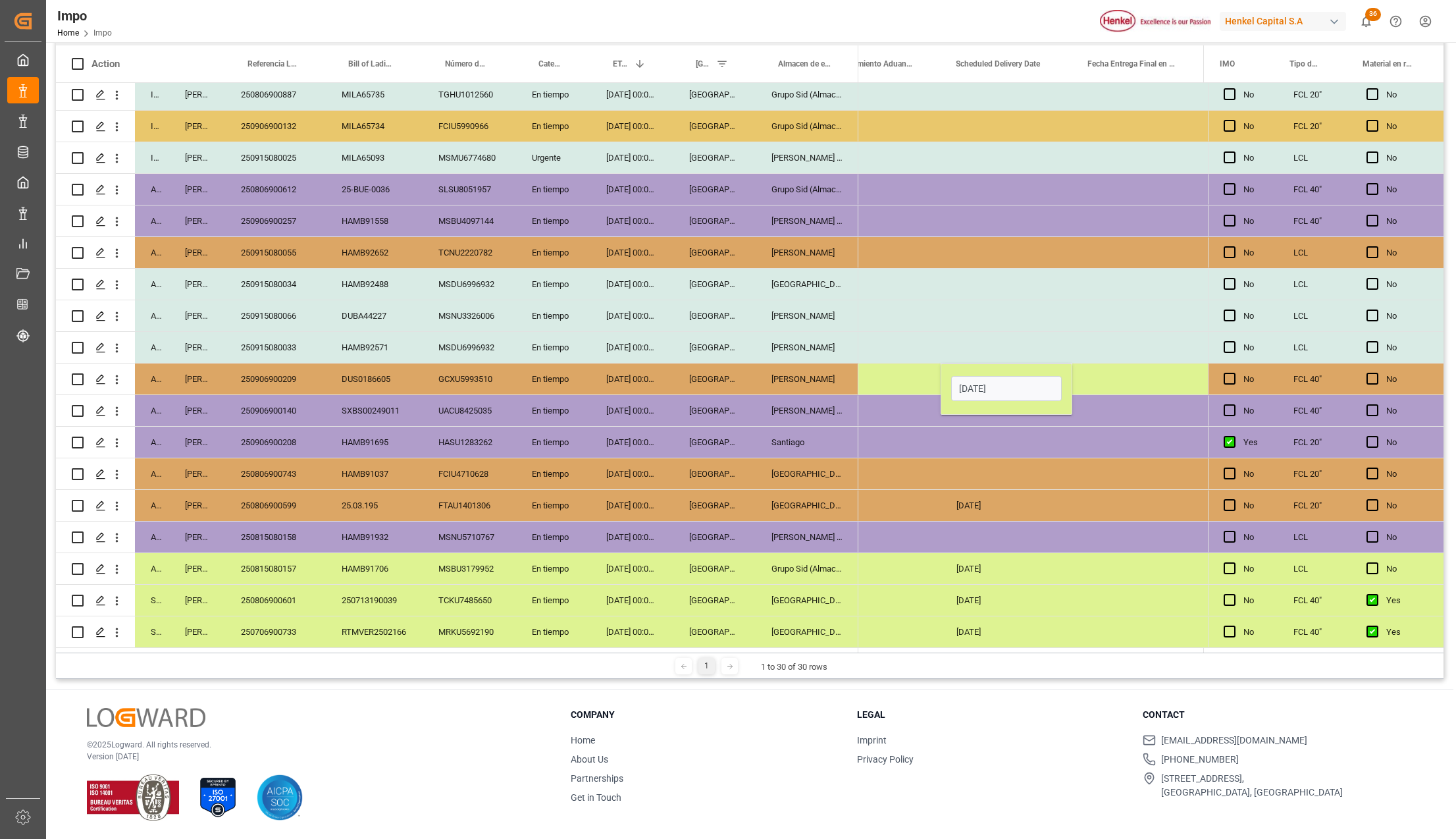
click at [1094, 529] on div "Press SPACE to select this row." at bounding box center [1138, 536] width 132 height 31
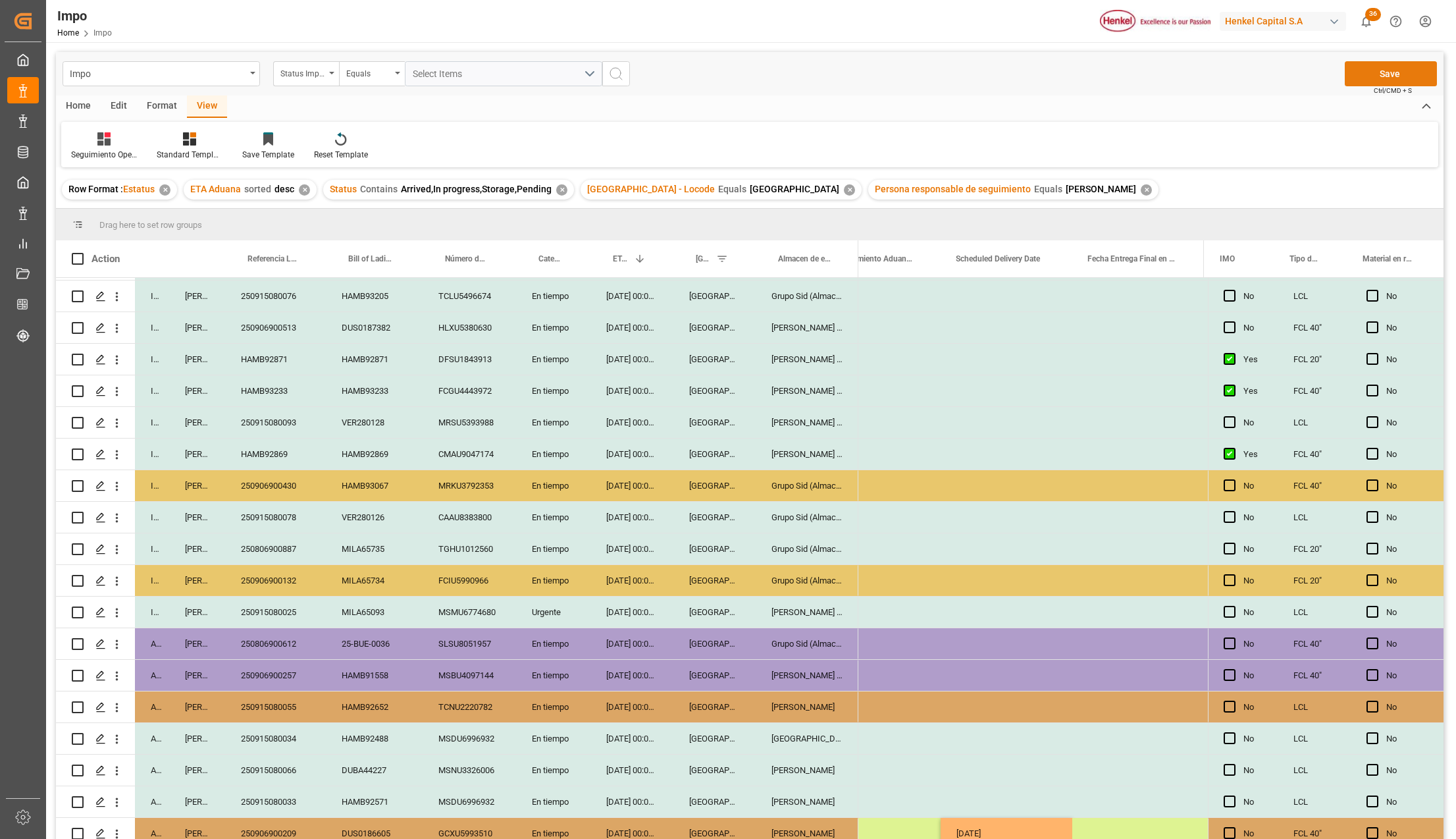
click at [1385, 70] on button "Save" at bounding box center [1391, 73] width 92 height 25
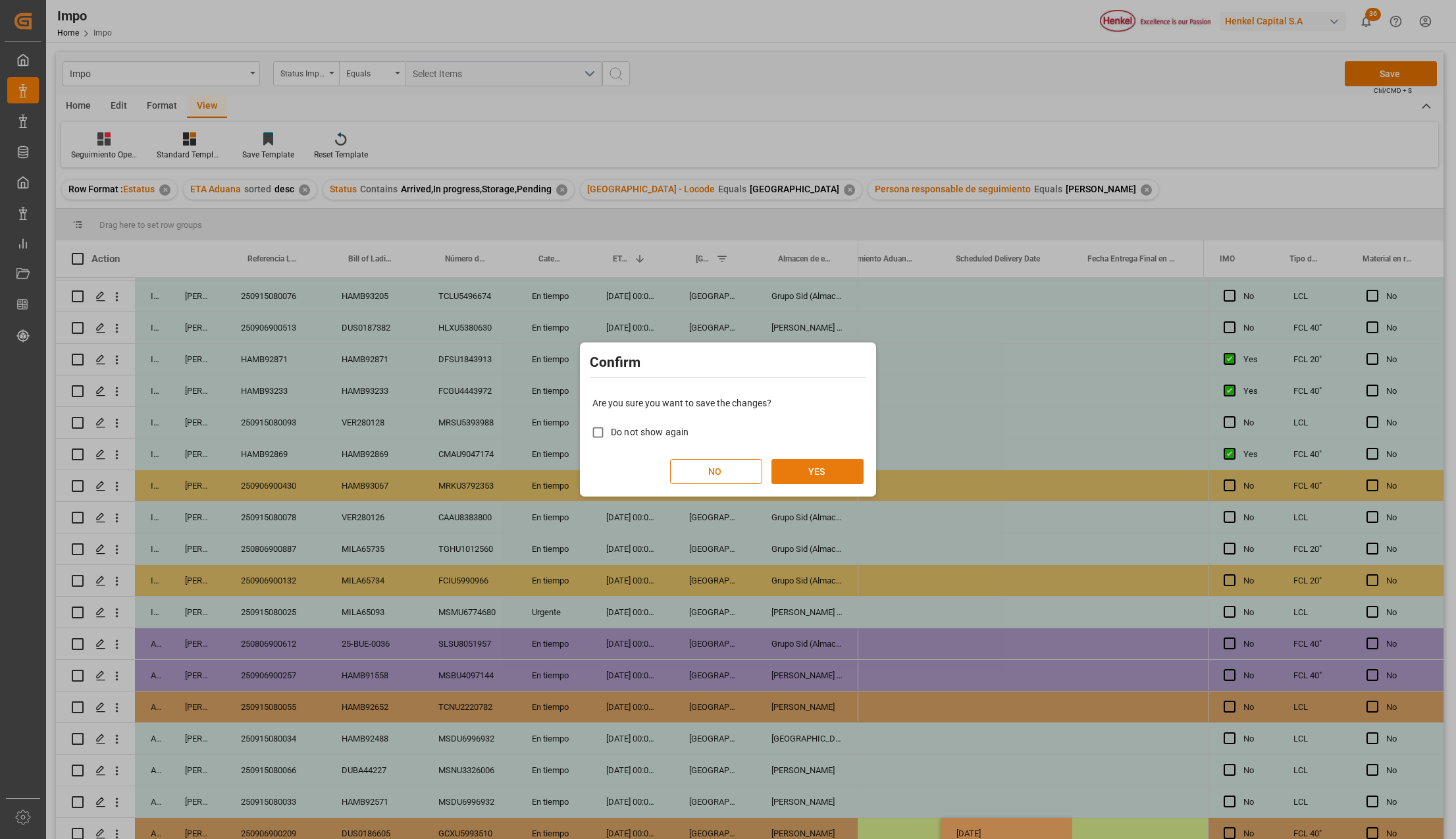
click at [801, 478] on button "YES" at bounding box center [817, 472] width 92 height 25
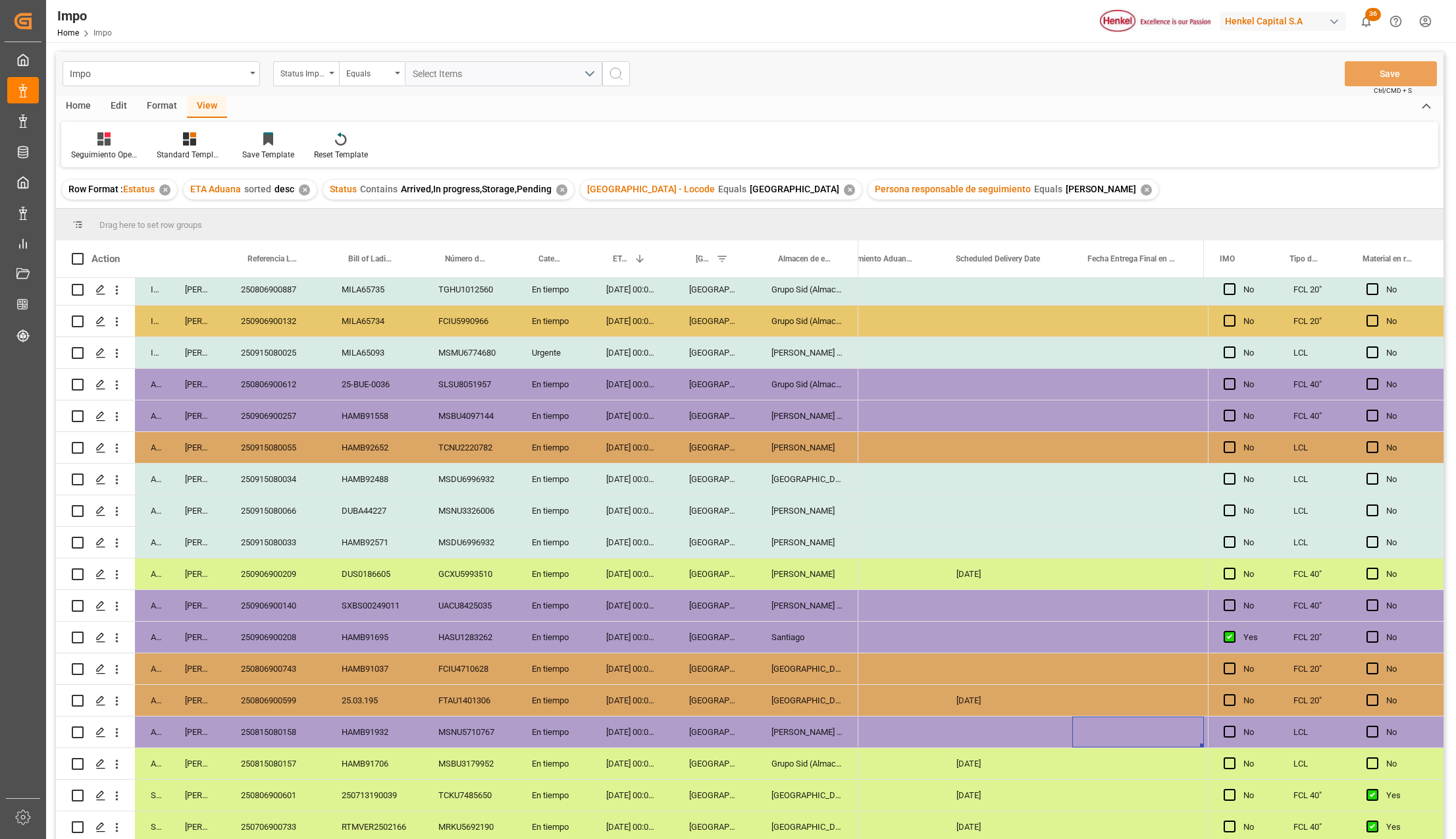
click at [759, 577] on div "[PERSON_NAME]" at bounding box center [807, 573] width 103 height 31
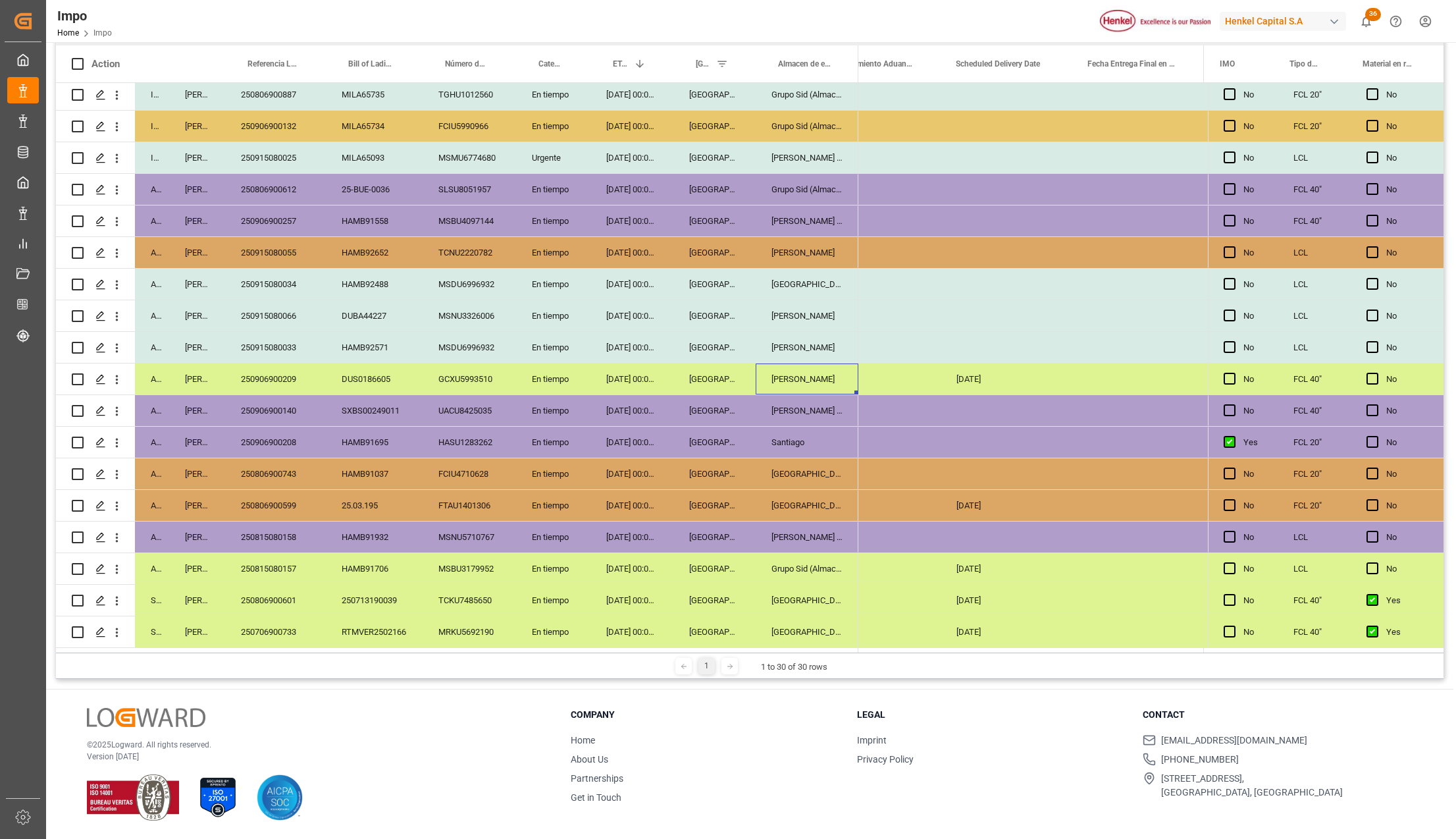
click at [750, 521] on div "[GEOGRAPHIC_DATA]" at bounding box center [714, 536] width 82 height 31
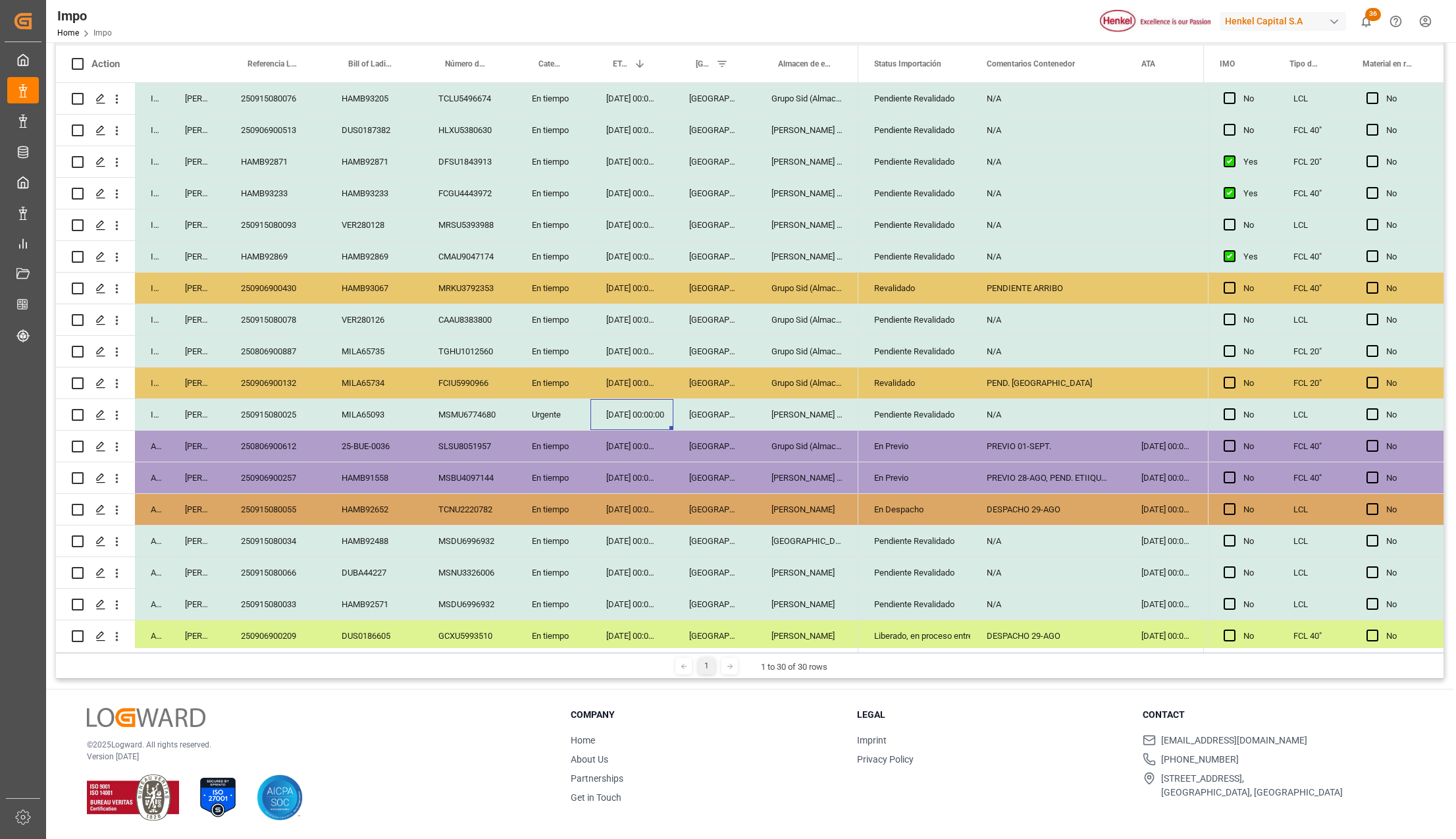
click at [292, 410] on div "250915080025" at bounding box center [276, 414] width 101 height 31
click at [923, 416] on div "Pendiente Revalidado" at bounding box center [915, 415] width 81 height 30
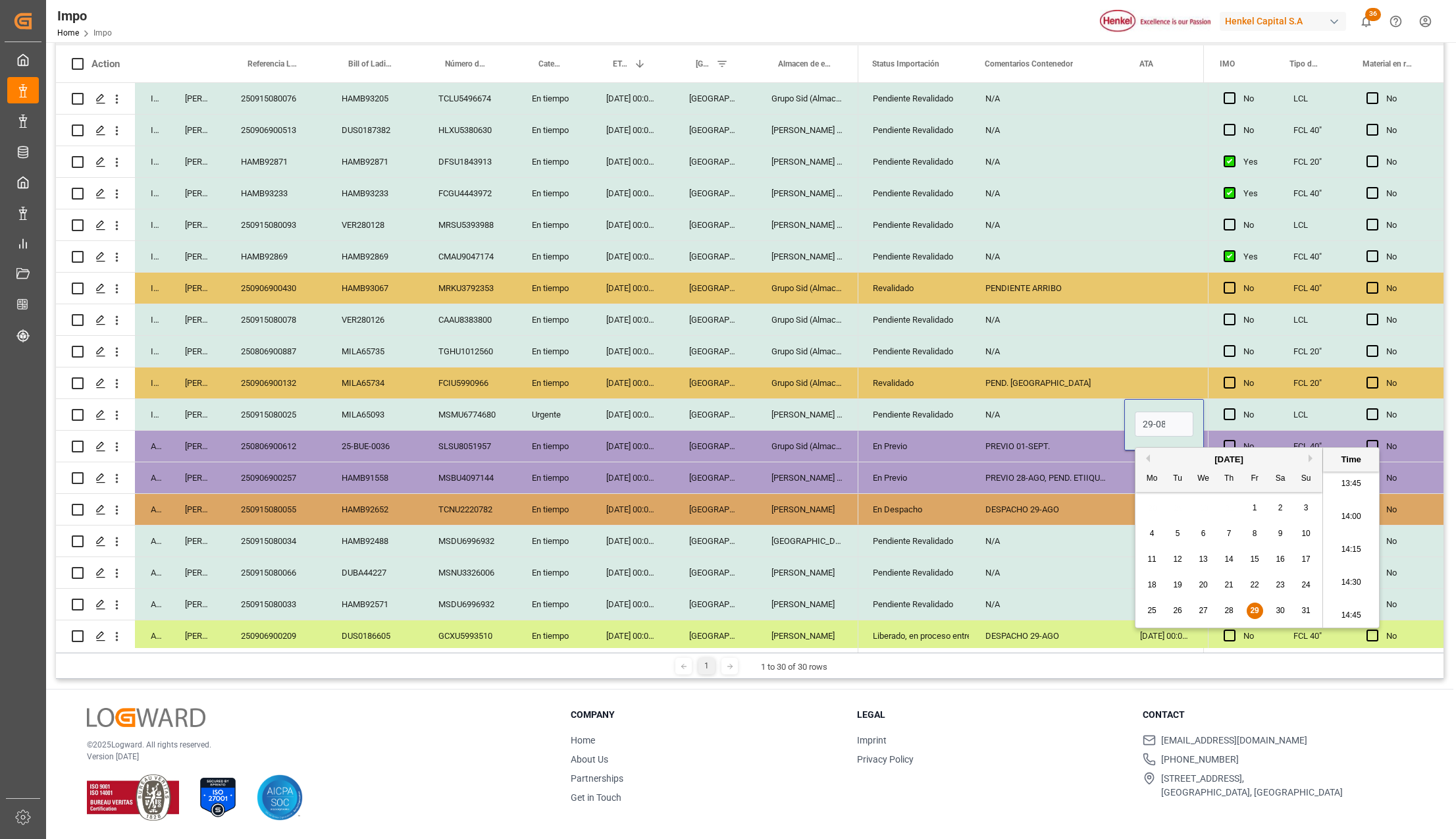
scroll to position [0, 1]
type input "29-08-2025 00:00"
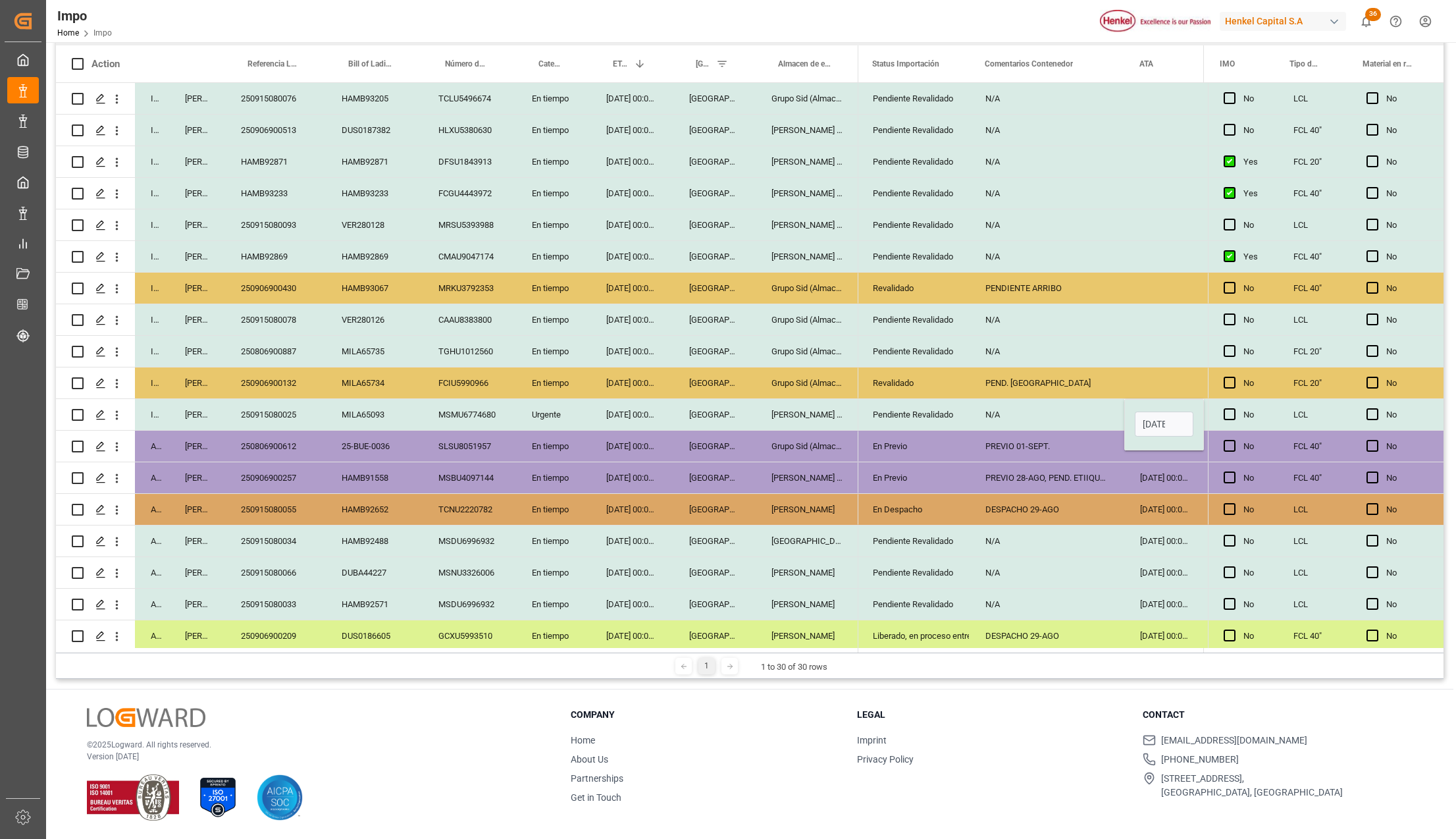
click at [943, 431] on div "En Previo" at bounding box center [914, 446] width 81 height 30
click at [1008, 417] on div "N/A" at bounding box center [1046, 414] width 155 height 31
click at [1008, 417] on input "N/A" at bounding box center [1046, 422] width 134 height 25
type input "PEND. DESCO"
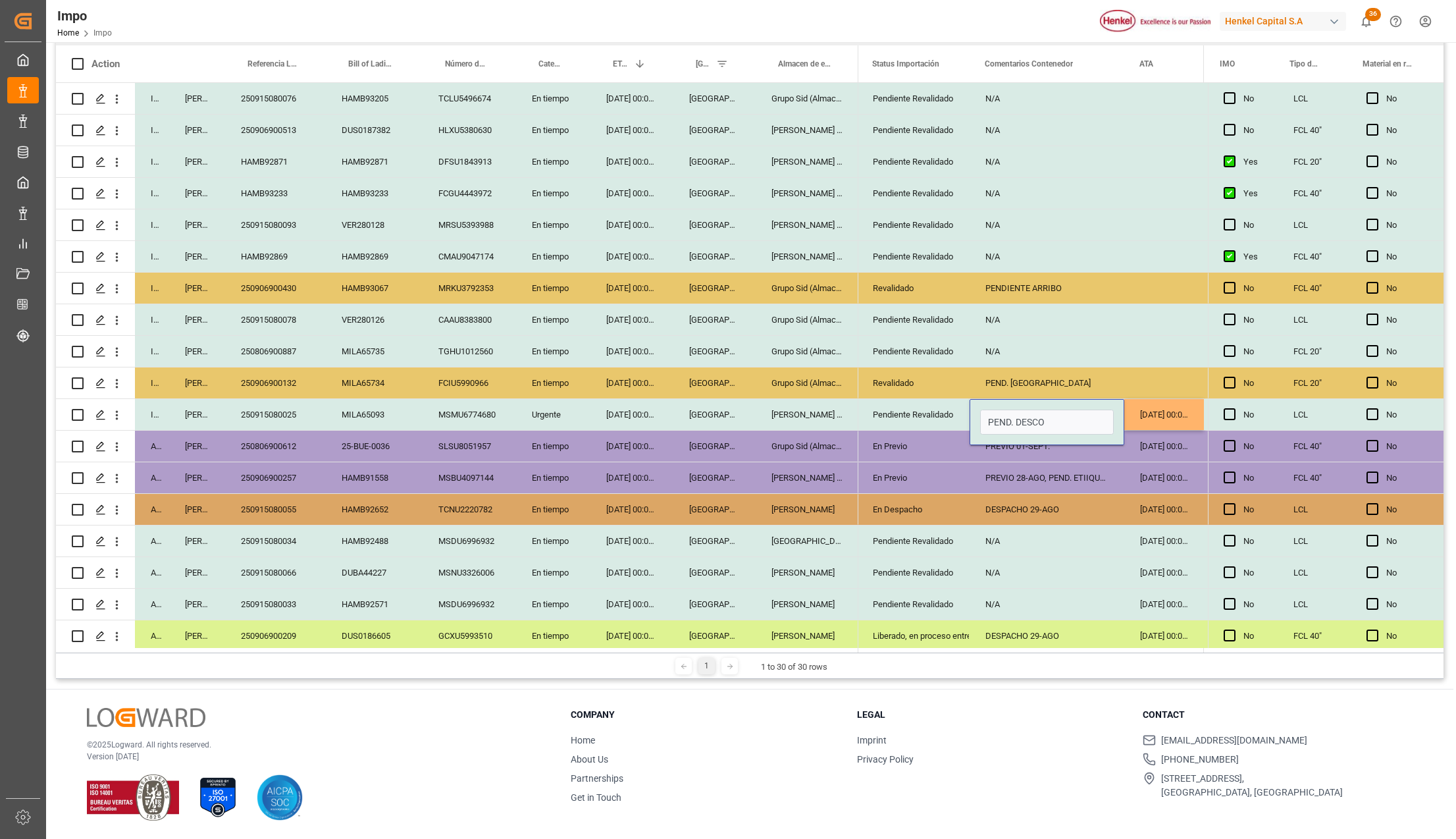
click at [1022, 501] on div "DESPACHO 29-AGO" at bounding box center [1046, 509] width 155 height 31
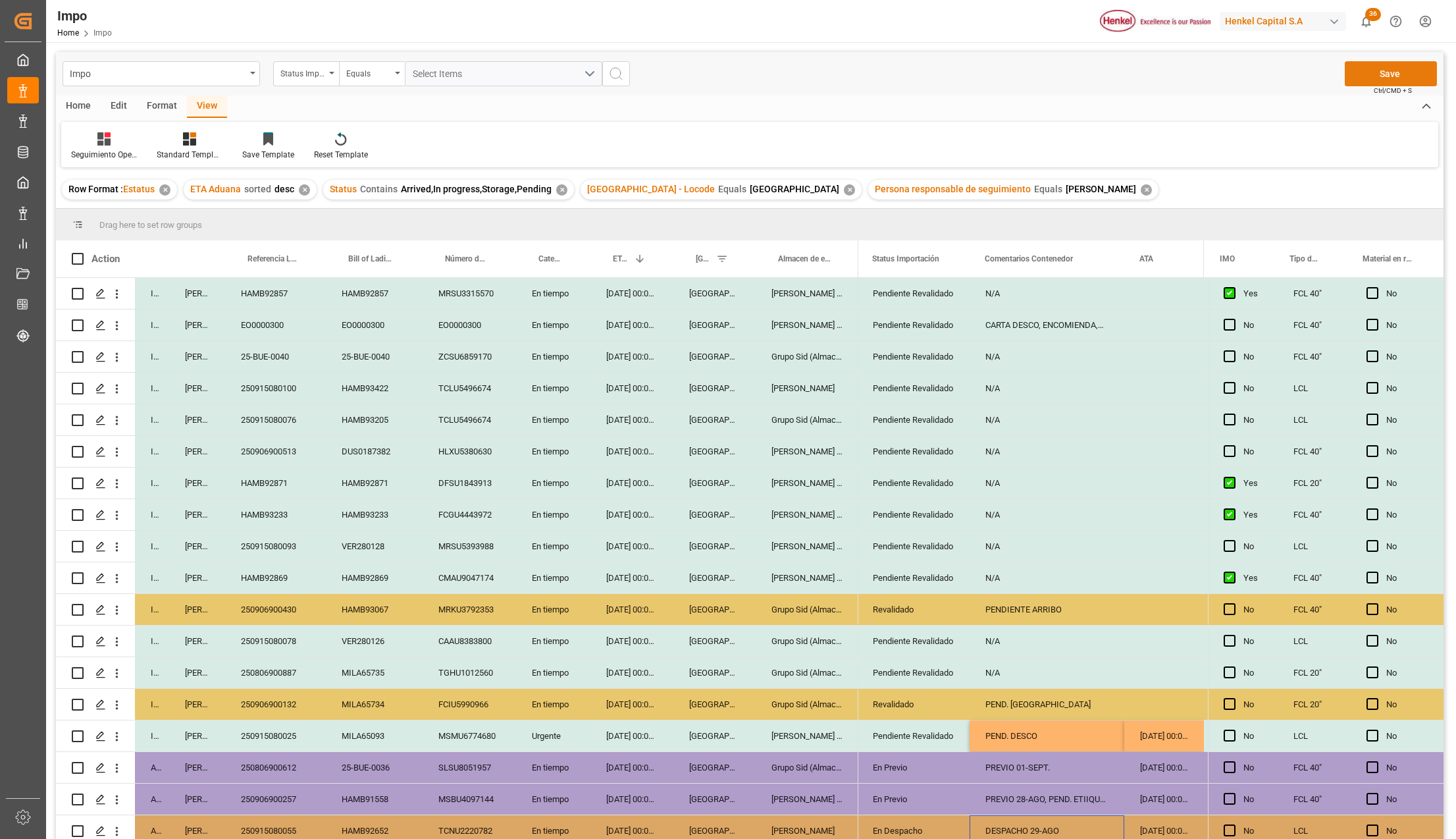
click at [1401, 81] on button "Save" at bounding box center [1391, 73] width 92 height 25
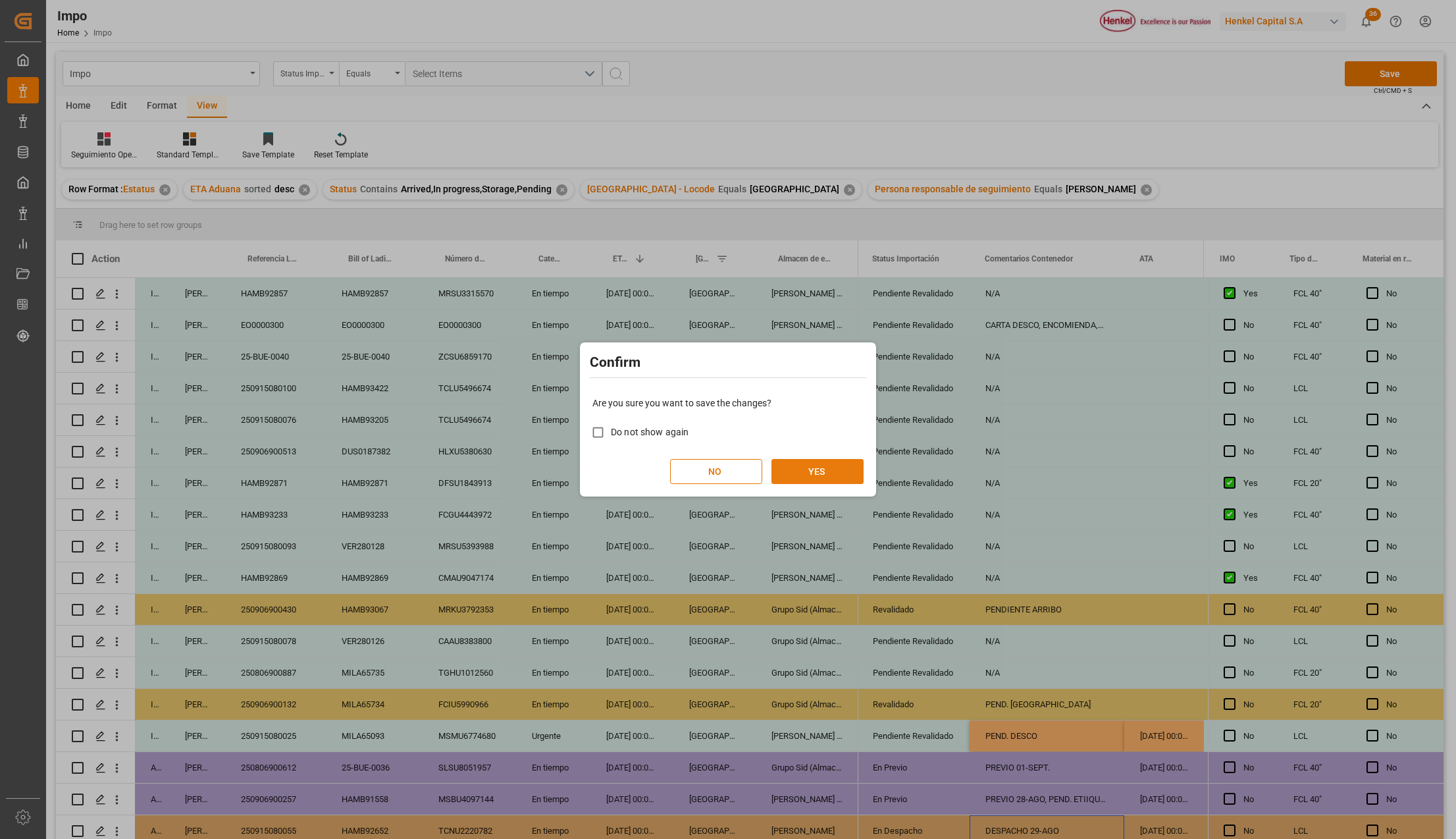
click at [840, 469] on button "YES" at bounding box center [817, 472] width 92 height 25
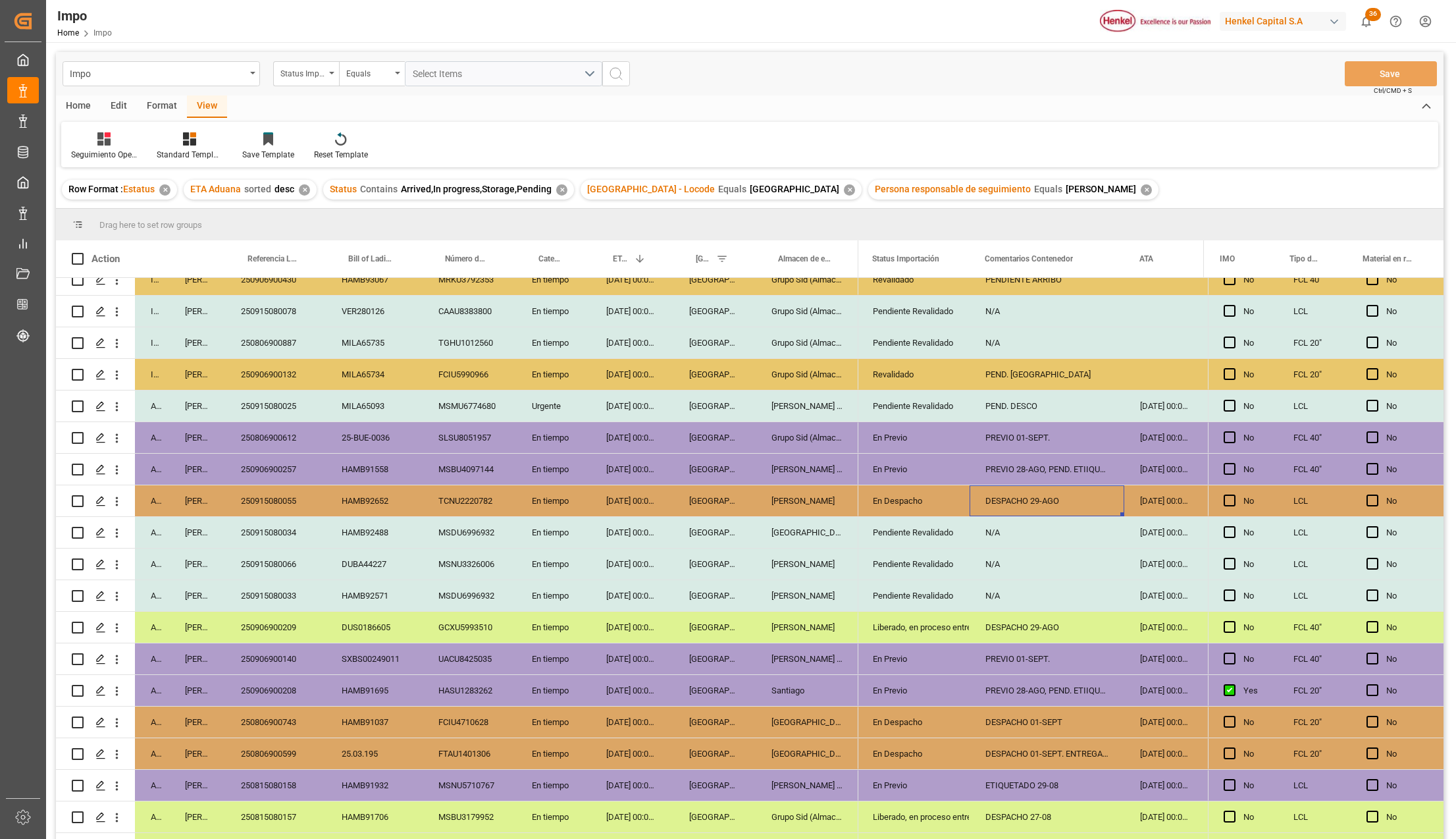
scroll to position [299, 0]
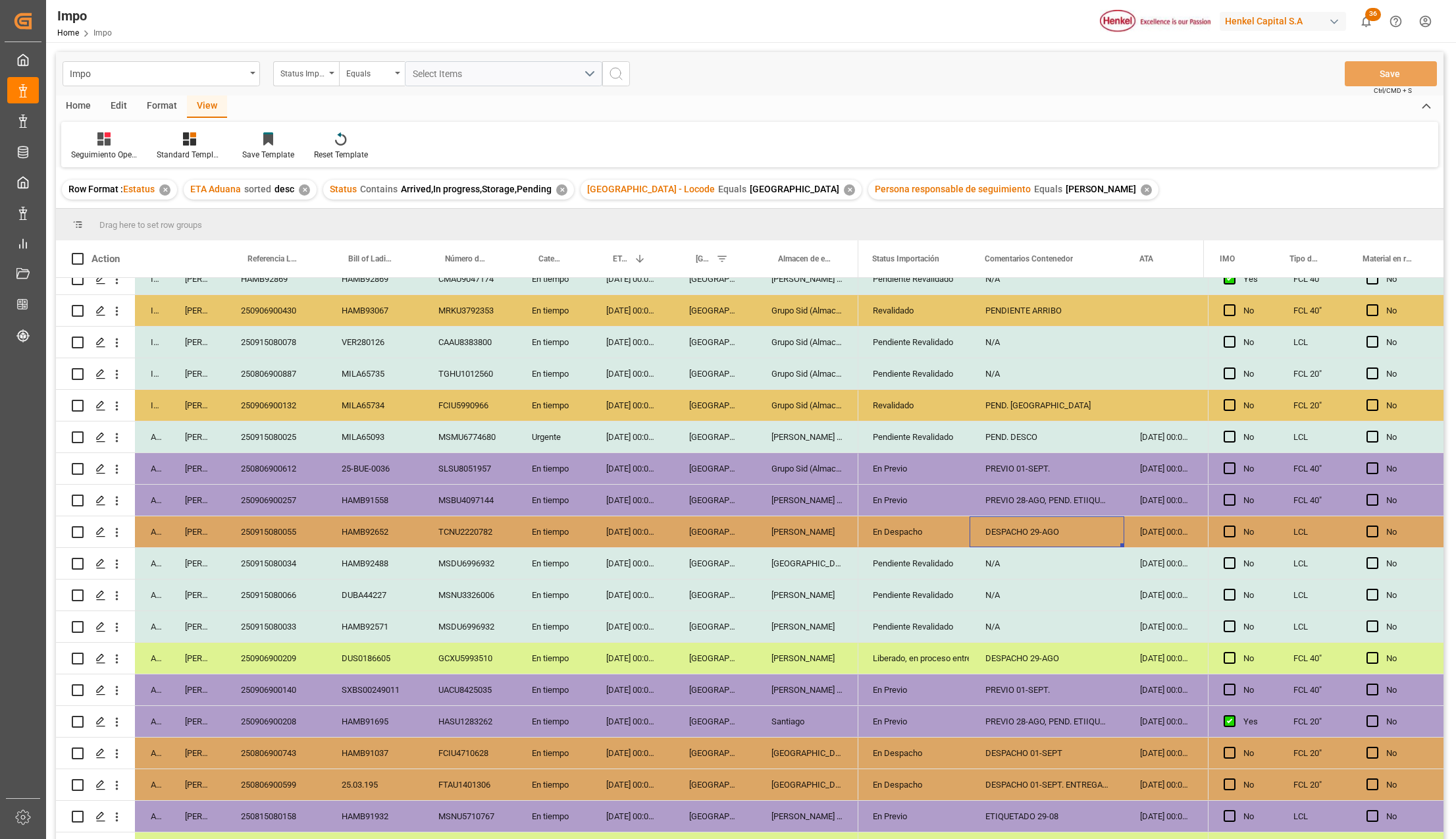
click at [794, 436] on div "[PERSON_NAME] Tlalnepantla" at bounding box center [807, 436] width 103 height 31
click at [405, 433] on div "MILA65093" at bounding box center [373, 436] width 96 height 31
click at [609, 431] on div "[DATE] 00:00:00" at bounding box center [632, 436] width 83 height 31
click at [1008, 438] on div "PEND. DESCO" at bounding box center [1046, 436] width 155 height 31
click at [1131, 434] on div "[DATE] 00:00:00" at bounding box center [1164, 436] width 80 height 31
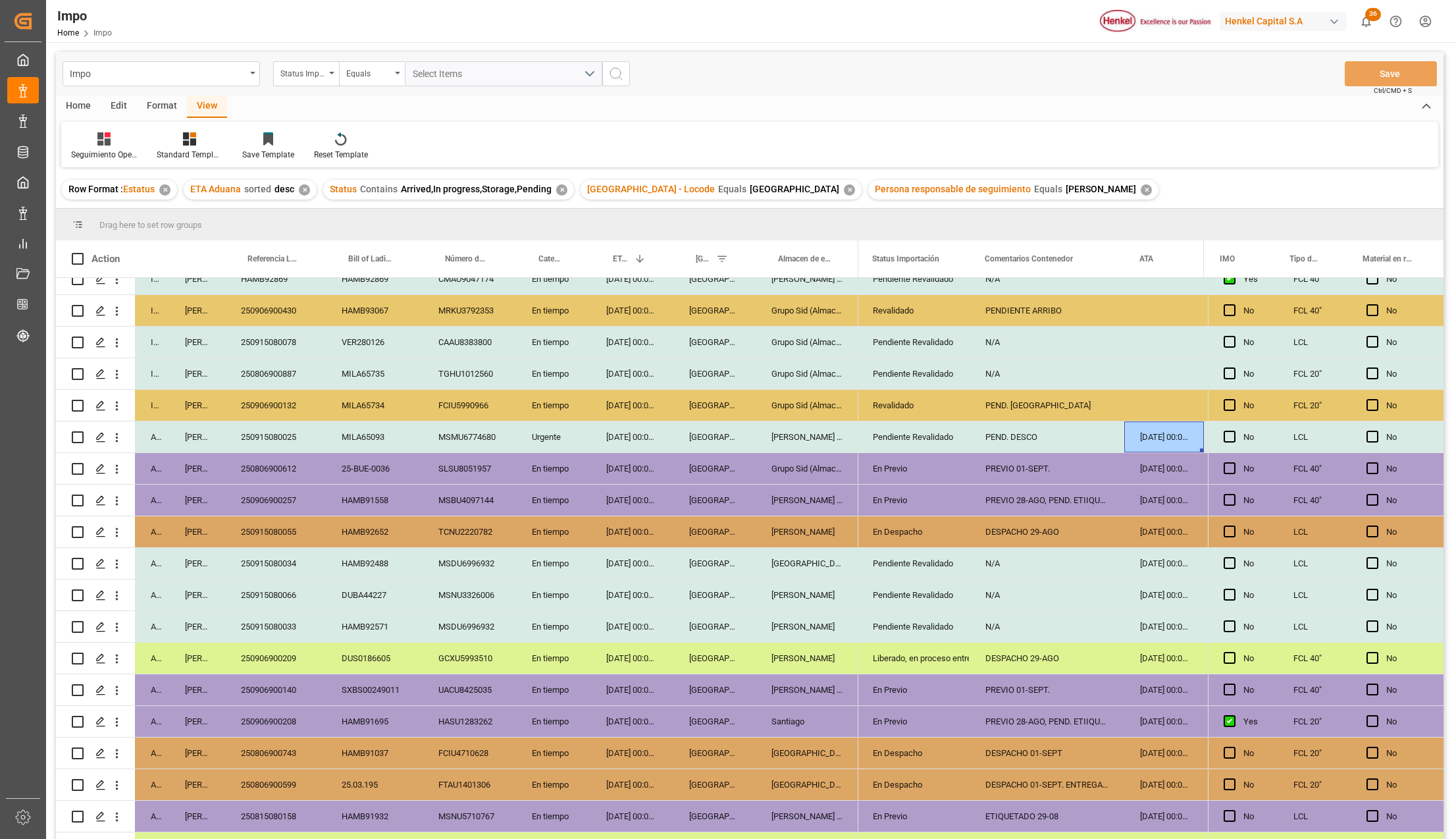
click at [1146, 406] on div "Press SPACE to select this row." at bounding box center [1164, 405] width 80 height 31
click at [1080, 482] on div "PREVIO 01-SEPT." at bounding box center [1046, 468] width 155 height 31
click at [1391, 79] on button "Save" at bounding box center [1391, 73] width 92 height 25
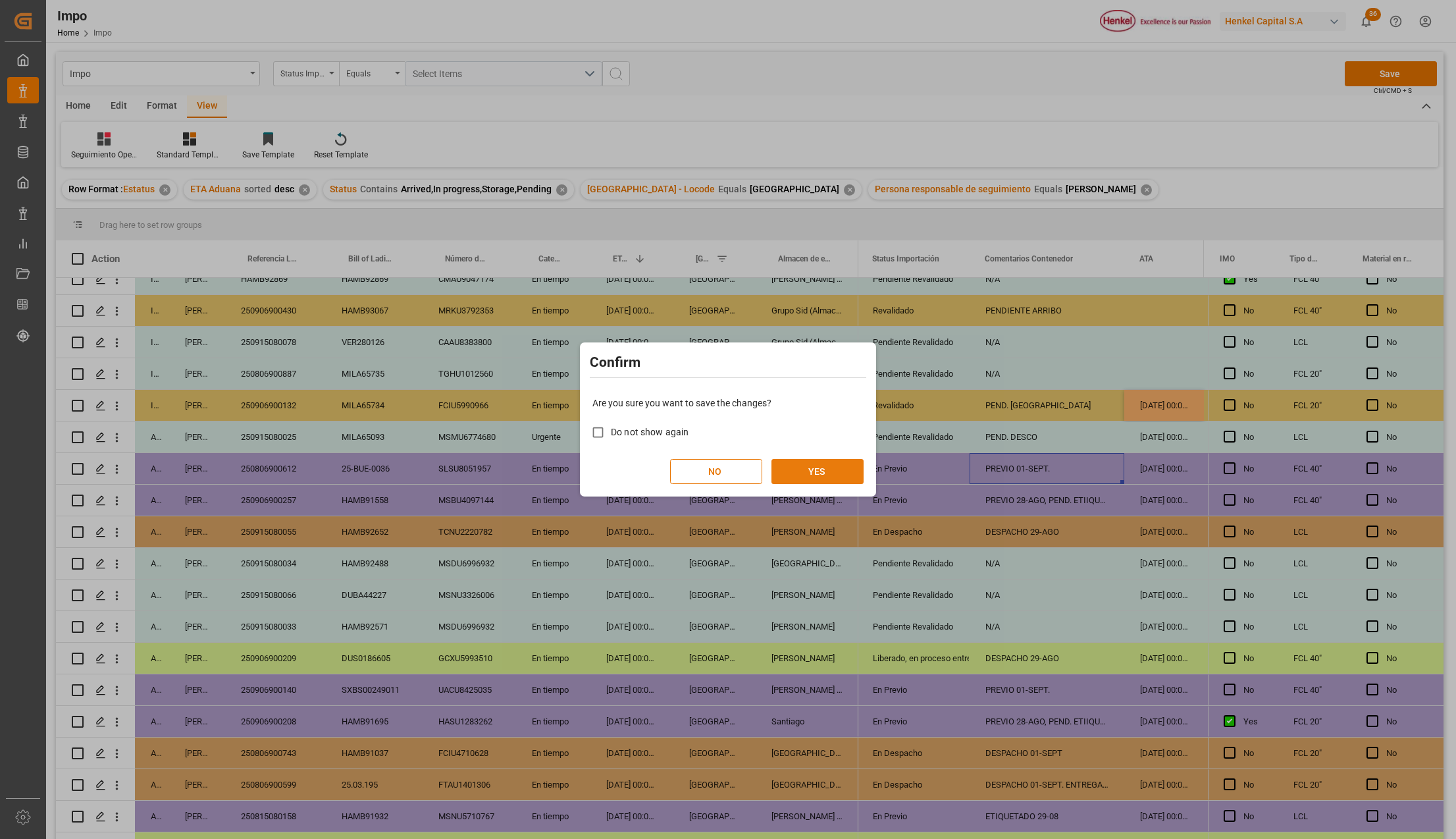
click at [807, 475] on button "YES" at bounding box center [817, 472] width 92 height 25
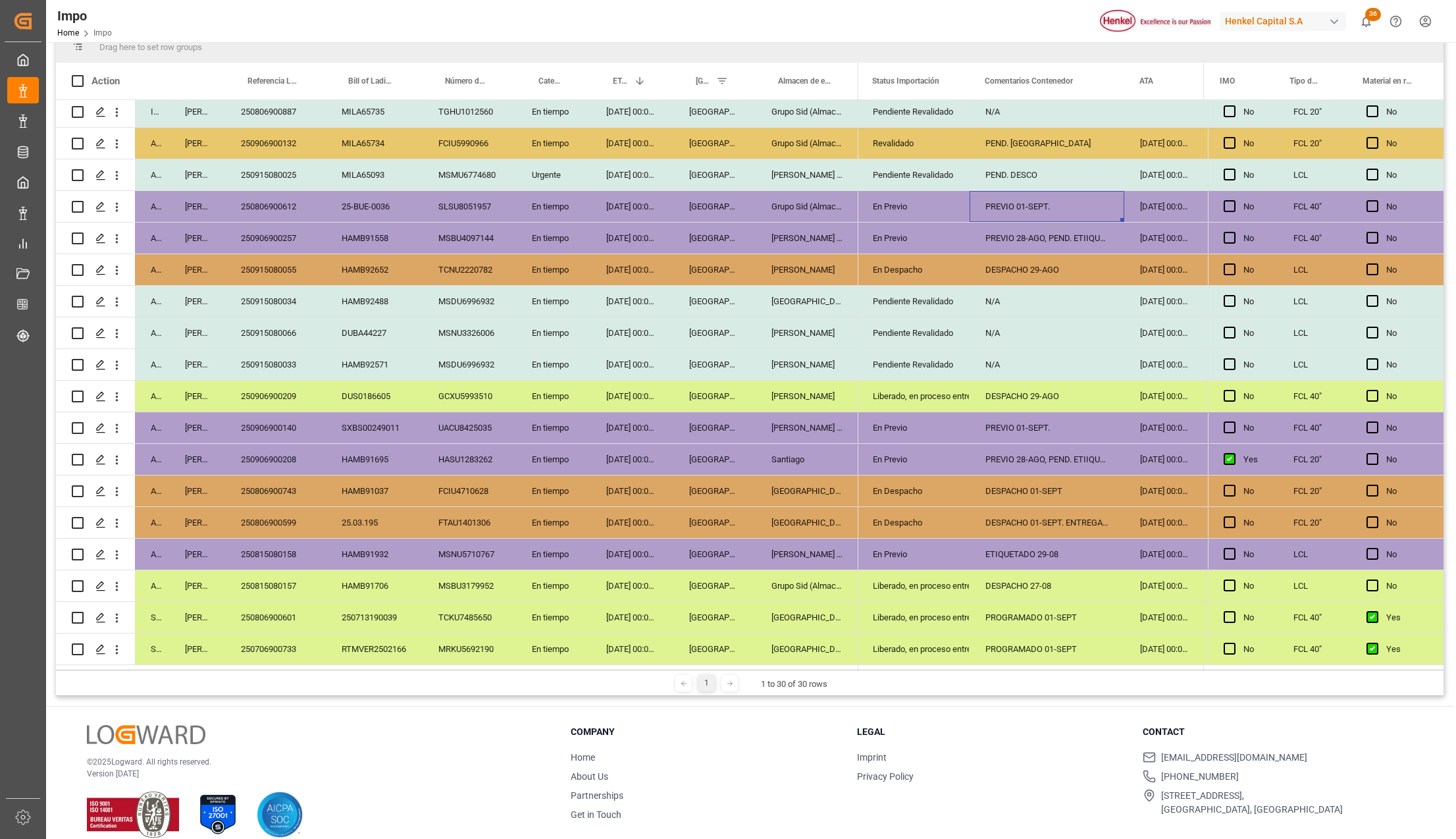
scroll to position [195, 0]
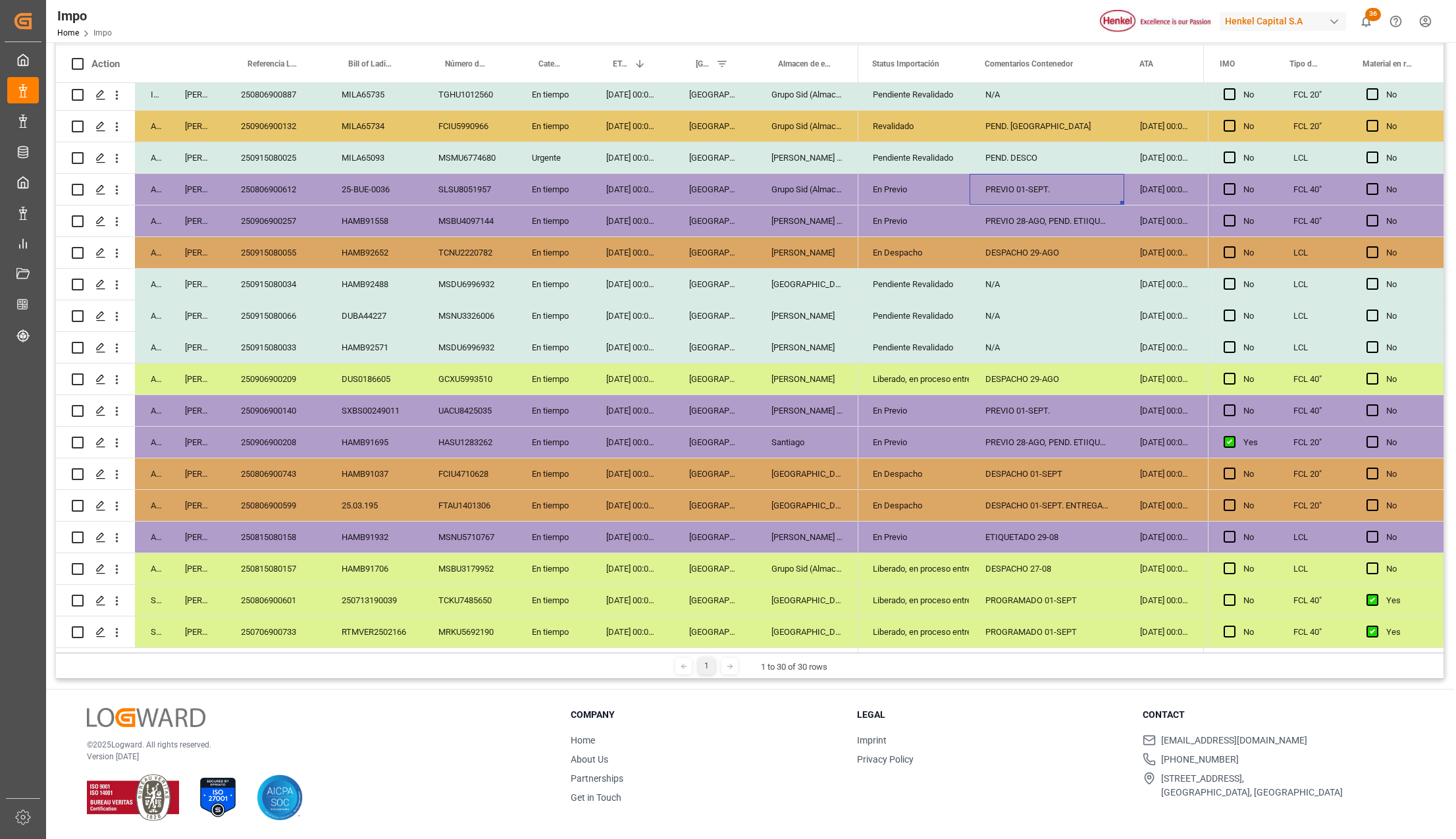
click at [631, 343] on div "[DATE] 00:00:00" at bounding box center [632, 347] width 83 height 31
click at [628, 312] on div "[DATE] 00:00:00" at bounding box center [632, 315] width 83 height 31
click at [631, 274] on div "[DATE] 00:00:00" at bounding box center [632, 284] width 83 height 31
click at [895, 282] on div "Pendiente Revalidado" at bounding box center [914, 284] width 81 height 30
click at [1009, 275] on div "N/A" at bounding box center [1046, 284] width 155 height 31
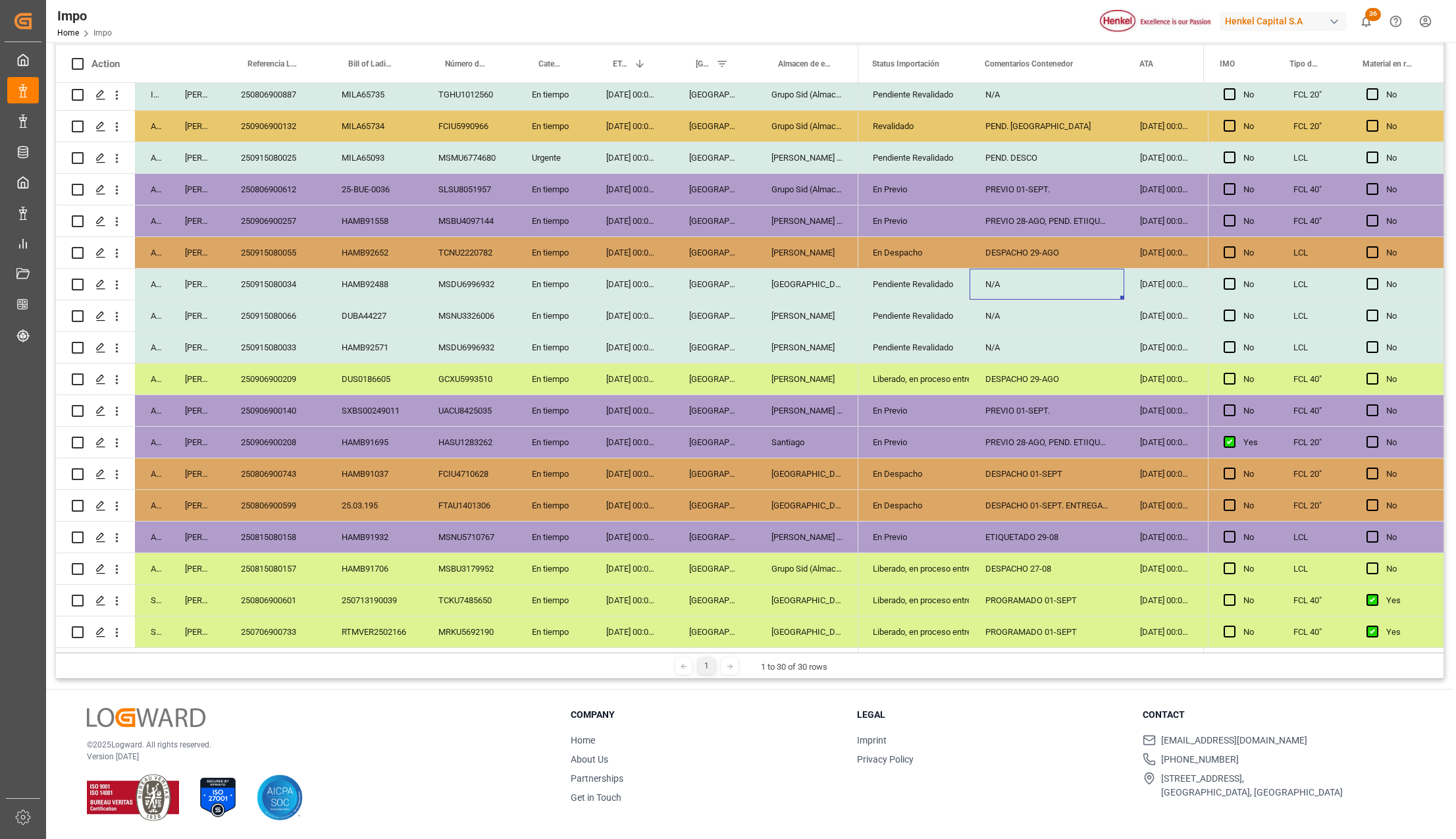
click at [1009, 275] on div "N/A" at bounding box center [1046, 284] width 155 height 31
click at [1009, 280] on input "N/A" at bounding box center [1046, 292] width 134 height 25
type input "d"
type input "DESCONSOLIDACION"
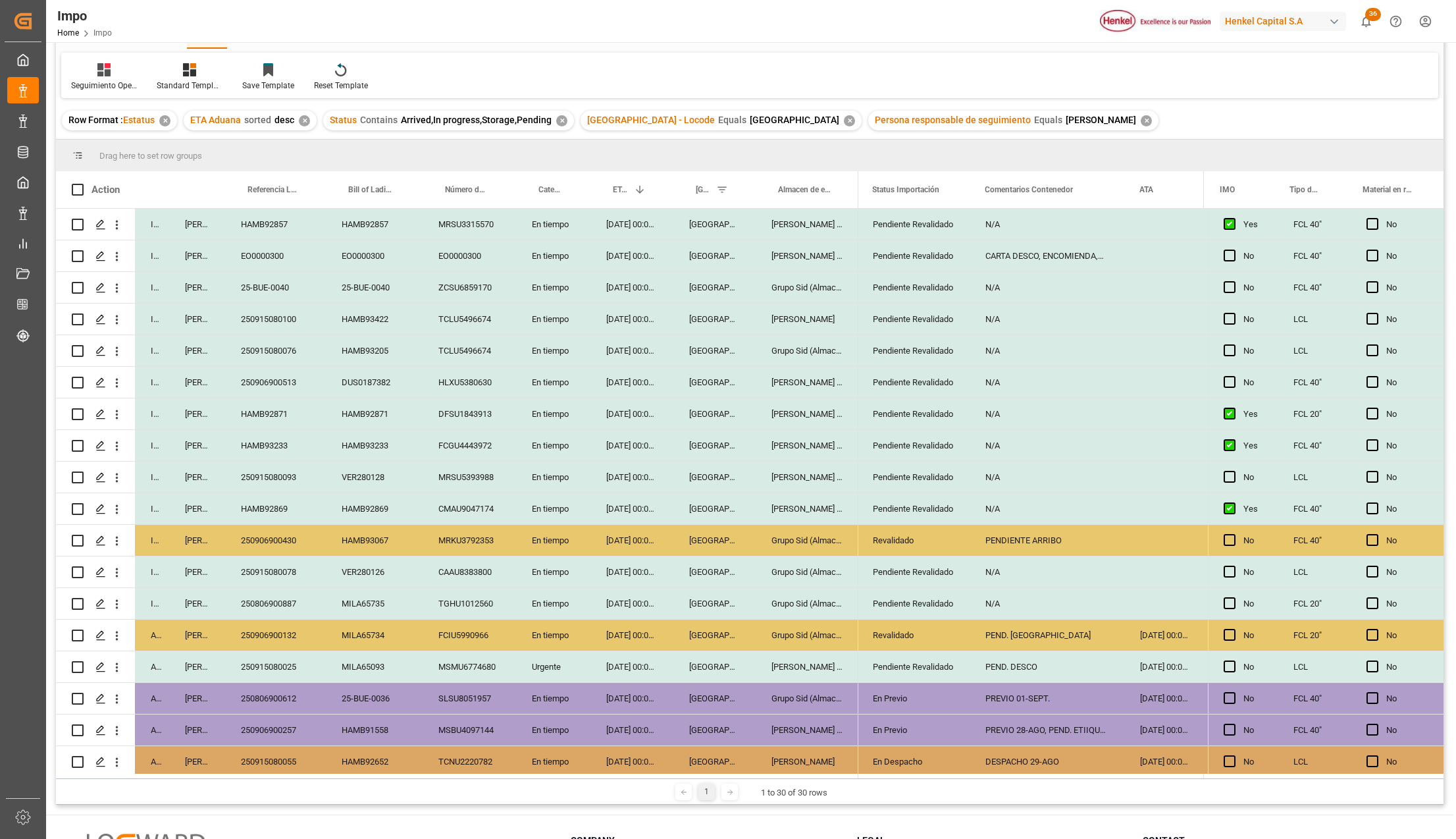
scroll to position [0, 0]
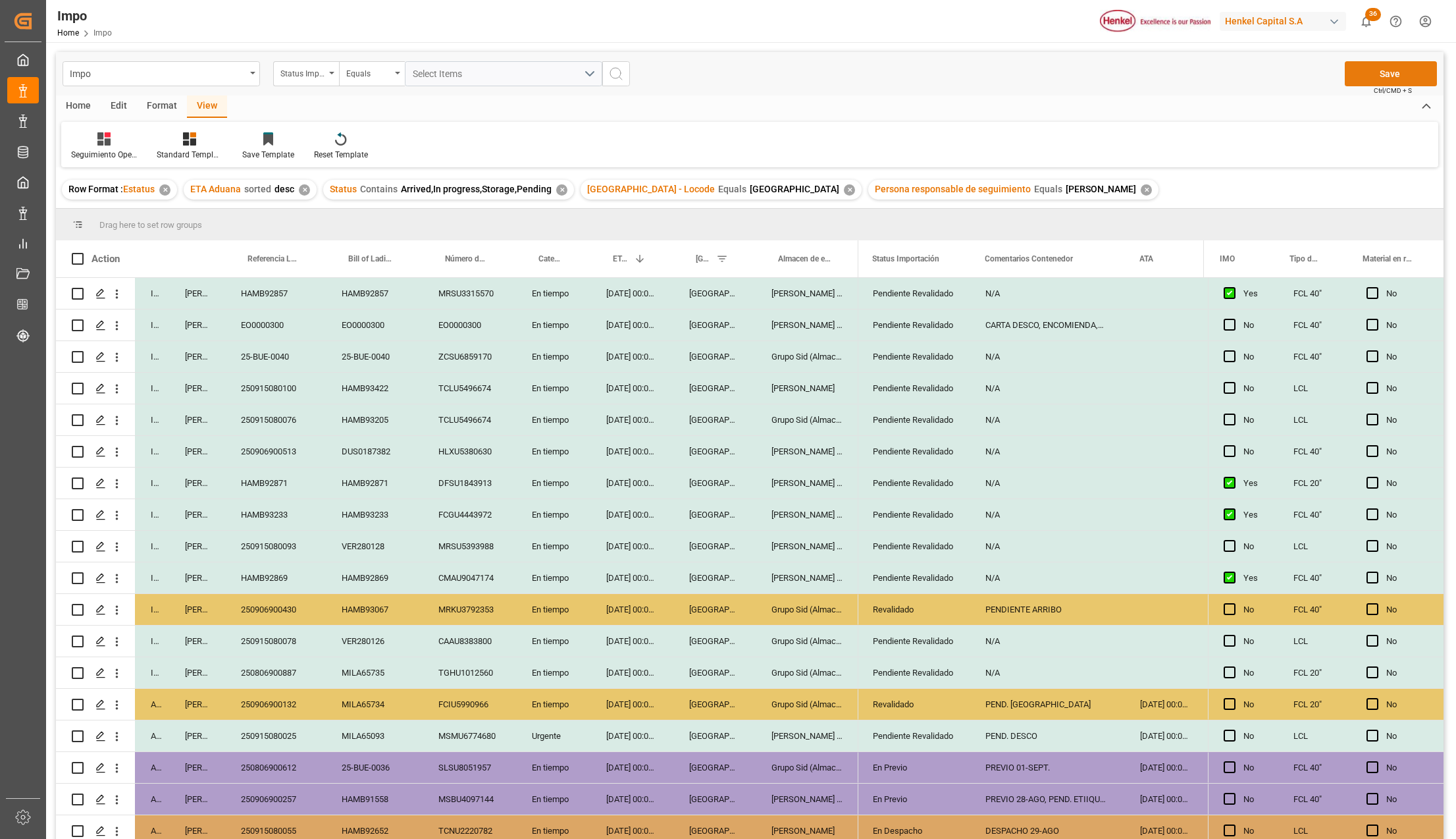
click at [1399, 83] on button "Save" at bounding box center [1391, 73] width 92 height 25
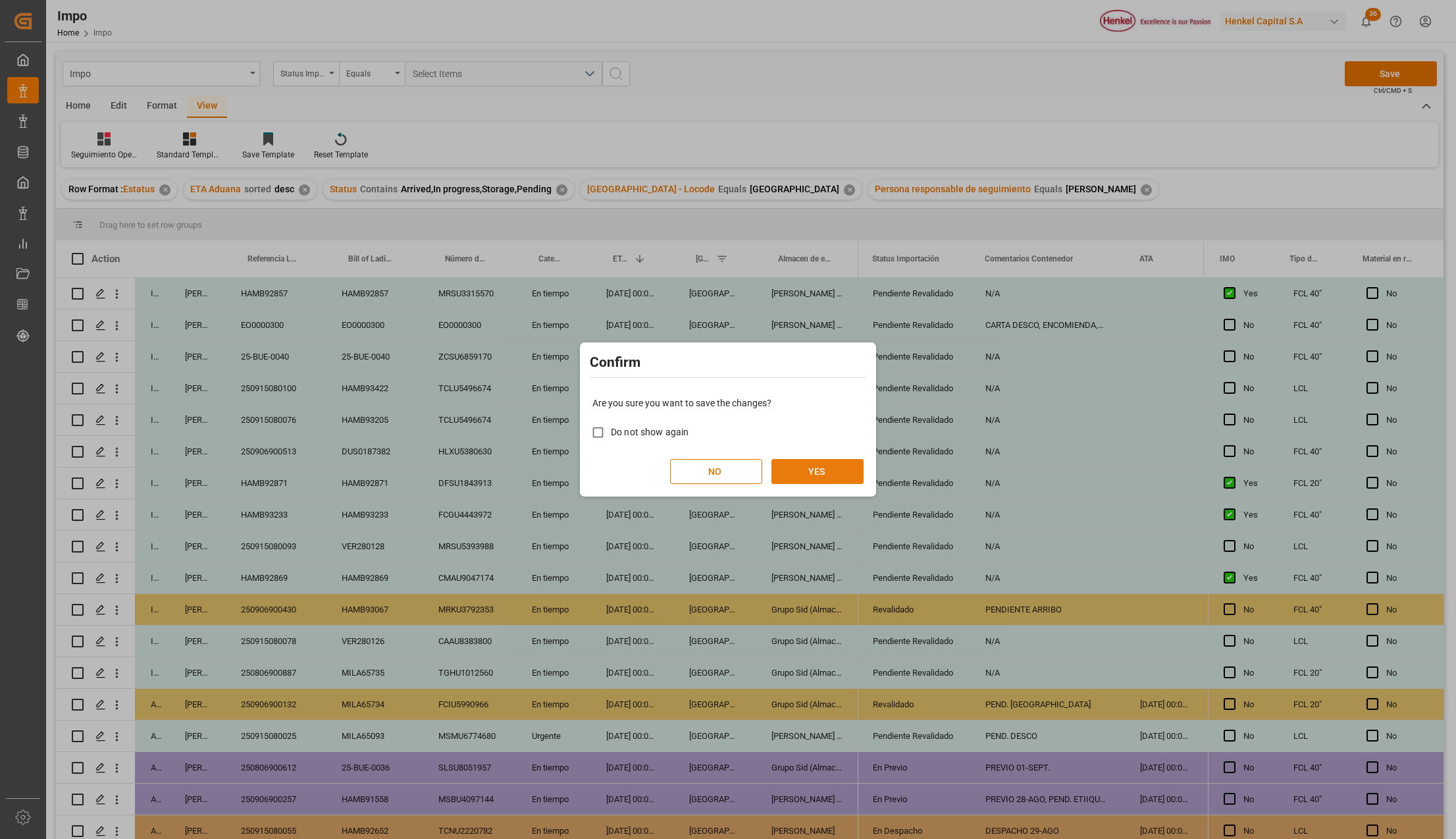
click at [804, 461] on button "YES" at bounding box center [817, 472] width 92 height 25
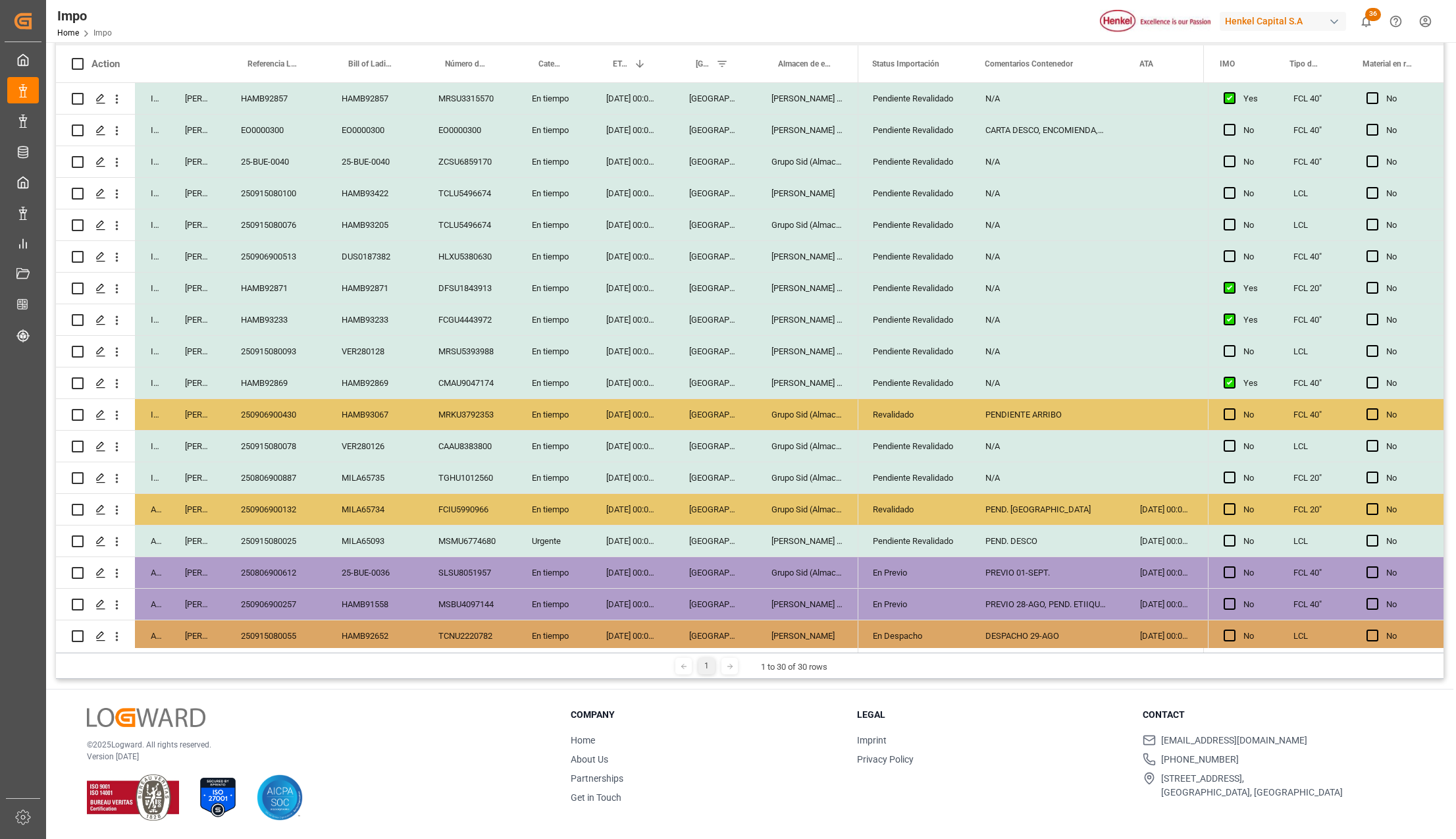
click at [648, 417] on div "[DATE] 00:00:00" at bounding box center [632, 414] width 83 height 31
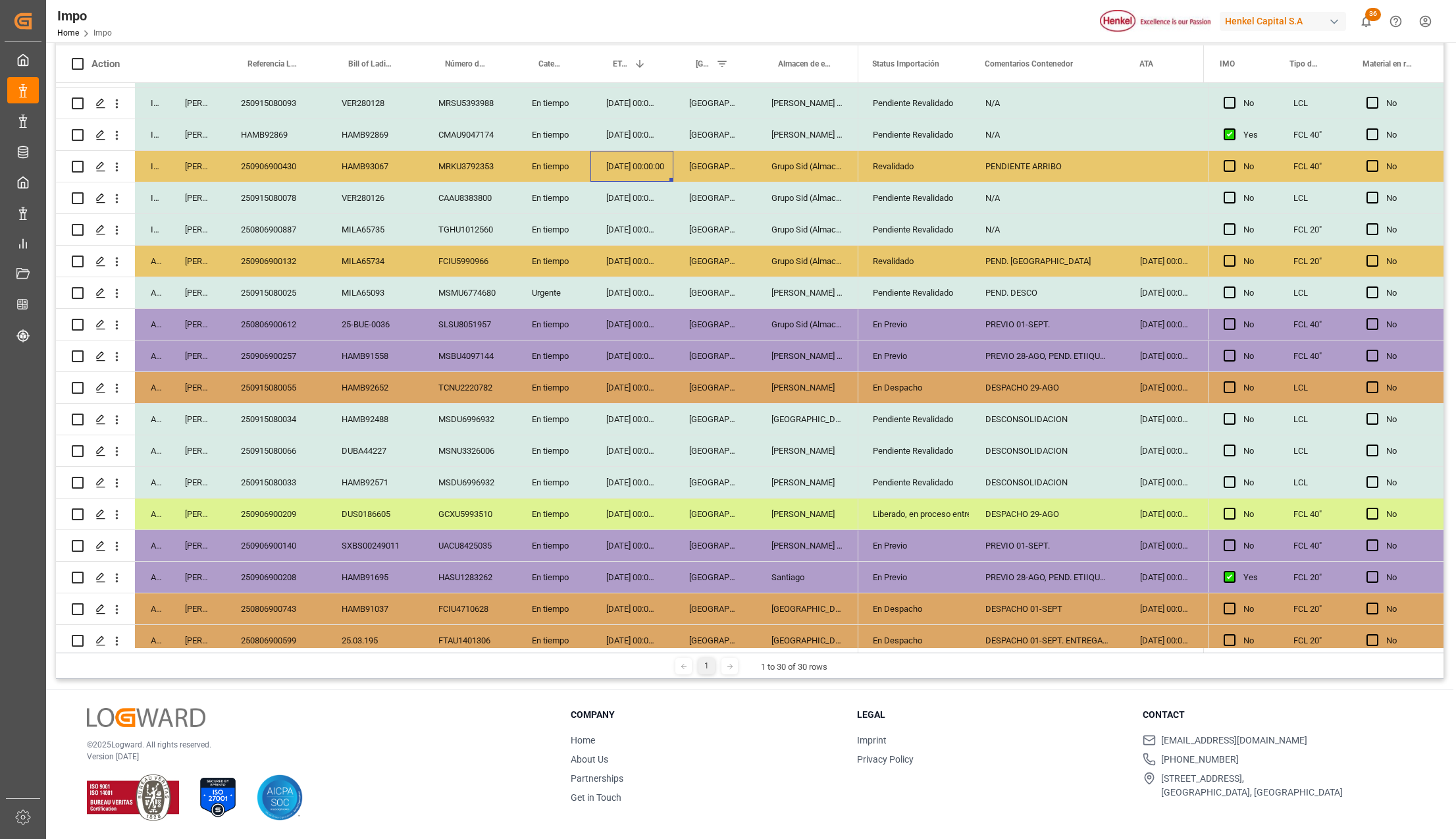
scroll to position [264, 0]
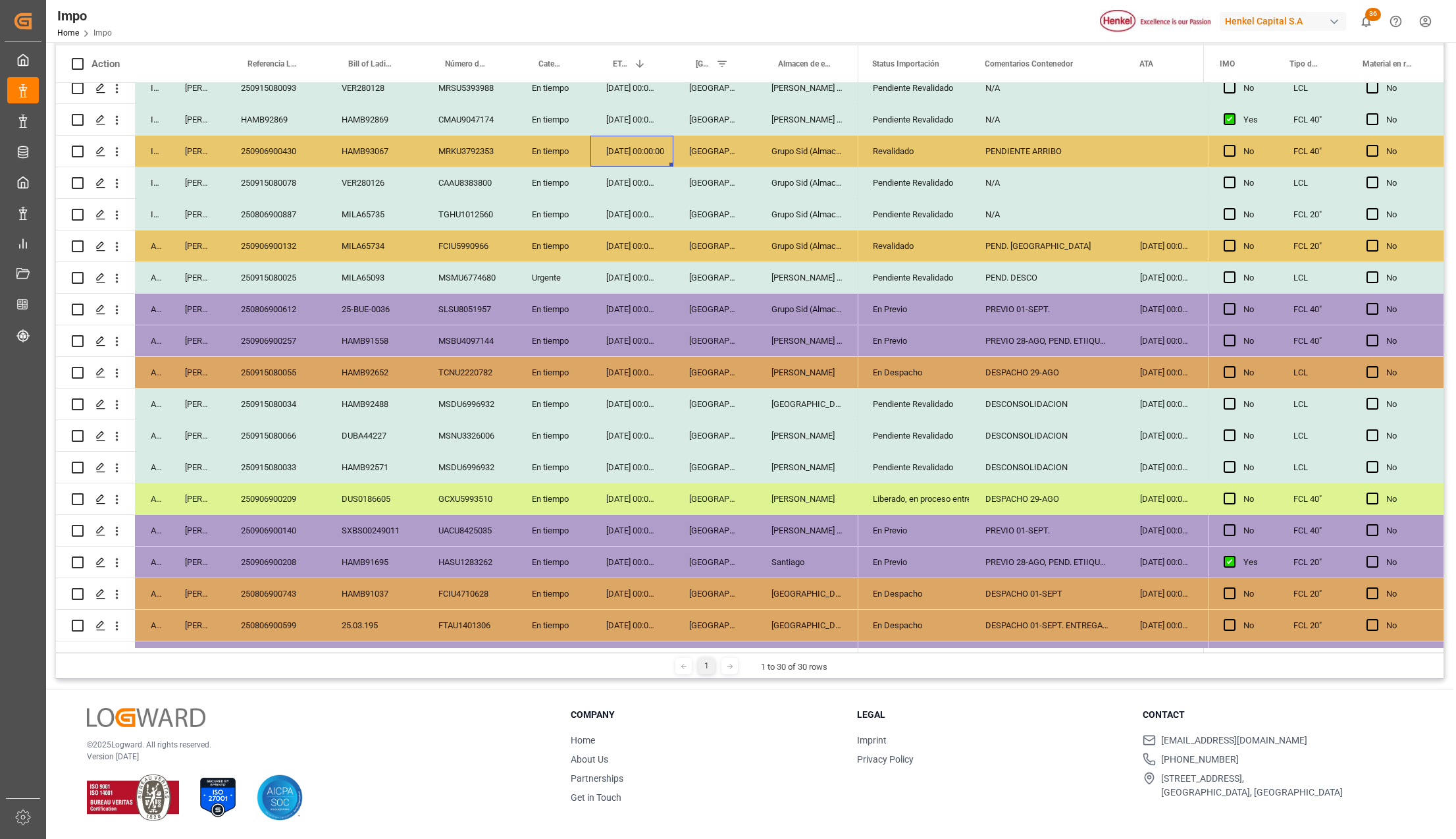
click at [924, 367] on div "En Despacho" at bounding box center [914, 373] width 81 height 30
click at [910, 341] on div "En Previo" at bounding box center [914, 341] width 81 height 30
click at [911, 304] on div "En Previo" at bounding box center [914, 310] width 81 height 30
click at [909, 329] on div "En Previo" at bounding box center [914, 341] width 81 height 30
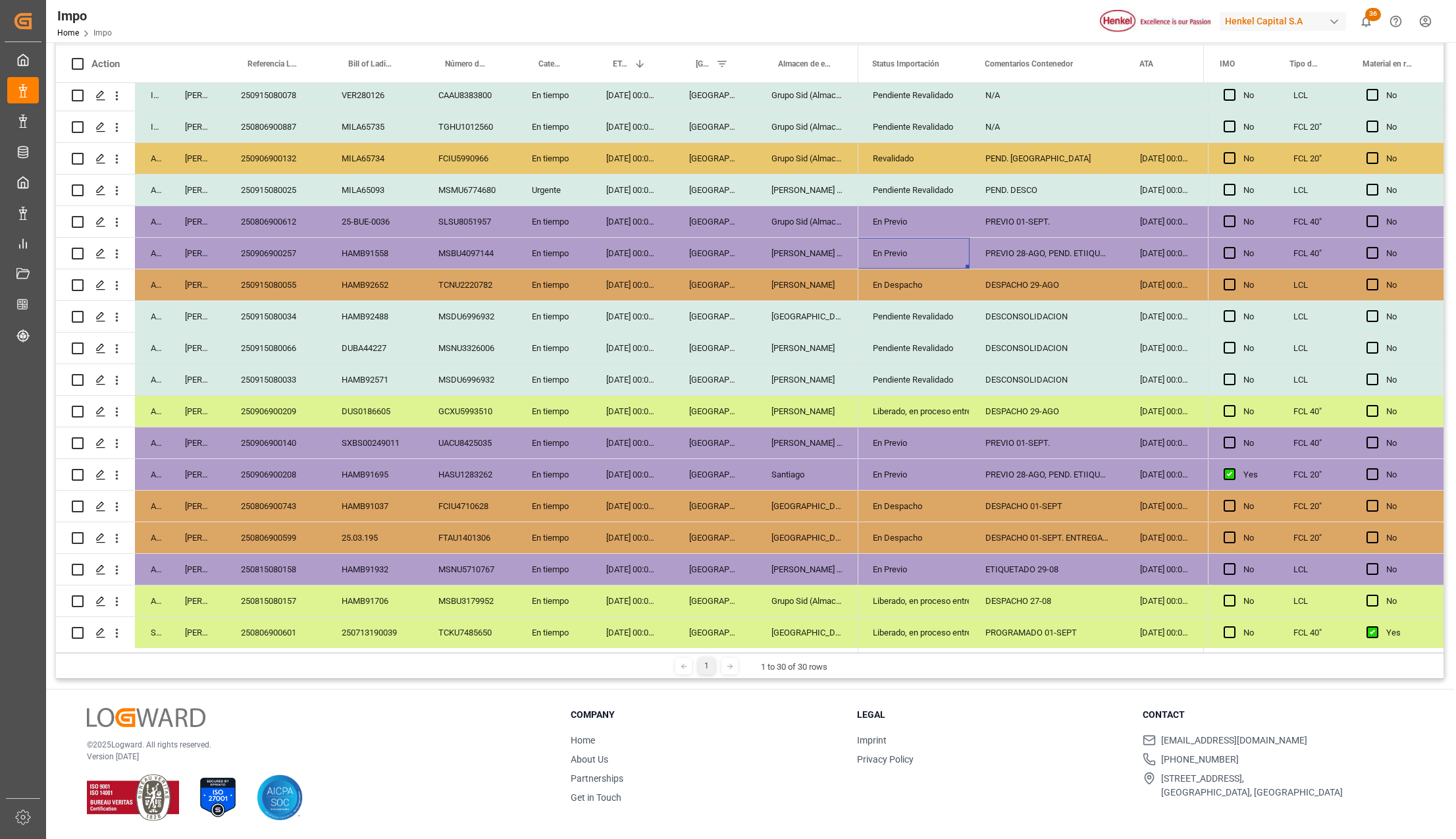
scroll to position [388, 0]
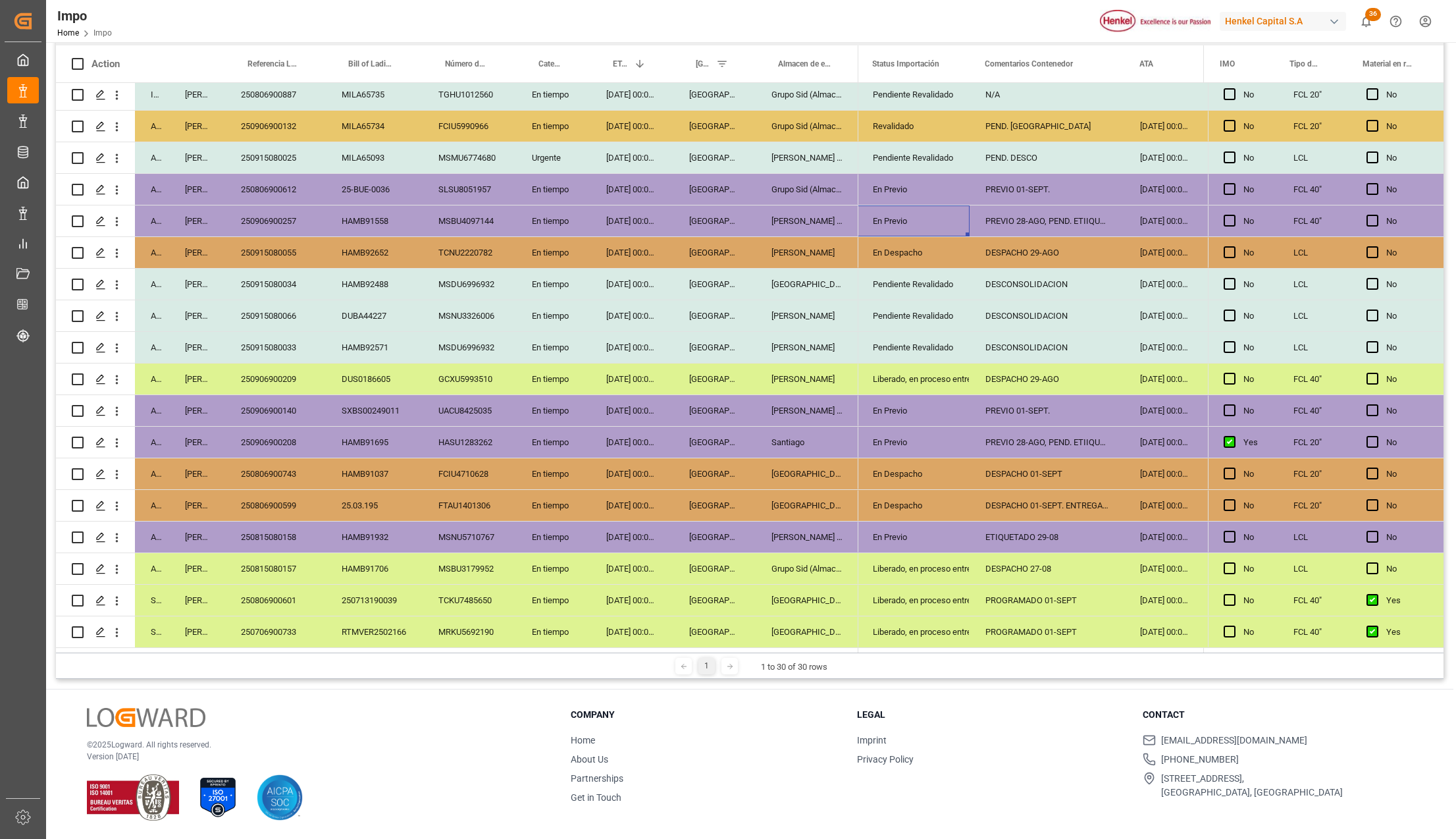
click at [294, 472] on div "250806900743" at bounding box center [276, 473] width 101 height 31
click at [359, 470] on div "HAMB91037" at bounding box center [373, 473] width 96 height 31
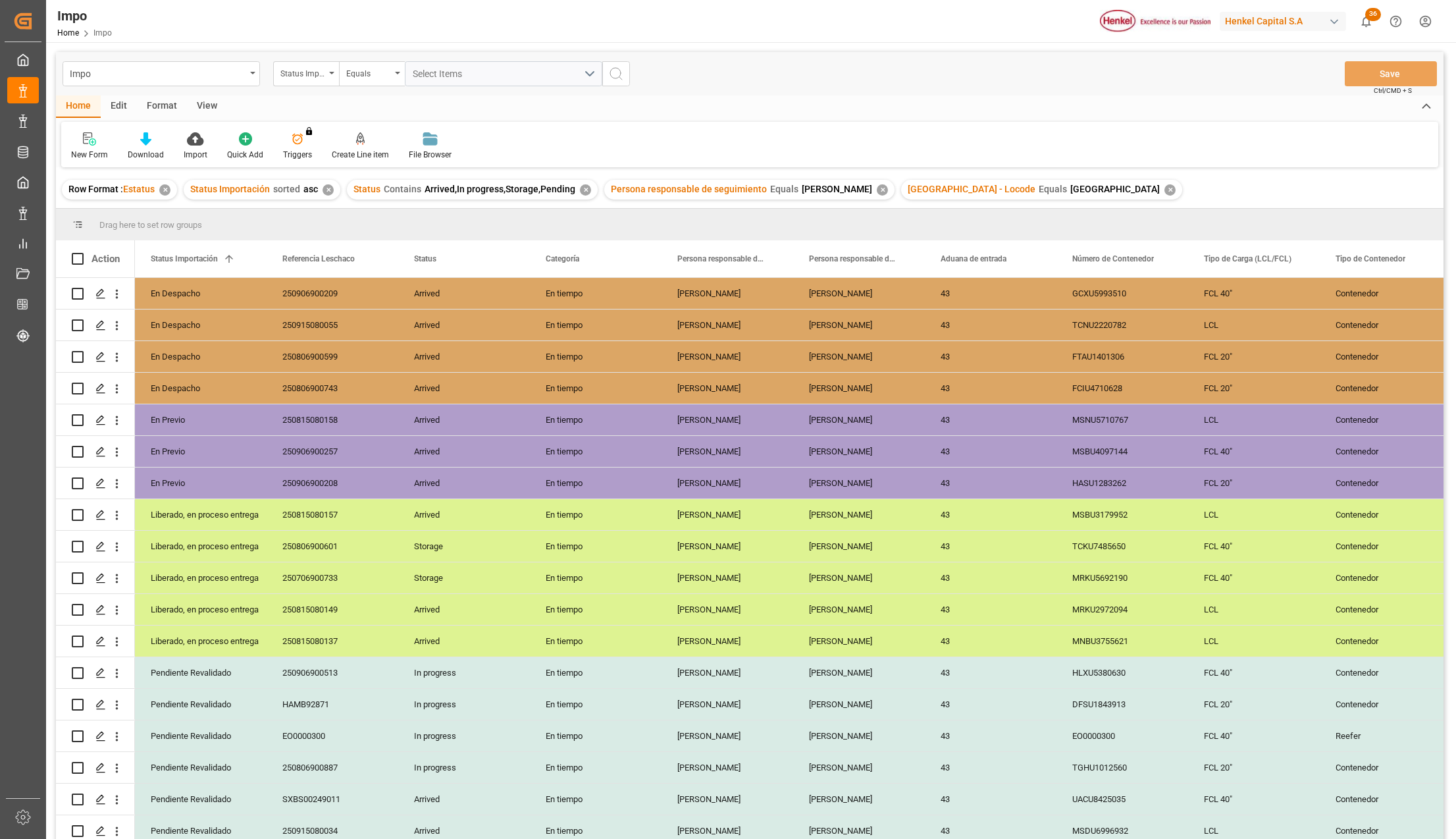
click at [209, 105] on div "View" at bounding box center [206, 106] width 40 height 22
click at [148, 141] on icon at bounding box center [149, 139] width 13 height 13
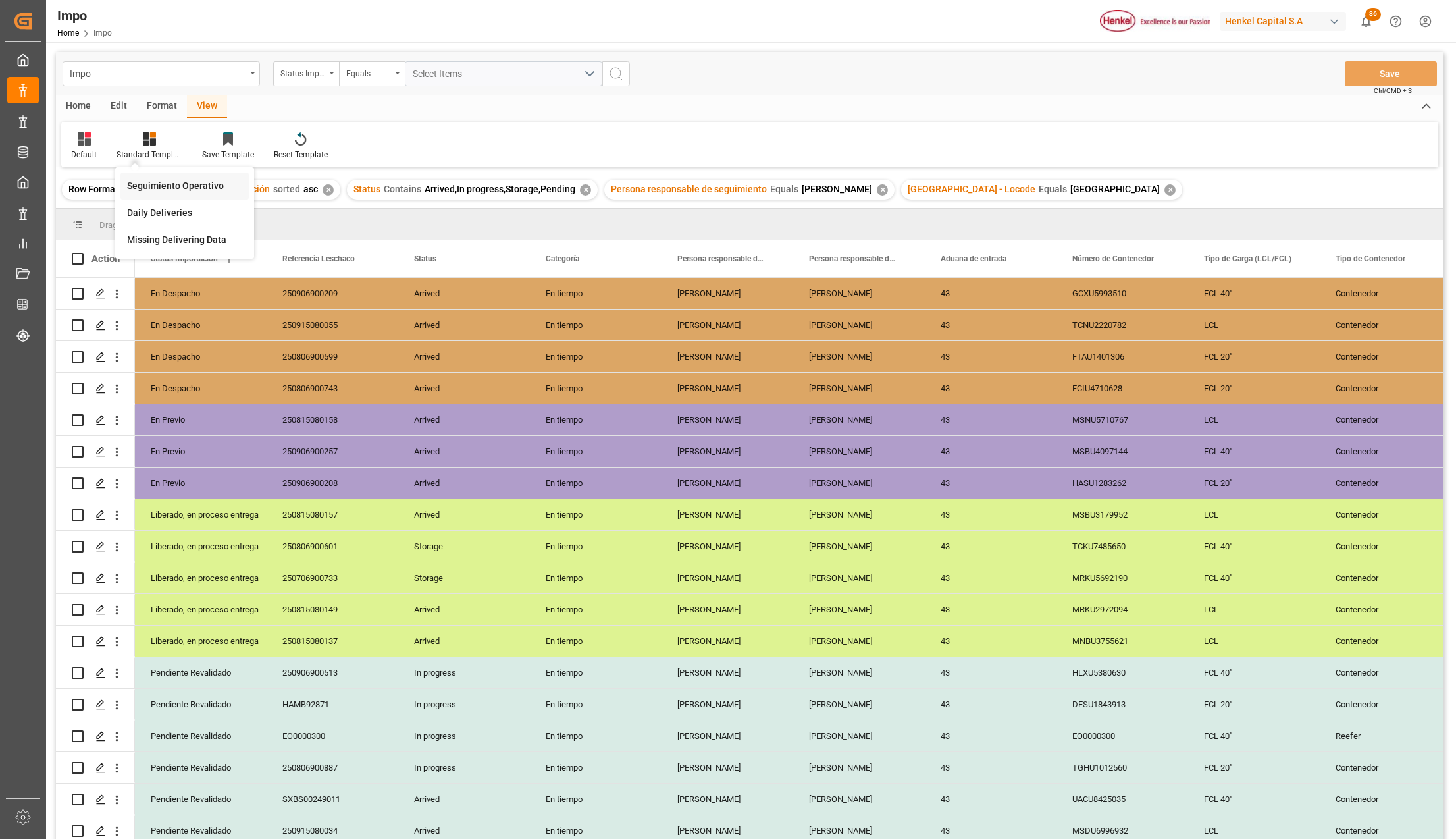
click at [154, 180] on div "Seguimiento Operativo" at bounding box center [185, 186] width 115 height 14
